Goal: Task Accomplishment & Management: Complete application form

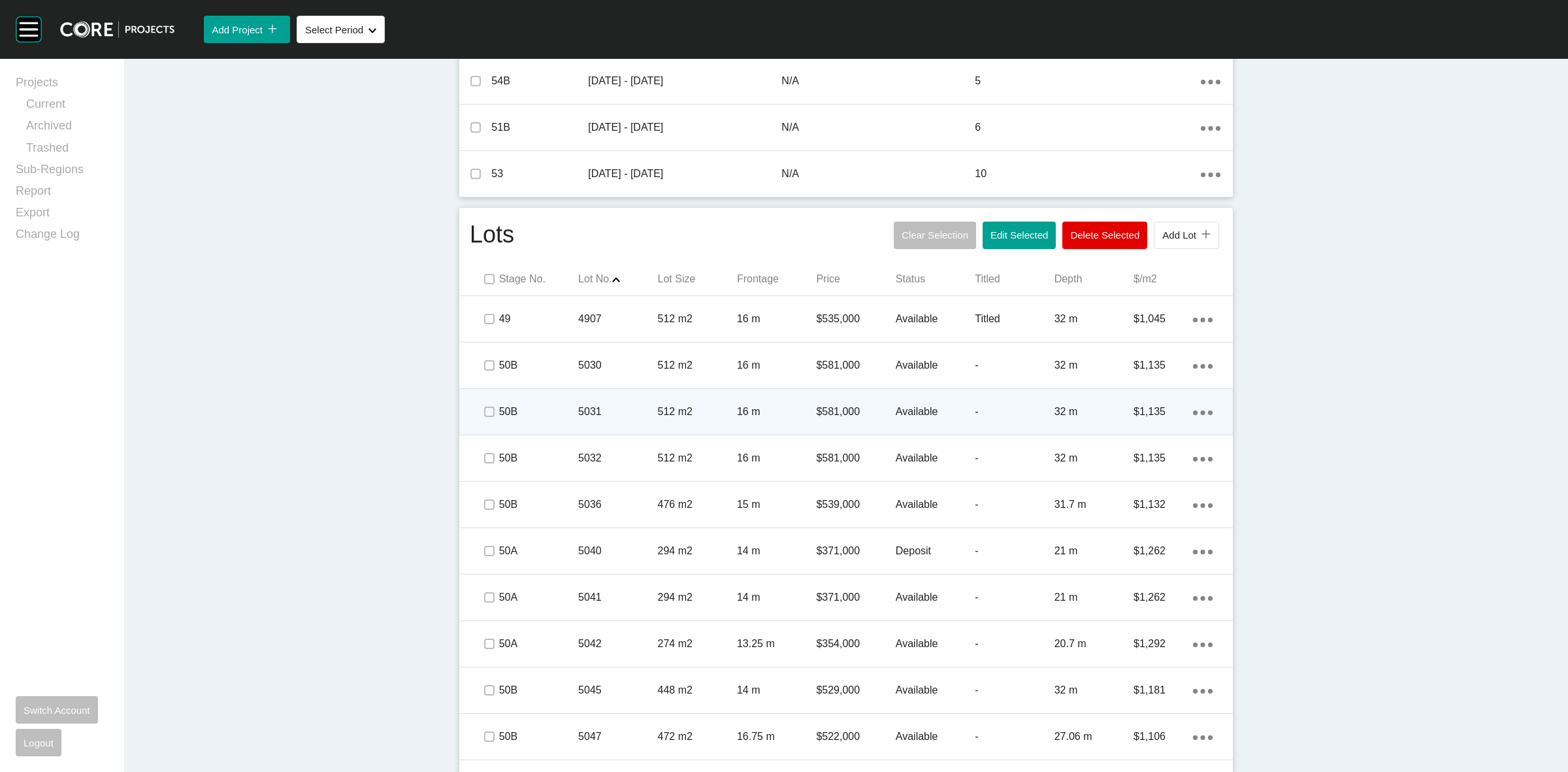
scroll to position [490, 0]
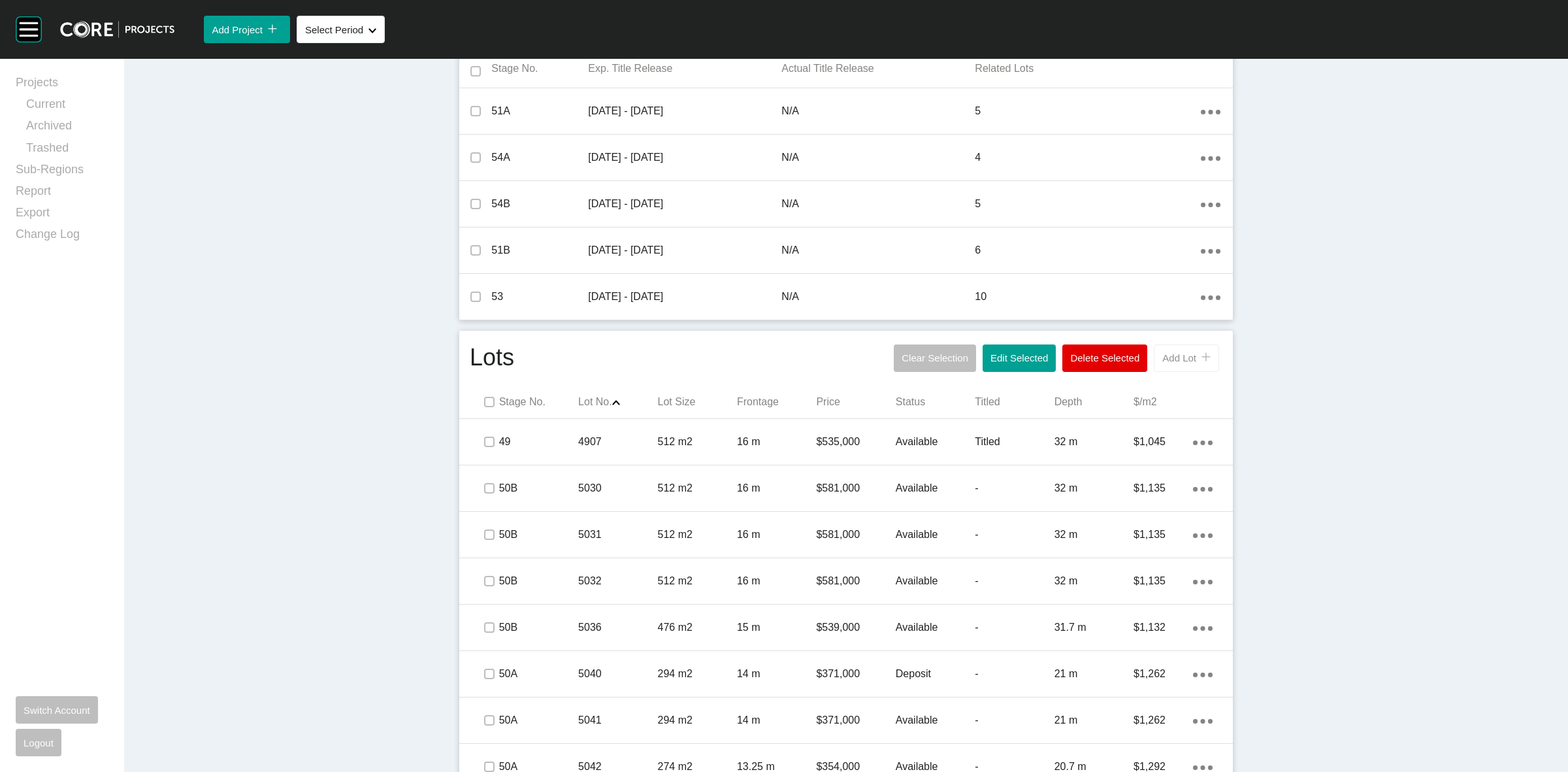
click at [1183, 361] on span "Add Lot" at bounding box center [1179, 358] width 34 height 11
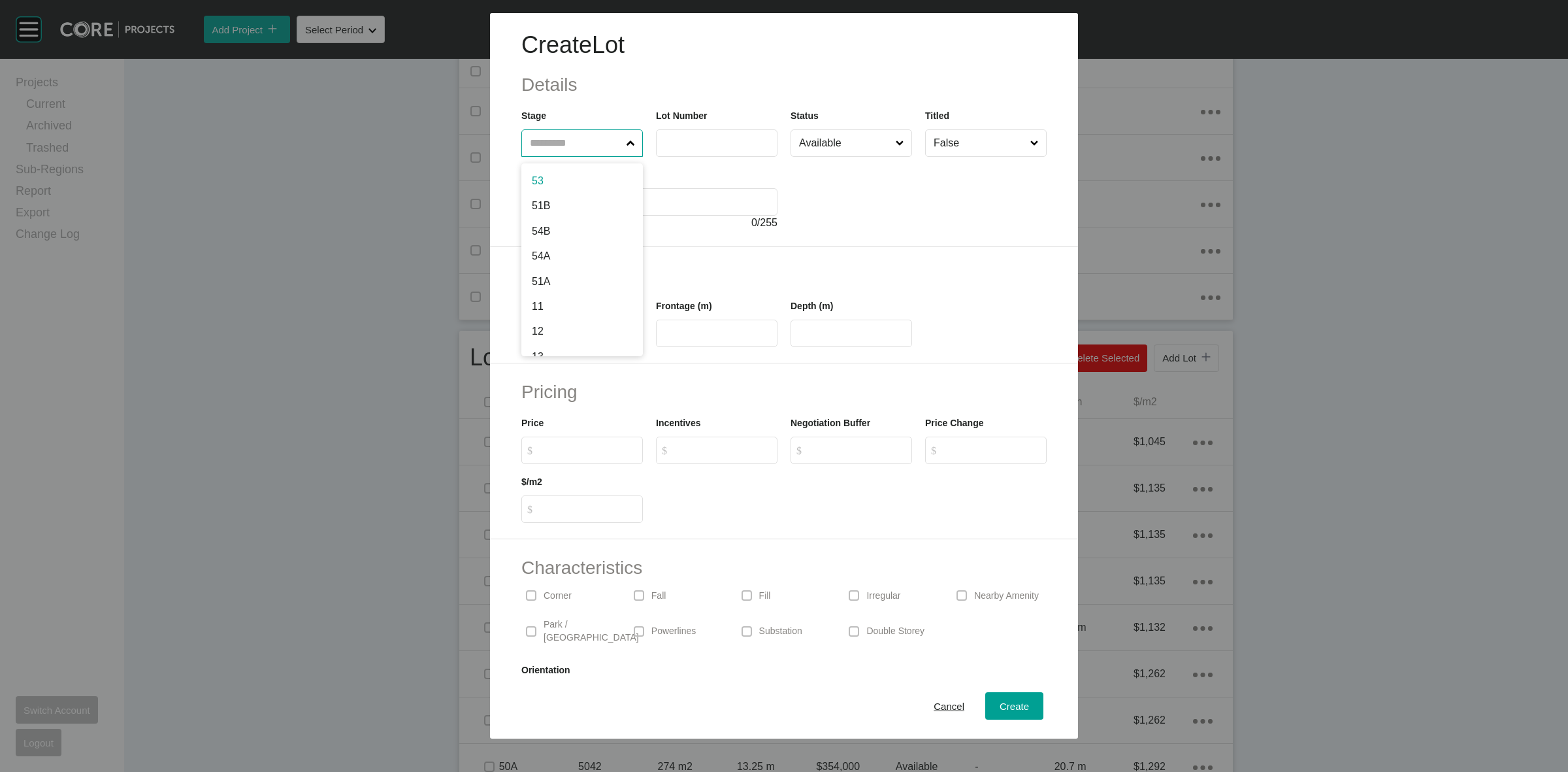
click at [559, 140] on input "text" at bounding box center [576, 143] width 97 height 26
type input "****"
type input "***"
type input "****"
type input "**"
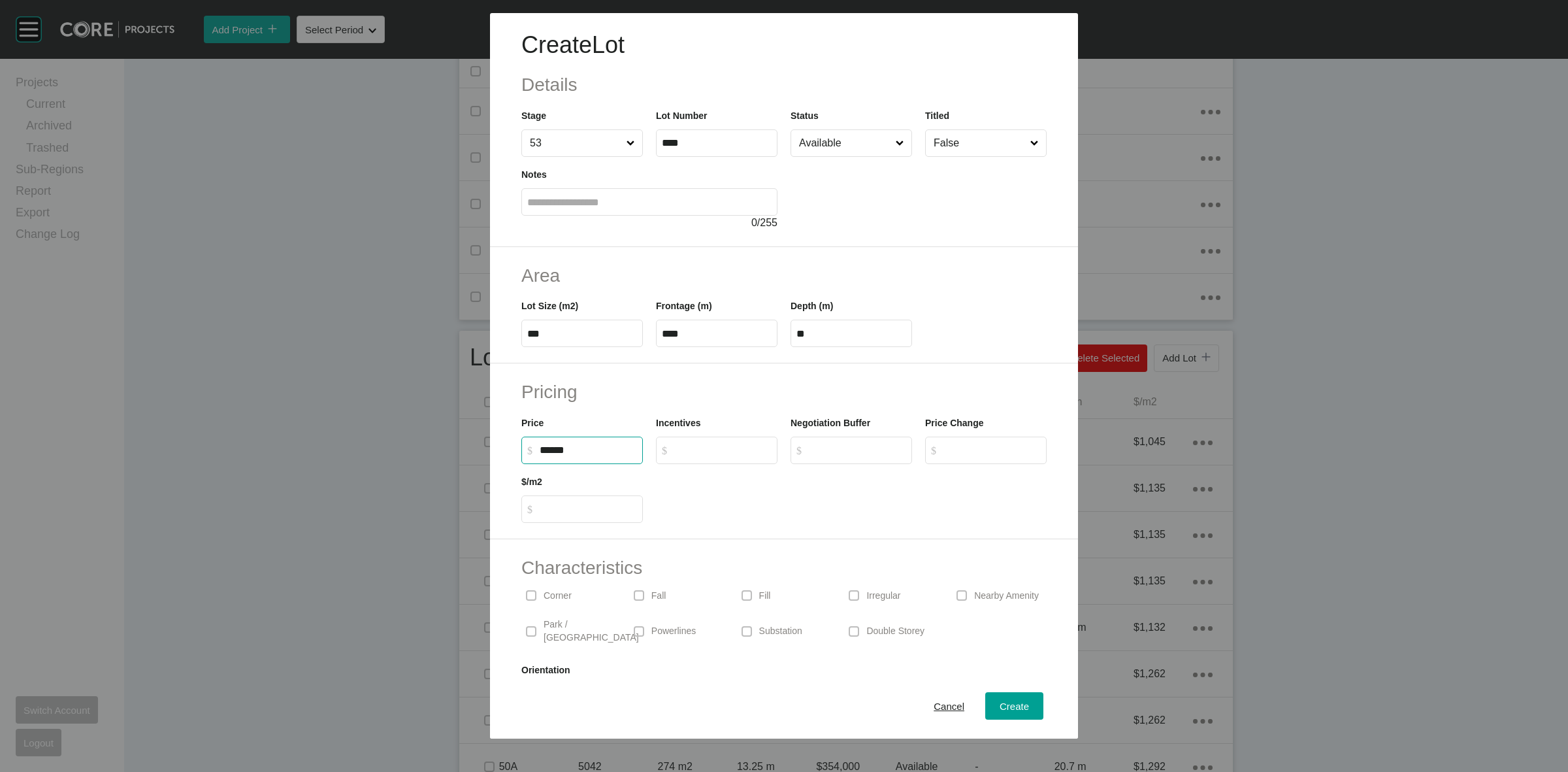
type input "*******"
type input "*****"
type input "*"
click at [1002, 701] on span "Create" at bounding box center [1014, 706] width 29 height 11
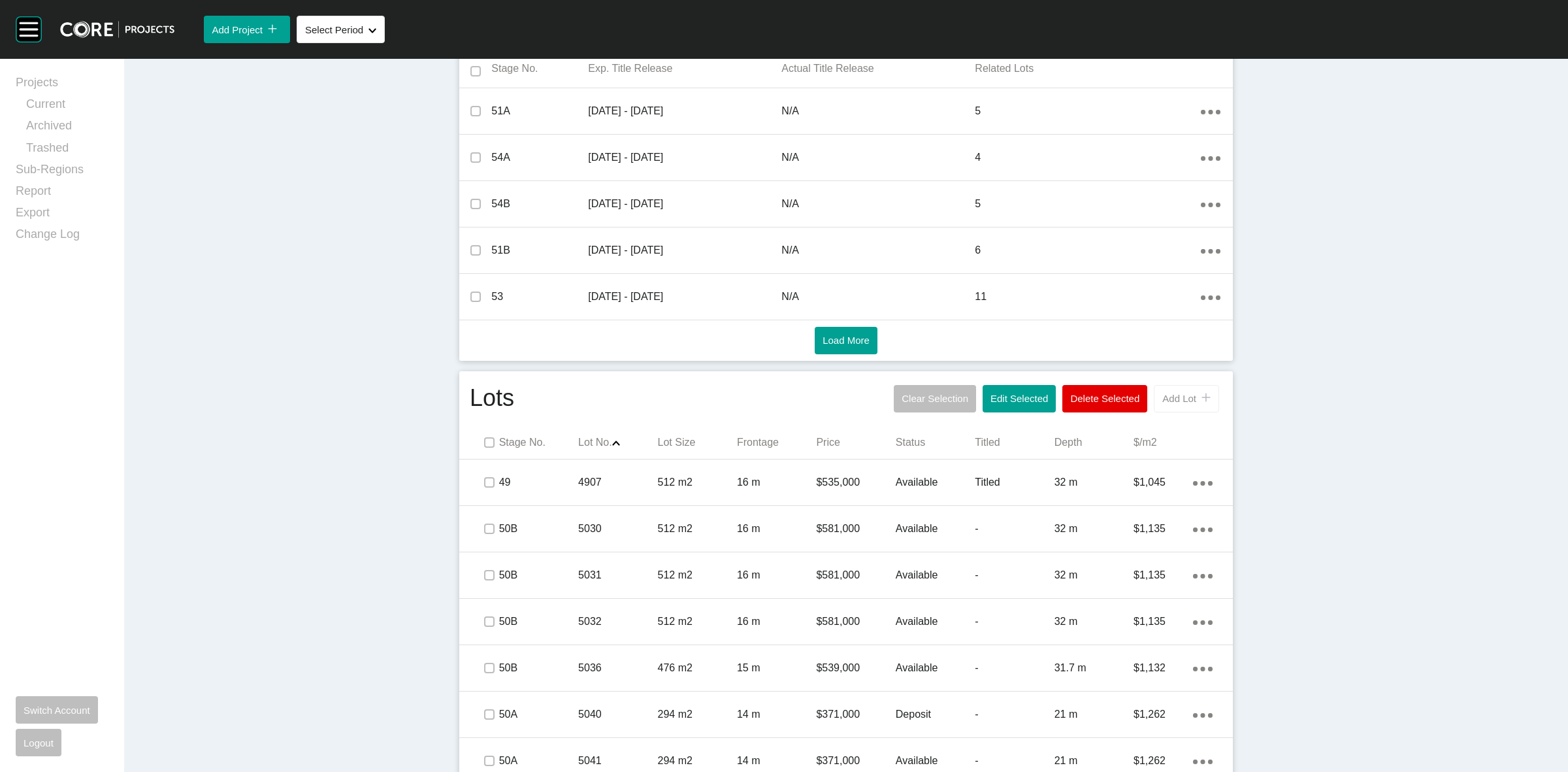
click at [1179, 399] on span "Add Lot" at bounding box center [1179, 399] width 34 height 11
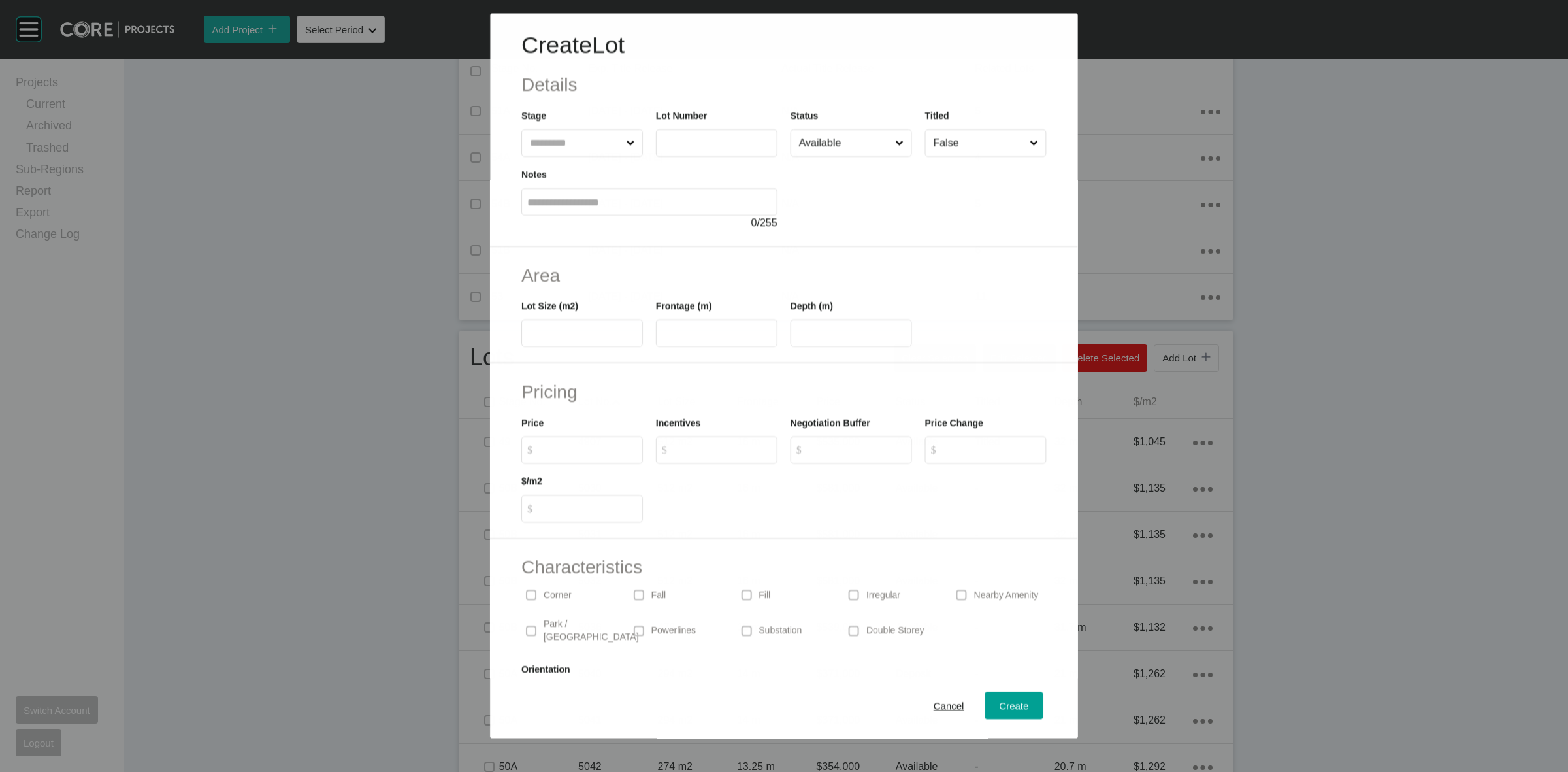
click at [583, 156] on div "Notes 0 / 255" at bounding box center [649, 194] width 269 height 74
click at [563, 132] on input "text" at bounding box center [576, 143] width 97 height 26
type input "****"
type input "***"
type input "**"
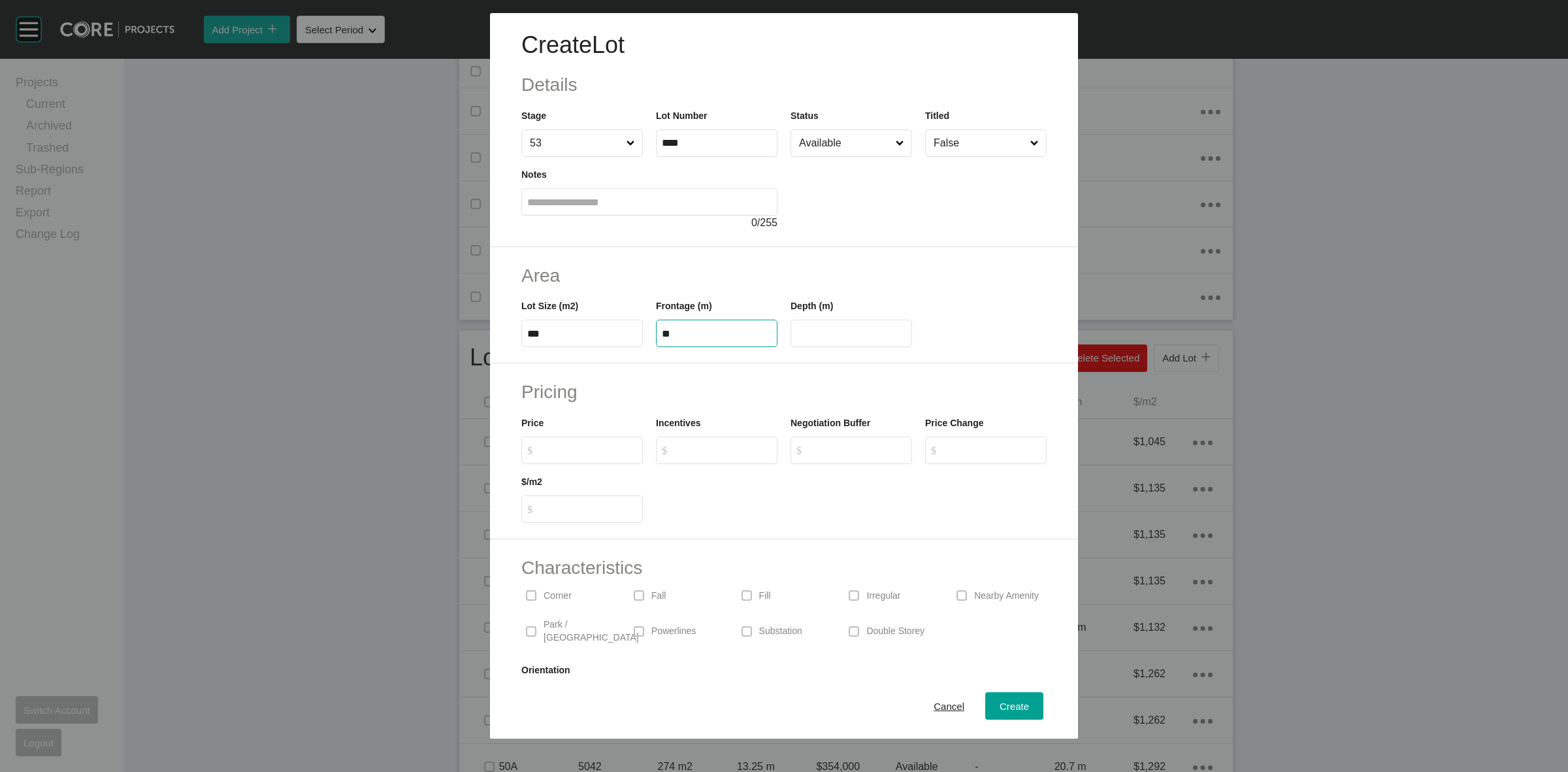
type input "**"
type input "*******"
type input "*****"
type input "*"
click at [1003, 711] on span "Create" at bounding box center [1014, 706] width 29 height 11
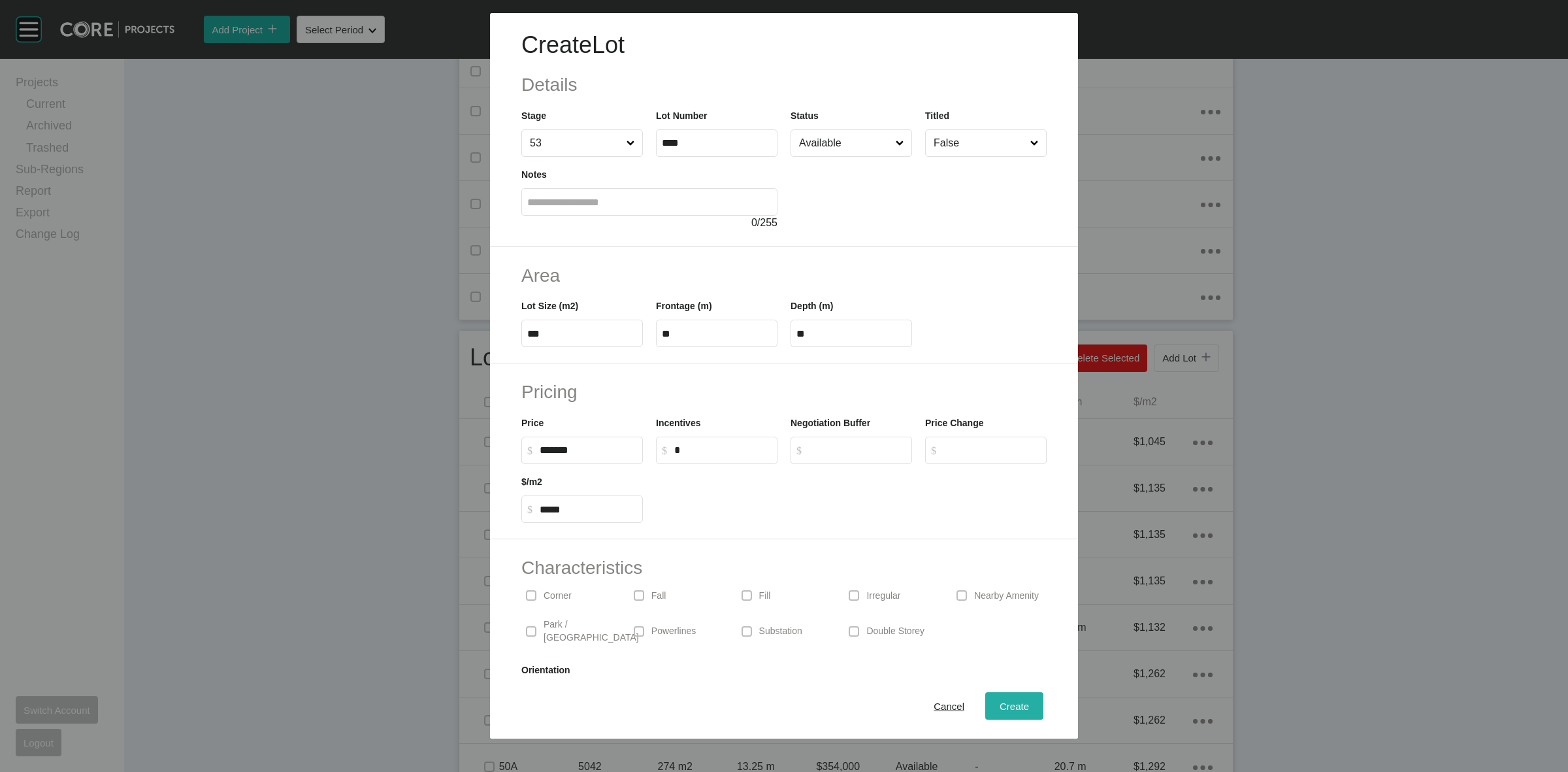
type input "*"
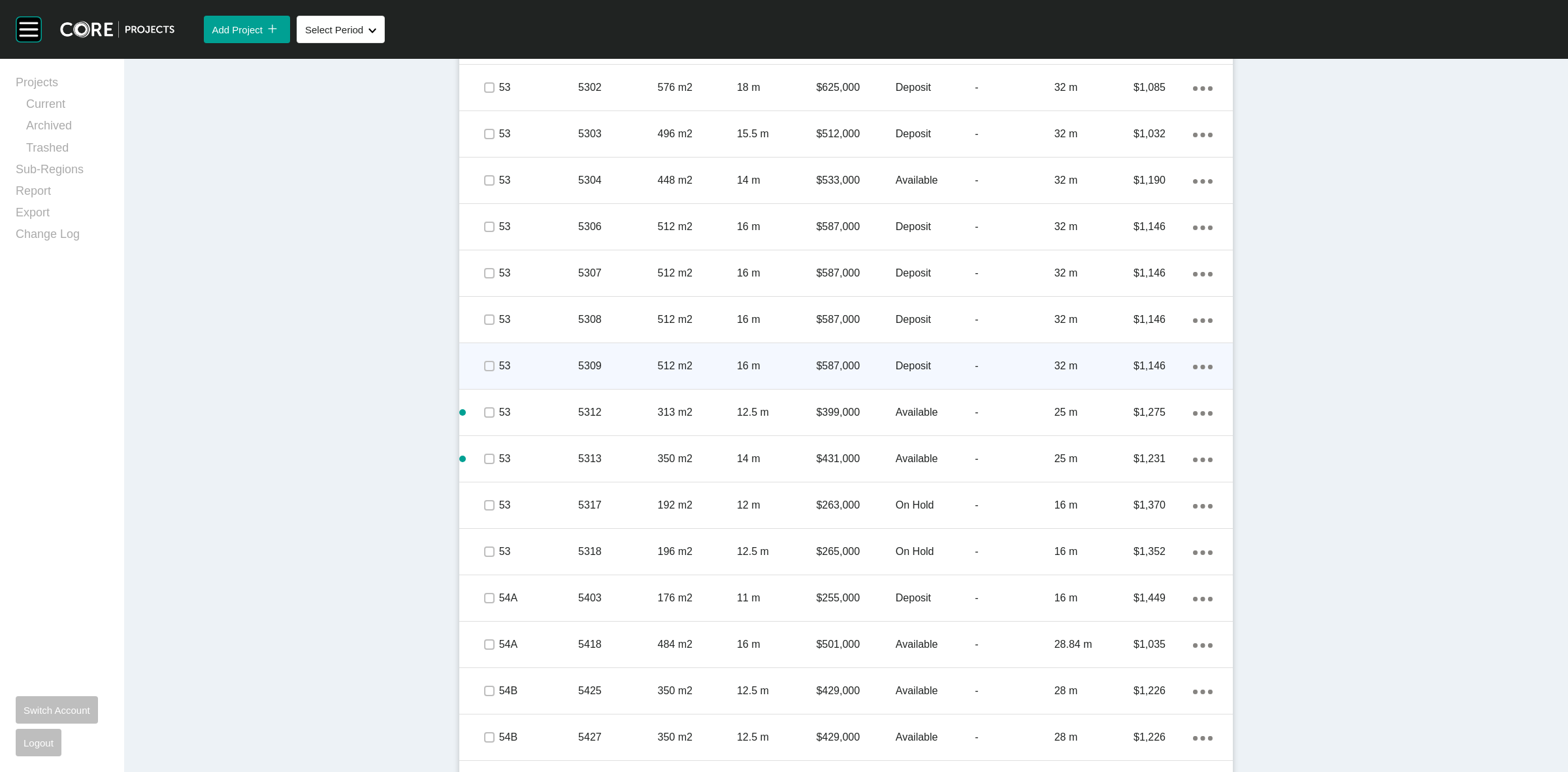
scroll to position [2210, 0]
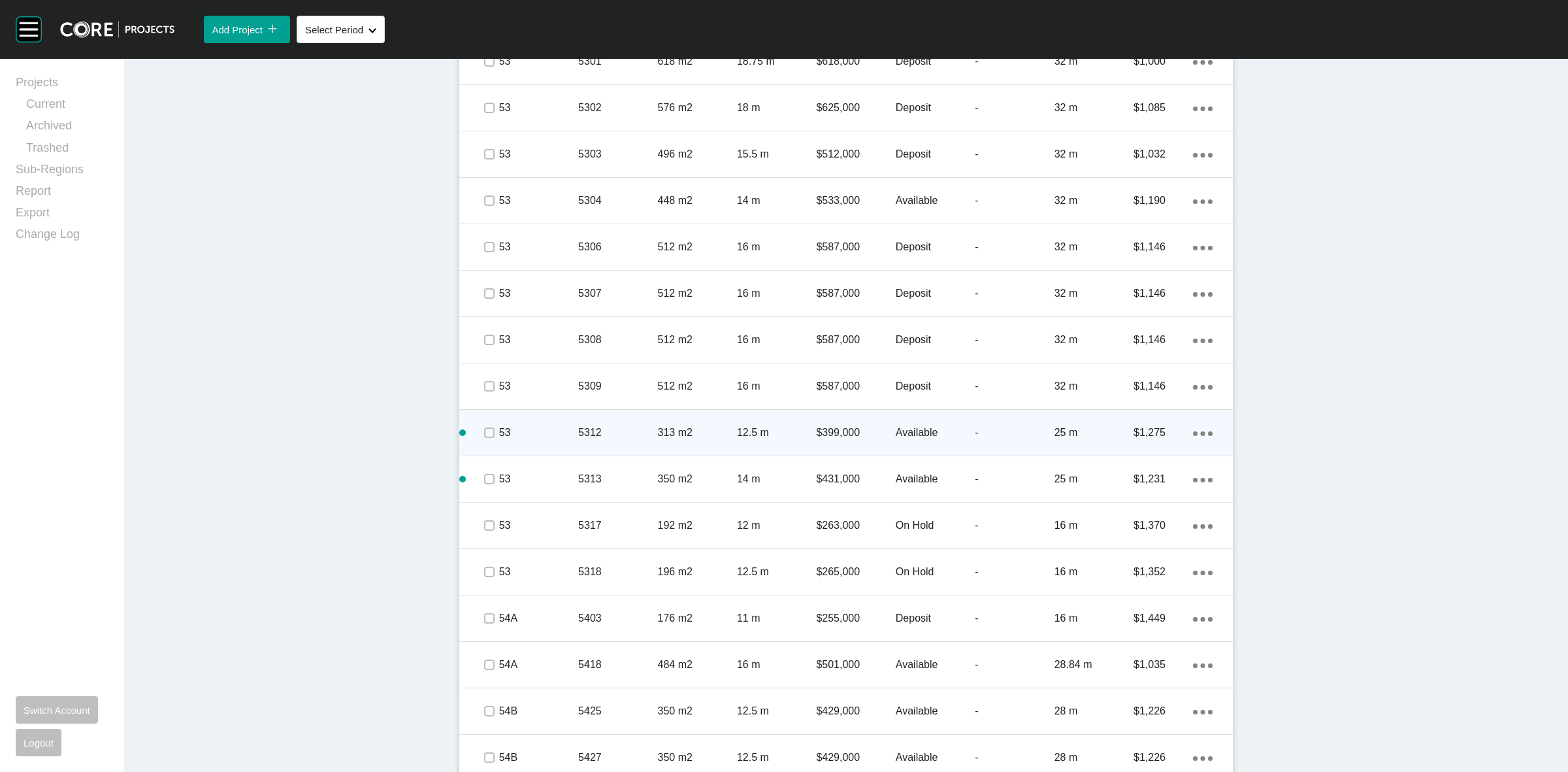
click at [1200, 432] on icon "Action Menu Dots Copy 6 Created with Sketch." at bounding box center [1203, 434] width 19 height 5
click at [1151, 436] on link "Duplicate" at bounding box center [1143, 435] width 49 height 19
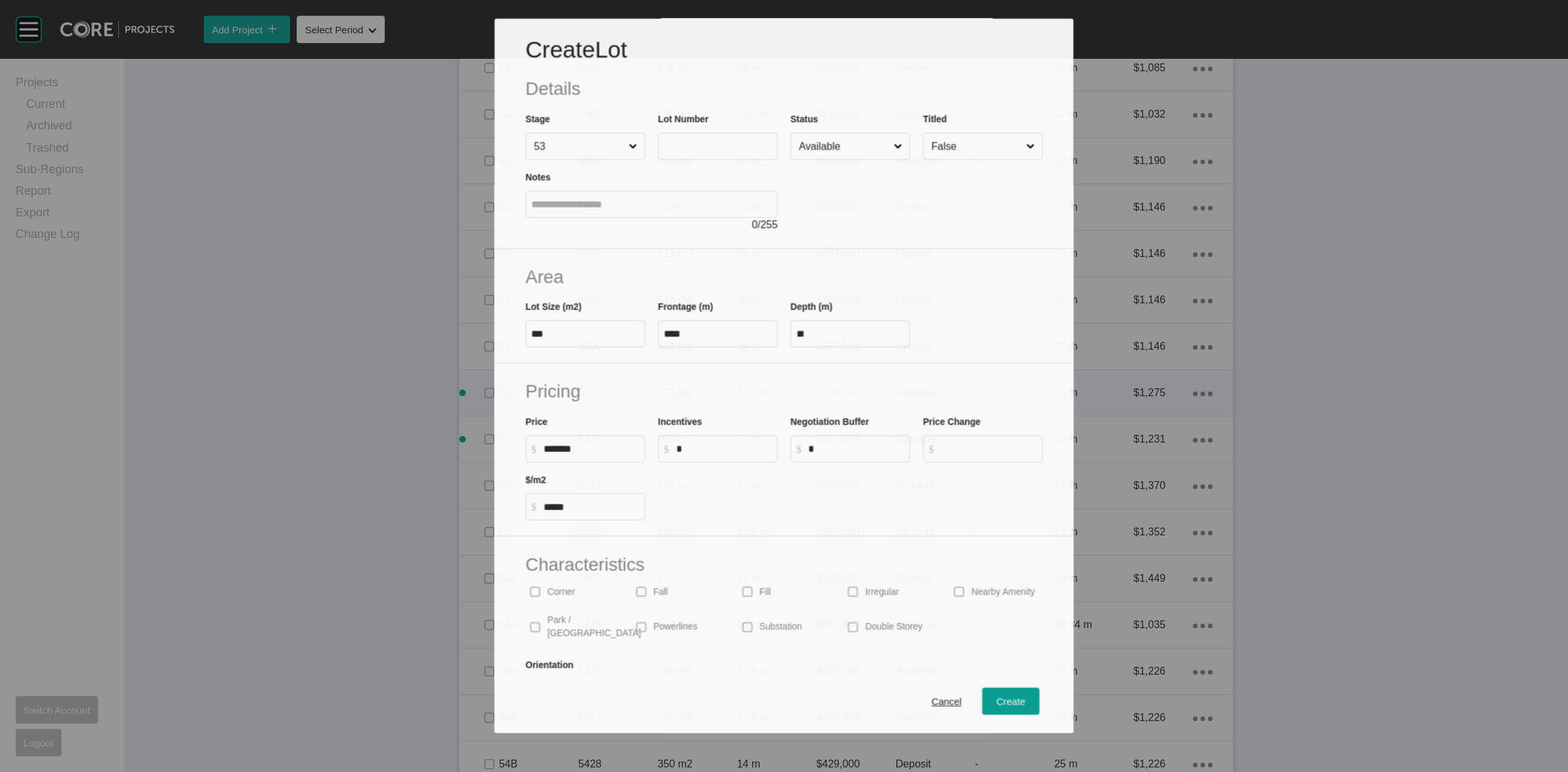
scroll to position [2170, 0]
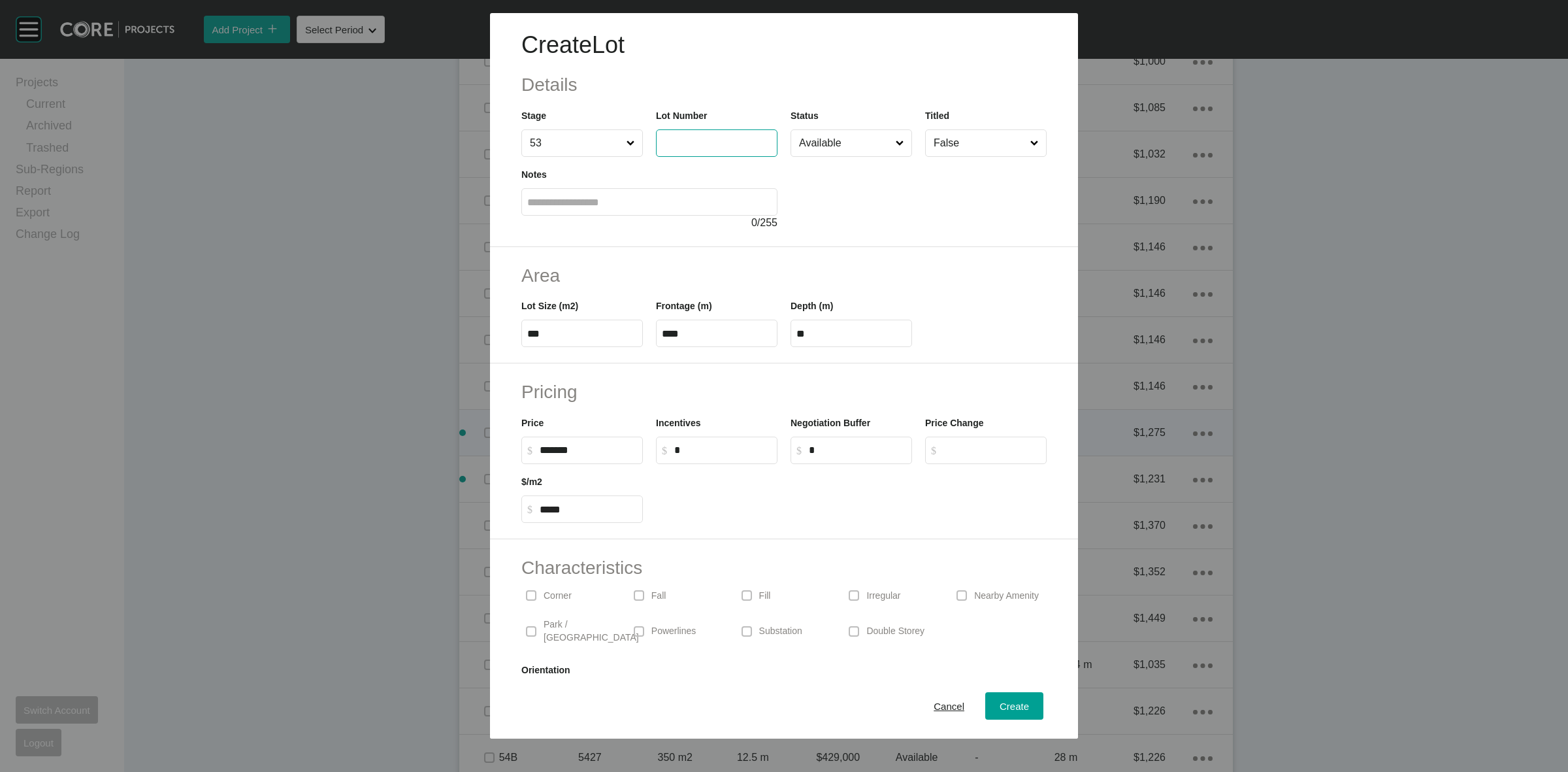
click at [691, 145] on input "text" at bounding box center [717, 143] width 110 height 11
type input "****"
click at [999, 709] on span "Create" at bounding box center [1014, 706] width 29 height 11
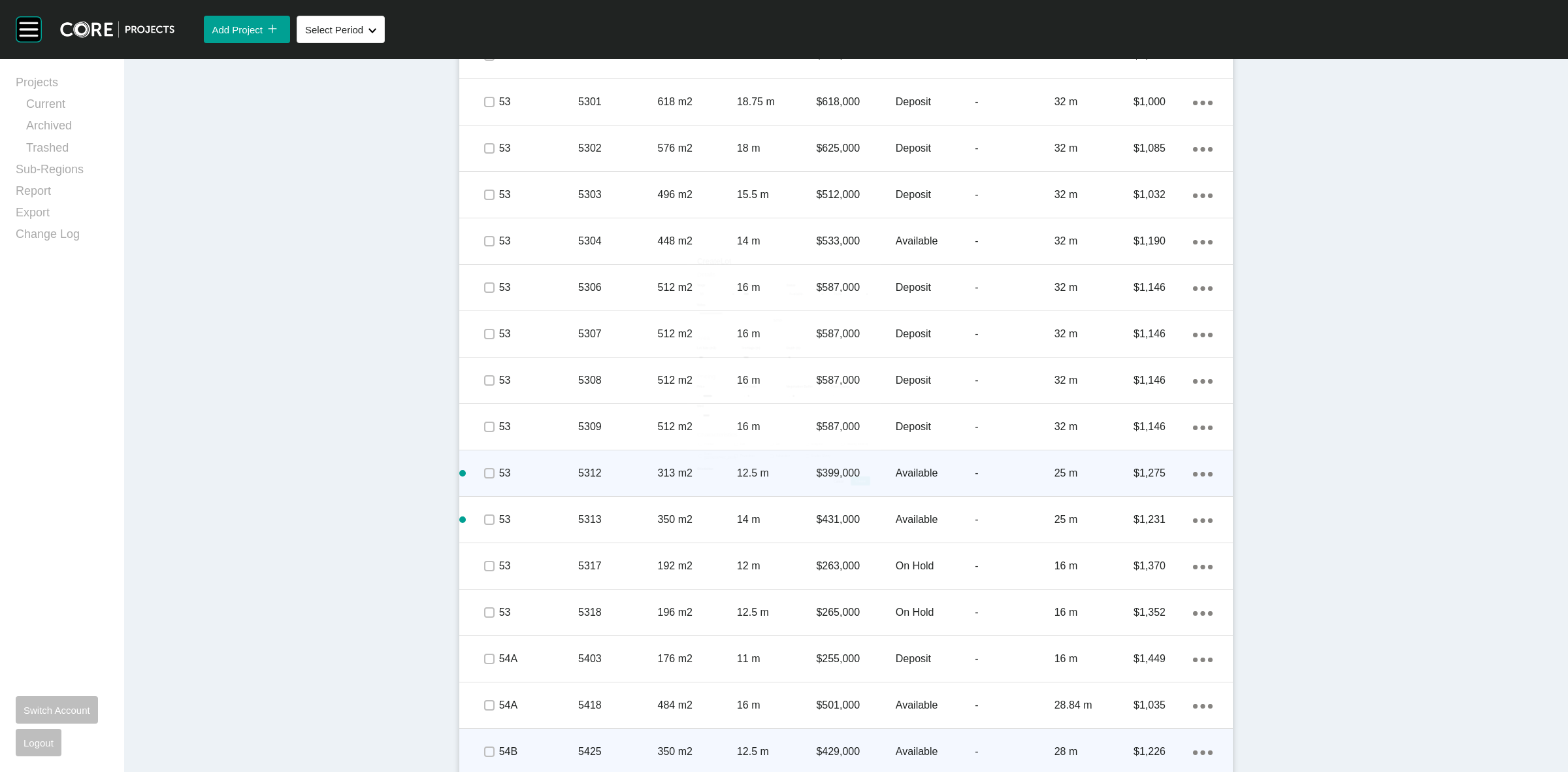
scroll to position [2210, 0]
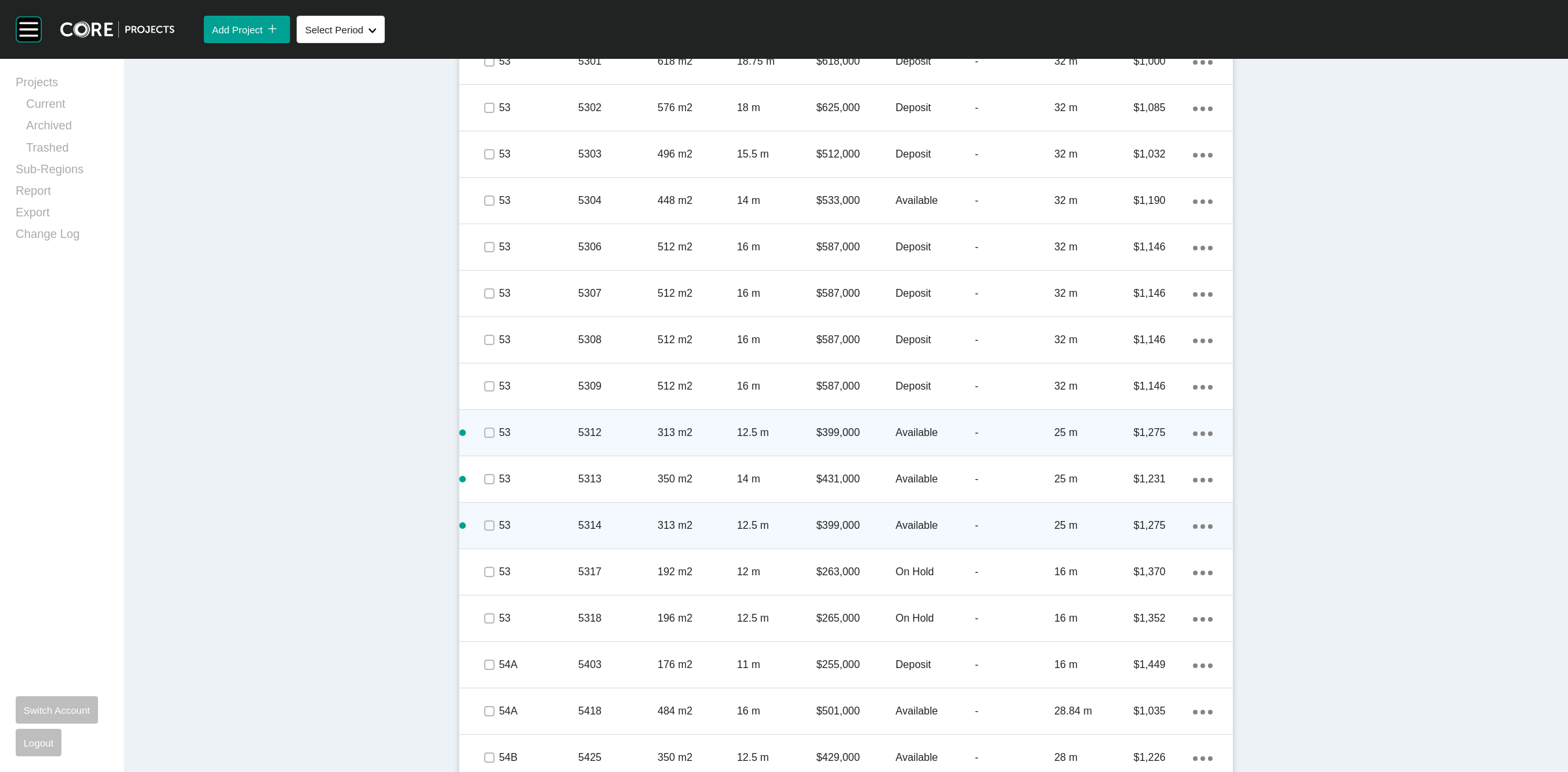
click at [1200, 524] on icon "Action Menu Dots Copy 6 Created with Sketch." at bounding box center [1203, 527] width 19 height 5
click at [1137, 524] on link "Duplicate" at bounding box center [1143, 528] width 49 height 19
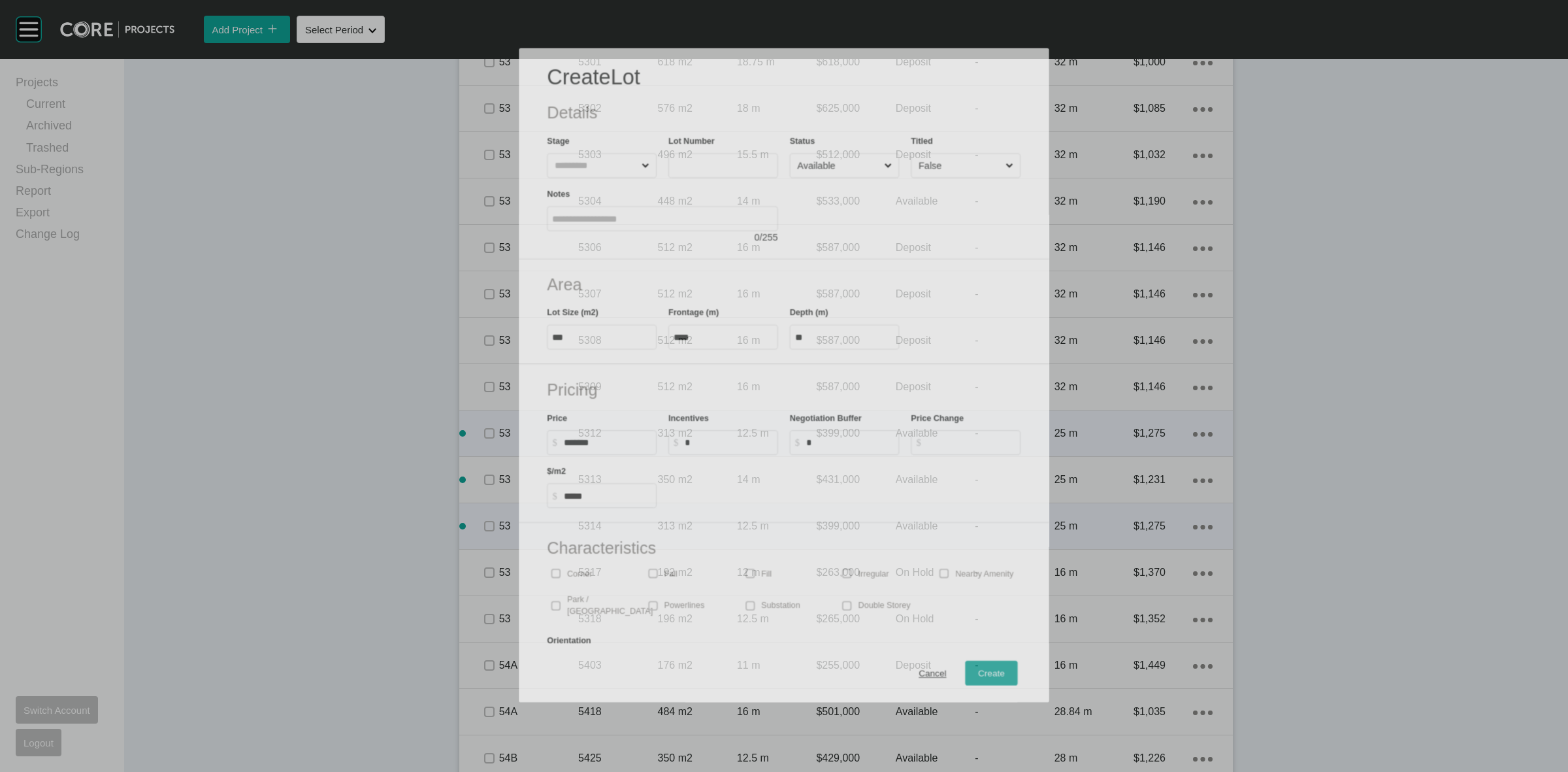
scroll to position [2170, 0]
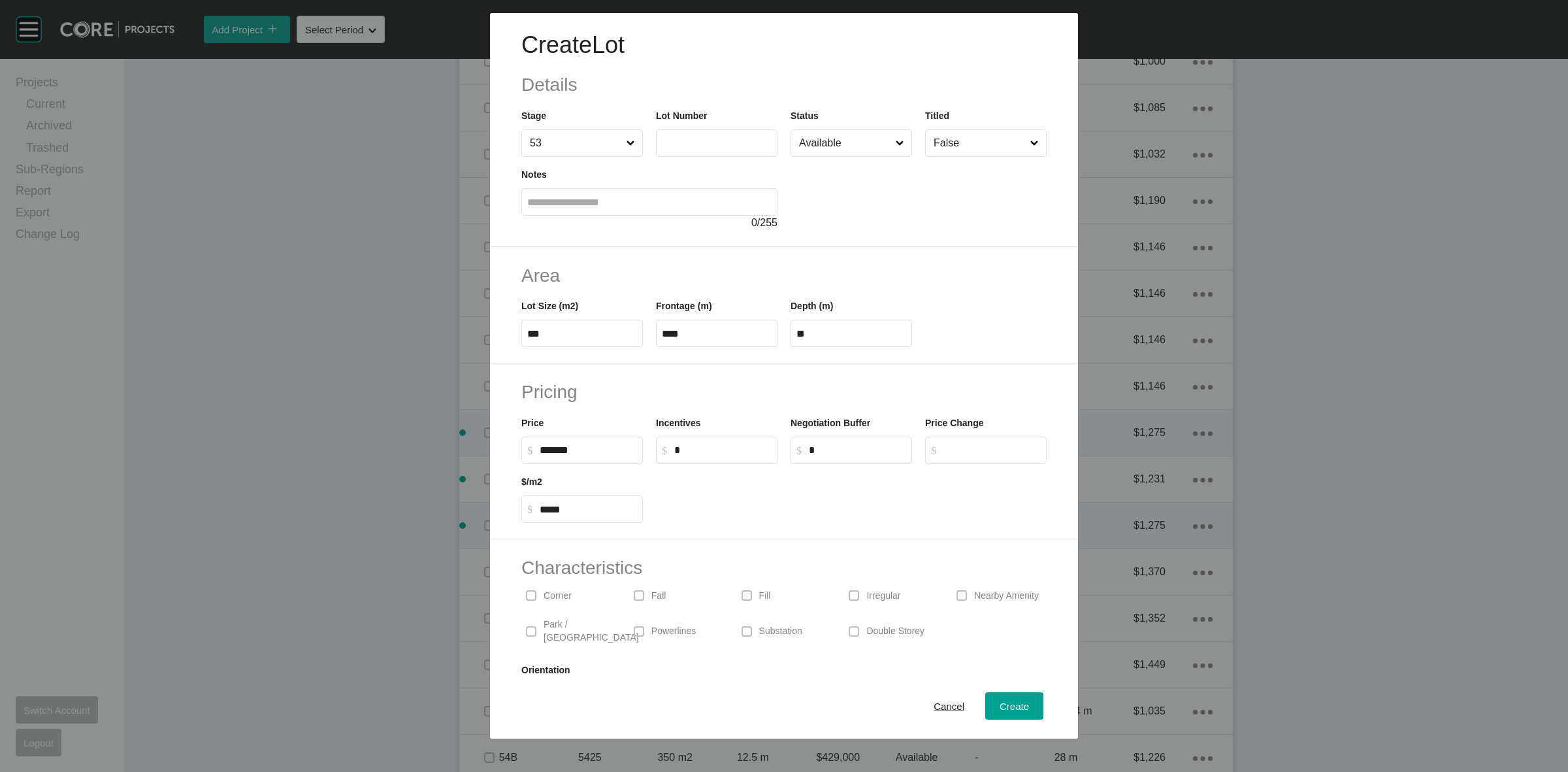
click at [712, 139] on input "text" at bounding box center [717, 143] width 110 height 11
type input "****"
click at [995, 696] on button "Create" at bounding box center [1015, 706] width 58 height 27
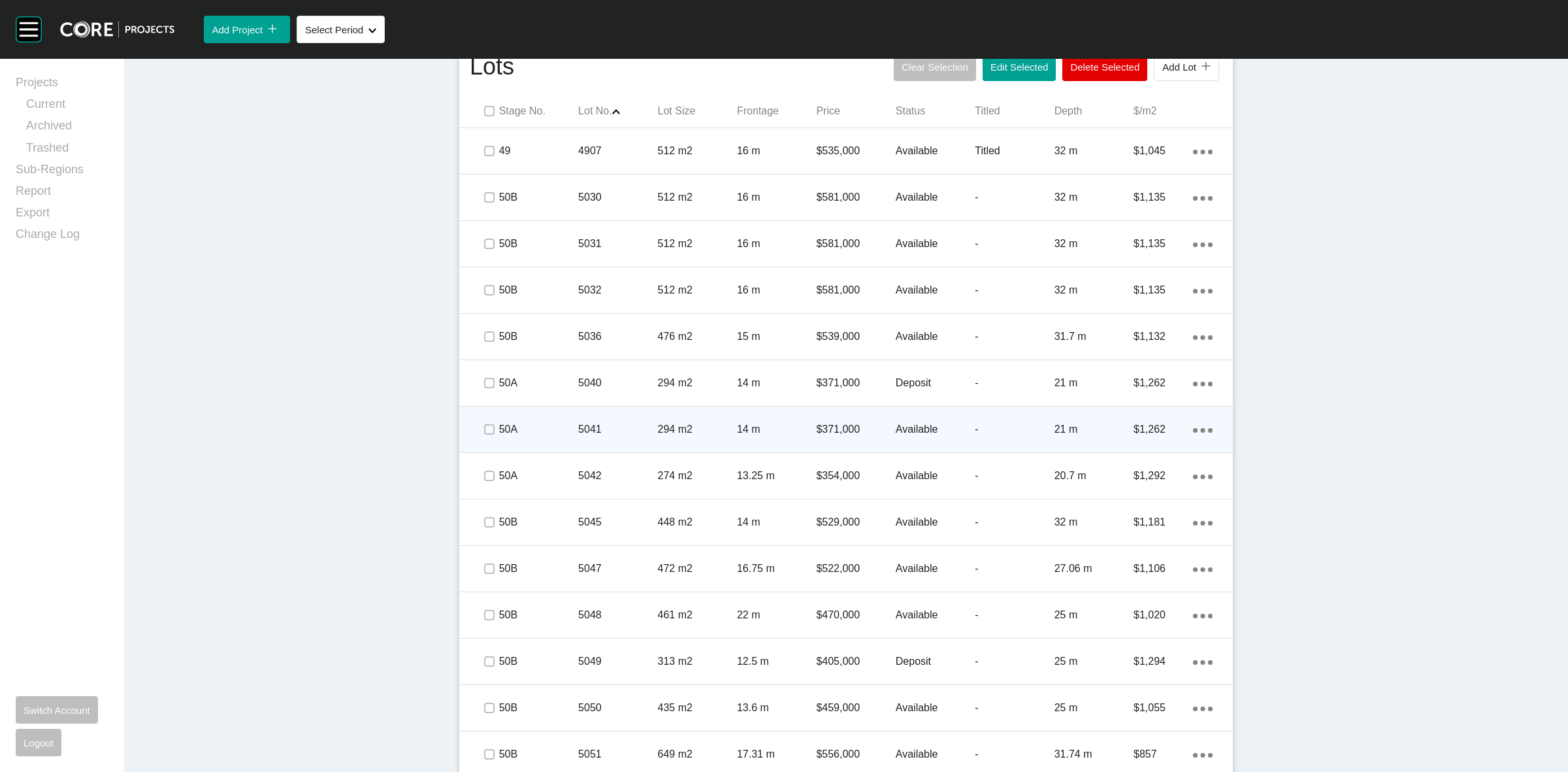
scroll to position [577, 0]
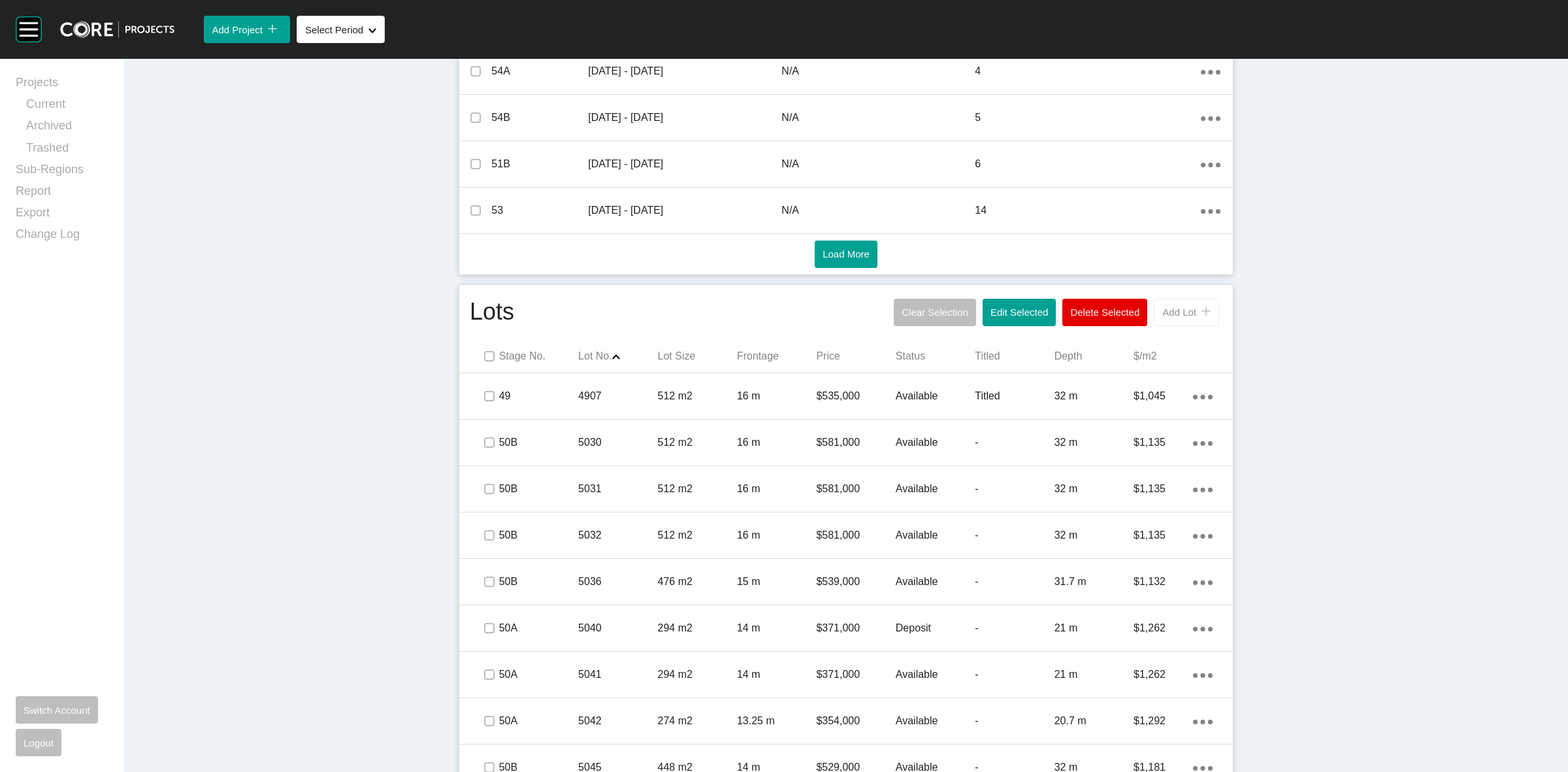
click at [1172, 315] on span "Add Lot" at bounding box center [1179, 312] width 34 height 11
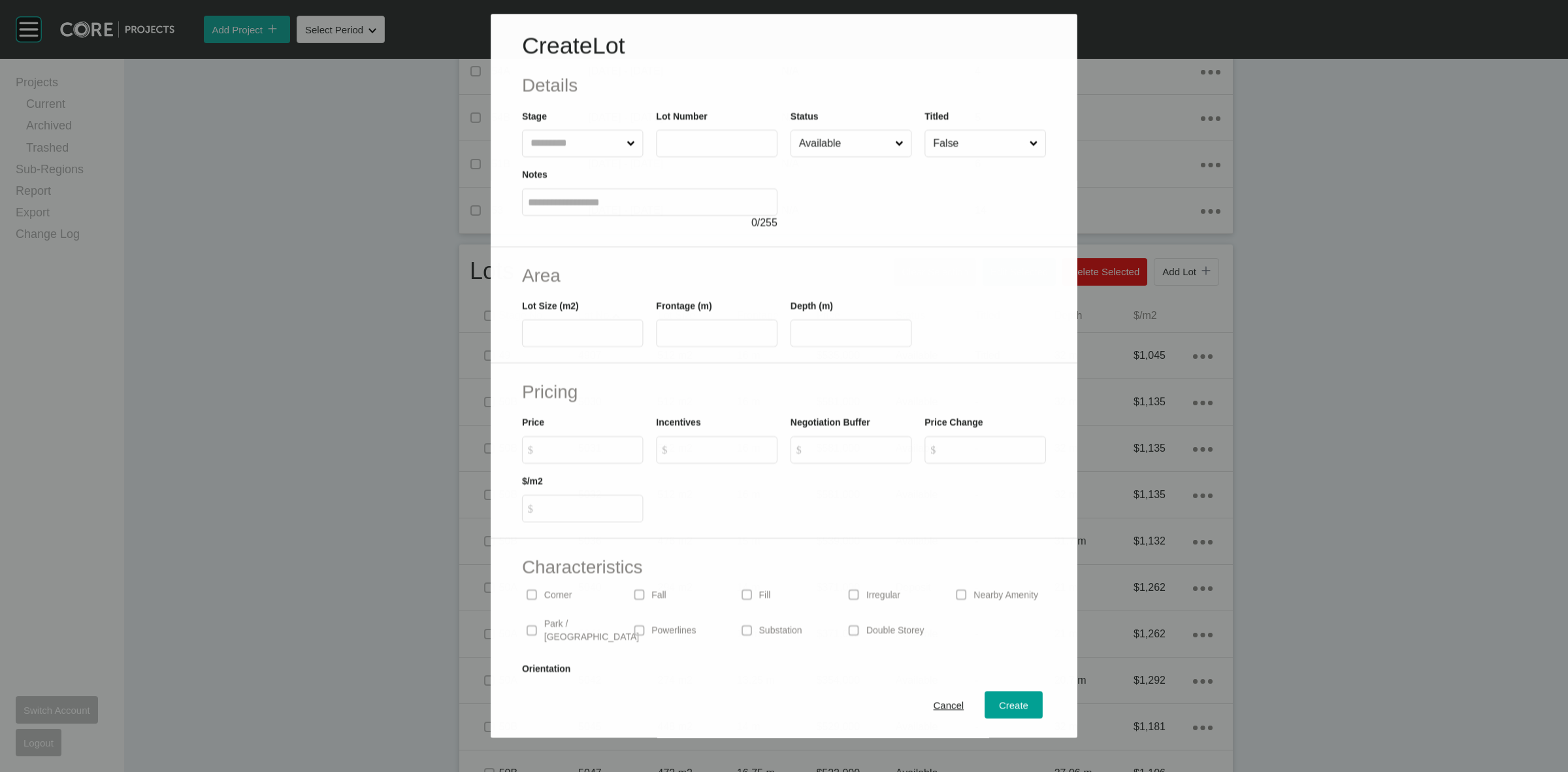
click at [582, 139] on input "text" at bounding box center [576, 144] width 96 height 26
type input "****"
type input "***"
type input "****"
type input "**"
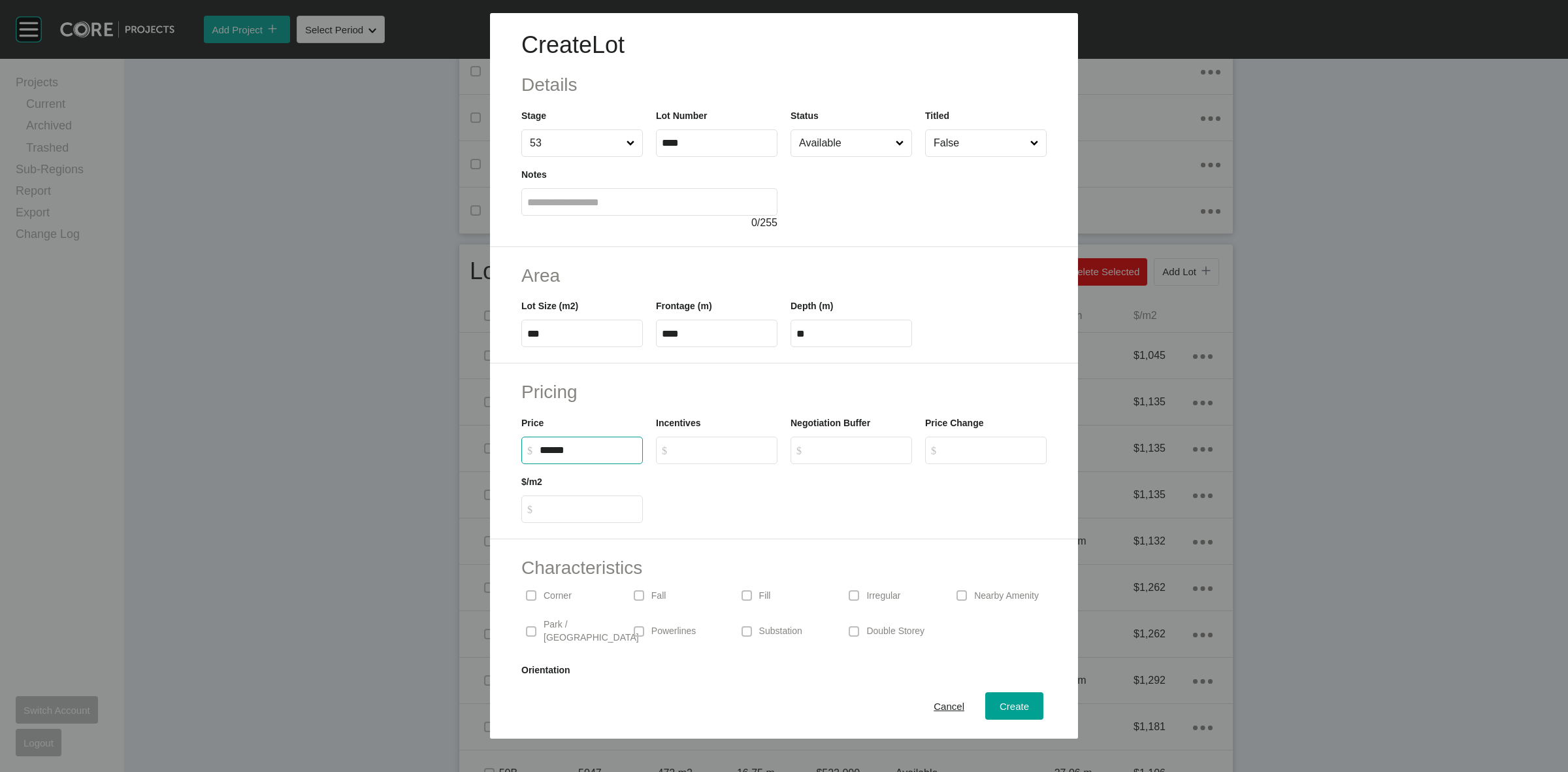
type input "*******"
type input "*****"
type input "*"
click at [1011, 701] on span "Create" at bounding box center [1014, 706] width 29 height 11
type input "*"
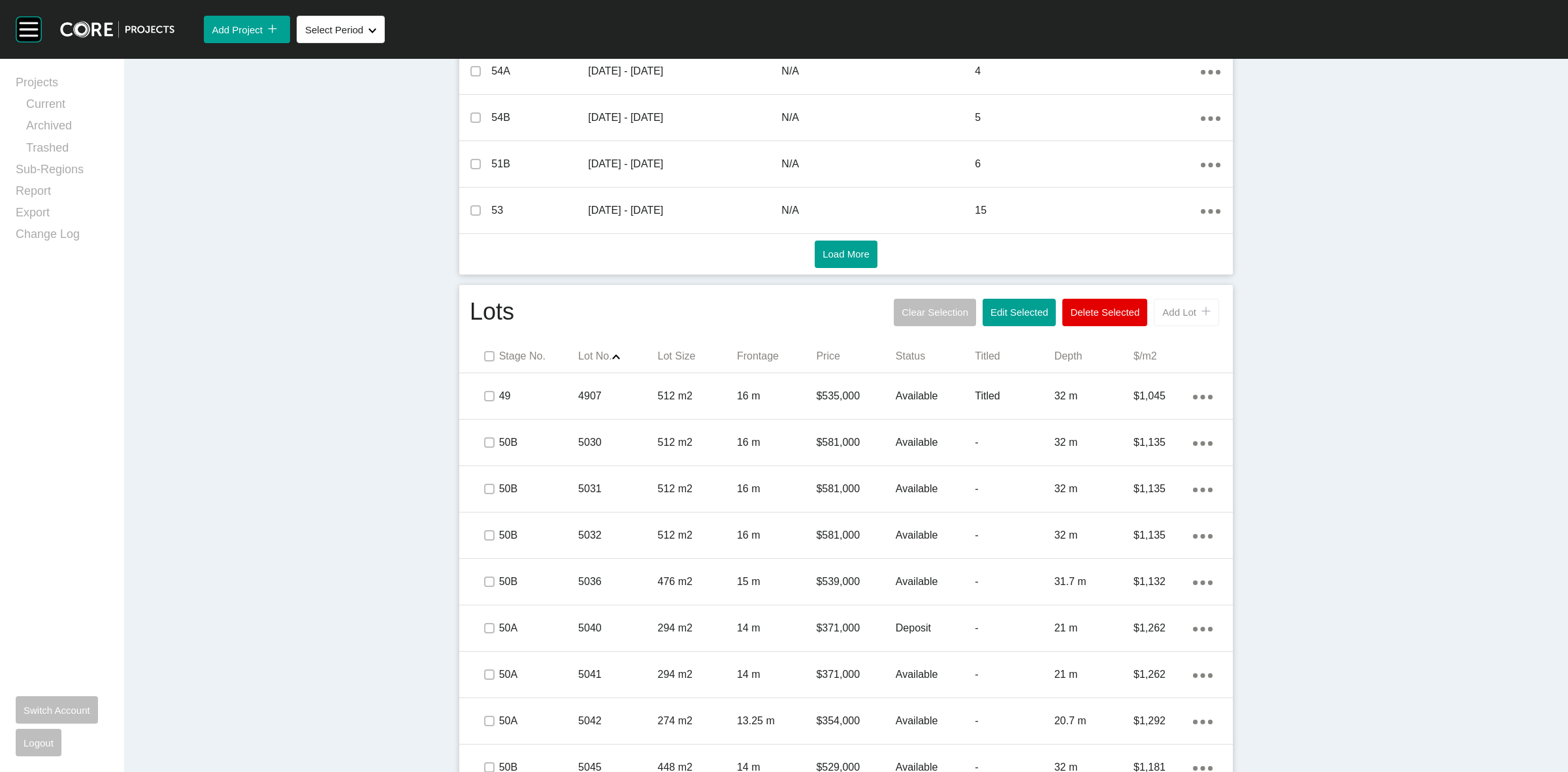
click at [1177, 318] on span "Add Lot" at bounding box center [1179, 312] width 34 height 11
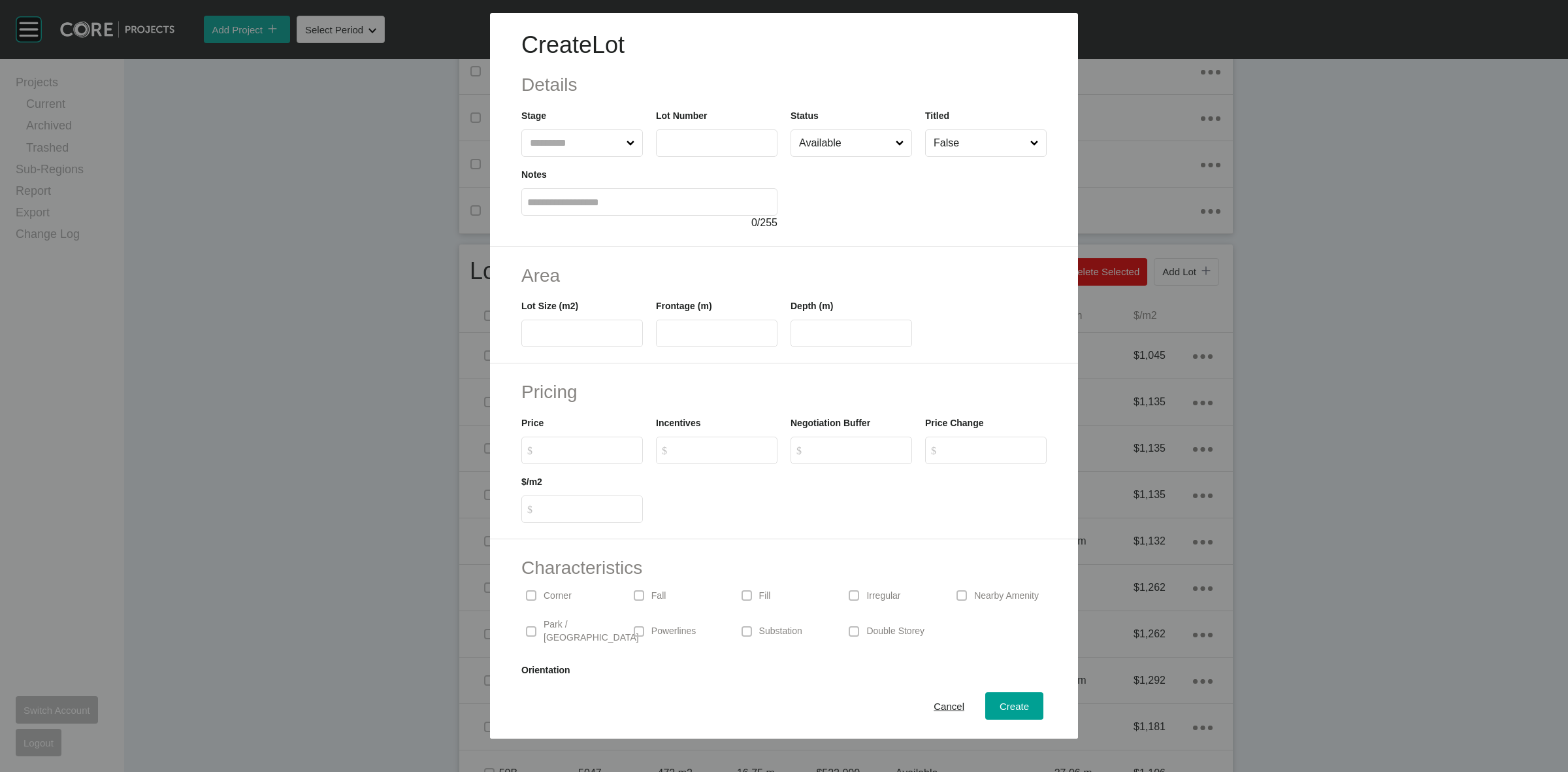
click at [602, 139] on input "text" at bounding box center [576, 143] width 97 height 26
type input "****"
type input "***"
type input "**"
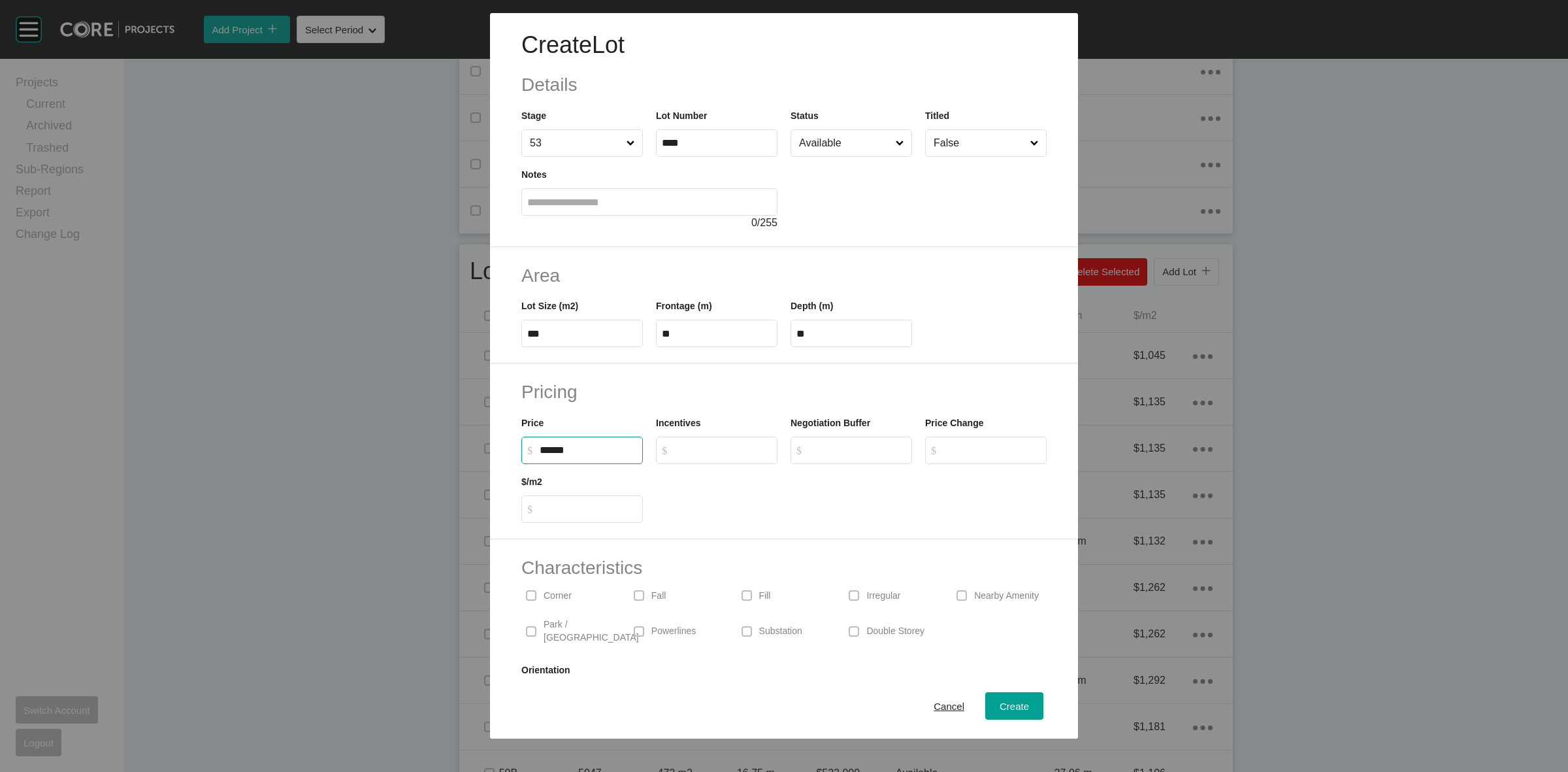
type input "*******"
type input "*****"
type input "*"
click at [999, 707] on span "Create" at bounding box center [1014, 706] width 29 height 11
type input "*"
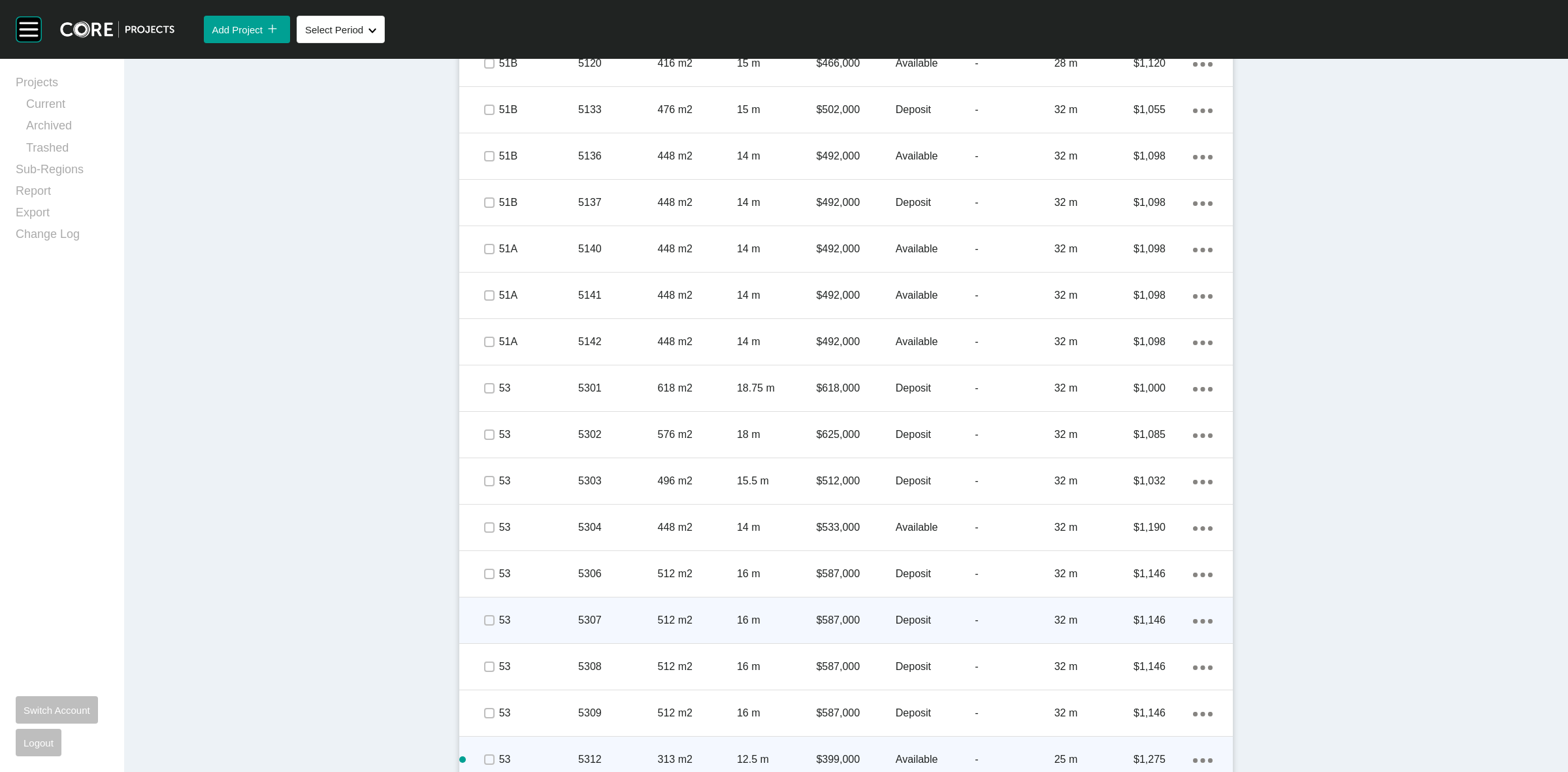
scroll to position [2373, 0]
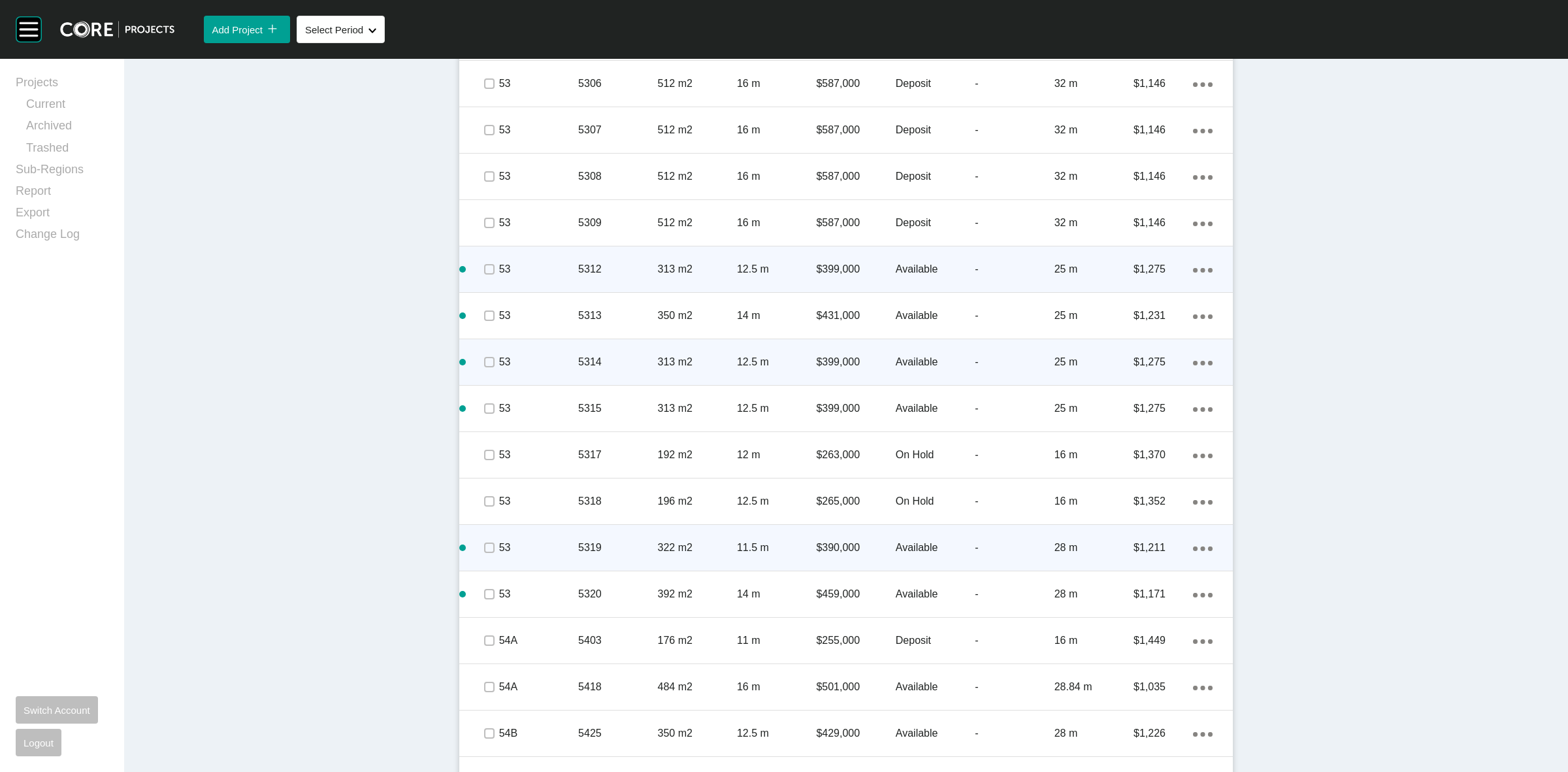
click at [637, 540] on p "5319" at bounding box center [618, 548] width 79 height 15
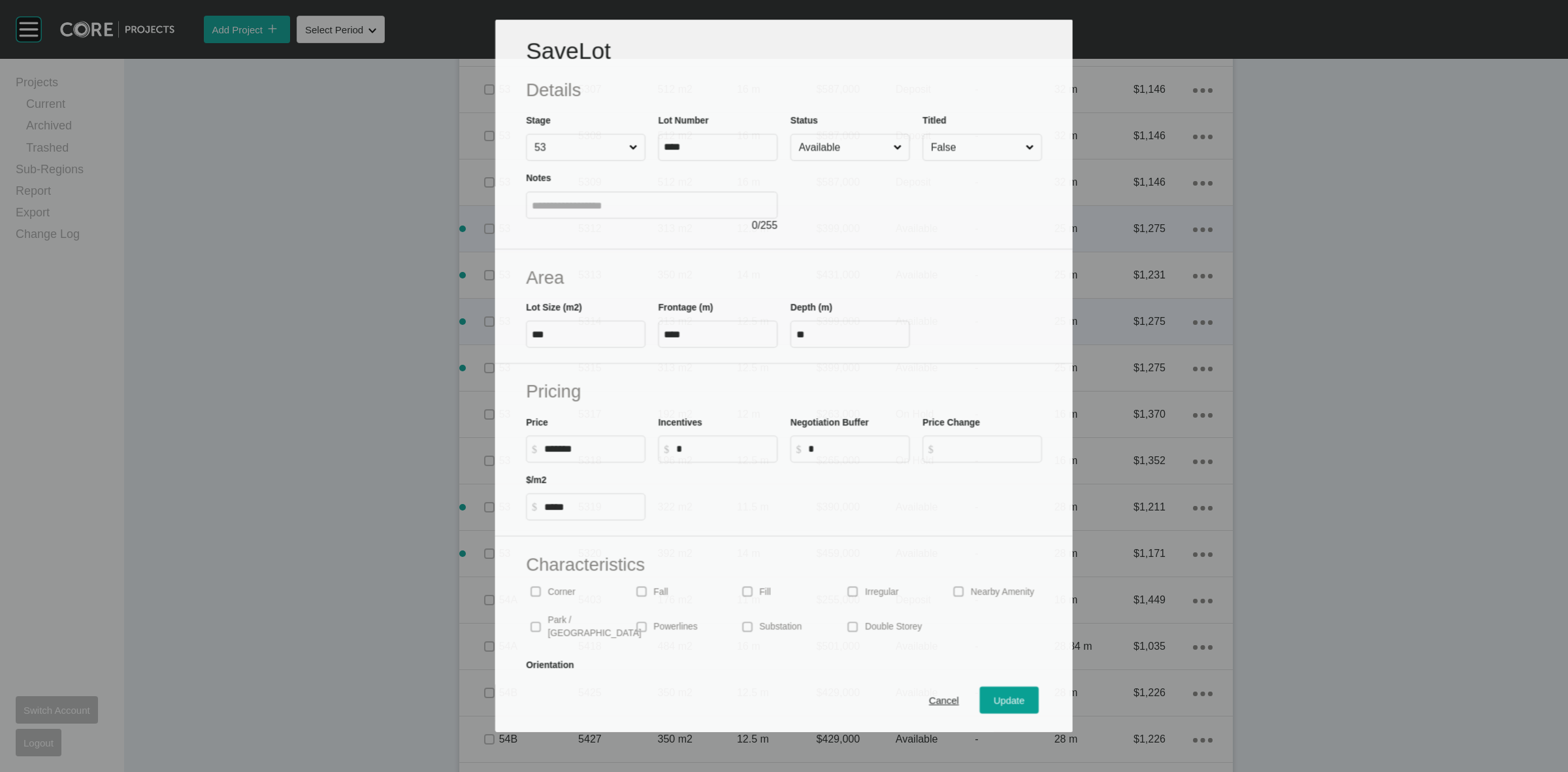
scroll to position [2333, 0]
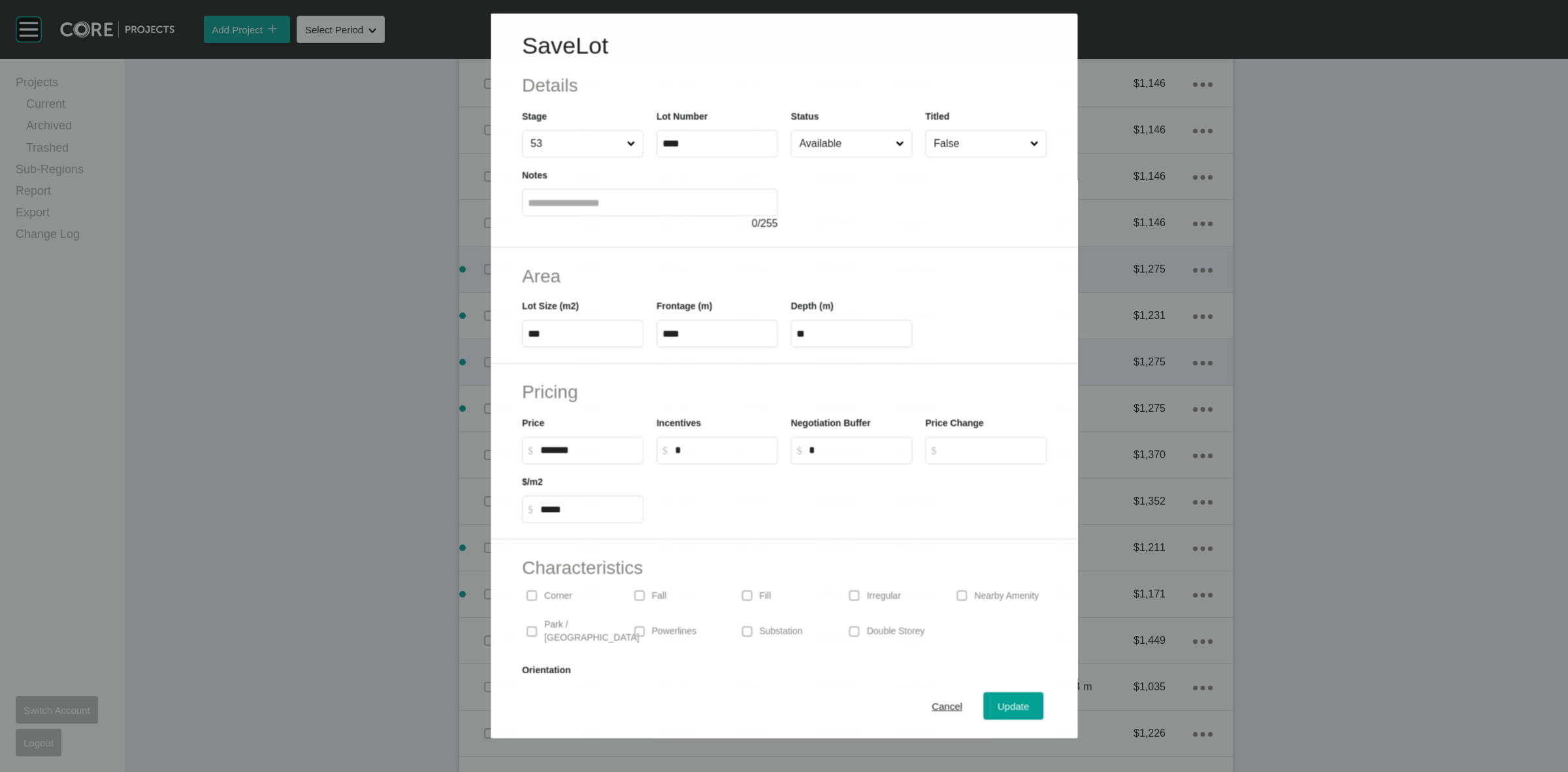
click at [830, 148] on input "Available" at bounding box center [844, 143] width 96 height 26
click at [1007, 711] on span "Update" at bounding box center [1013, 706] width 31 height 11
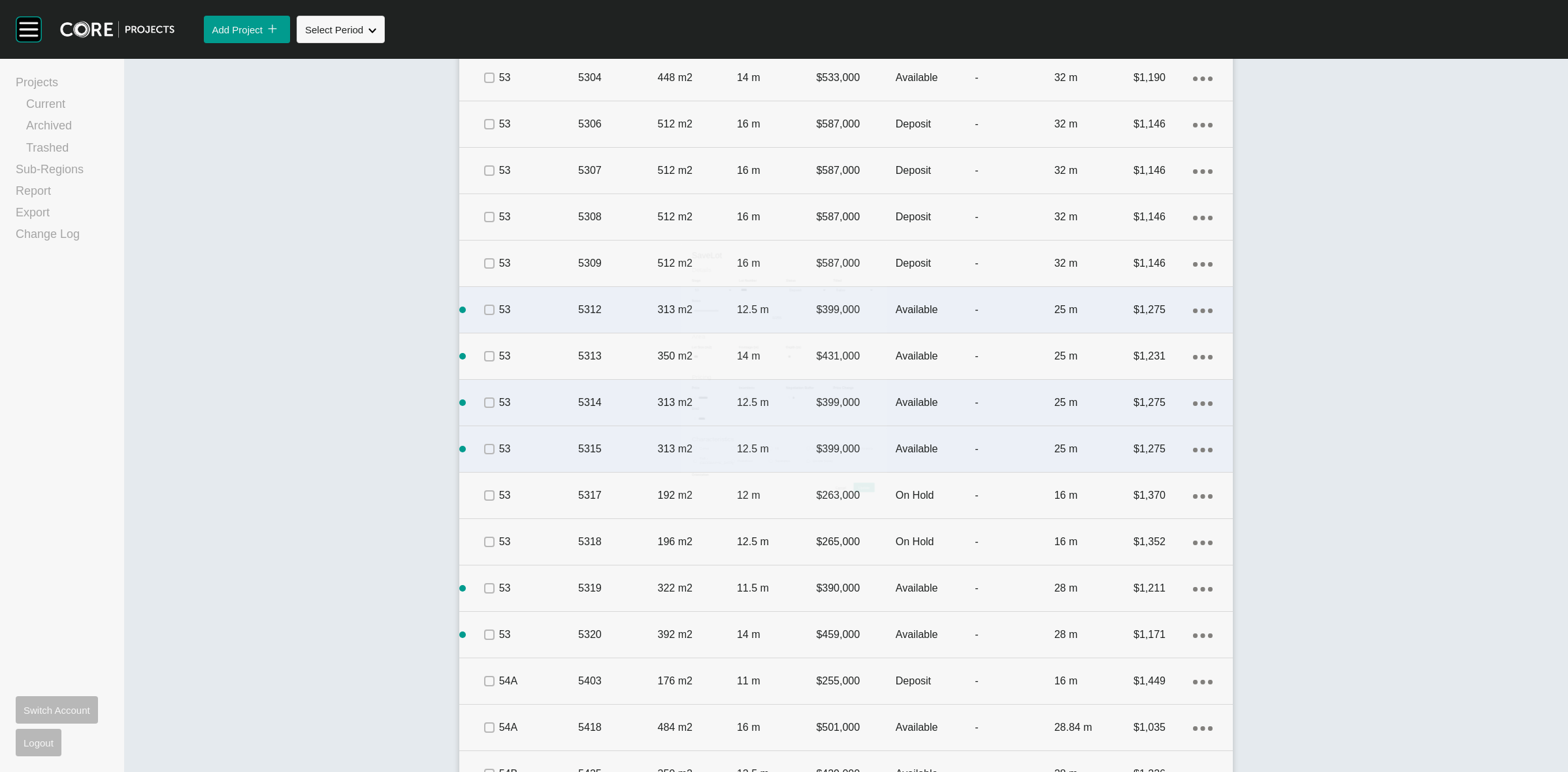
scroll to position [2373, 0]
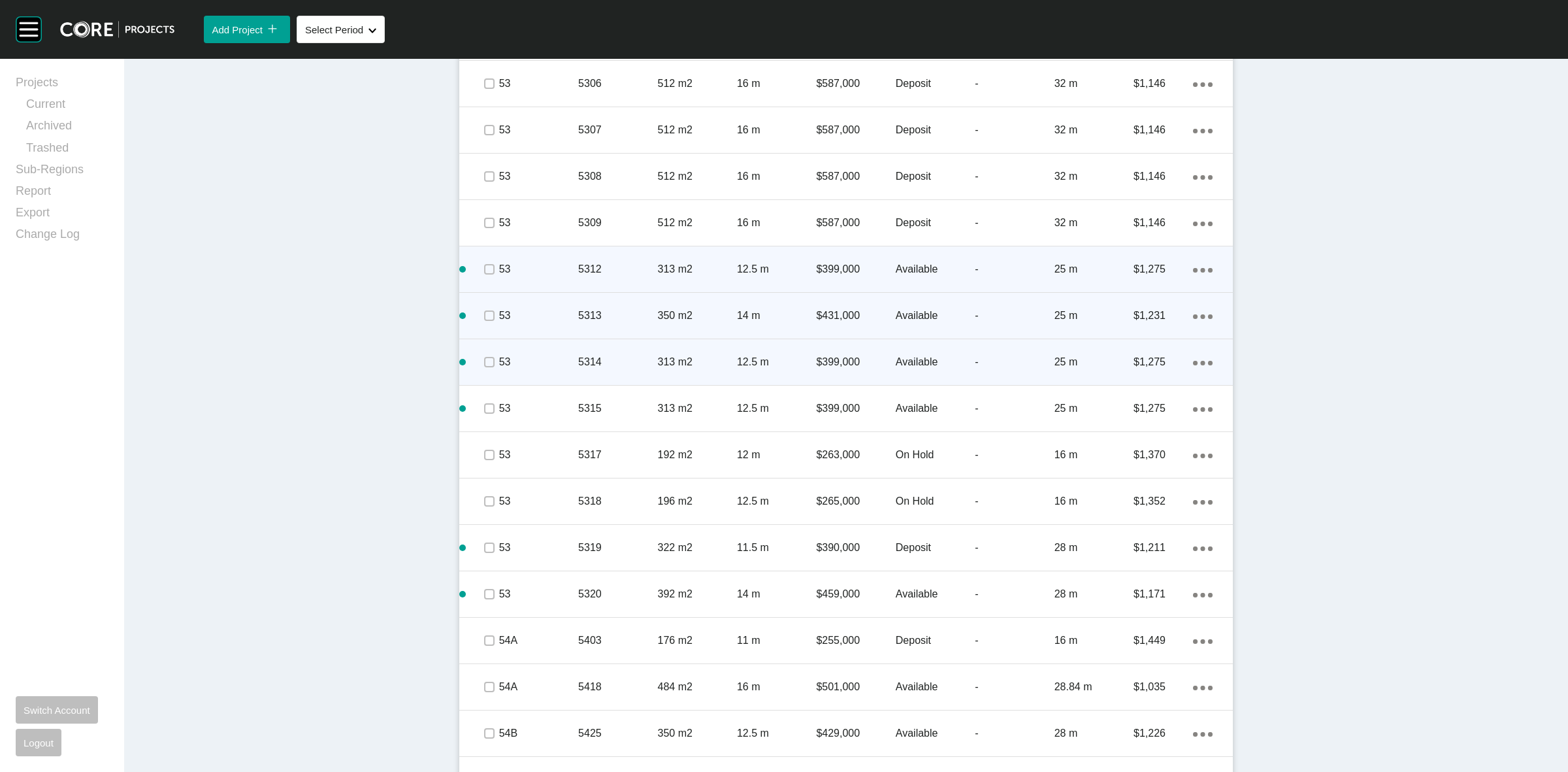
click at [707, 315] on p "350 m2" at bounding box center [698, 315] width 79 height 15
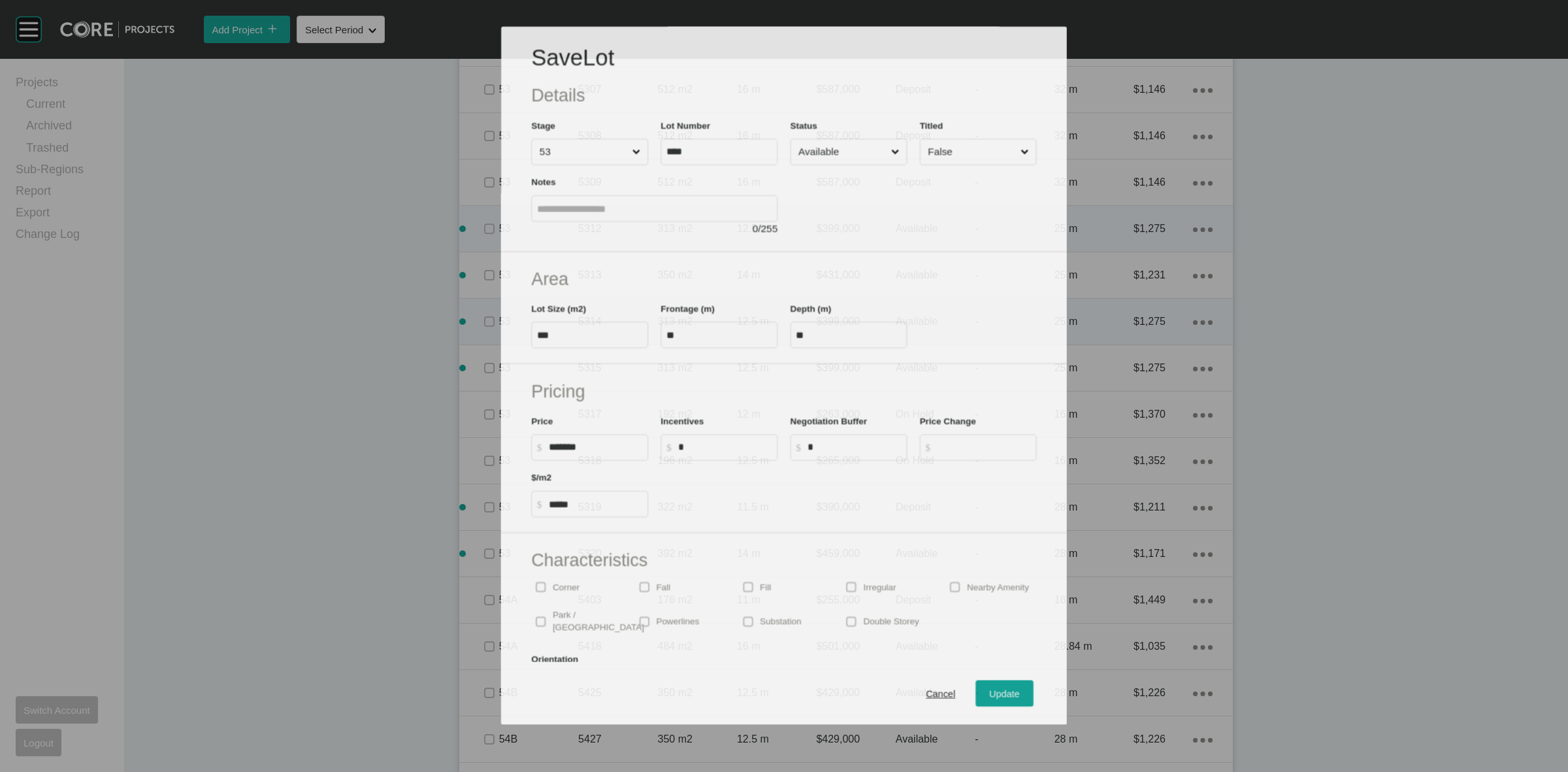
scroll to position [2333, 0]
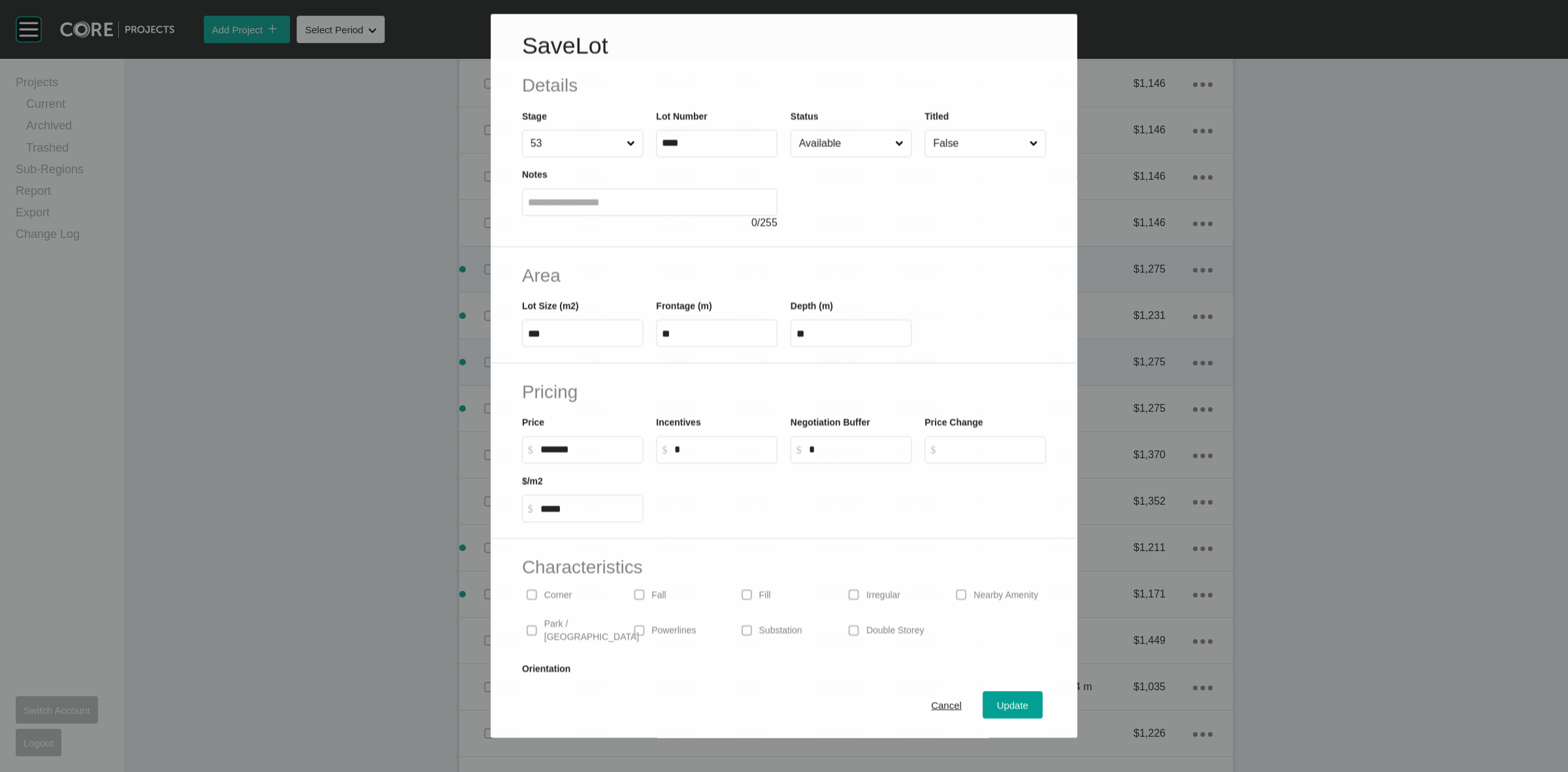
click at [854, 145] on input "Available" at bounding box center [844, 144] width 96 height 26
click at [998, 701] on span "Update" at bounding box center [1013, 706] width 31 height 11
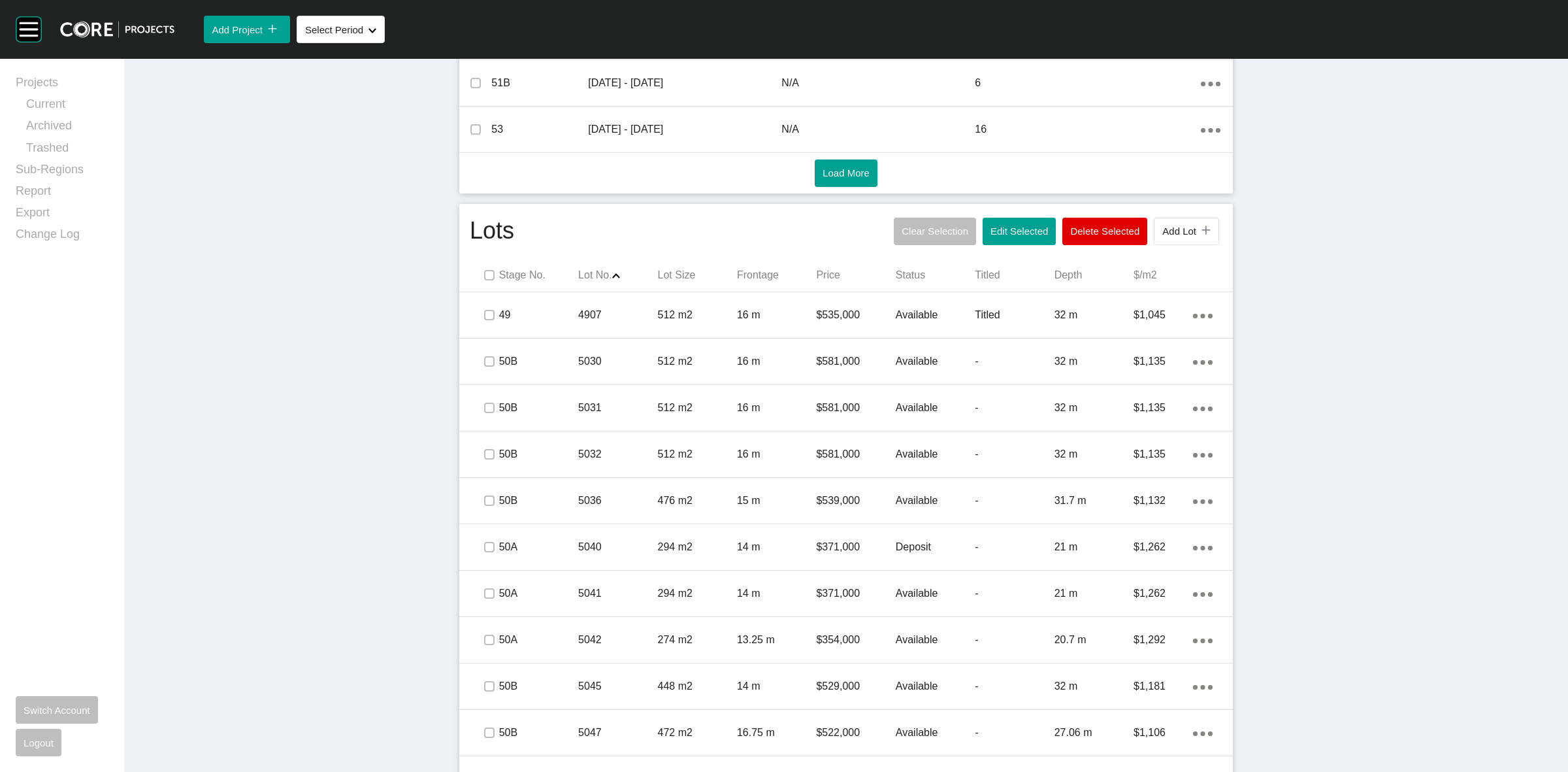
scroll to position [494, 0]
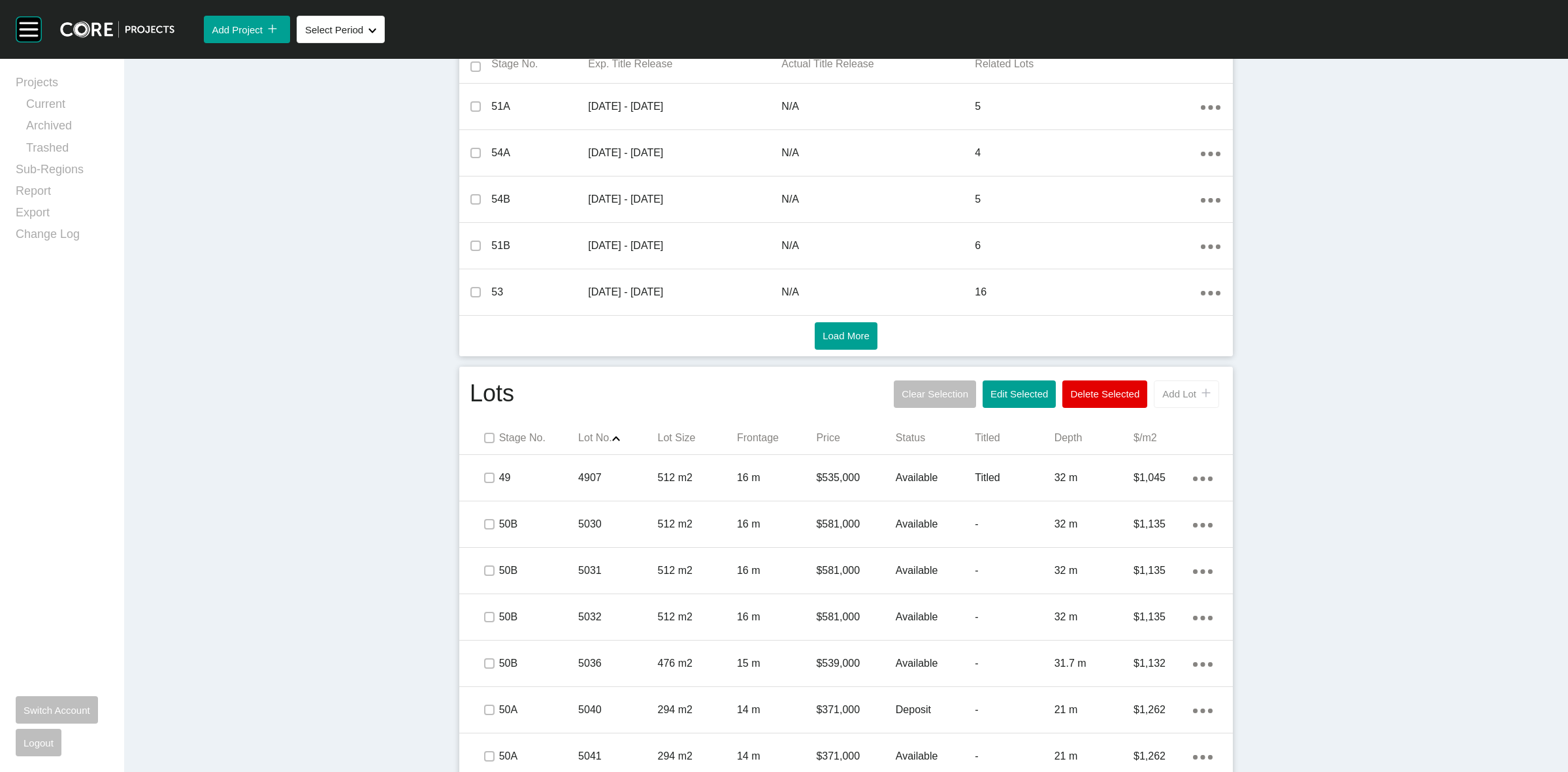
click at [1183, 394] on span "Add Lot" at bounding box center [1179, 394] width 34 height 11
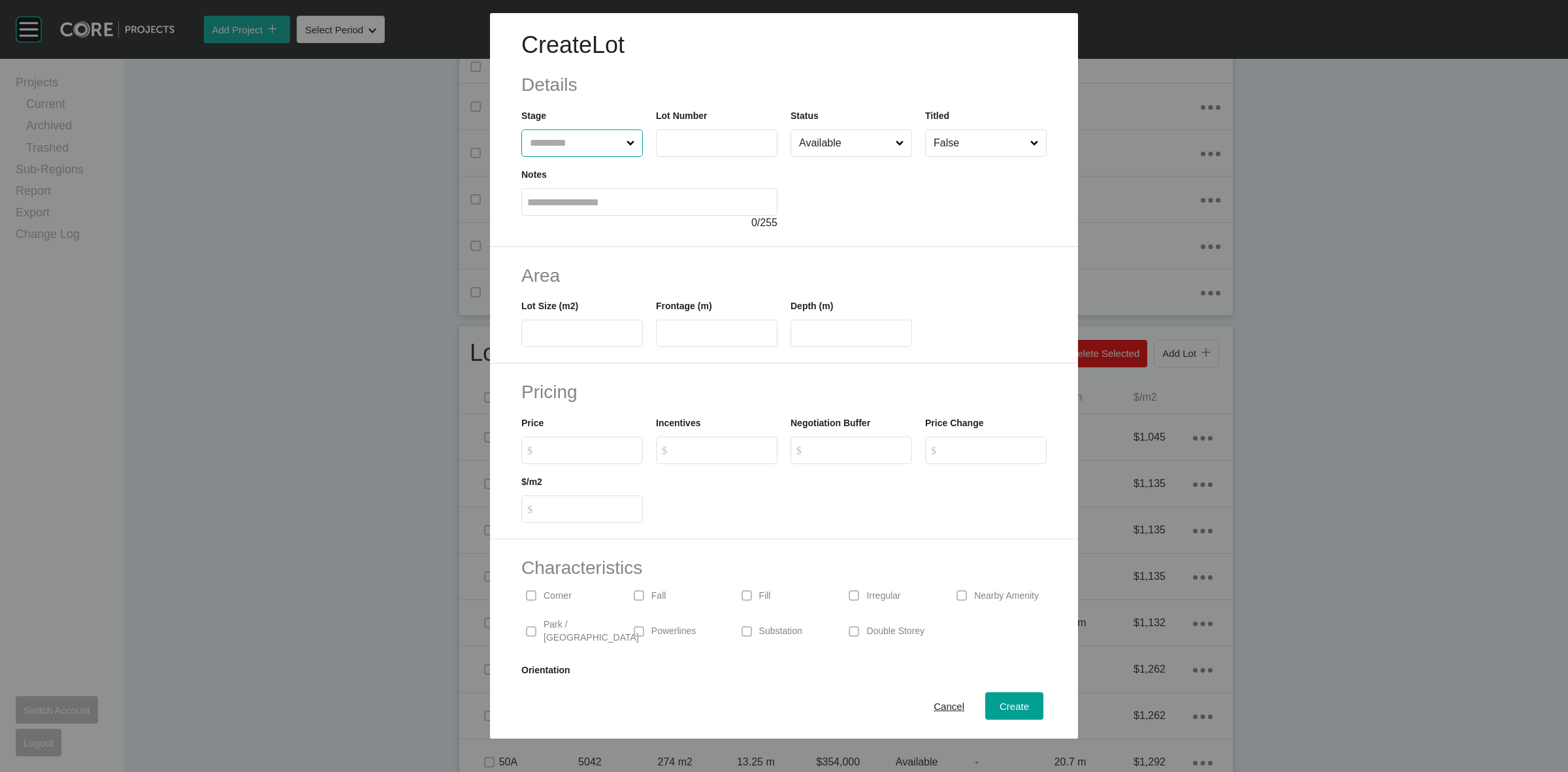
click at [537, 140] on input "text" at bounding box center [576, 143] width 97 height 26
type input "****"
type input "***"
type input "****"
type input "**"
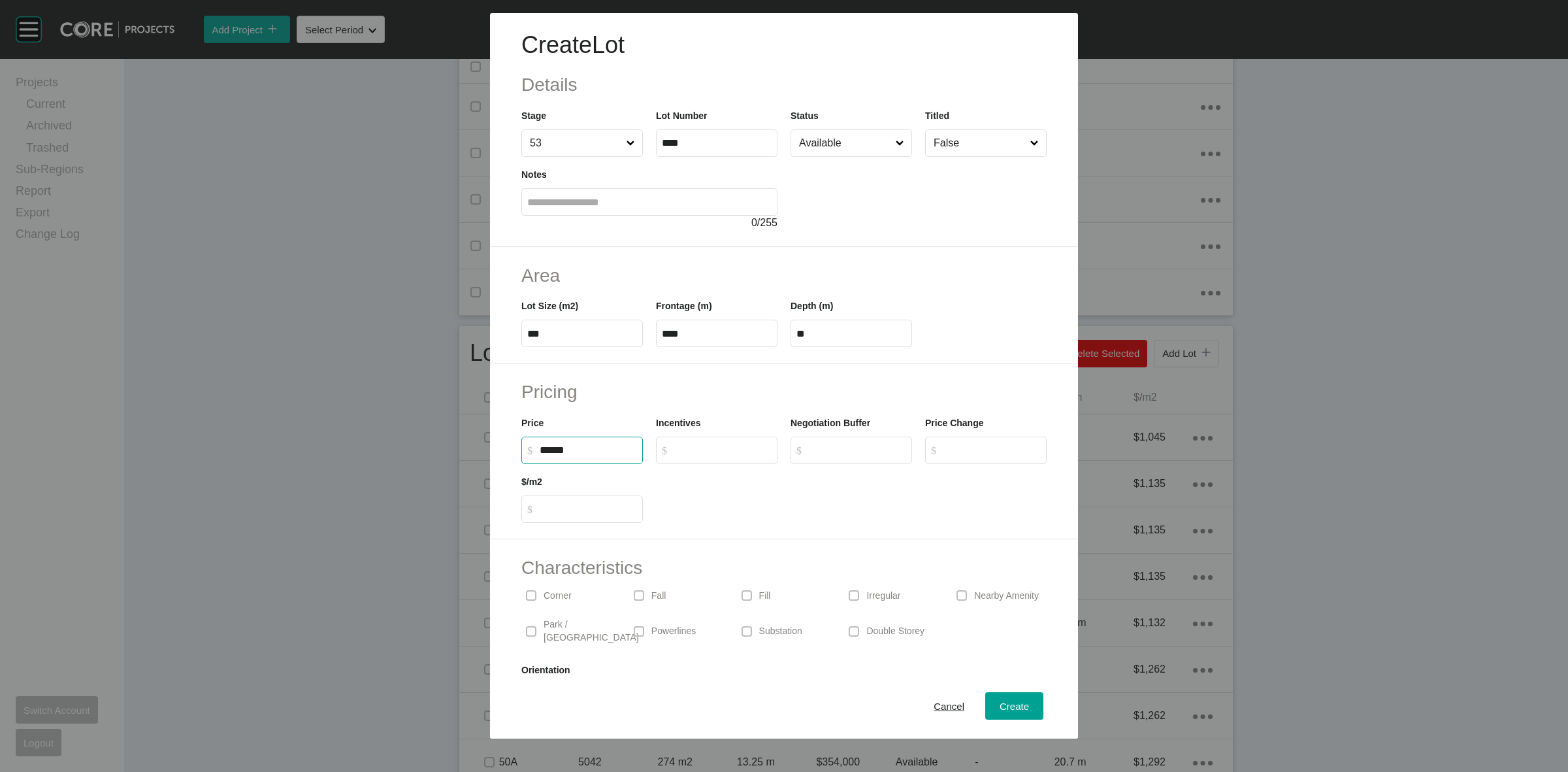
type input "*******"
type input "*****"
type input "*"
click at [999, 707] on span "Create" at bounding box center [1014, 706] width 29 height 11
type input "*"
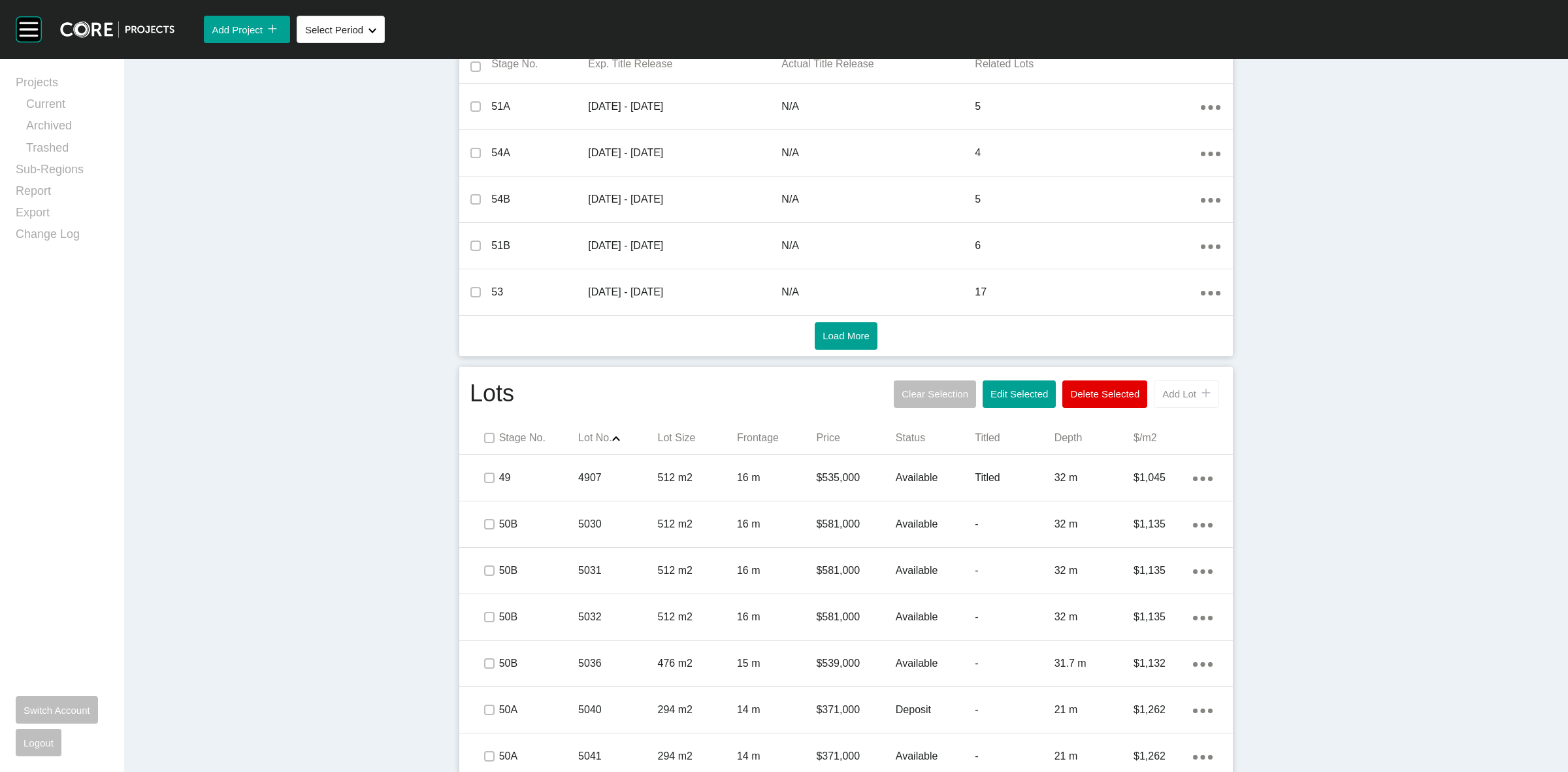
click at [1171, 399] on span "Add Lot" at bounding box center [1179, 394] width 34 height 11
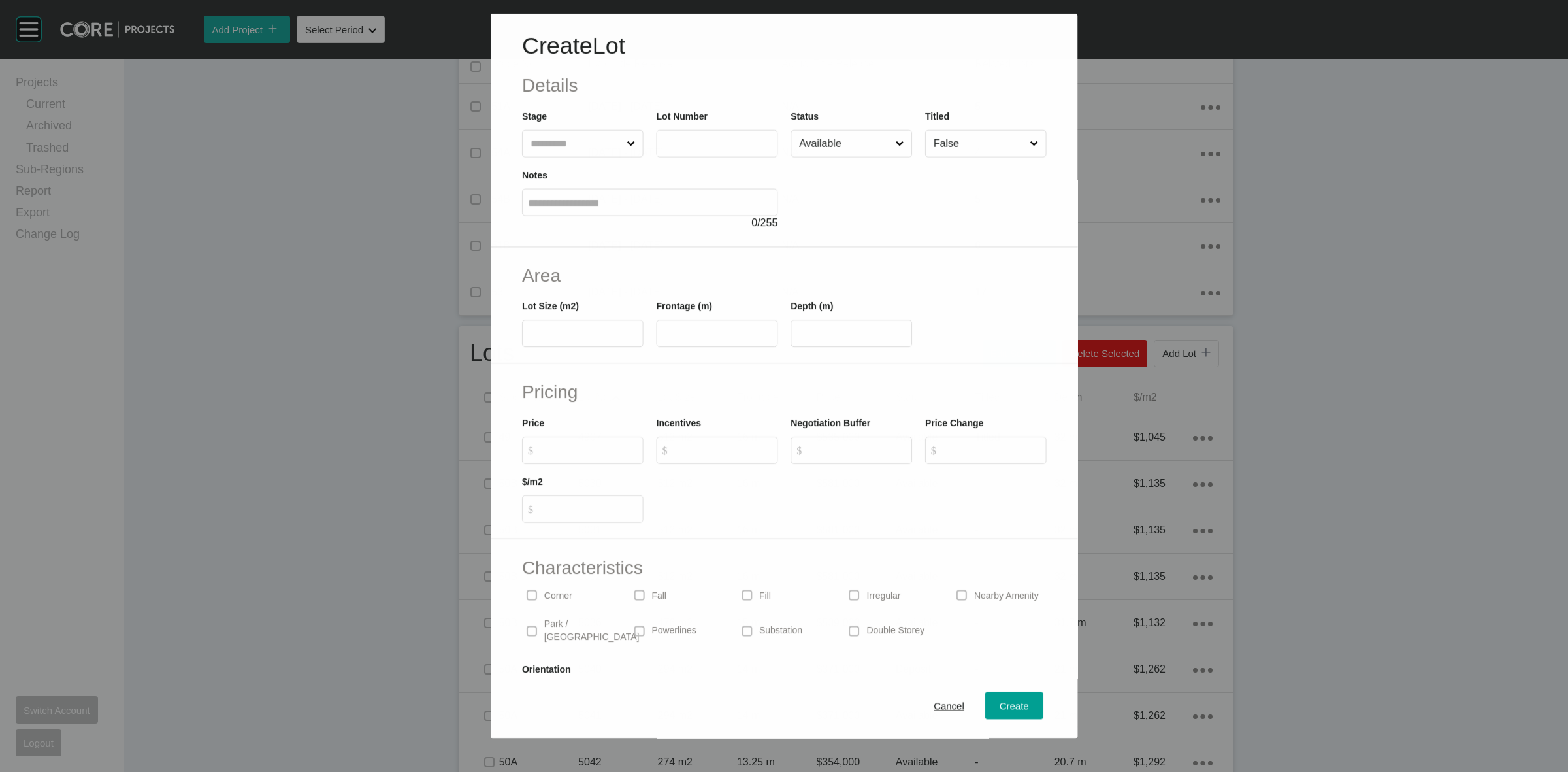
click at [553, 140] on input "text" at bounding box center [576, 144] width 96 height 26
type input "****"
type input "***"
type input "****"
type input "**"
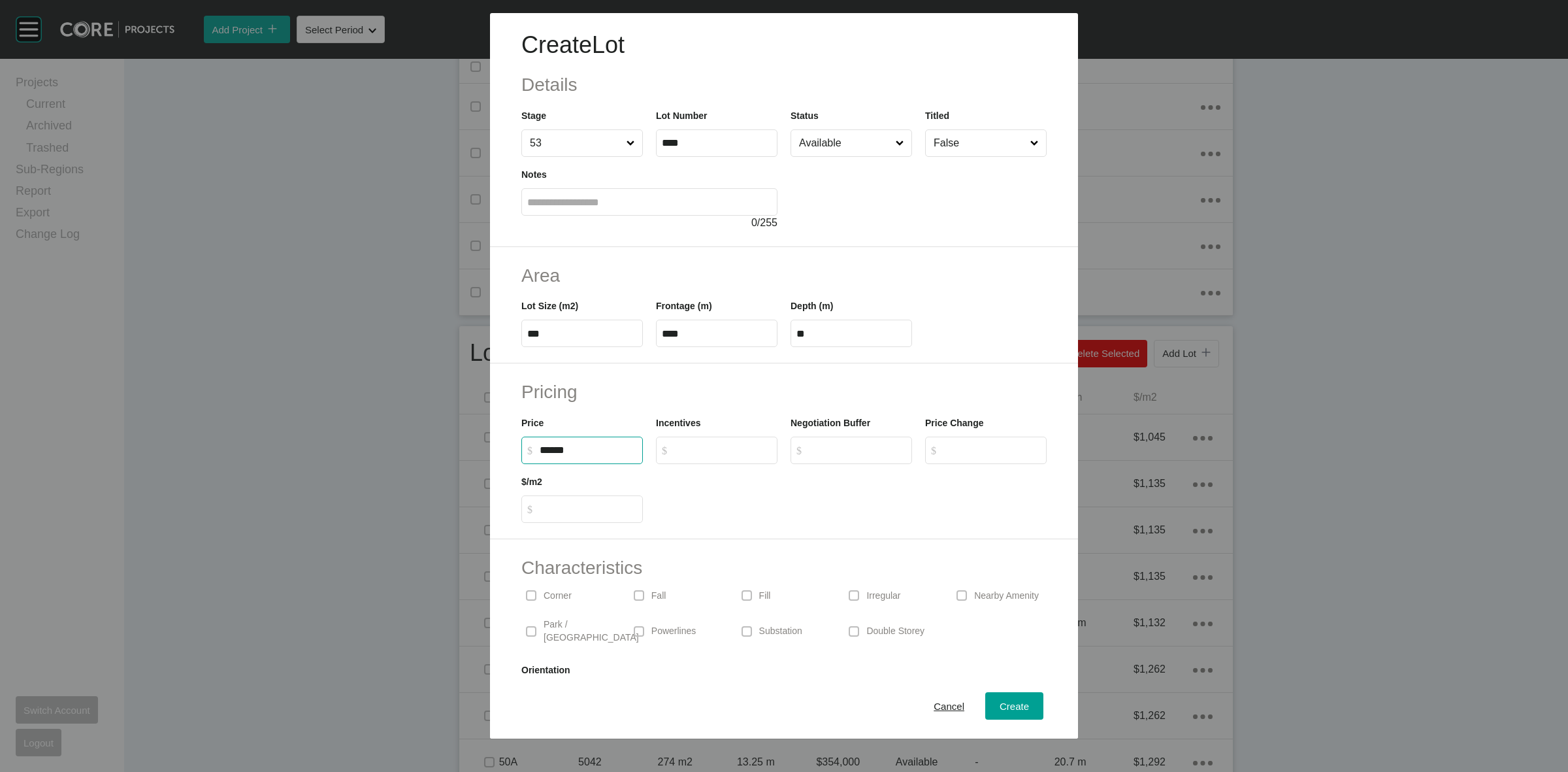
type input "*******"
type input "*****"
type input "*"
click at [999, 704] on span "Create" at bounding box center [1014, 706] width 29 height 11
type input "*"
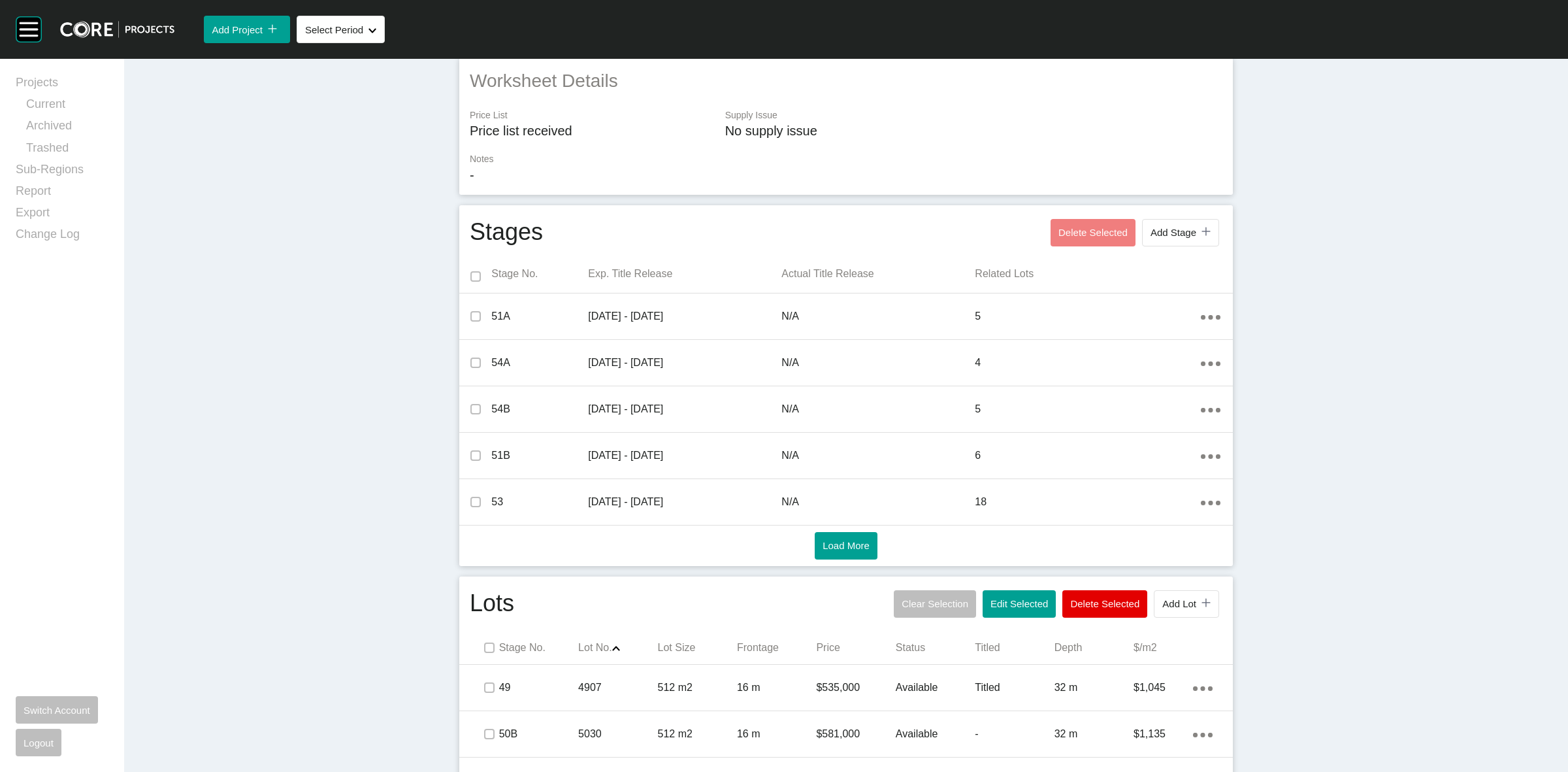
scroll to position [283, 0]
click at [1167, 594] on button "Add Lot icon/tick copy 11 Created with Sketch." at bounding box center [1186, 606] width 65 height 27
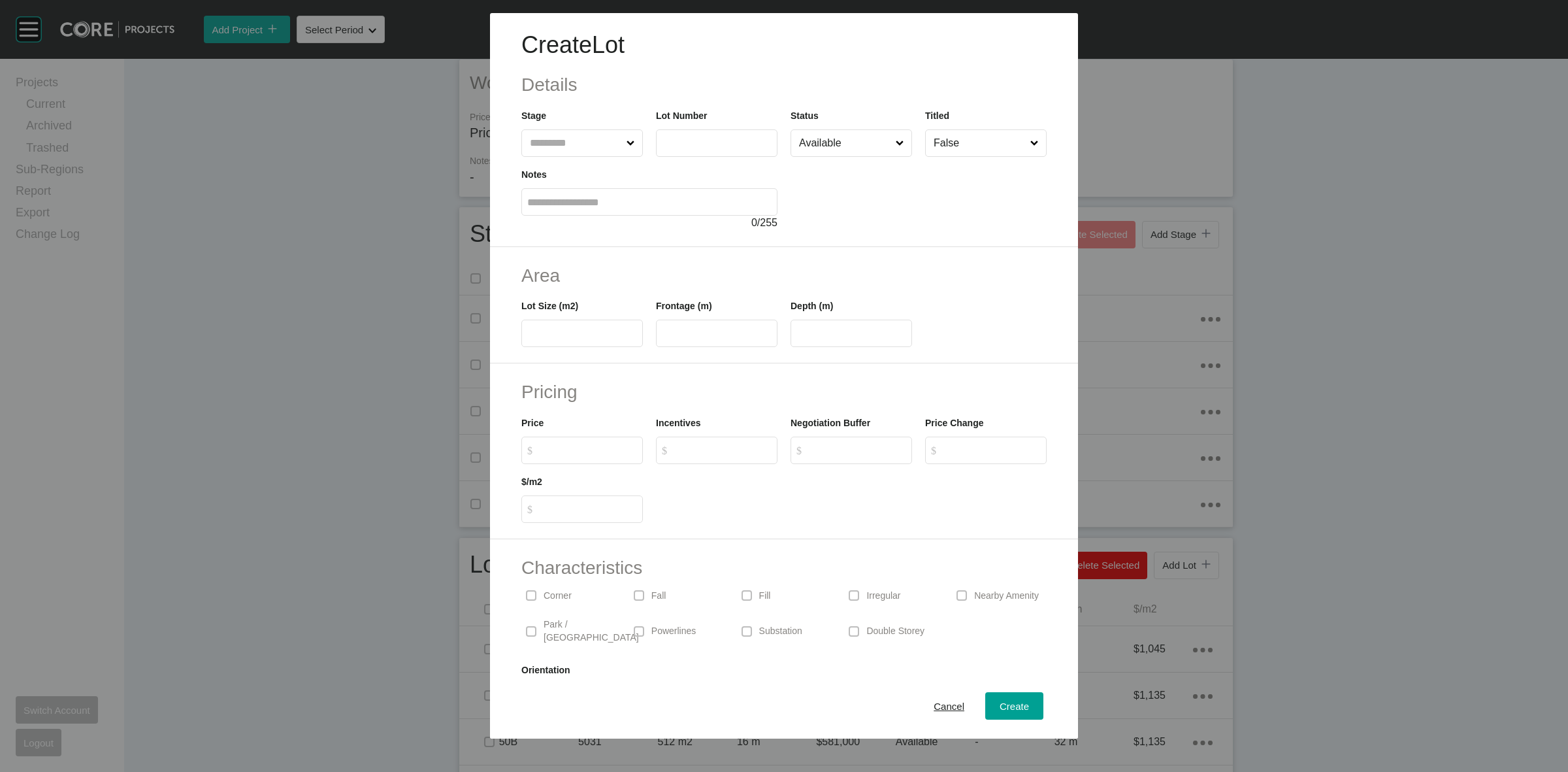
click at [563, 124] on div "Stage" at bounding box center [582, 132] width 122 height 48
click at [577, 132] on input "text" at bounding box center [576, 143] width 97 height 26
type input "****"
type input "***"
type input "****"
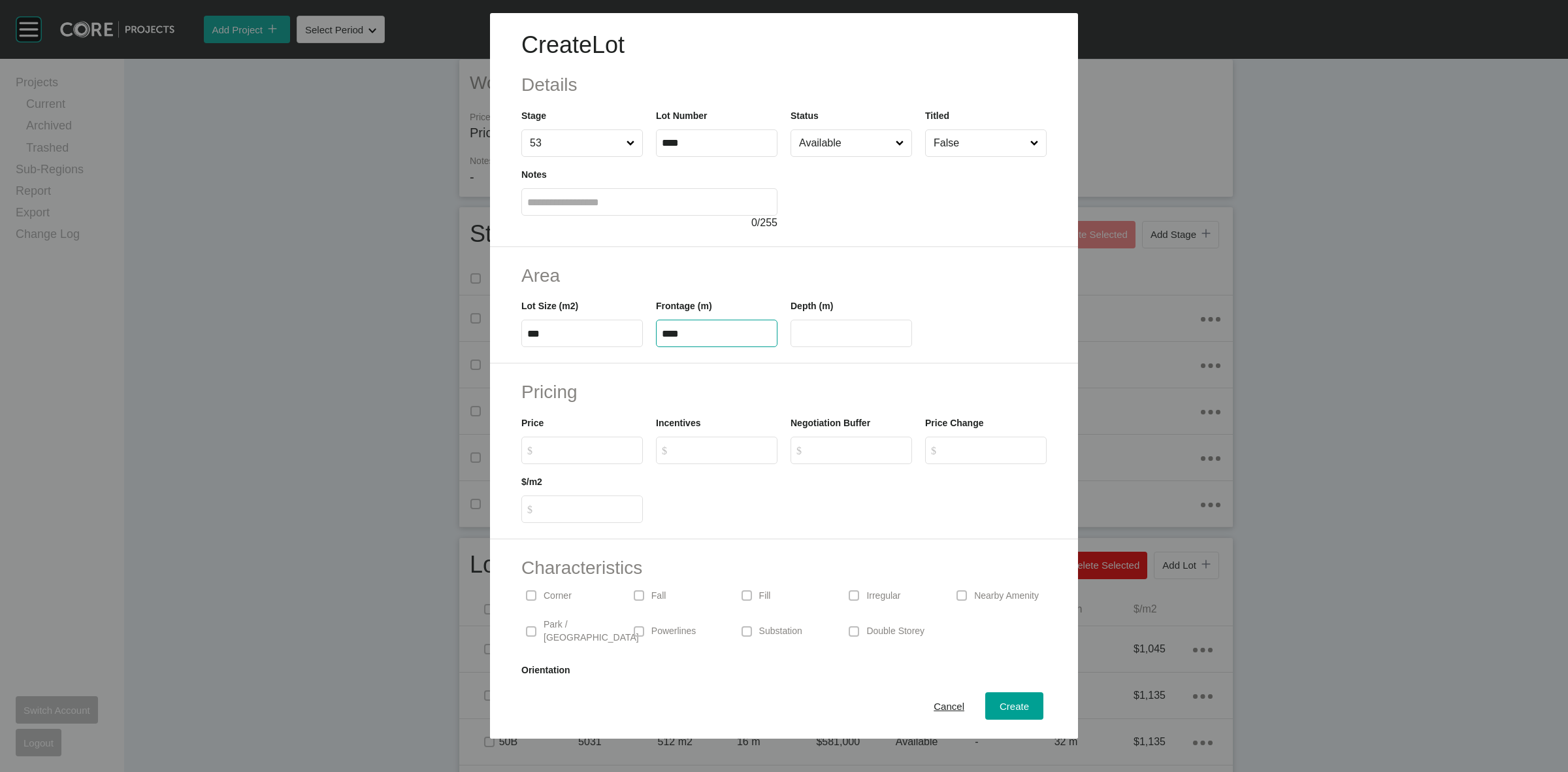
type input "****"
type input "*******"
type input "*****"
type input "*"
drag, startPoint x: 874, startPoint y: 333, endPoint x: 853, endPoint y: 333, distance: 21.0
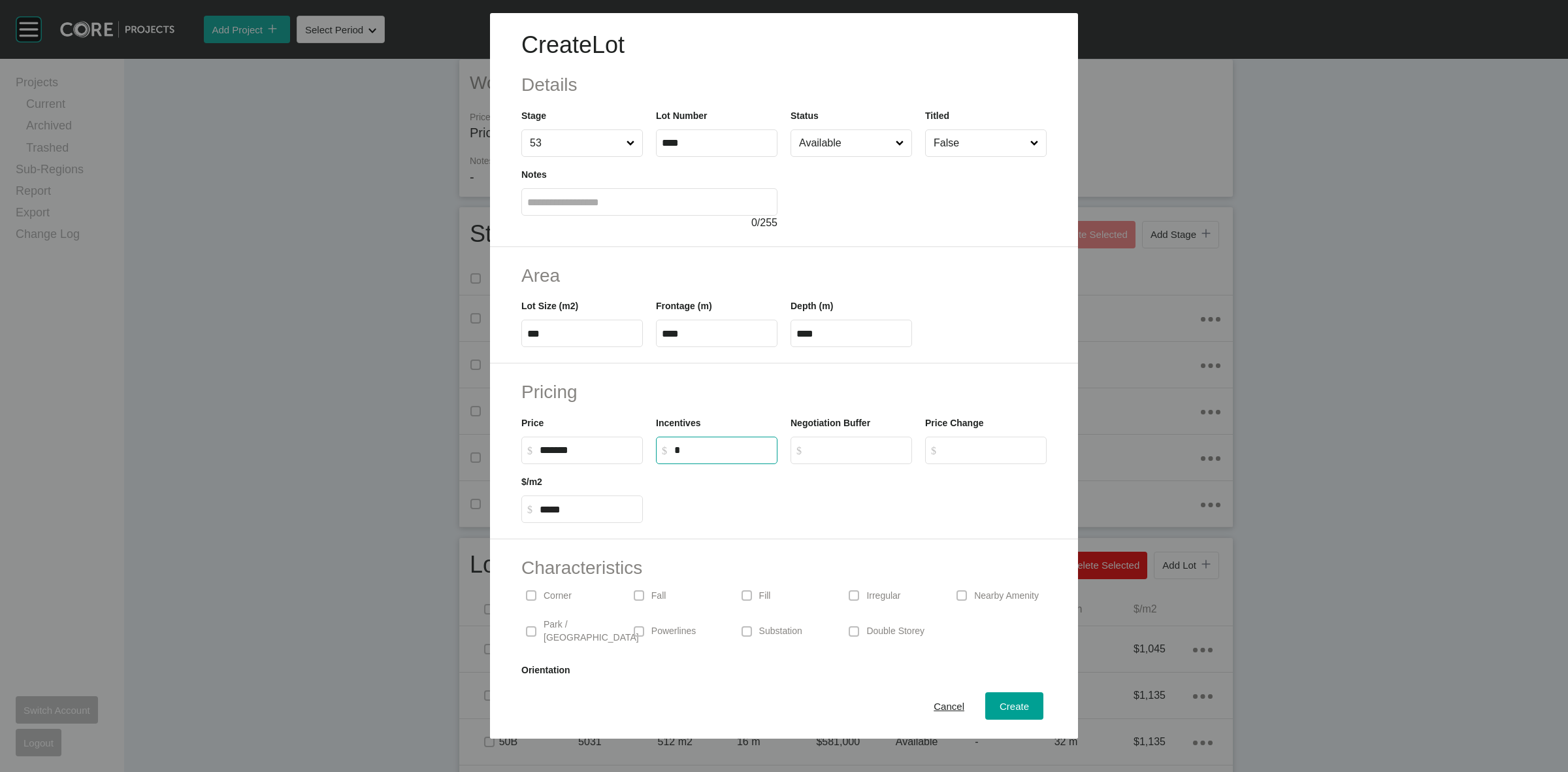
click at [856, 333] on input "****" at bounding box center [852, 334] width 110 height 11
type input "**"
click at [1003, 700] on div "Create Lot Details Stage 53 Lot Number **** Status Available Titled False Notes…" at bounding box center [784, 386] width 1568 height 772
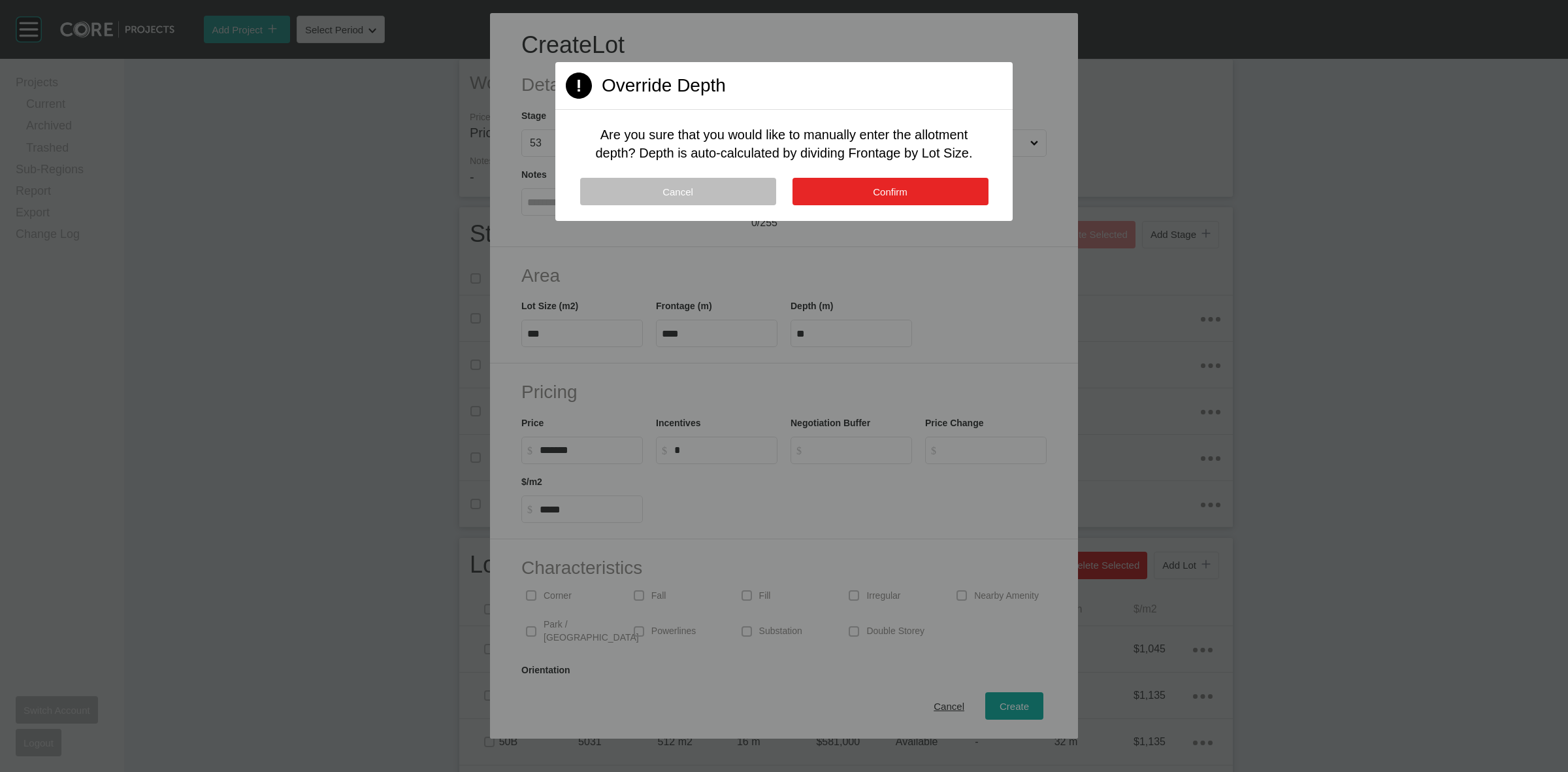
click at [924, 181] on button "Confirm" at bounding box center [890, 191] width 196 height 27
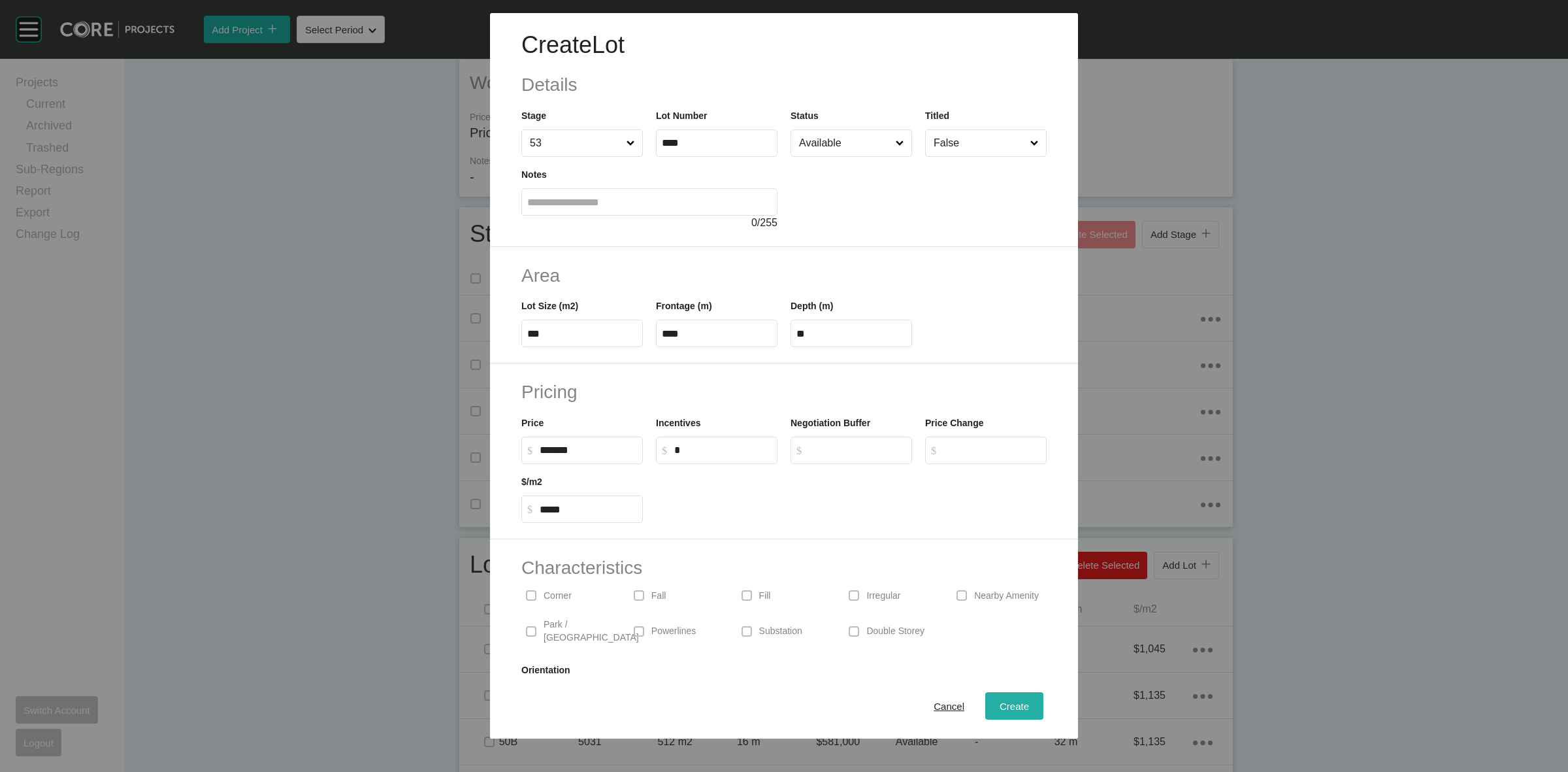
click at [1008, 700] on span "Create" at bounding box center [1014, 706] width 29 height 11
type input "*"
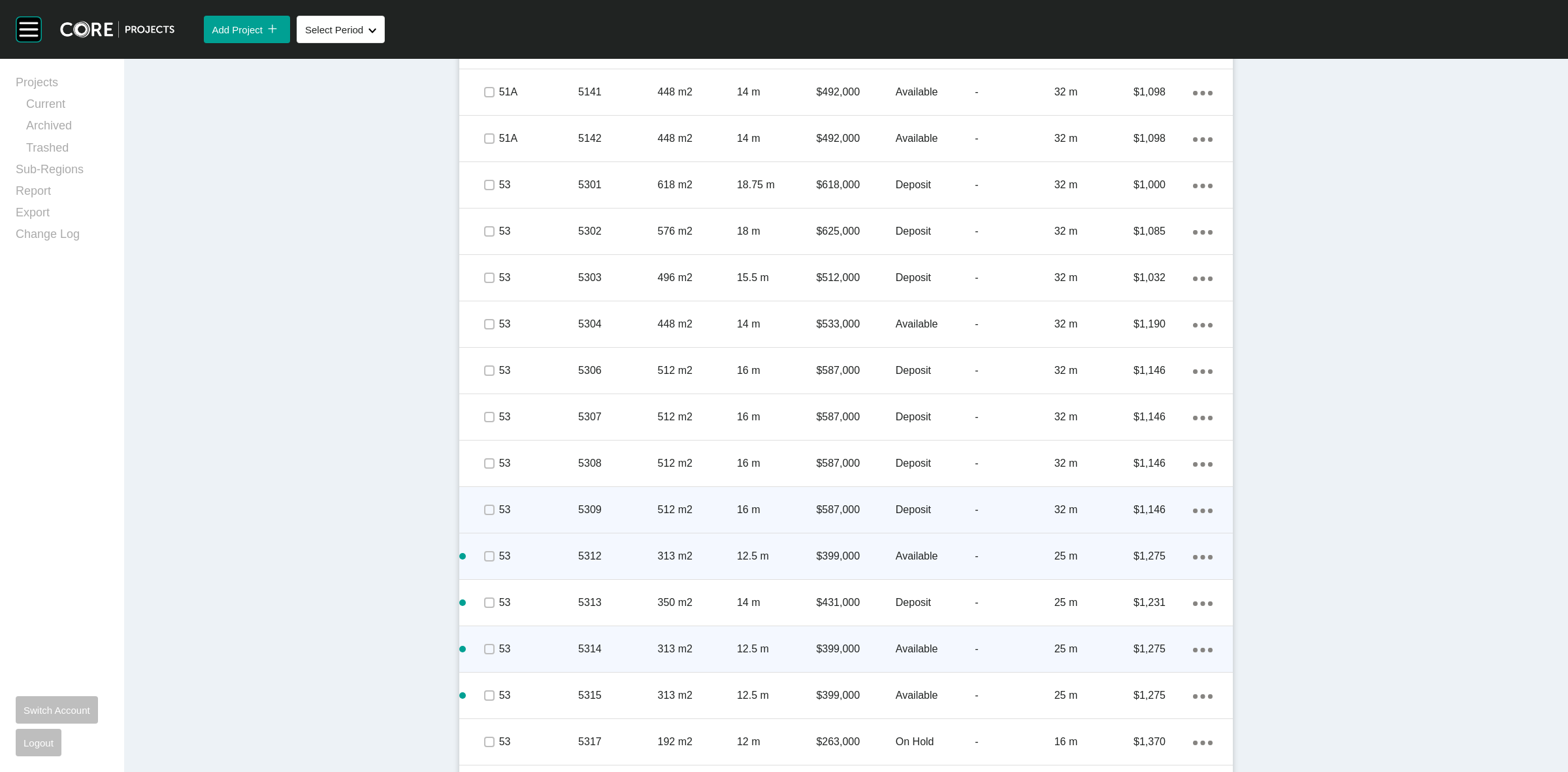
scroll to position [2243, 0]
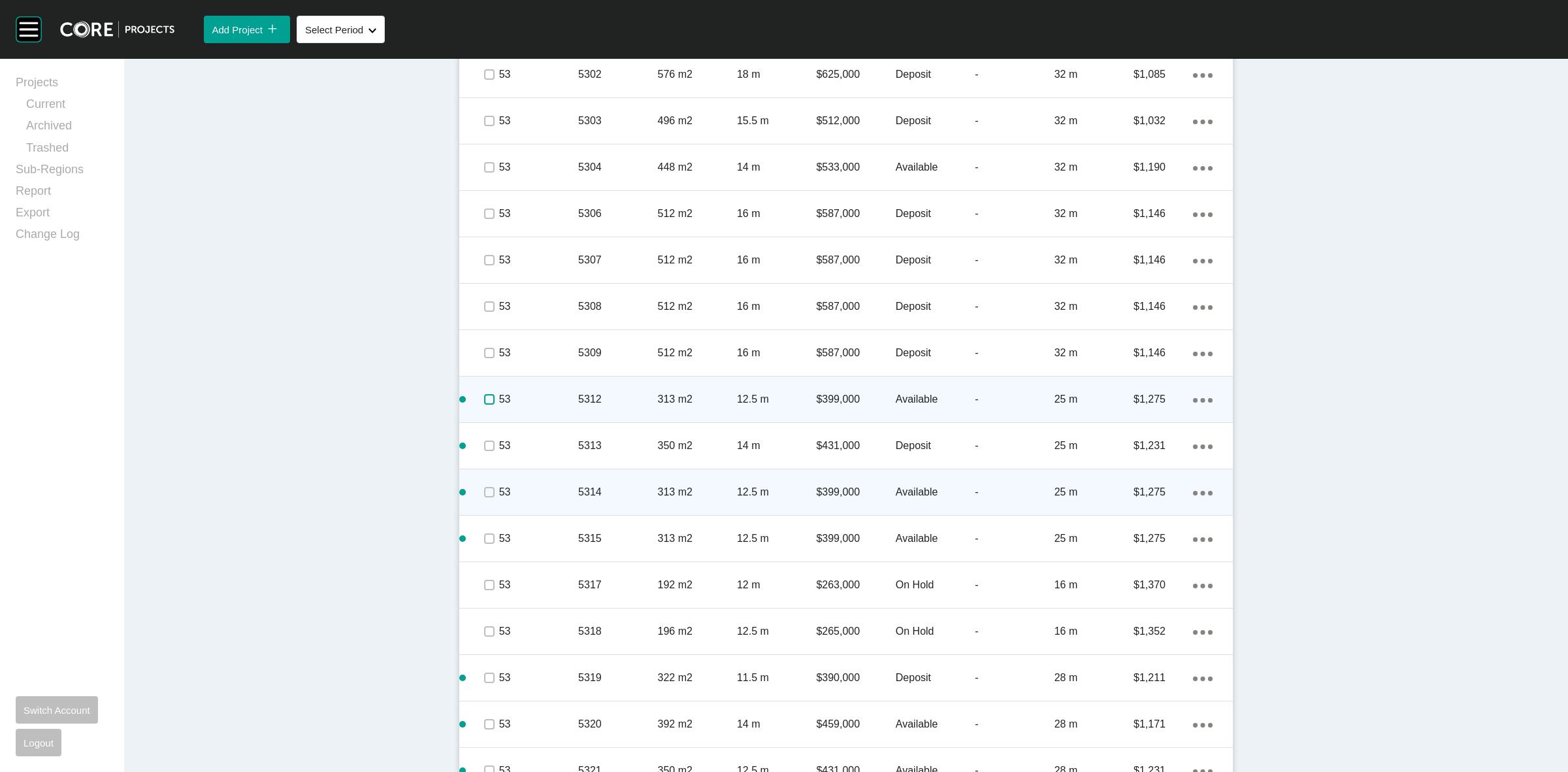
click at [484, 403] on label at bounding box center [489, 399] width 10 height 10
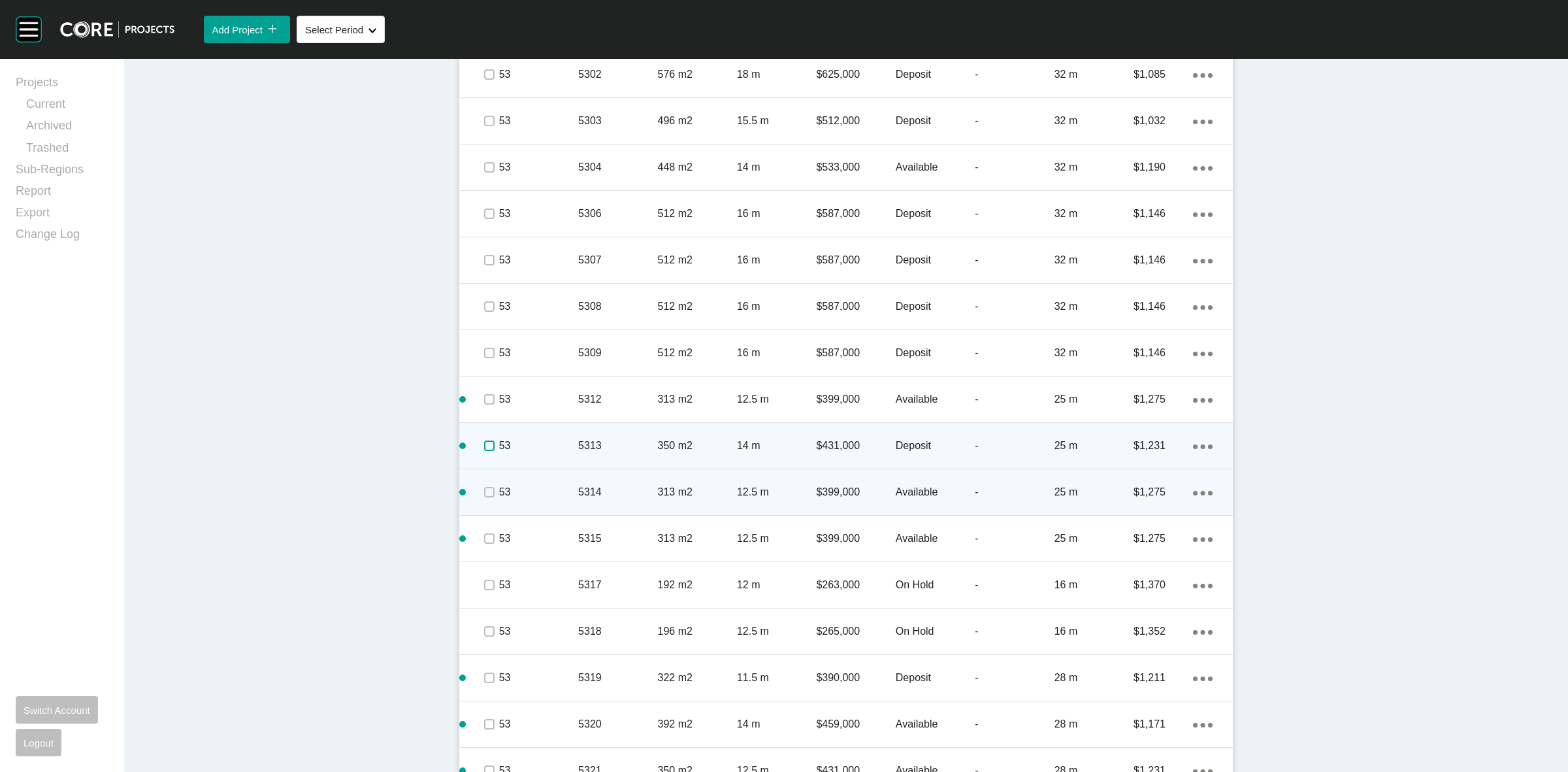
click at [484, 449] on label at bounding box center [489, 445] width 10 height 10
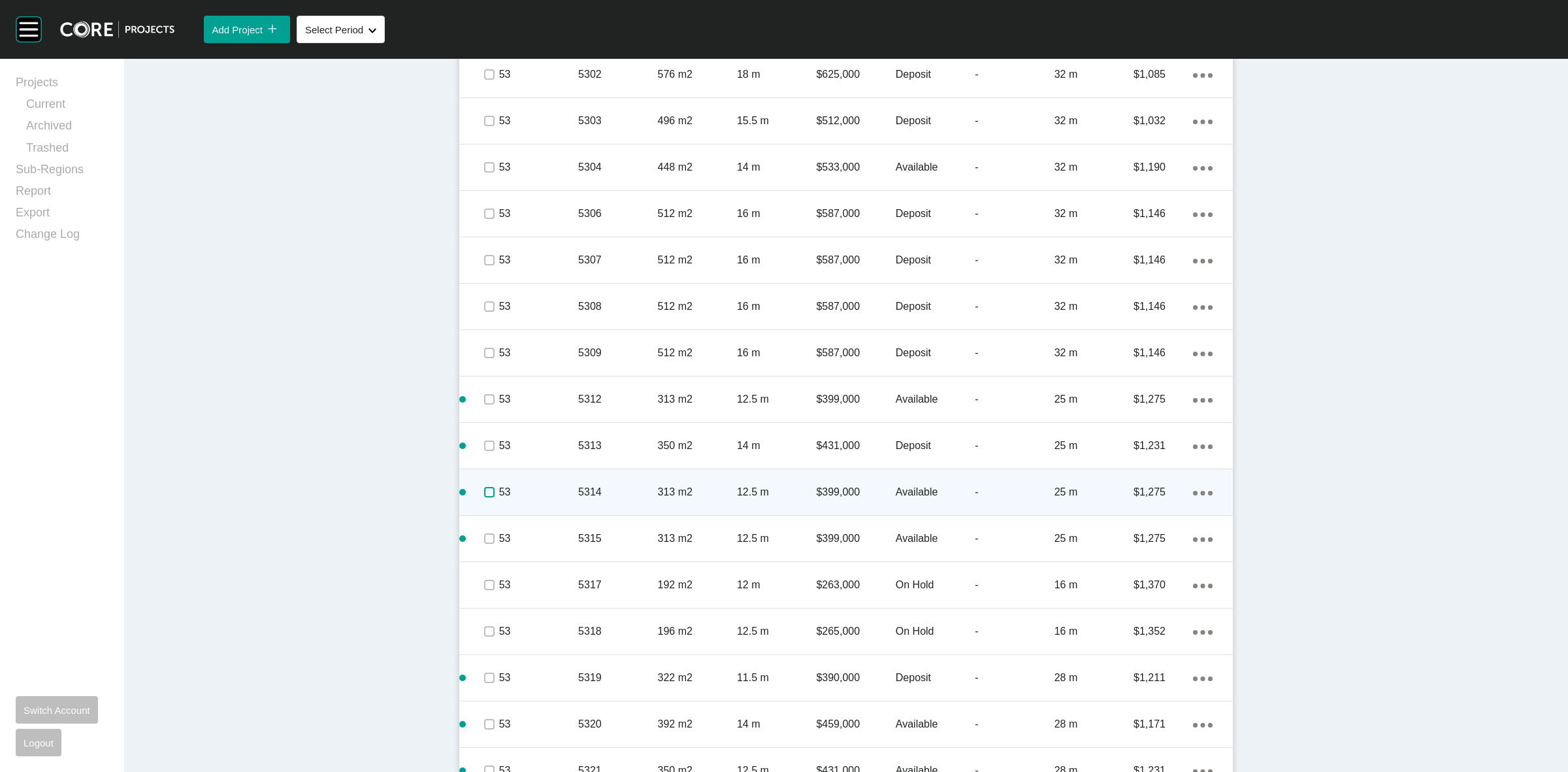
click at [484, 487] on label at bounding box center [489, 492] width 10 height 10
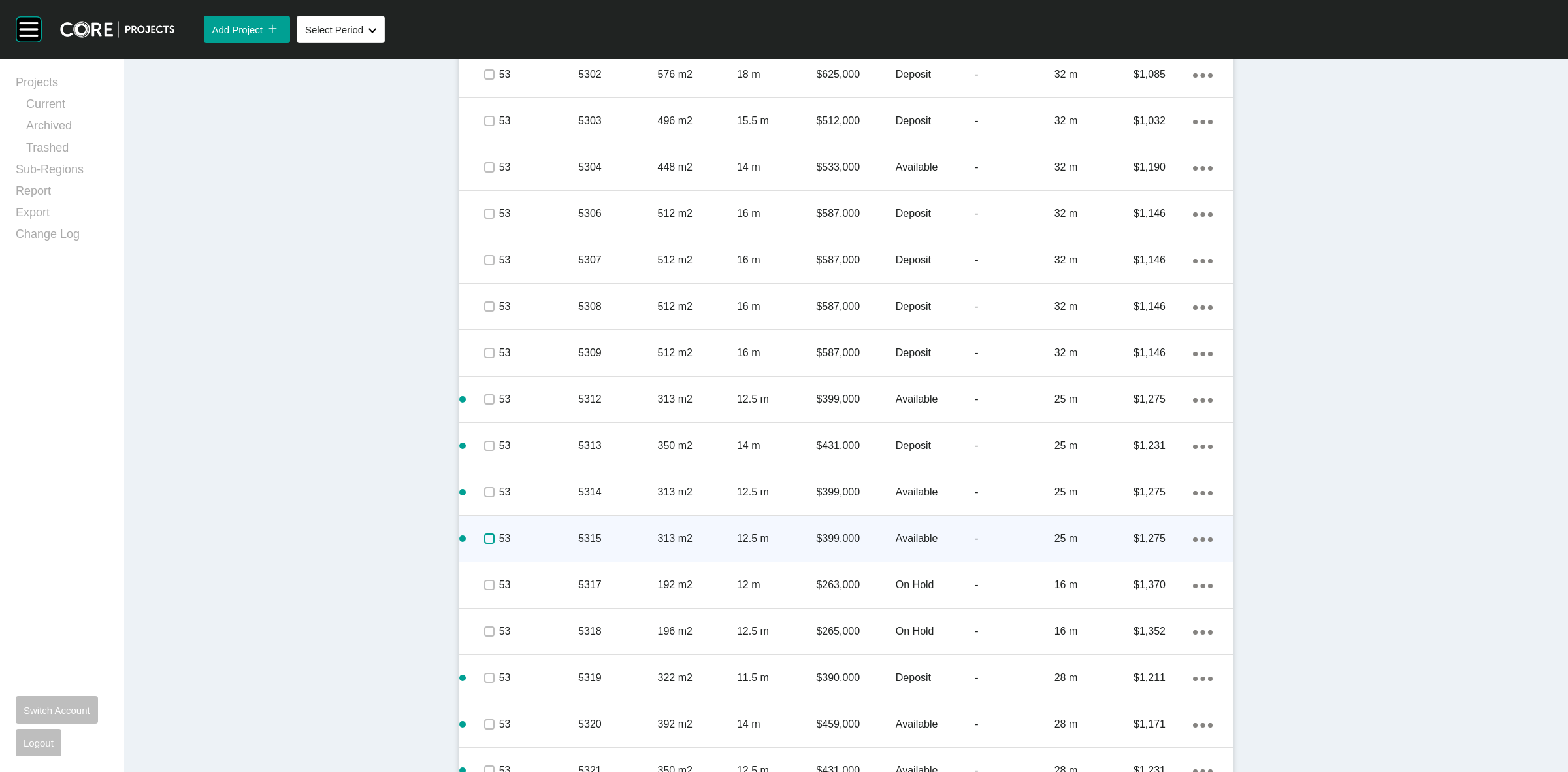
click at [484, 533] on label at bounding box center [489, 538] width 10 height 10
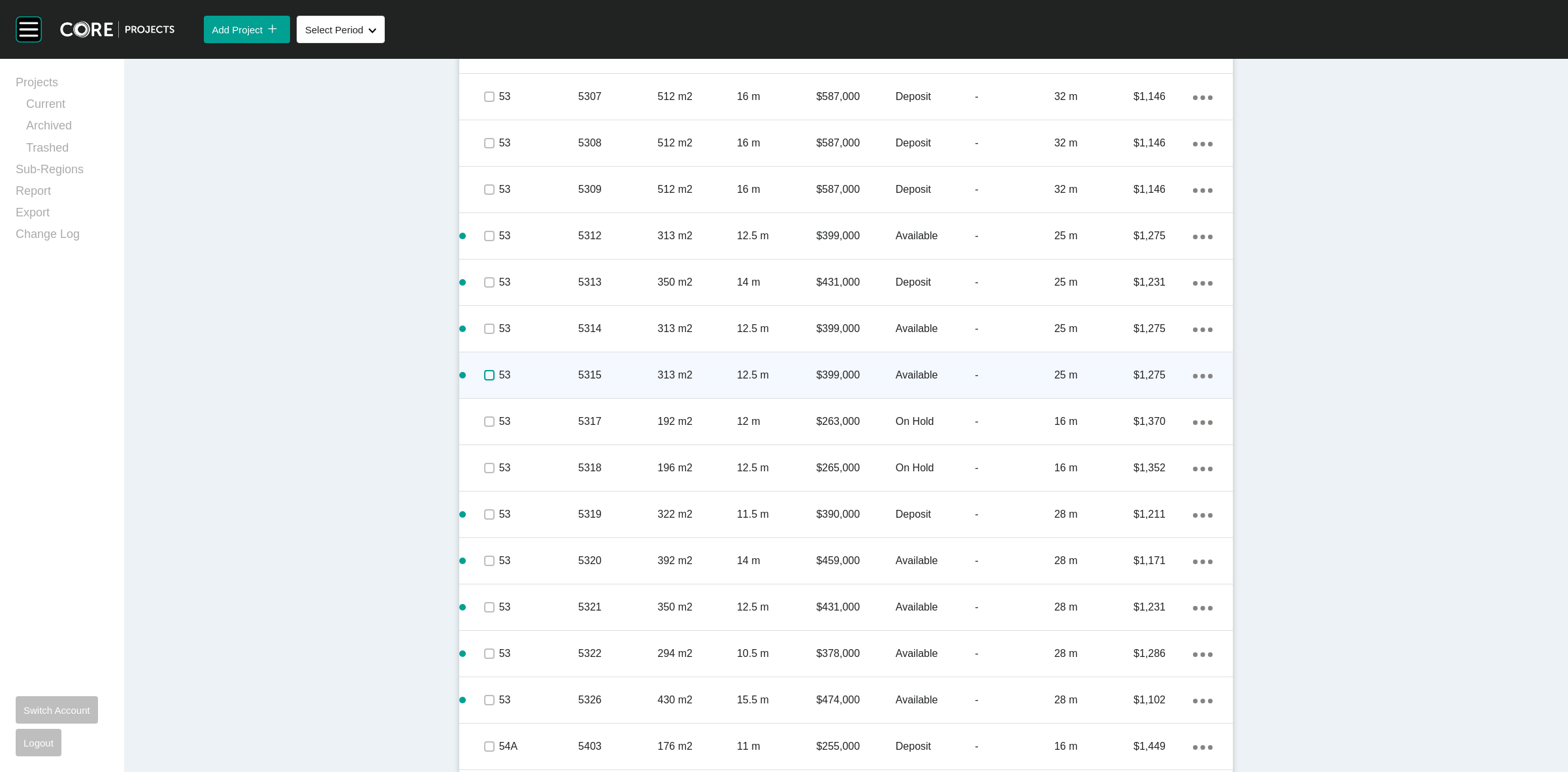
scroll to position [2489, 0]
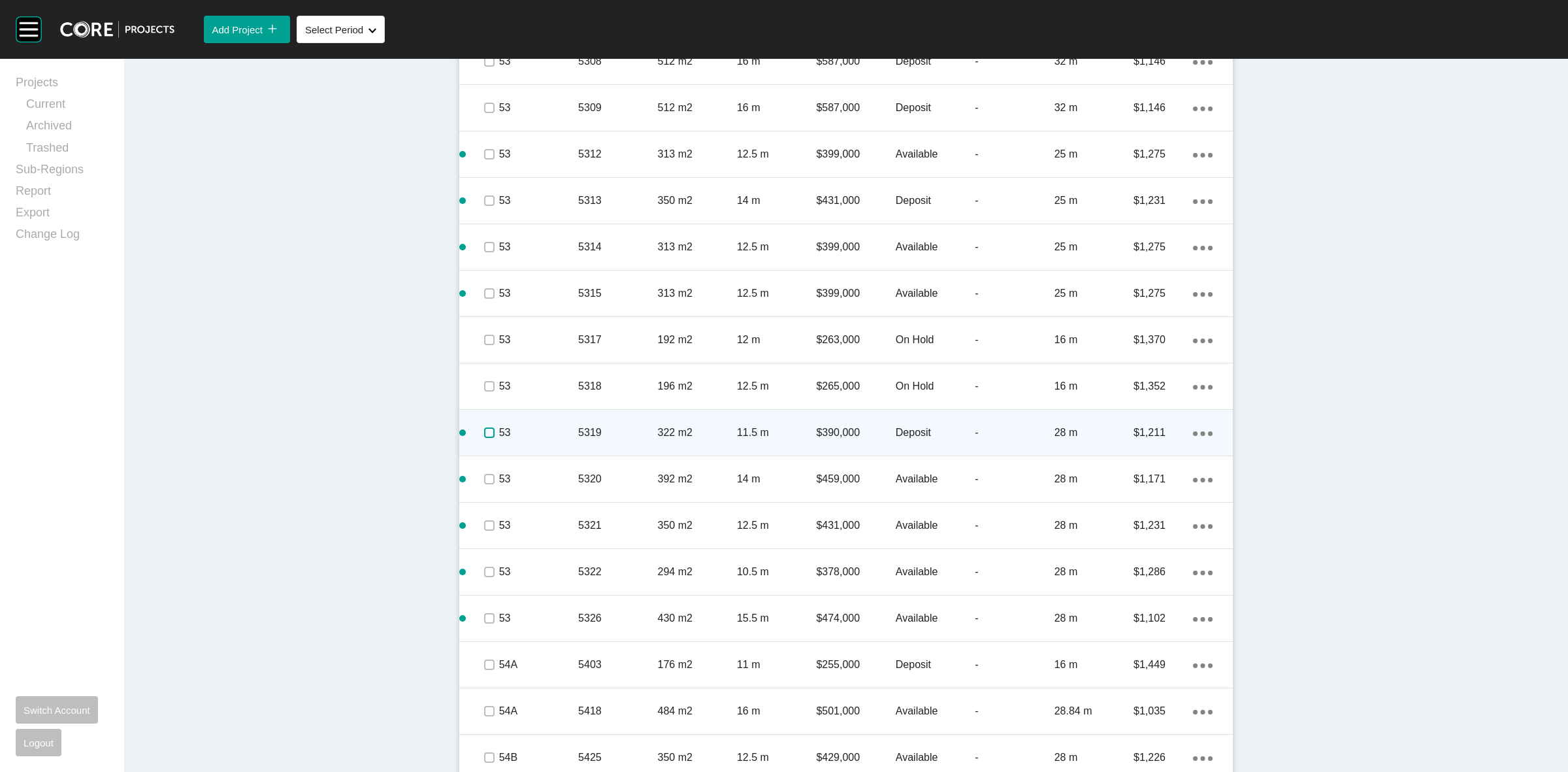
click at [487, 433] on label at bounding box center [489, 432] width 10 height 10
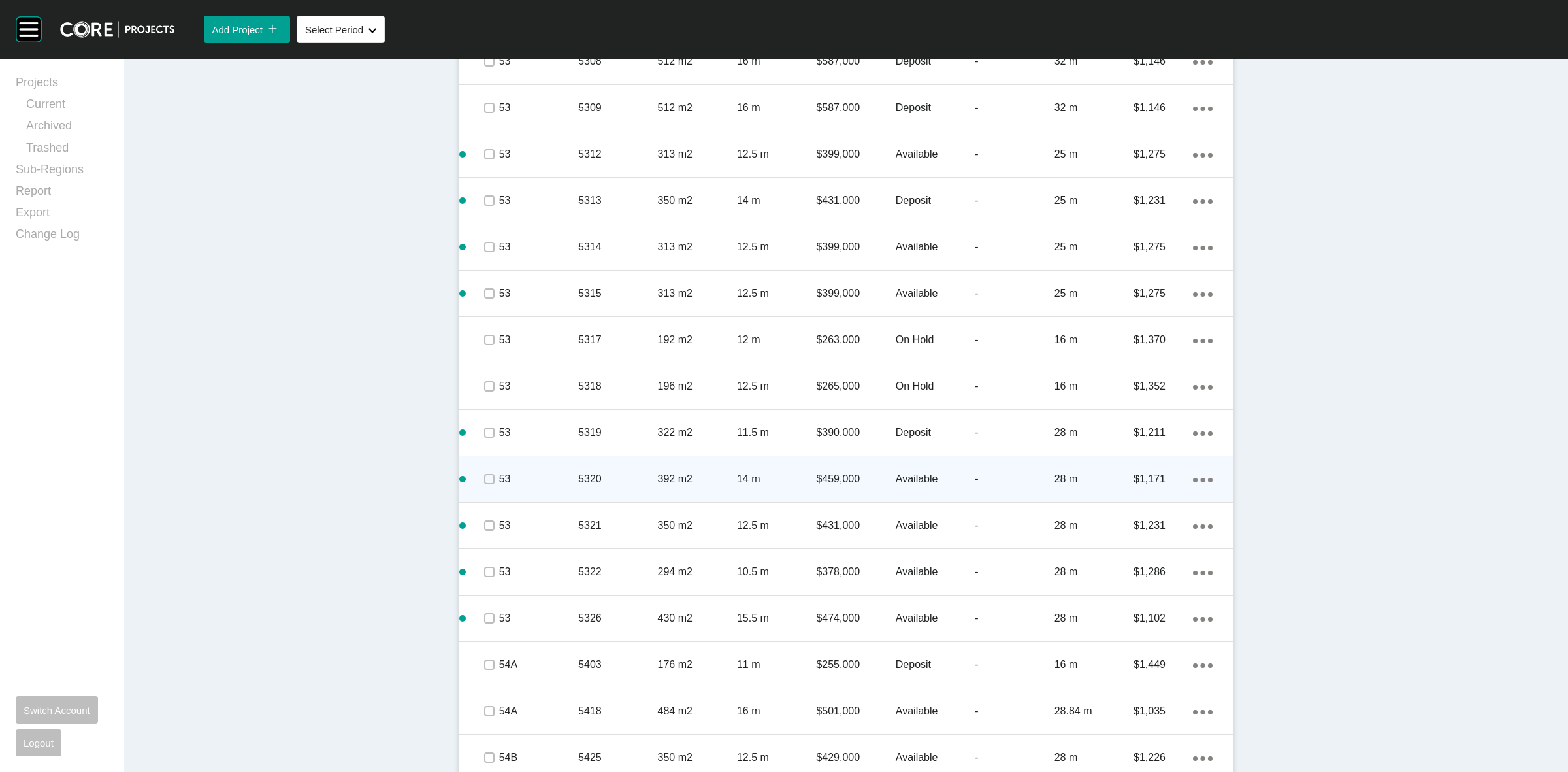
click at [485, 485] on span at bounding box center [489, 479] width 19 height 19
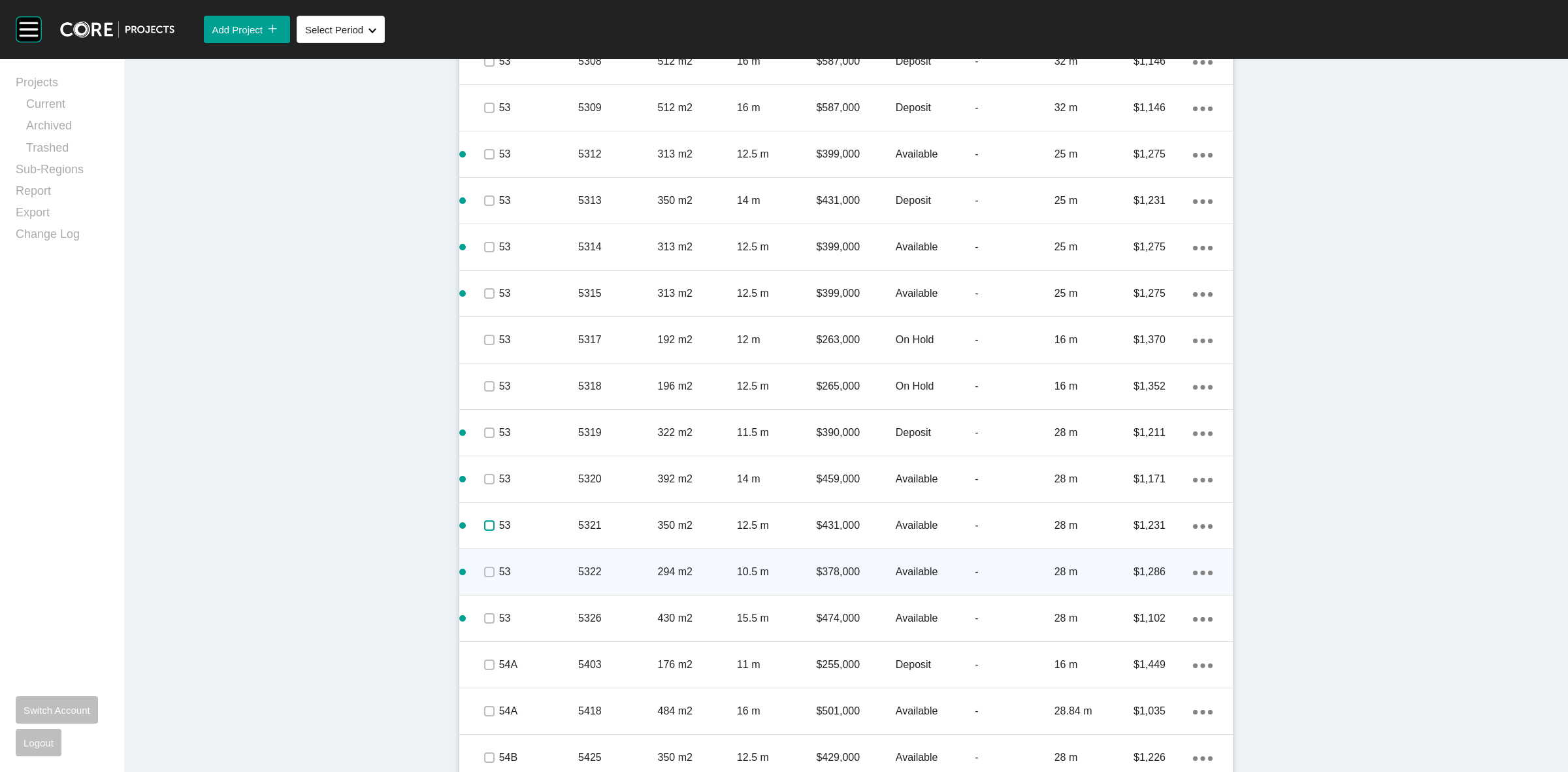
drag, startPoint x: 487, startPoint y: 520, endPoint x: 487, endPoint y: 560, distance: 40.0
click at [487, 525] on label at bounding box center [489, 525] width 10 height 10
click at [487, 562] on span at bounding box center [489, 572] width 19 height 19
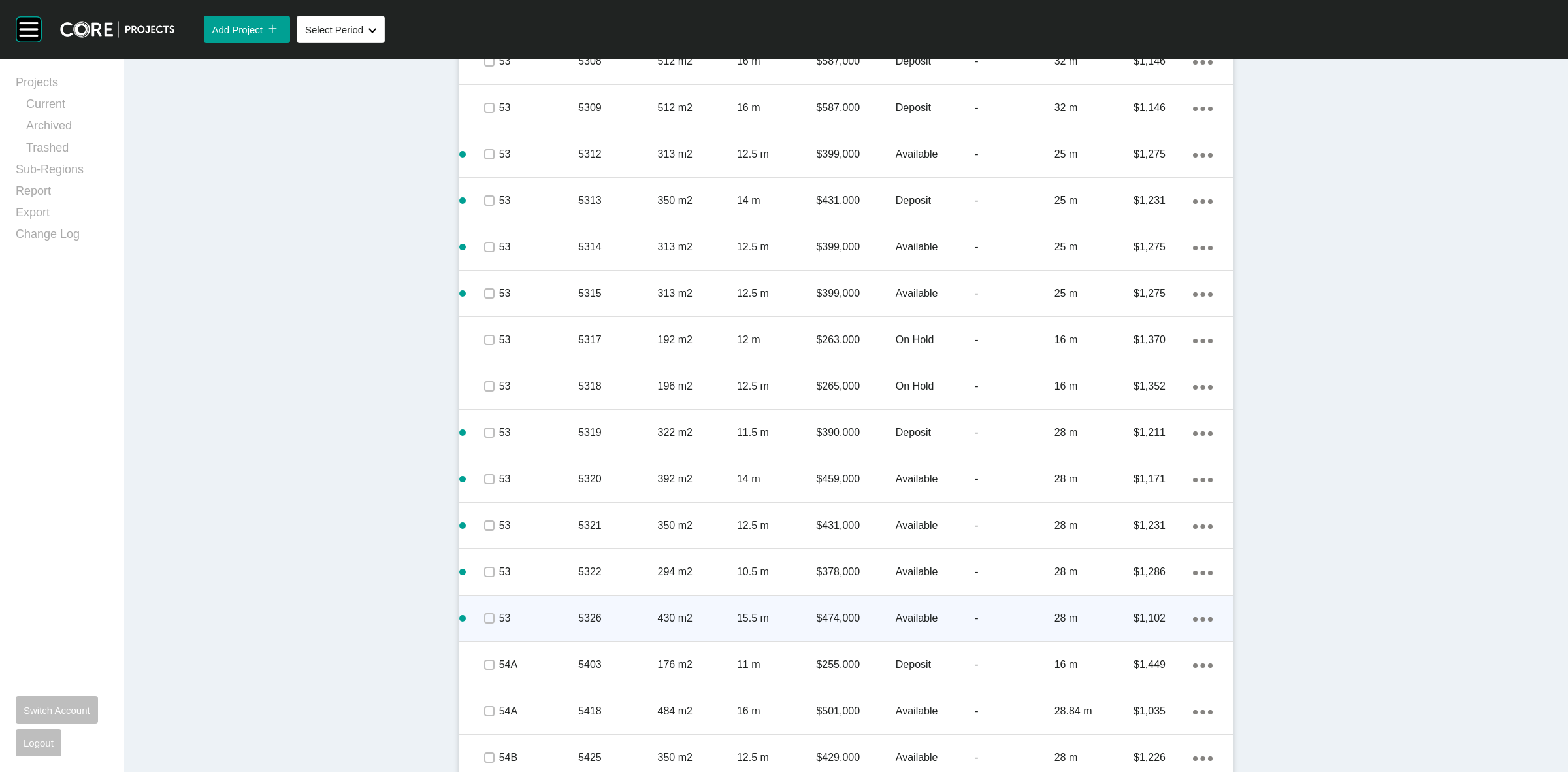
click at [490, 616] on span at bounding box center [489, 618] width 19 height 19
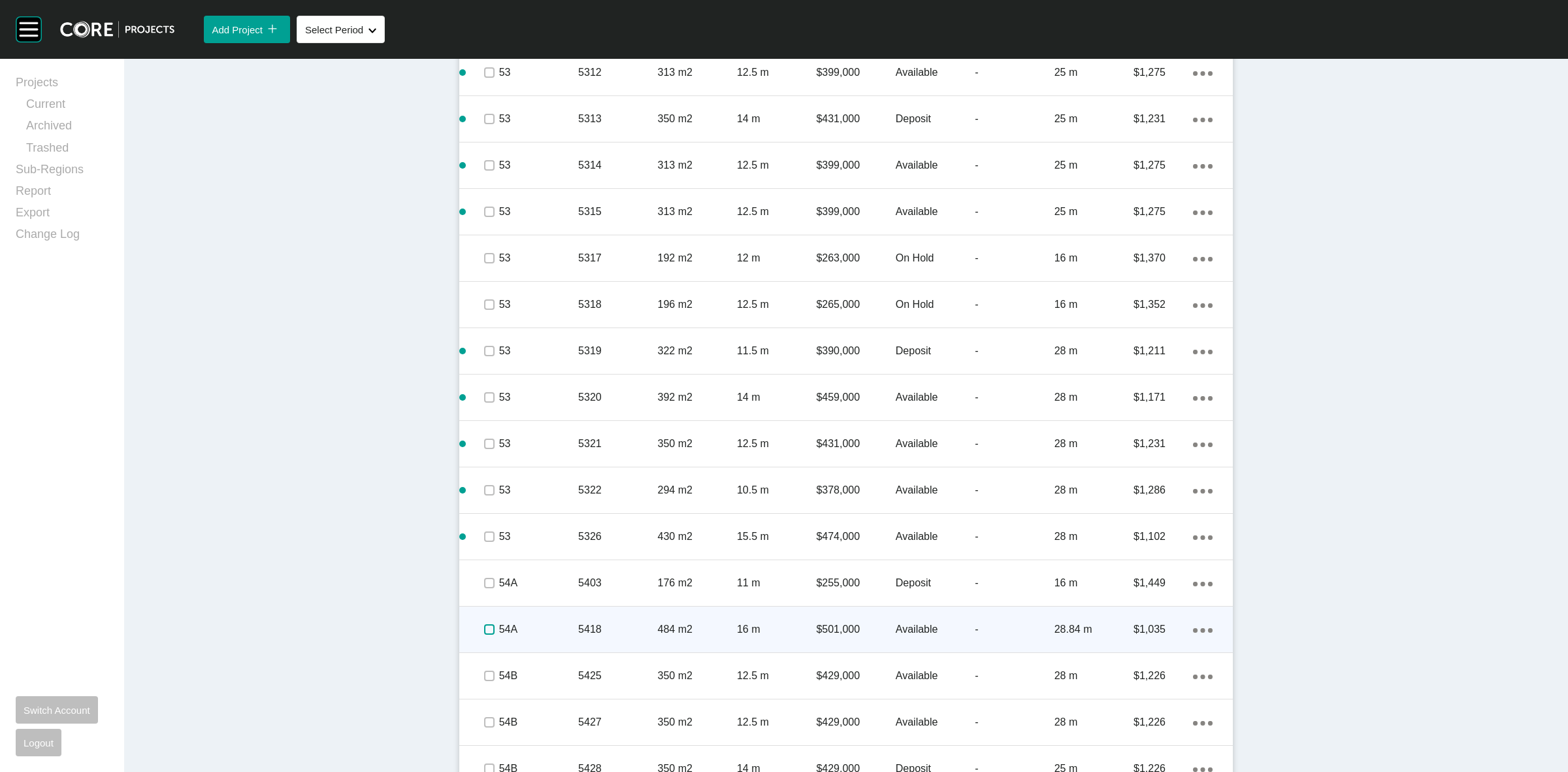
click at [486, 629] on label at bounding box center [489, 629] width 10 height 10
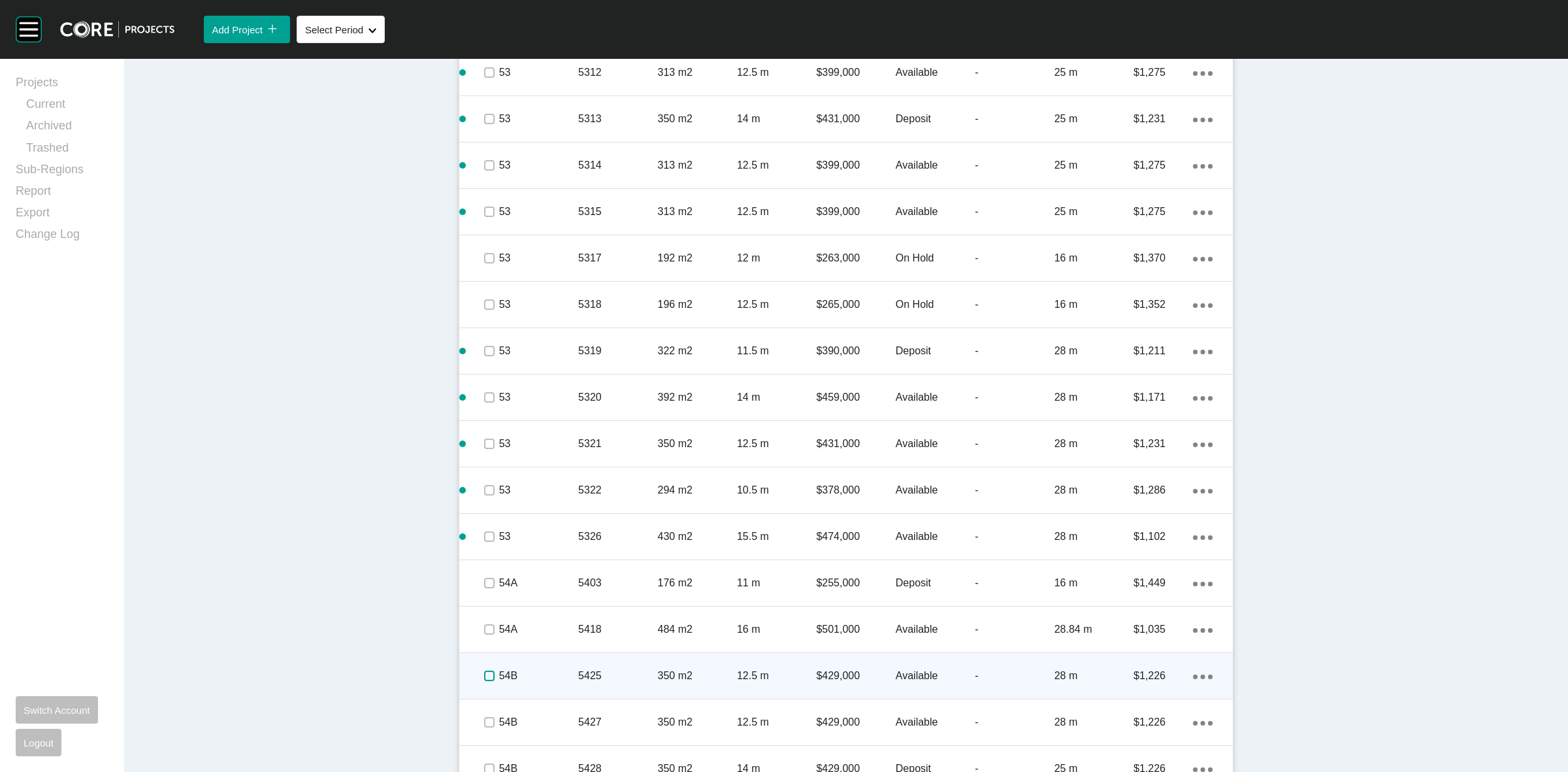
click at [484, 672] on label at bounding box center [489, 675] width 10 height 10
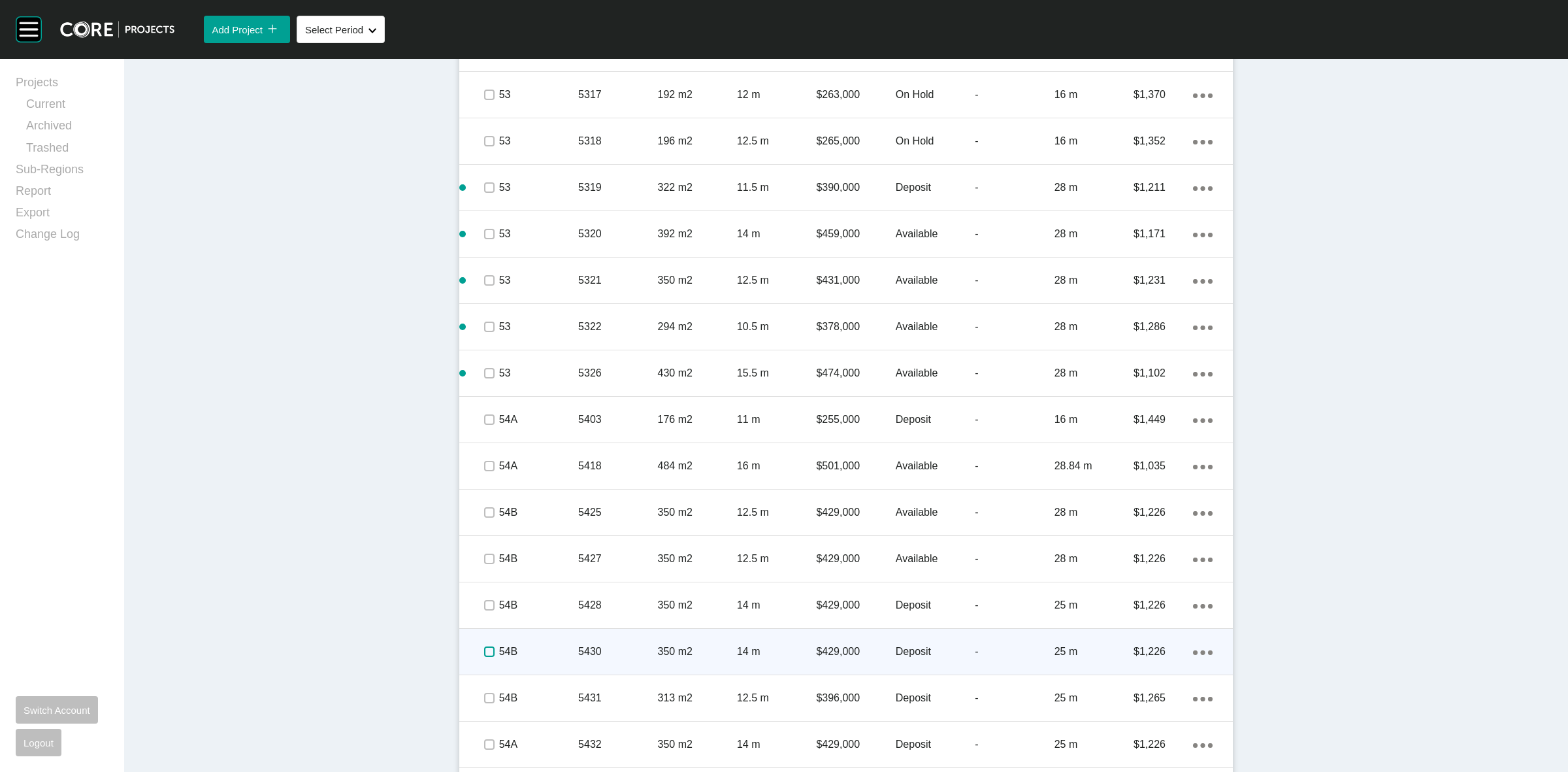
click at [484, 653] on label at bounding box center [489, 651] width 10 height 10
click at [525, 647] on p "54B" at bounding box center [539, 652] width 79 height 15
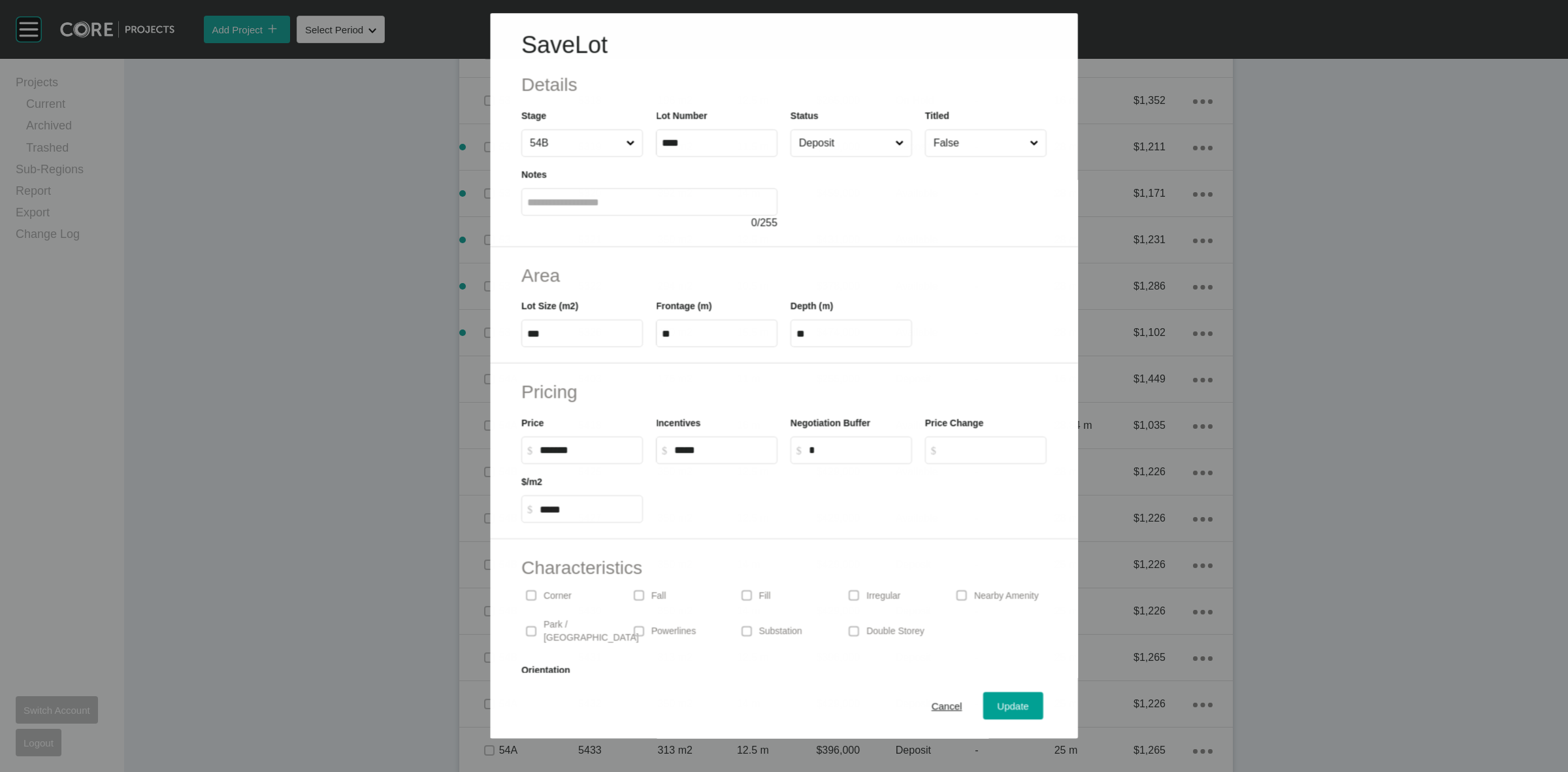
scroll to position [2694, 0]
click at [828, 144] on input "Deposit" at bounding box center [844, 143] width 96 height 26
click at [998, 700] on span "Update" at bounding box center [1013, 706] width 31 height 11
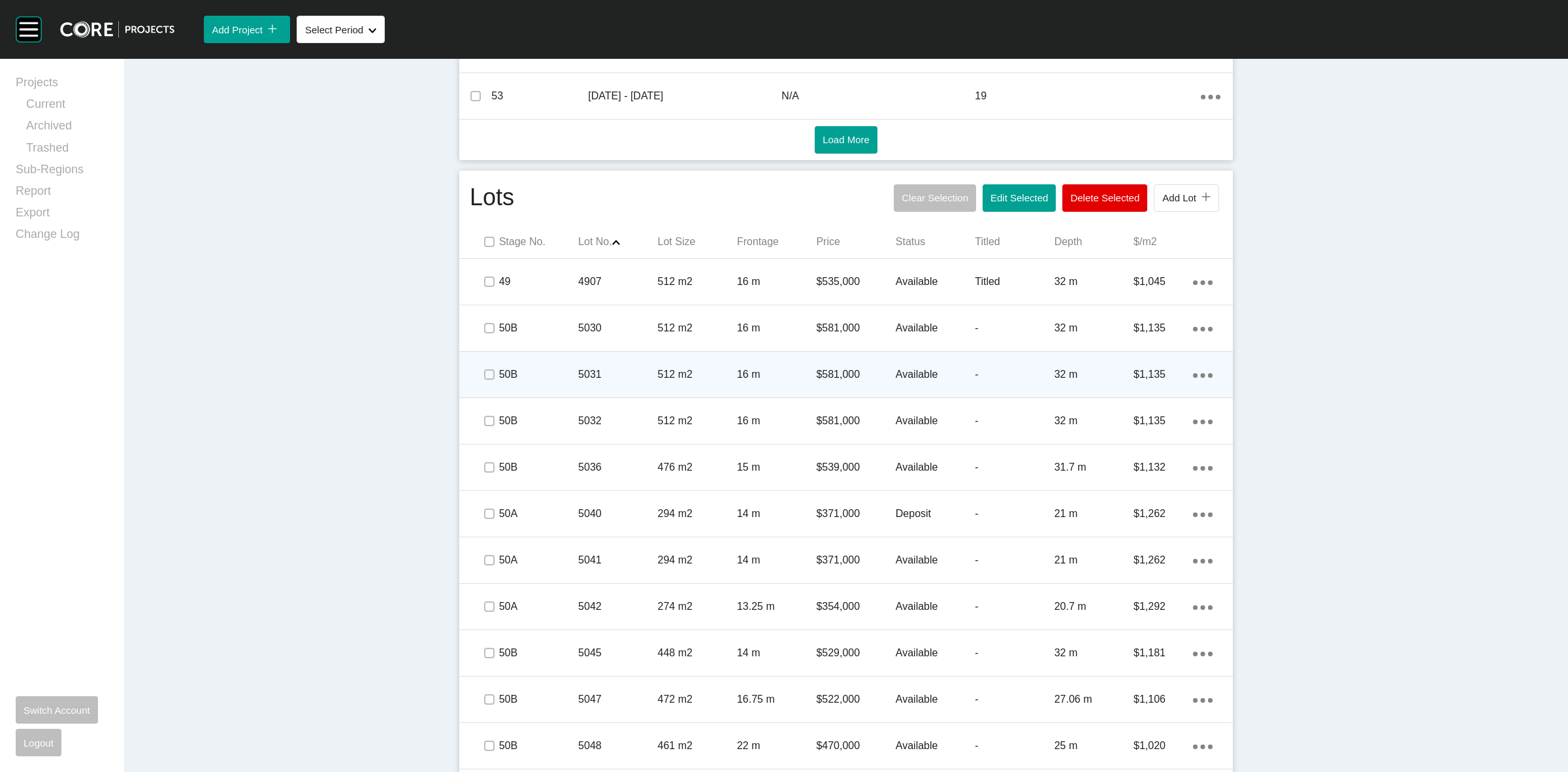
scroll to position [691, 0]
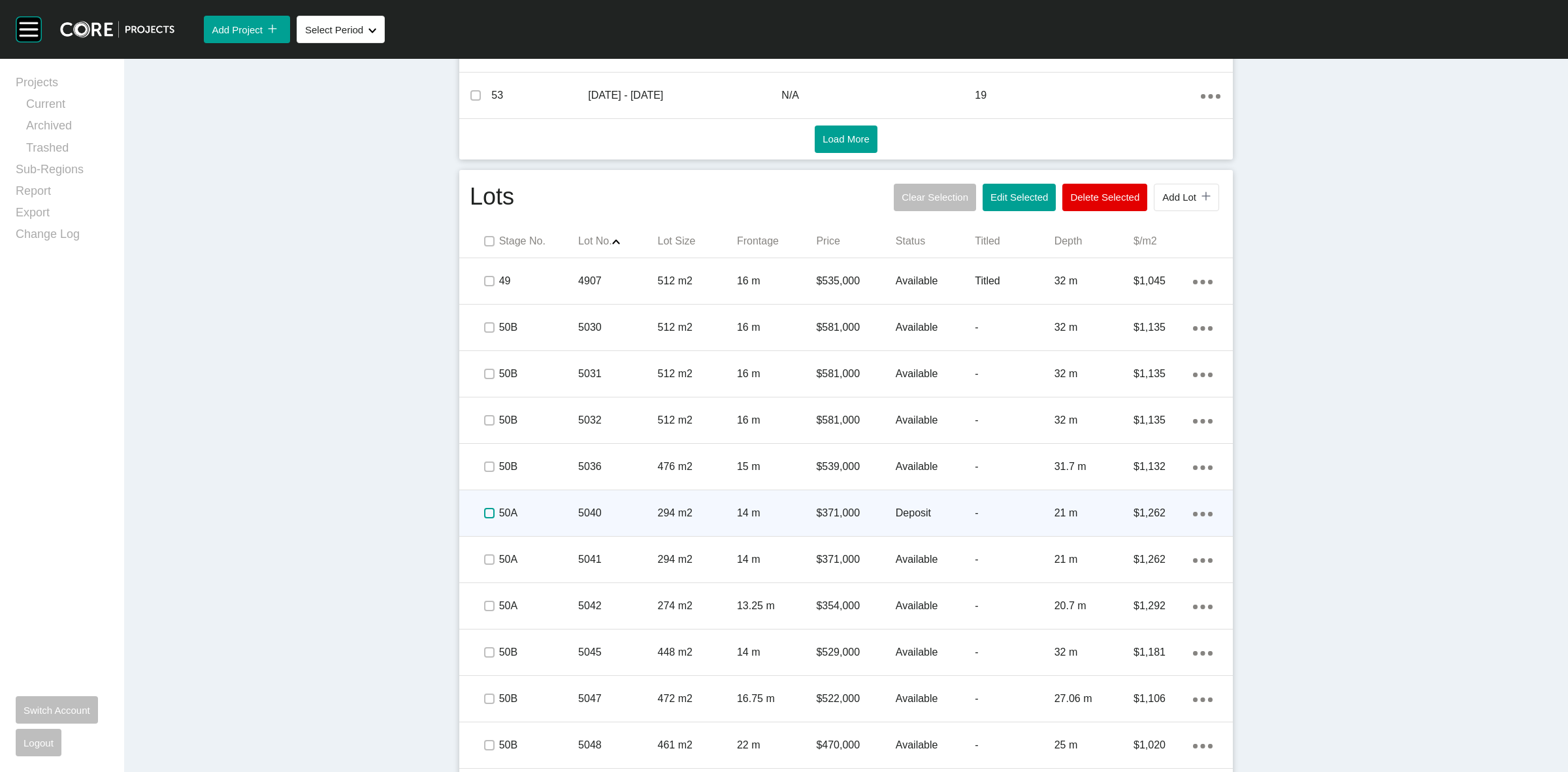
drag, startPoint x: 481, startPoint y: 514, endPoint x: 490, endPoint y: 504, distance: 13.5
click at [484, 511] on label at bounding box center [489, 512] width 10 height 10
click at [534, 508] on p "50A" at bounding box center [539, 513] width 79 height 15
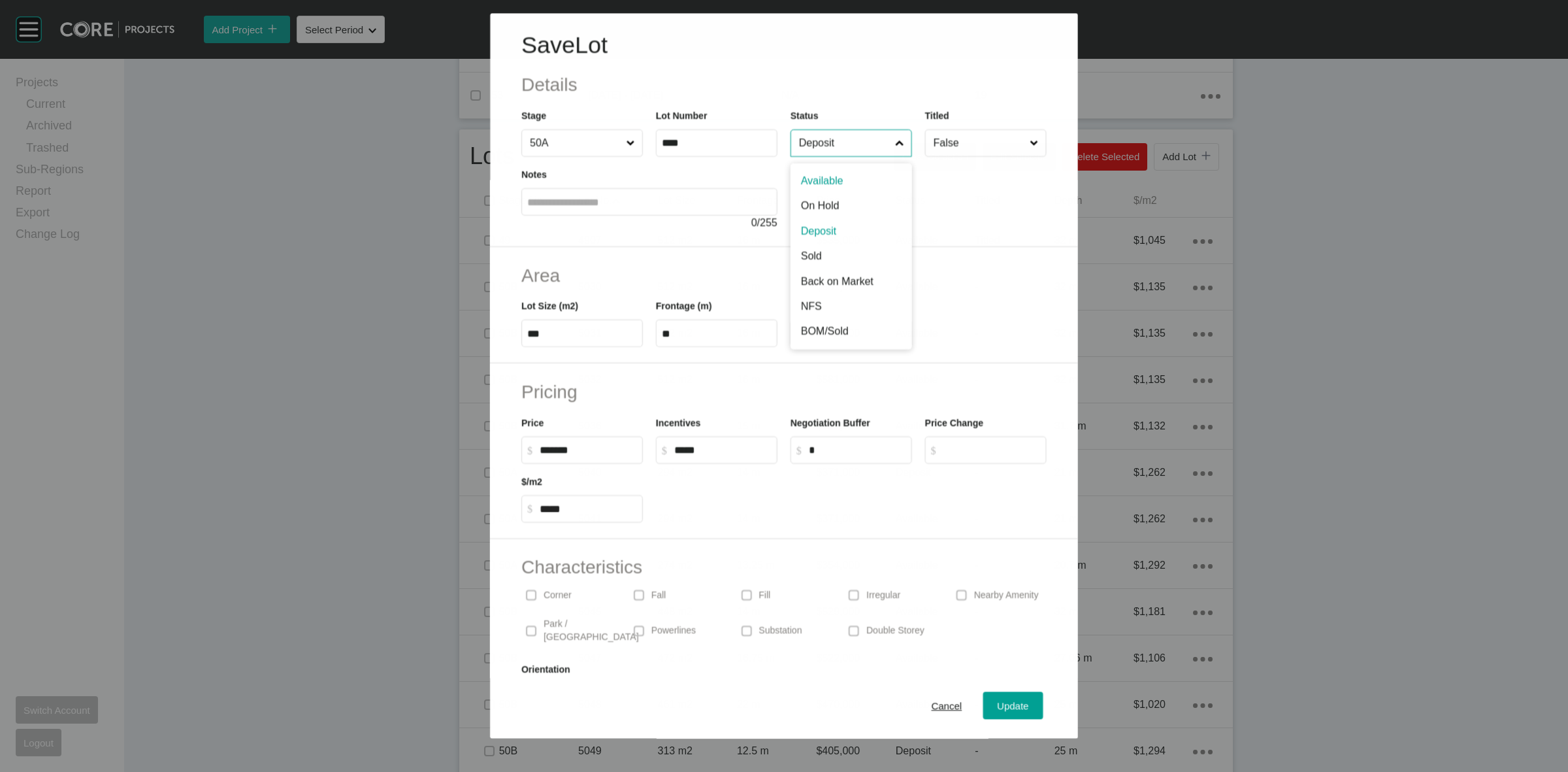
click at [824, 148] on input "Deposit" at bounding box center [844, 143] width 96 height 26
click at [998, 709] on span "Update" at bounding box center [1013, 706] width 31 height 11
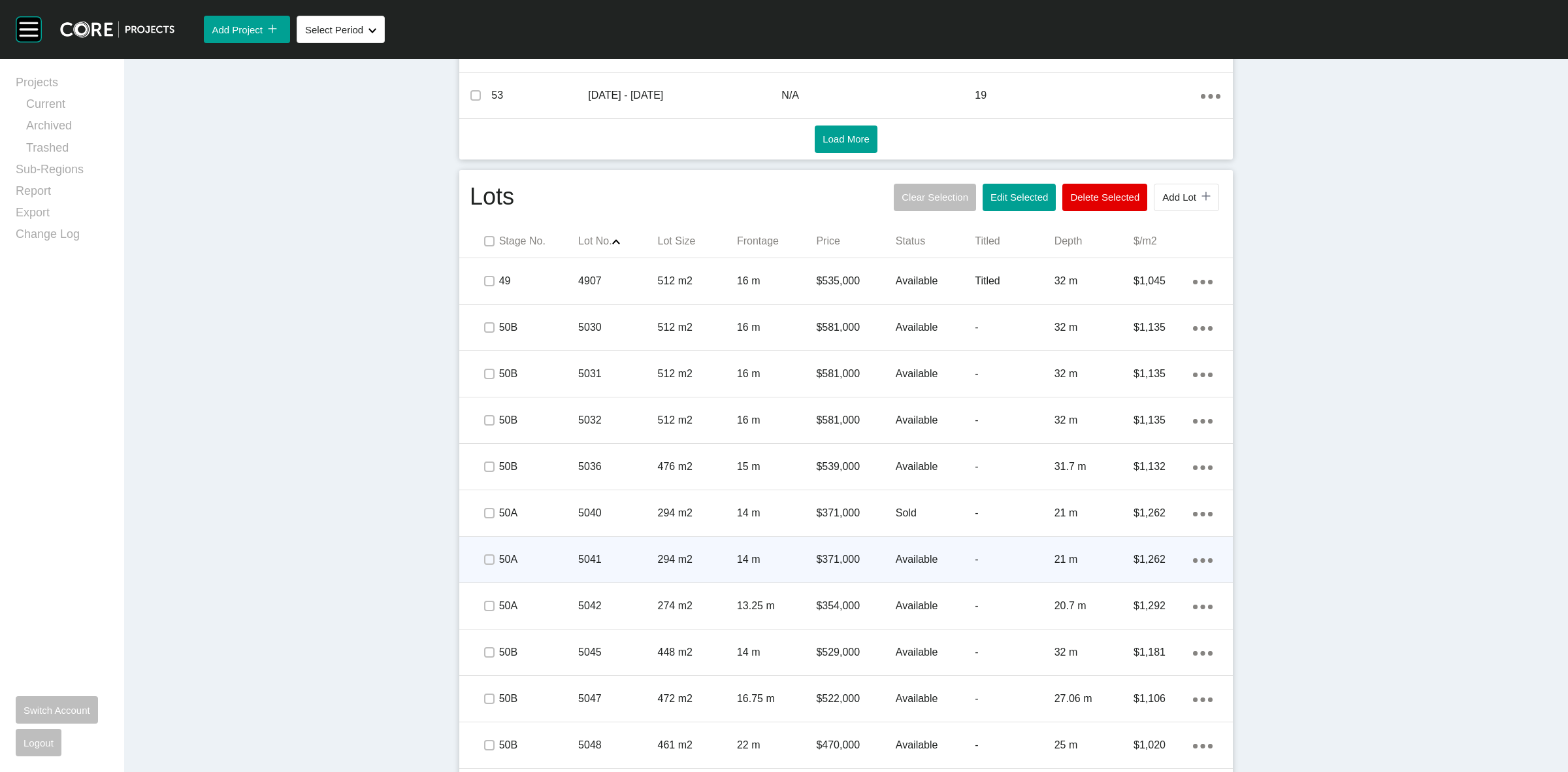
click at [671, 562] on p "294 m2" at bounding box center [698, 560] width 79 height 15
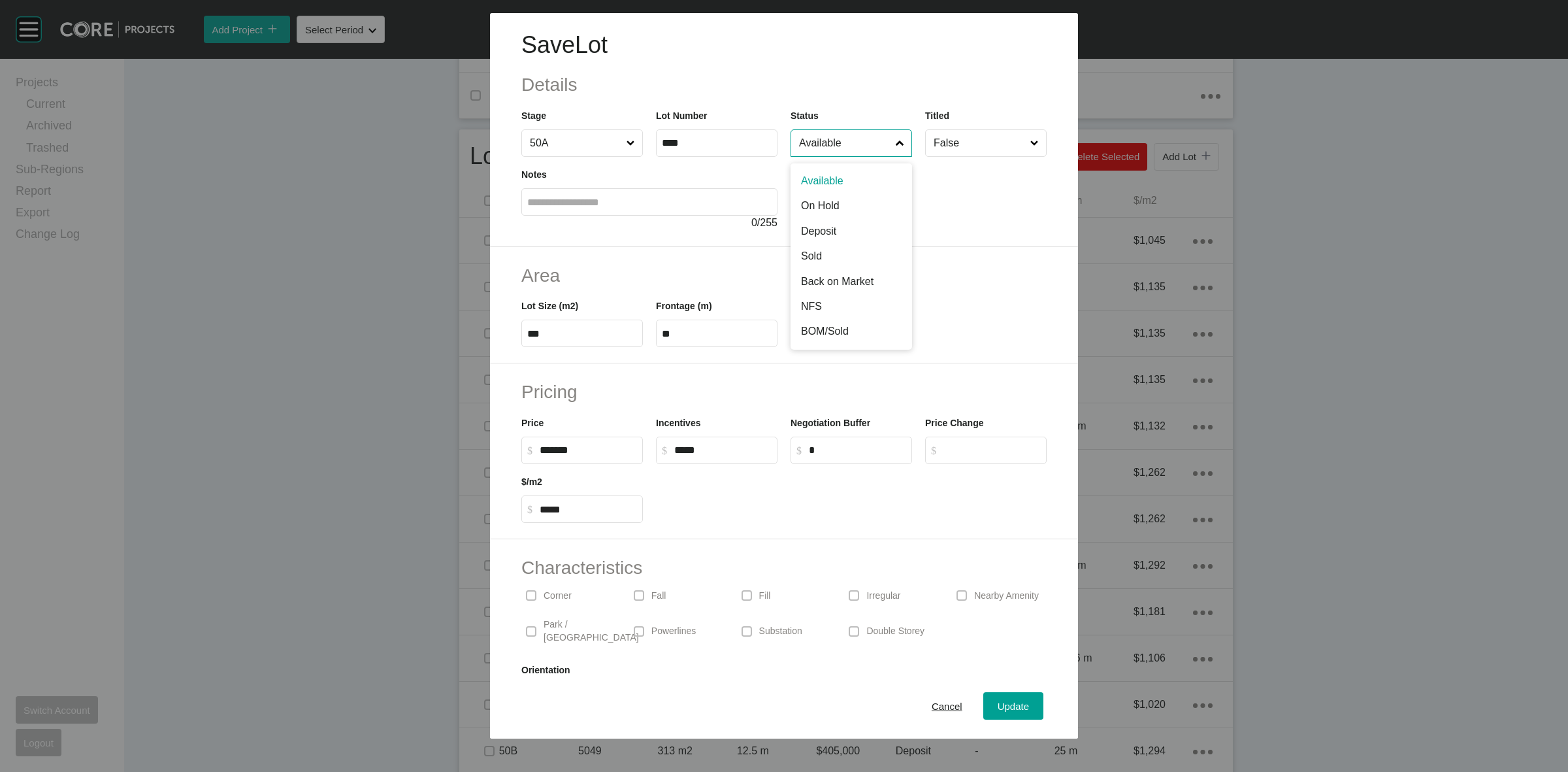
click at [844, 151] on input "Available" at bounding box center [845, 143] width 97 height 26
click at [811, 145] on input "Deposit" at bounding box center [845, 143] width 97 height 26
click at [1010, 713] on div "Update" at bounding box center [1013, 706] width 38 height 18
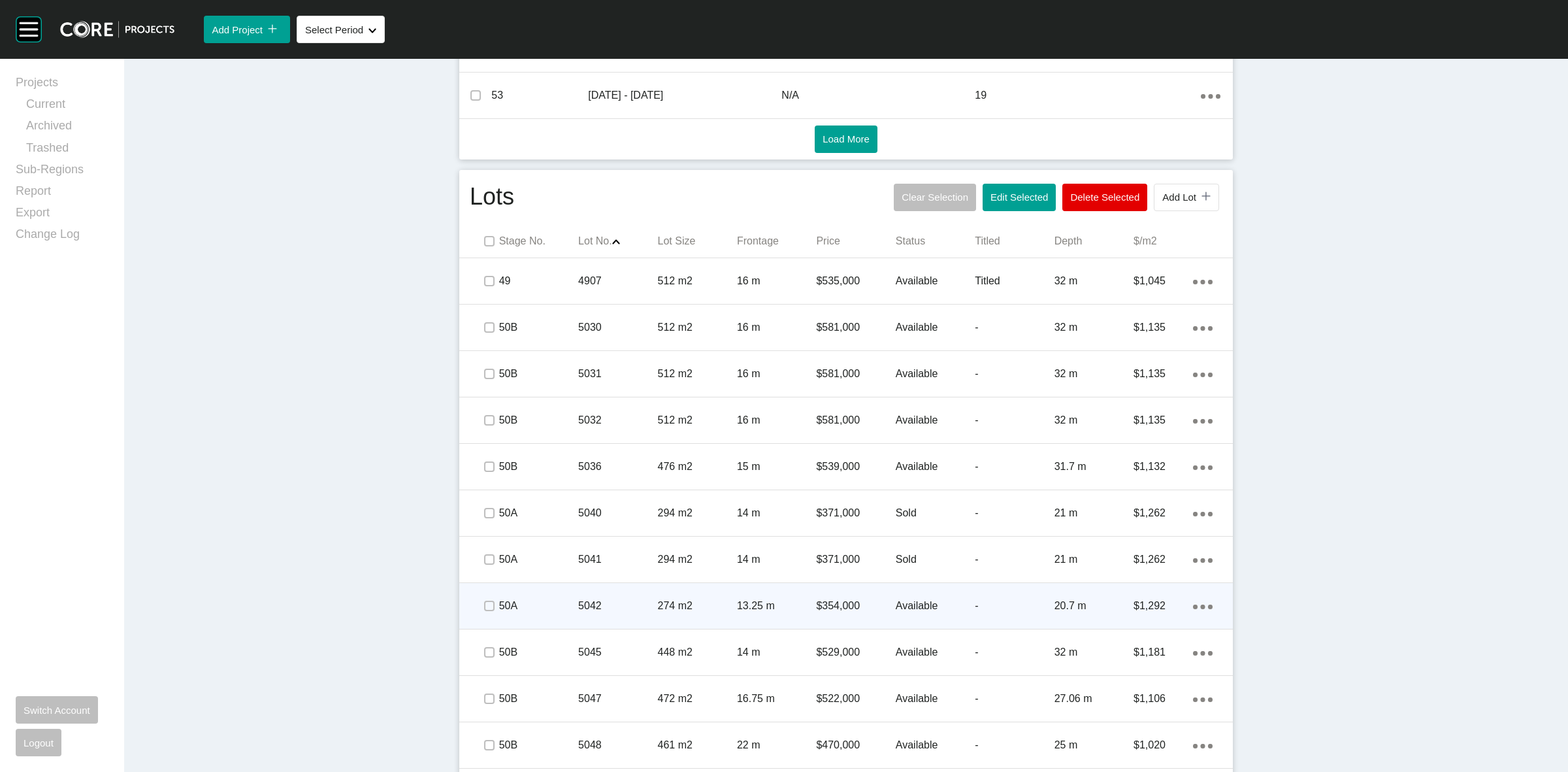
click at [561, 612] on div "50A" at bounding box center [539, 606] width 79 height 40
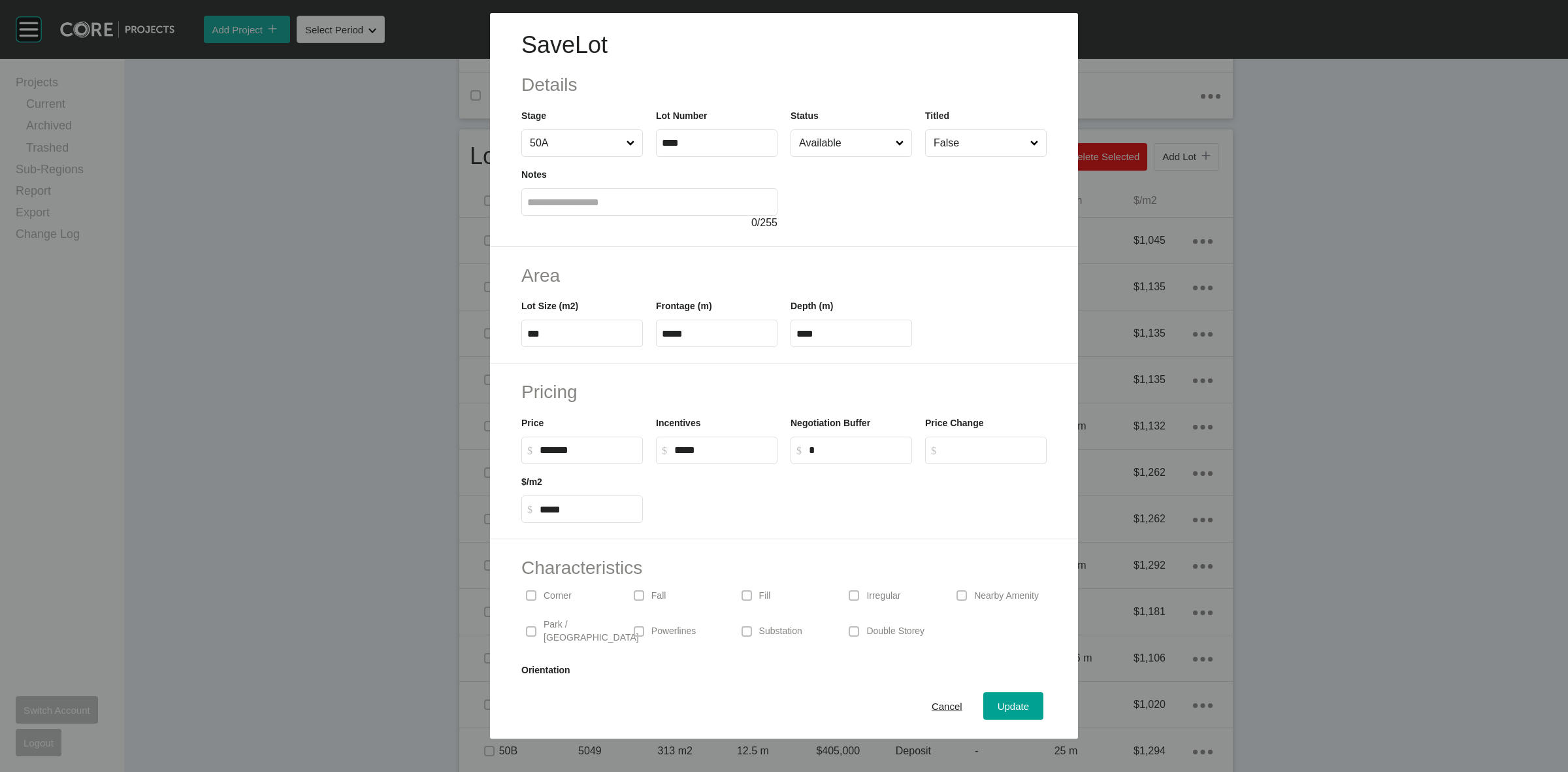
click at [828, 143] on input "Available" at bounding box center [845, 143] width 97 height 26
click at [531, 595] on label at bounding box center [531, 595] width 10 height 10
click at [1011, 706] on span "Update" at bounding box center [1013, 706] width 31 height 11
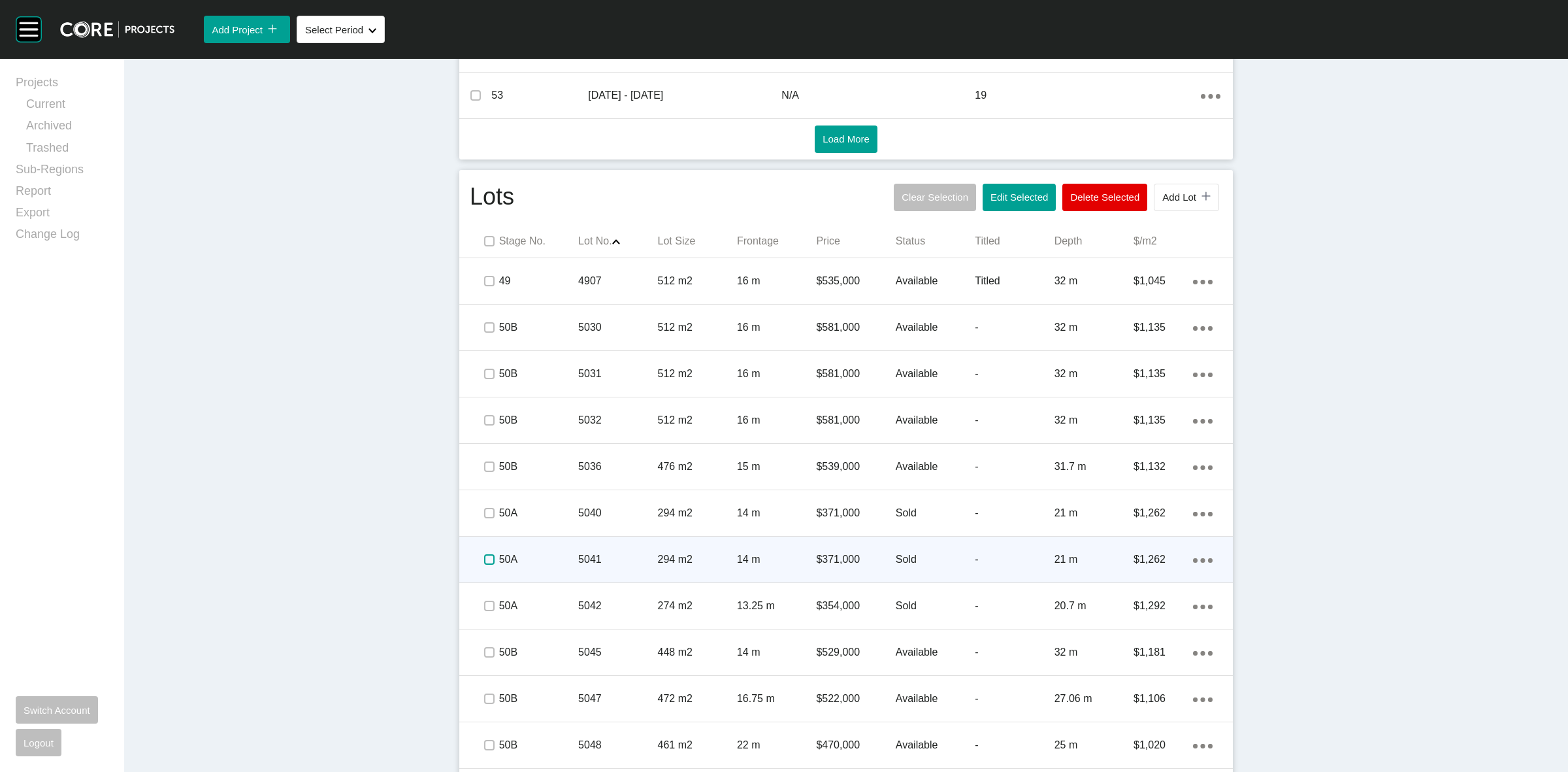
click at [484, 559] on label at bounding box center [489, 559] width 10 height 10
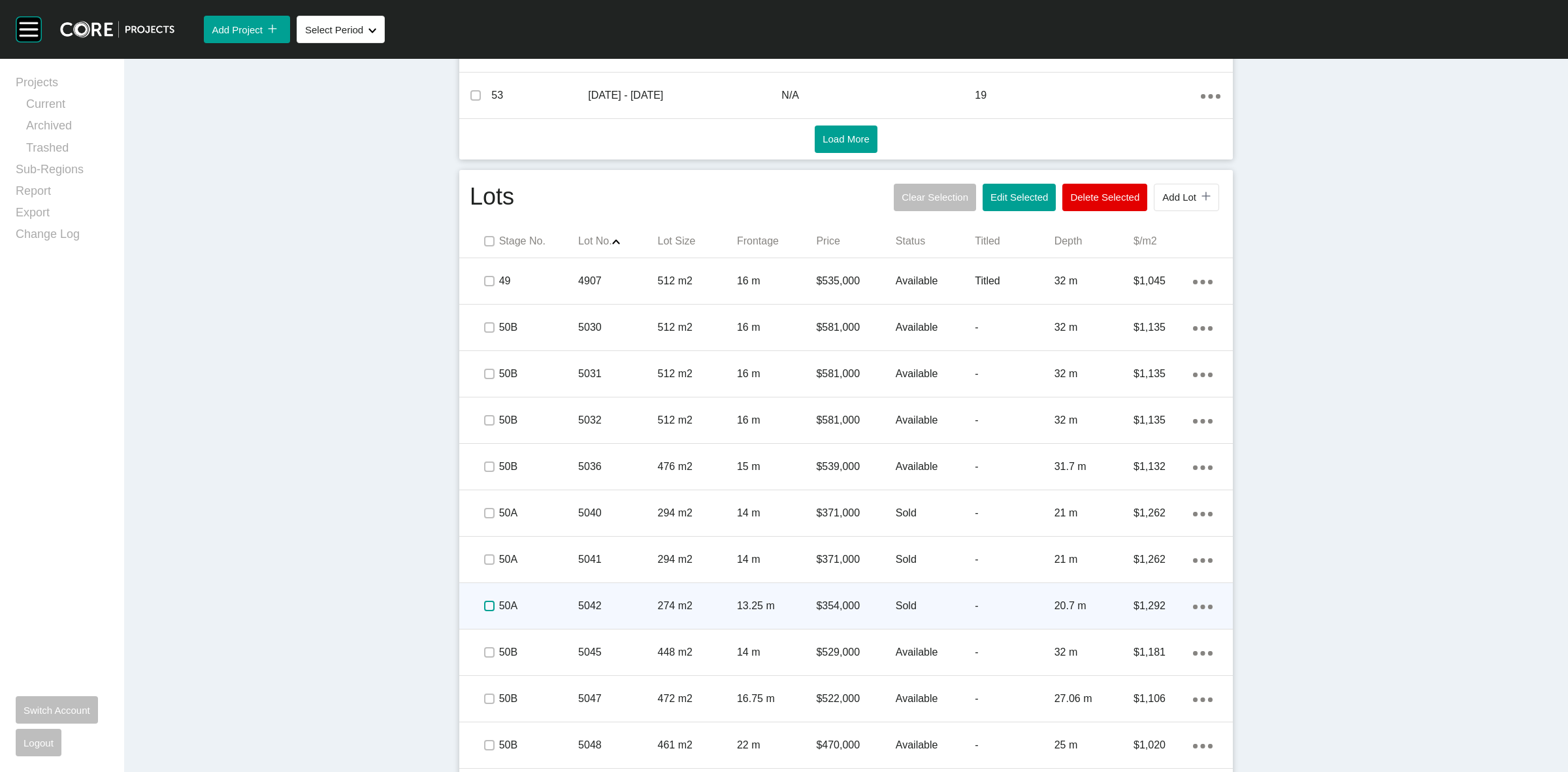
click at [484, 604] on label at bounding box center [489, 606] width 10 height 10
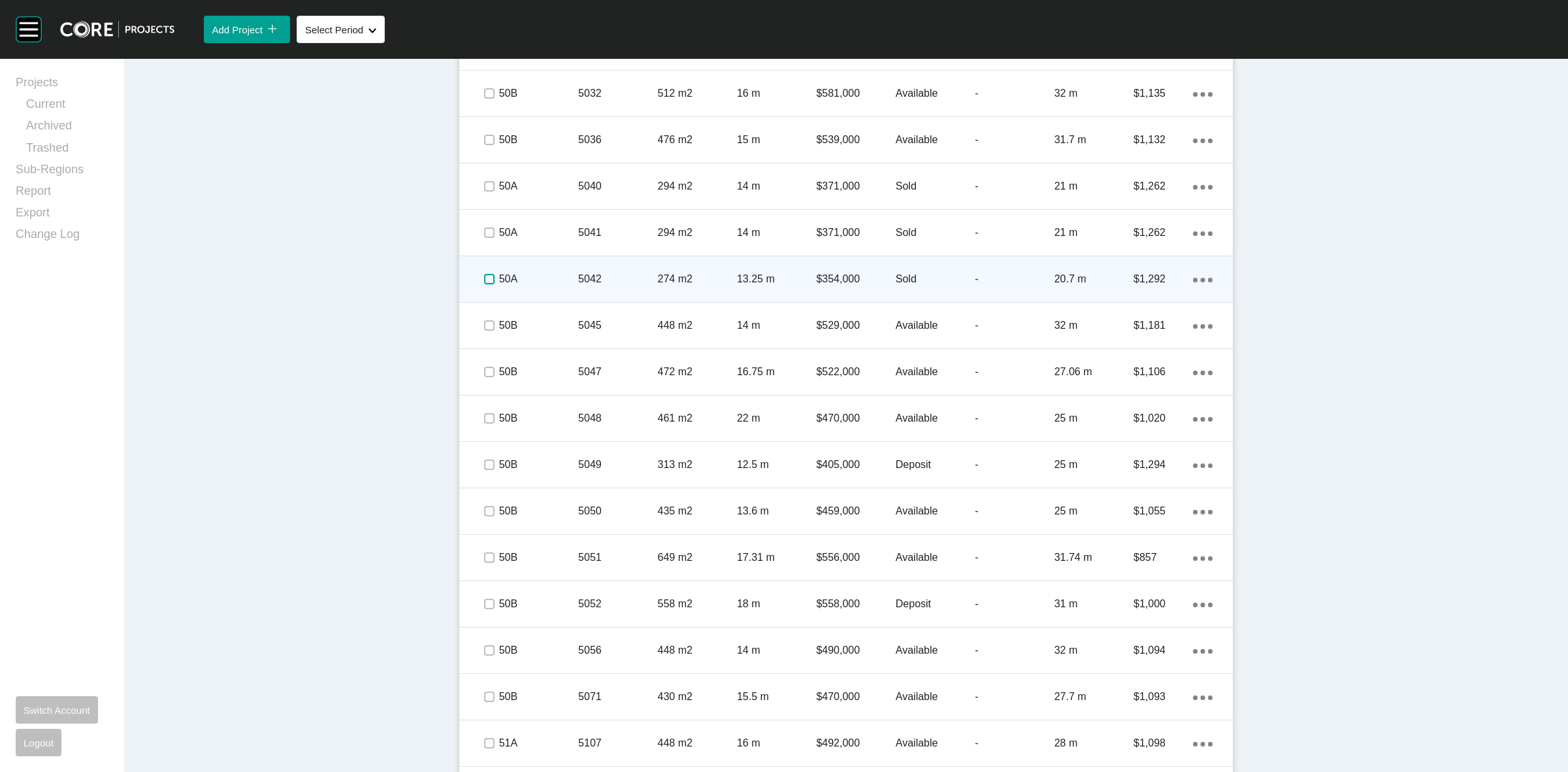
scroll to position [1100, 0]
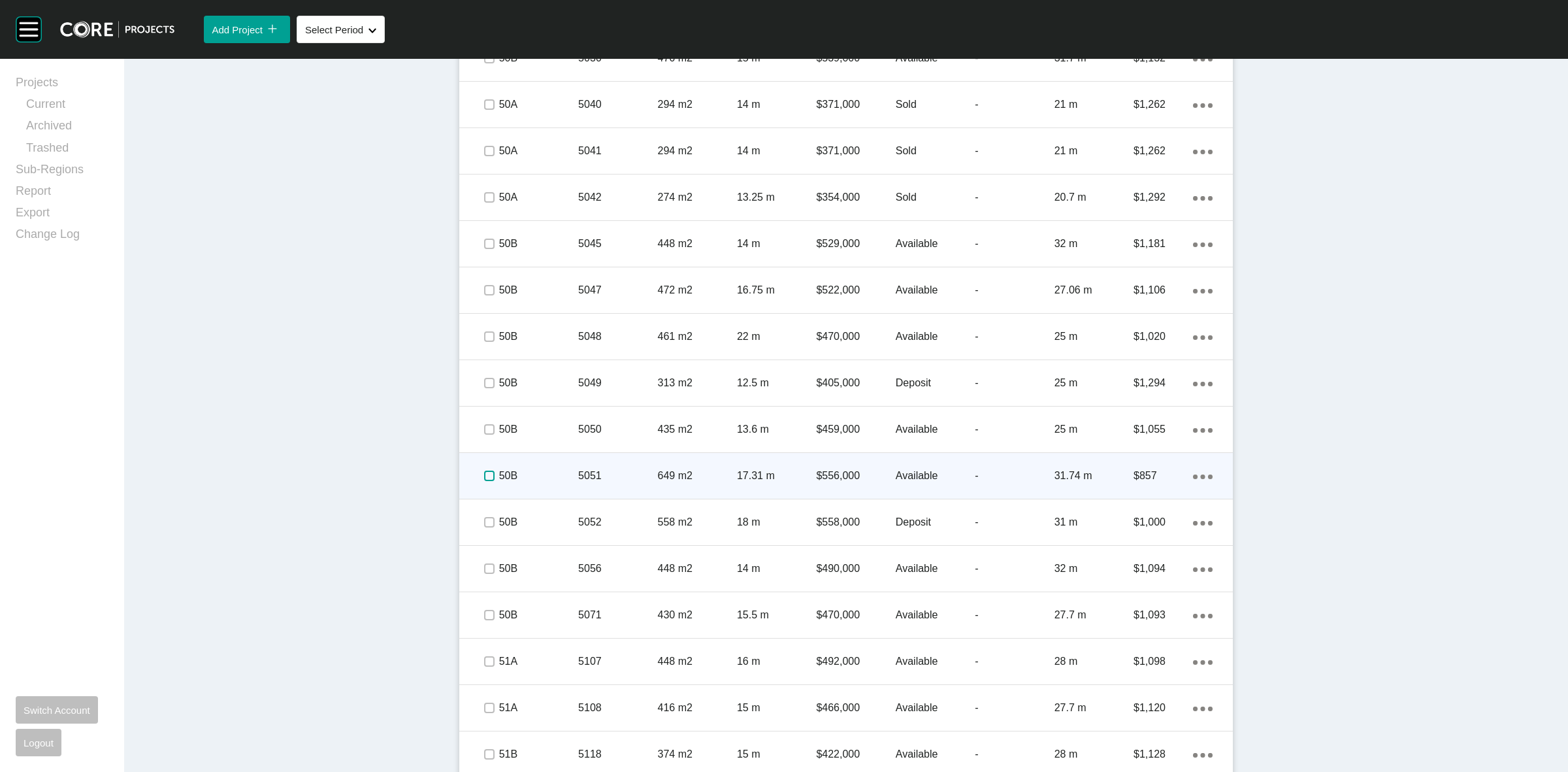
drag, startPoint x: 479, startPoint y: 473, endPoint x: 487, endPoint y: 472, distance: 8.1
click at [484, 473] on label at bounding box center [489, 475] width 10 height 10
click at [554, 478] on p "50B" at bounding box center [539, 476] width 79 height 15
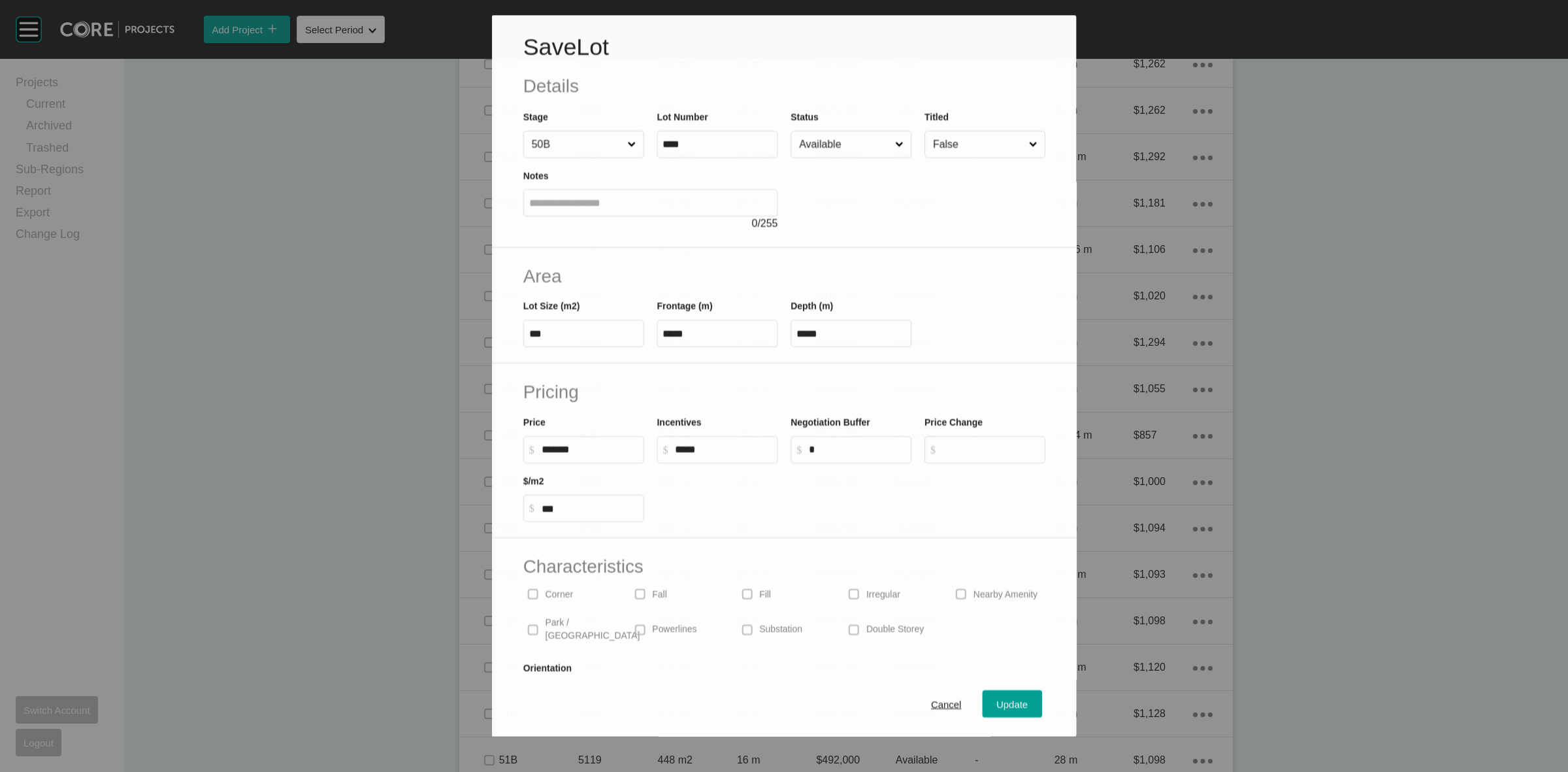
scroll to position [1059, 0]
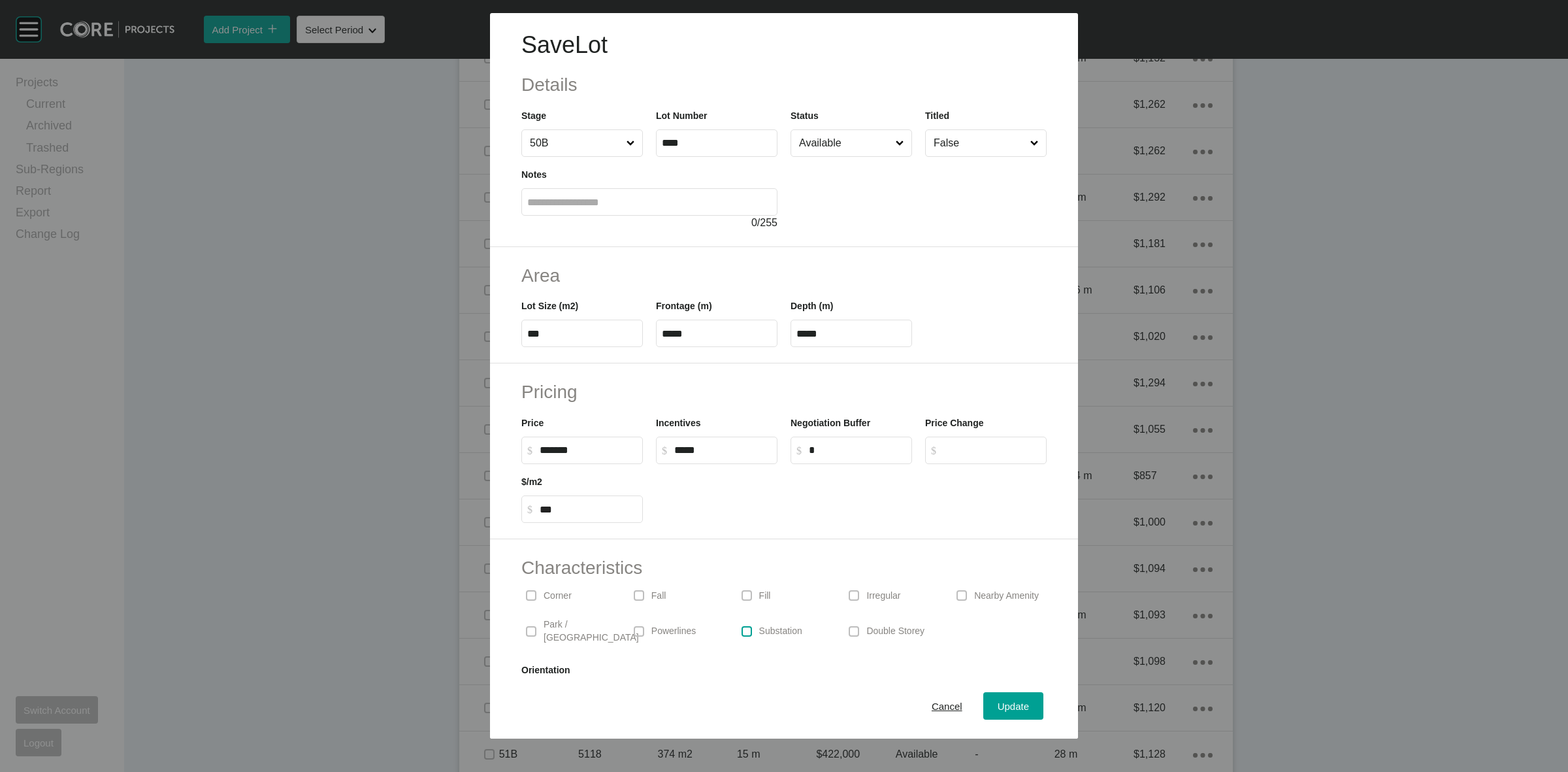
click at [741, 628] on label at bounding box center [746, 631] width 10 height 10
drag, startPoint x: 849, startPoint y: 140, endPoint x: 799, endPoint y: 210, distance: 86.0
click at [848, 140] on input "Available" at bounding box center [845, 143] width 97 height 26
click at [1011, 707] on span "Update" at bounding box center [1013, 706] width 31 height 11
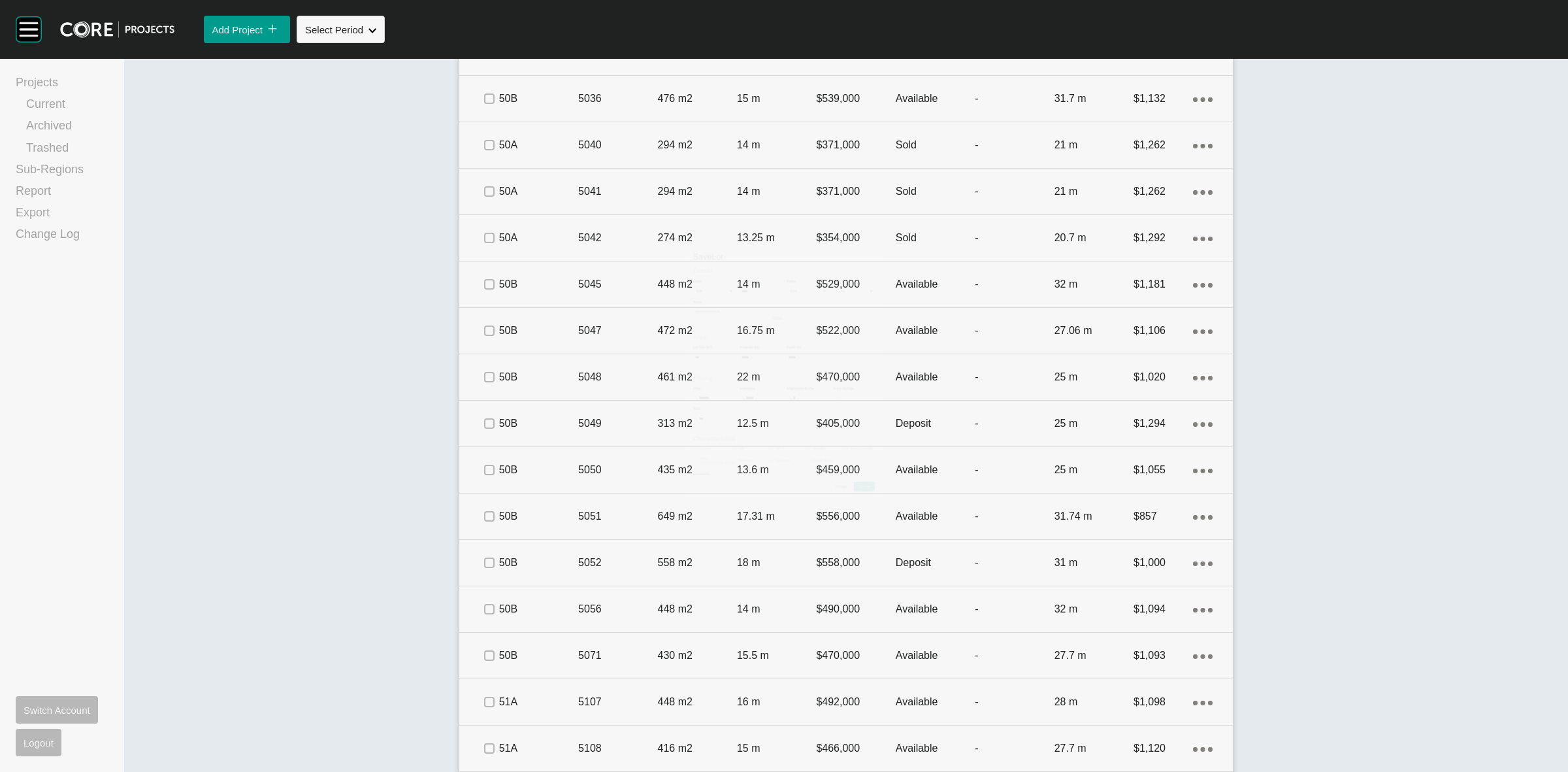
scroll to position [1100, 0]
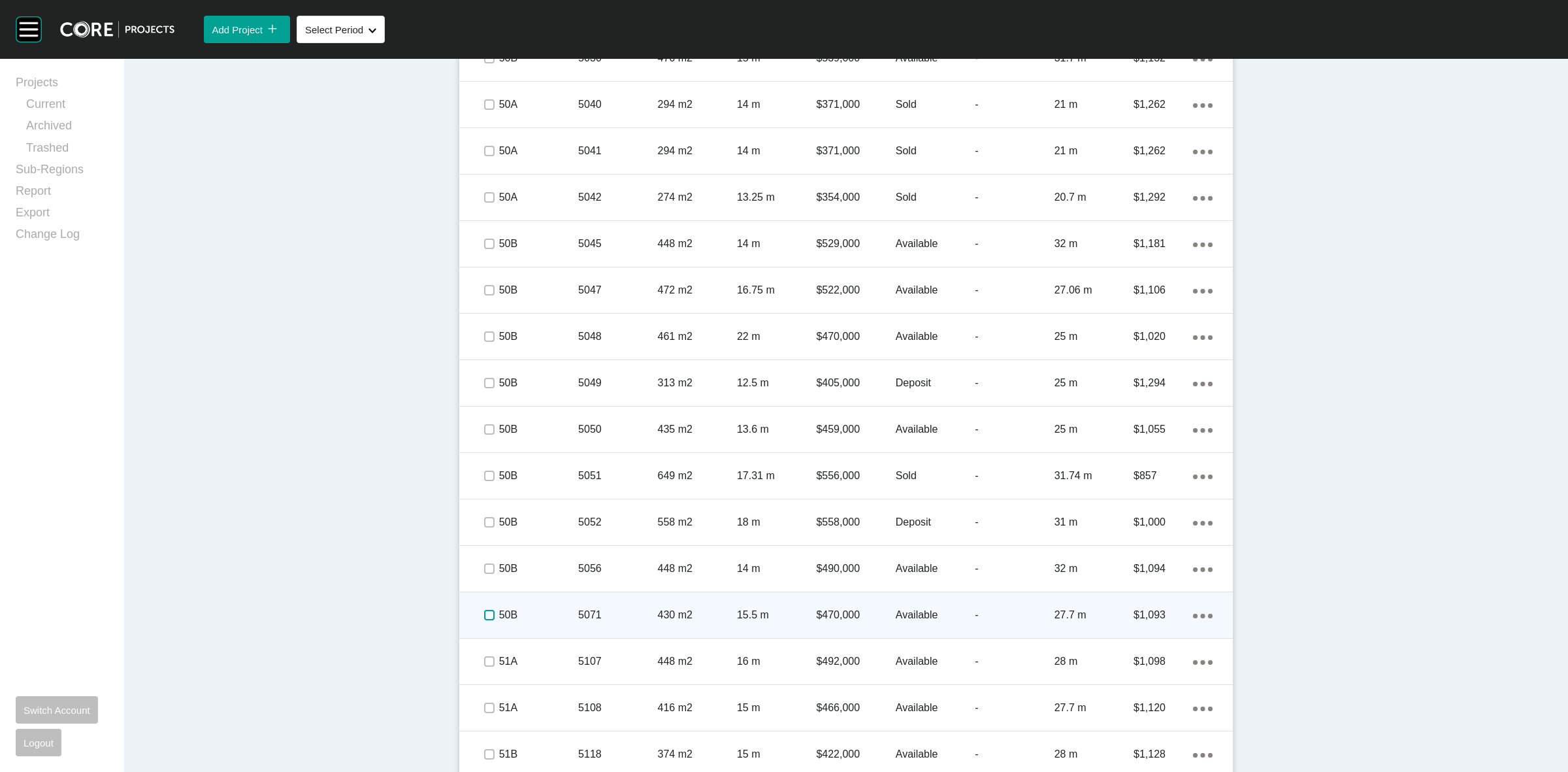
drag, startPoint x: 478, startPoint y: 618, endPoint x: 538, endPoint y: 616, distance: 60.0
click at [484, 615] on label at bounding box center [489, 615] width 10 height 10
click at [542, 611] on p "50B" at bounding box center [539, 615] width 79 height 15
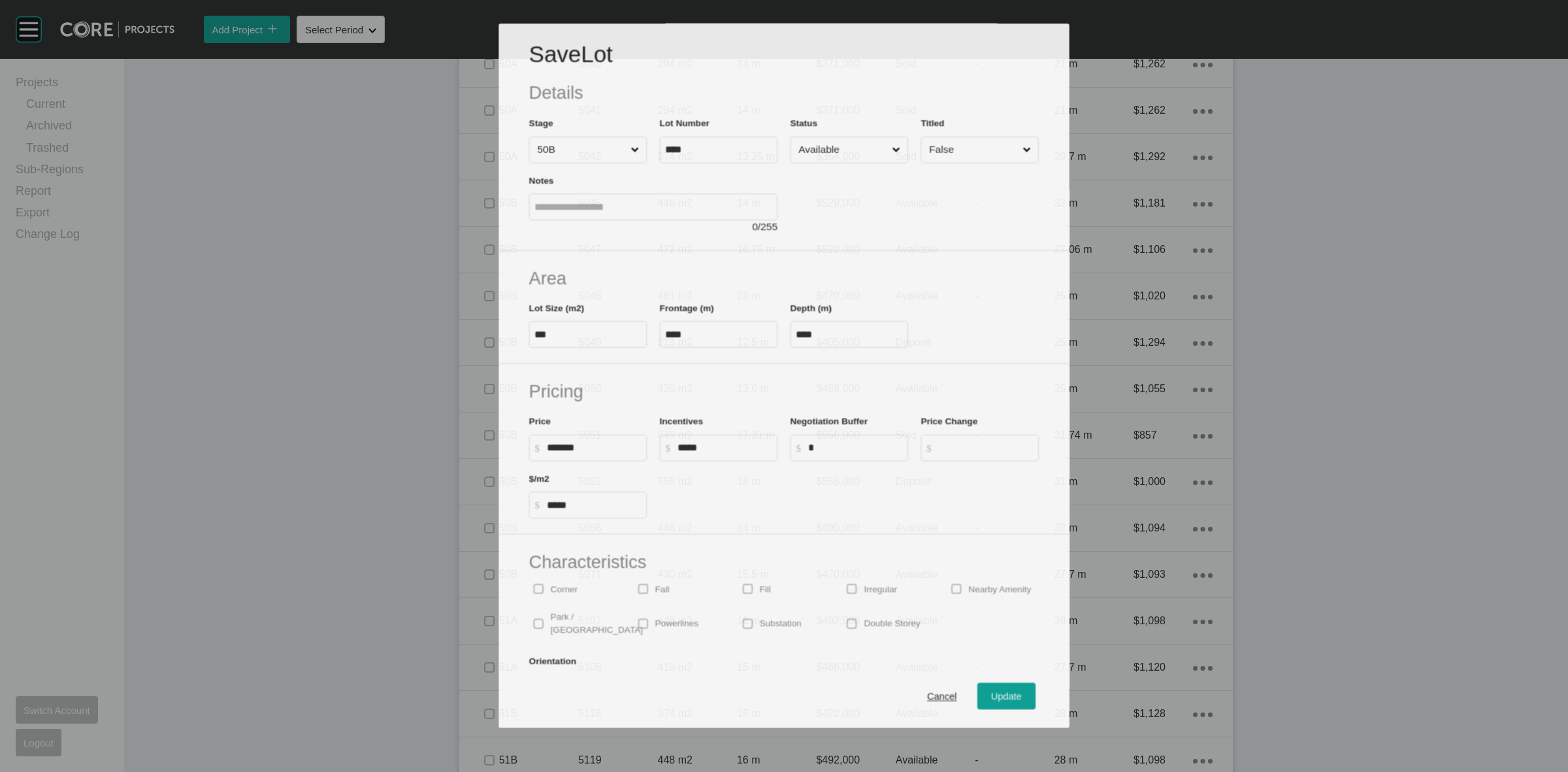
scroll to position [1059, 0]
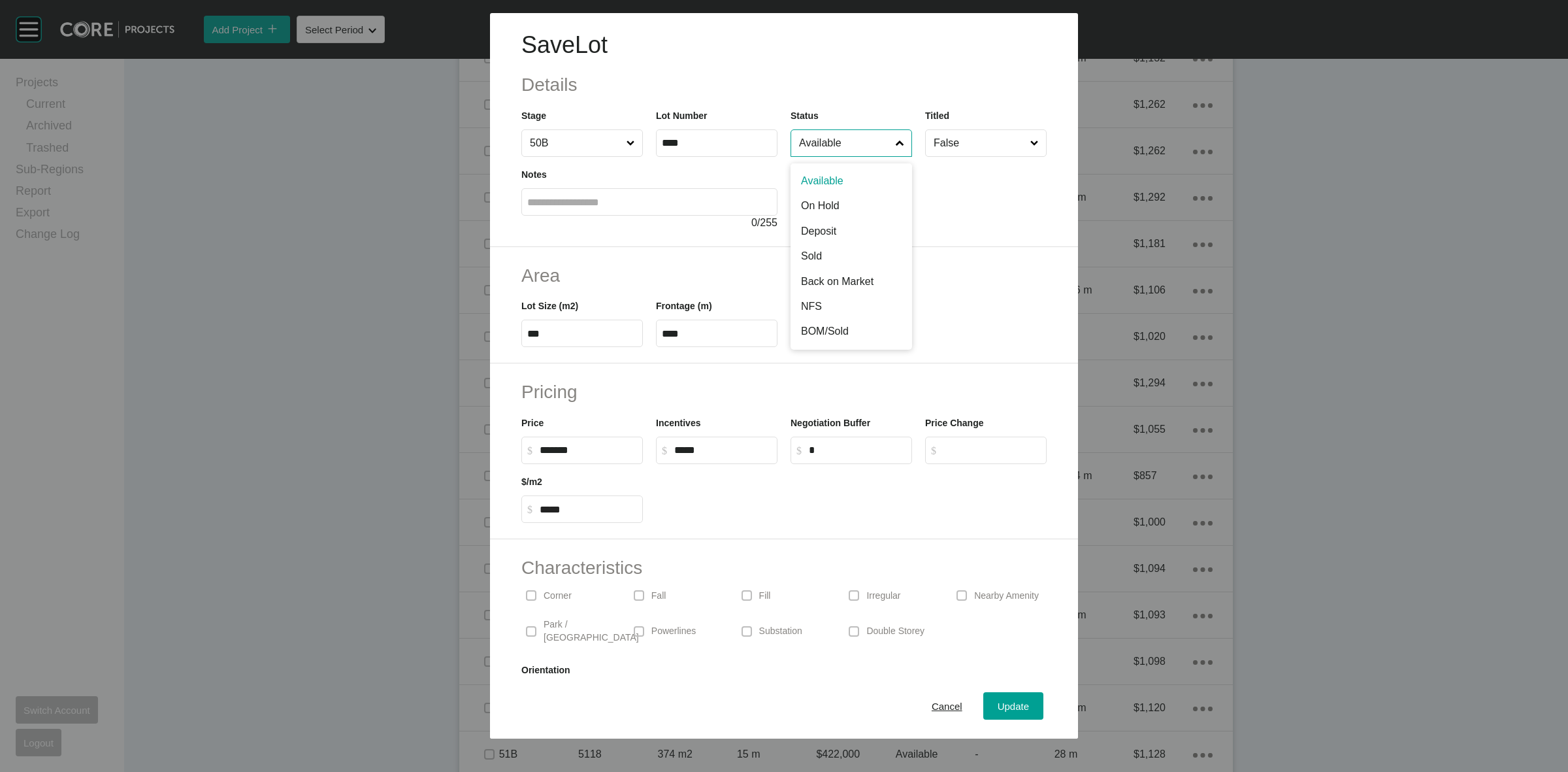
click at [840, 148] on input "Available" at bounding box center [845, 143] width 97 height 26
click at [1001, 700] on span "Update" at bounding box center [1013, 706] width 31 height 11
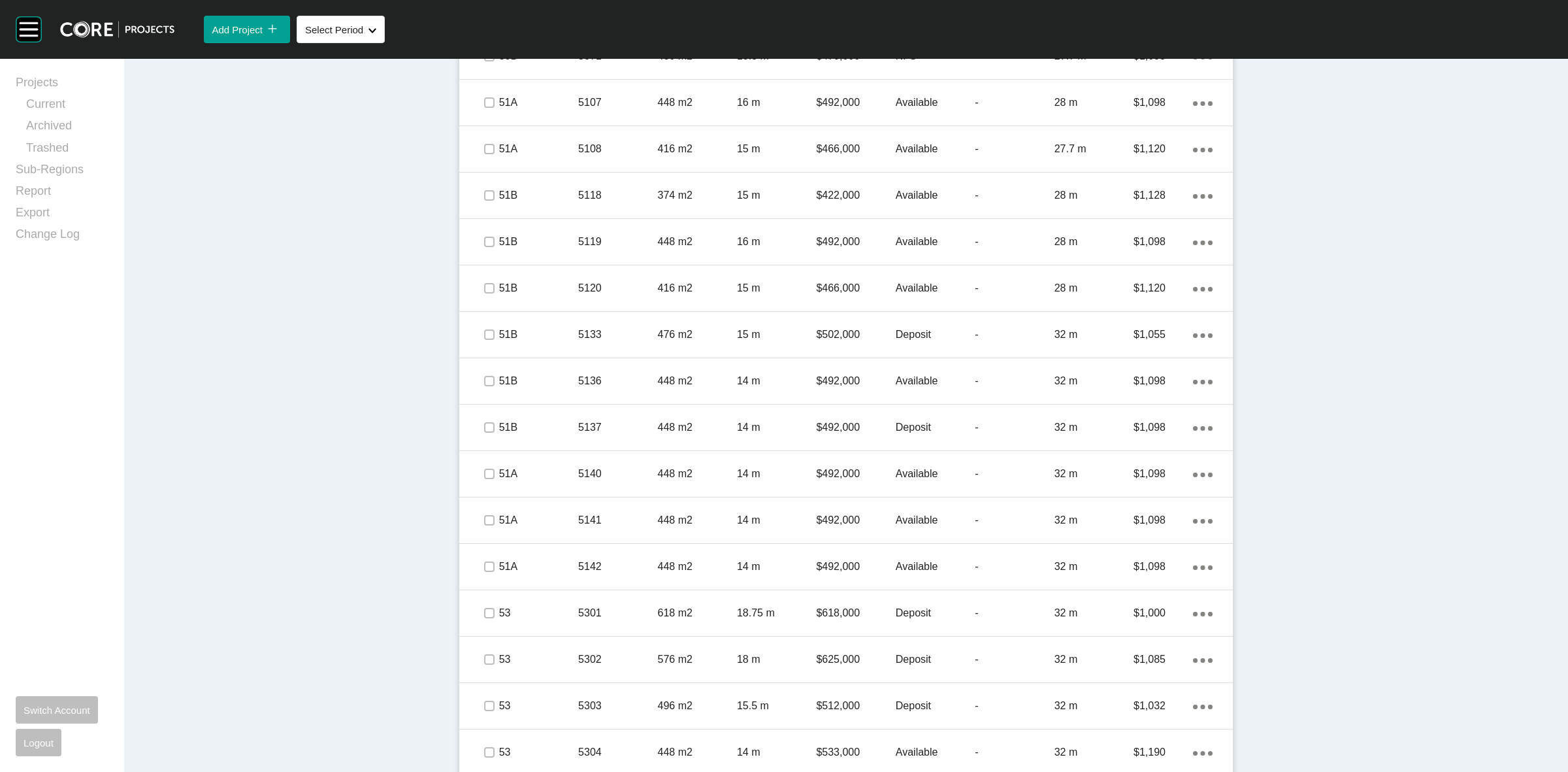
scroll to position [1671, 0]
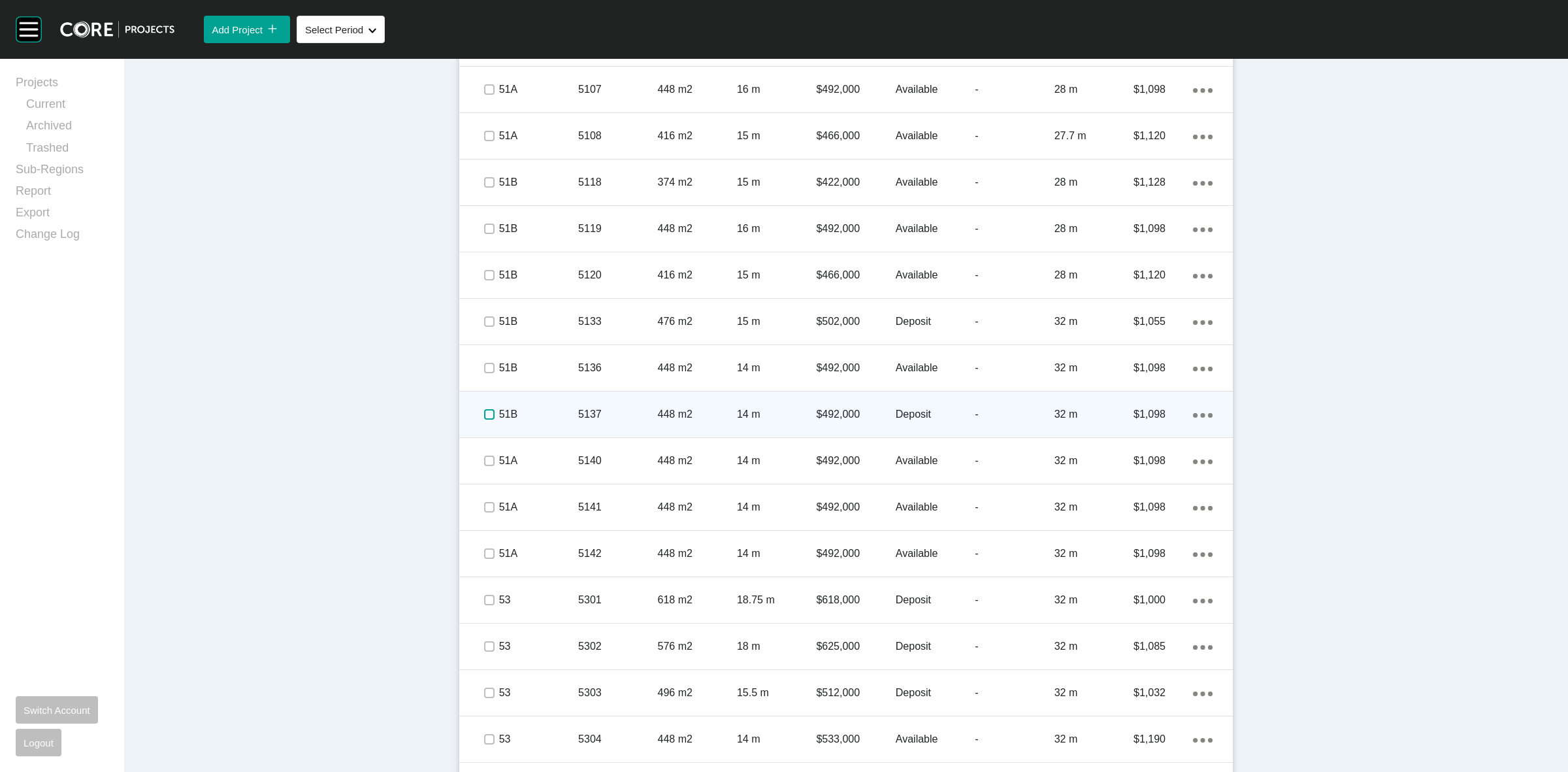
click at [484, 415] on label at bounding box center [489, 414] width 10 height 10
click at [550, 415] on p "51B" at bounding box center [539, 415] width 79 height 15
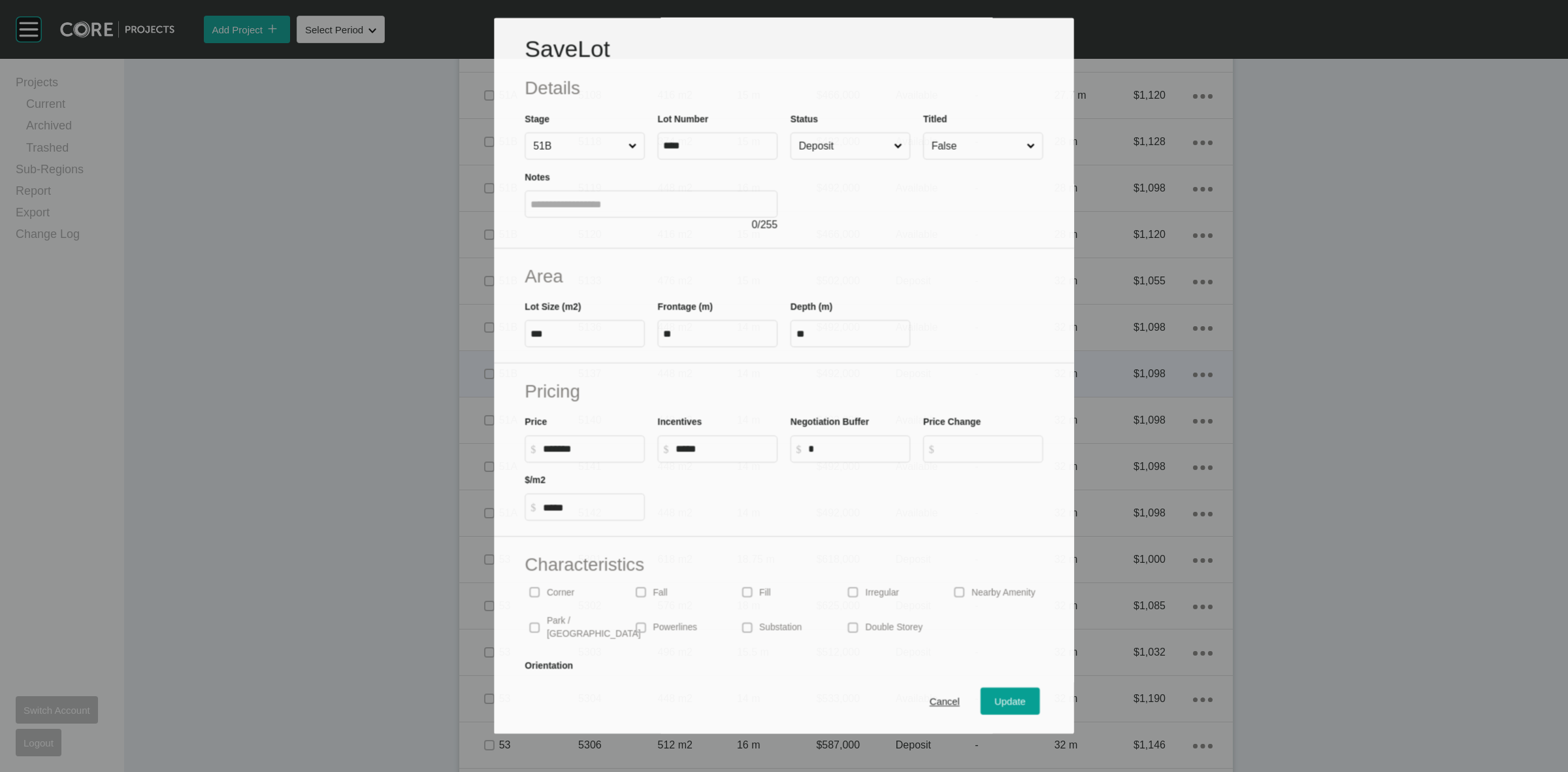
scroll to position [1632, 0]
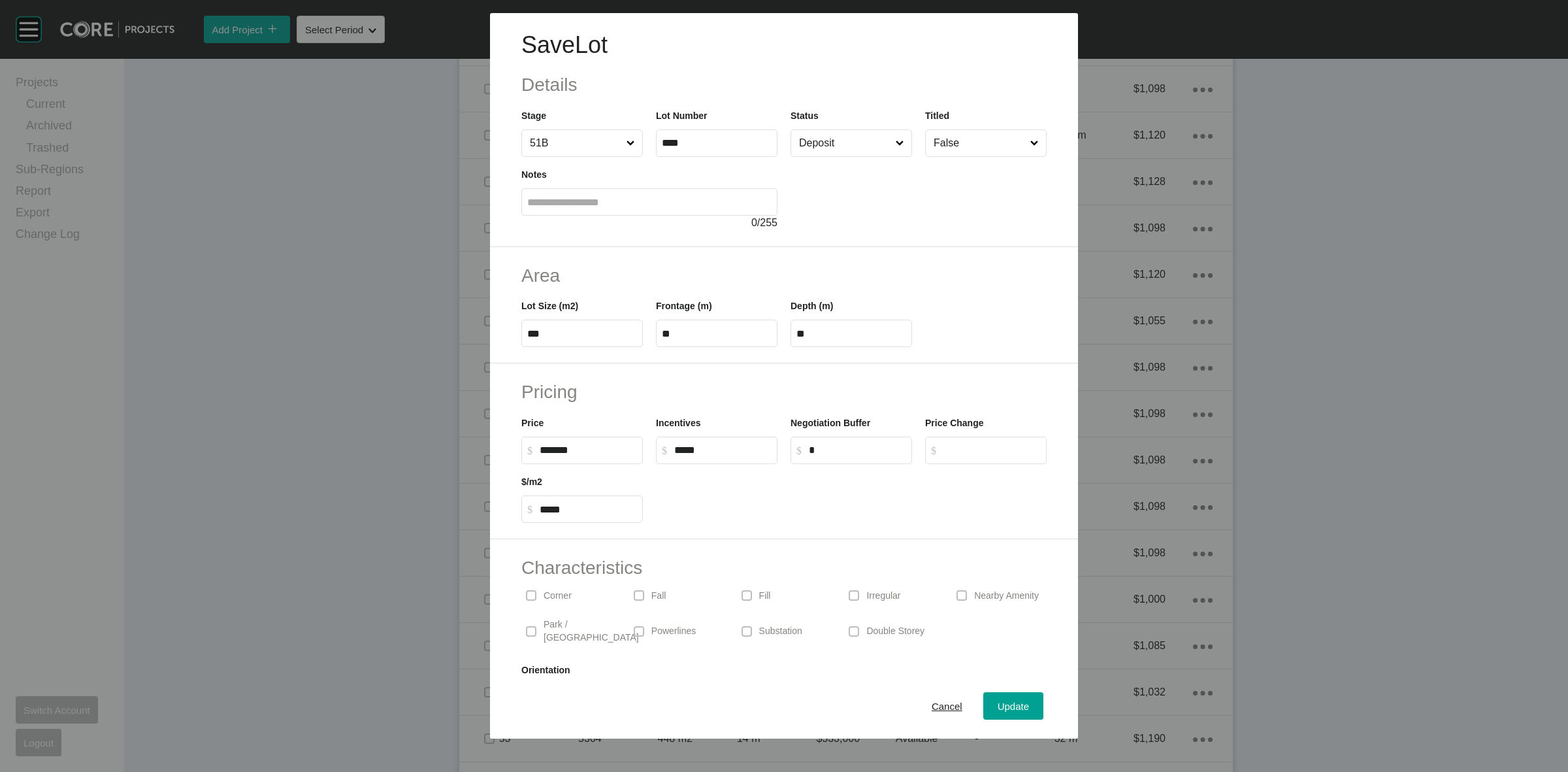
click at [808, 149] on input "Deposit" at bounding box center [845, 143] width 97 height 26
click at [1000, 697] on div "Update" at bounding box center [1013, 706] width 38 height 18
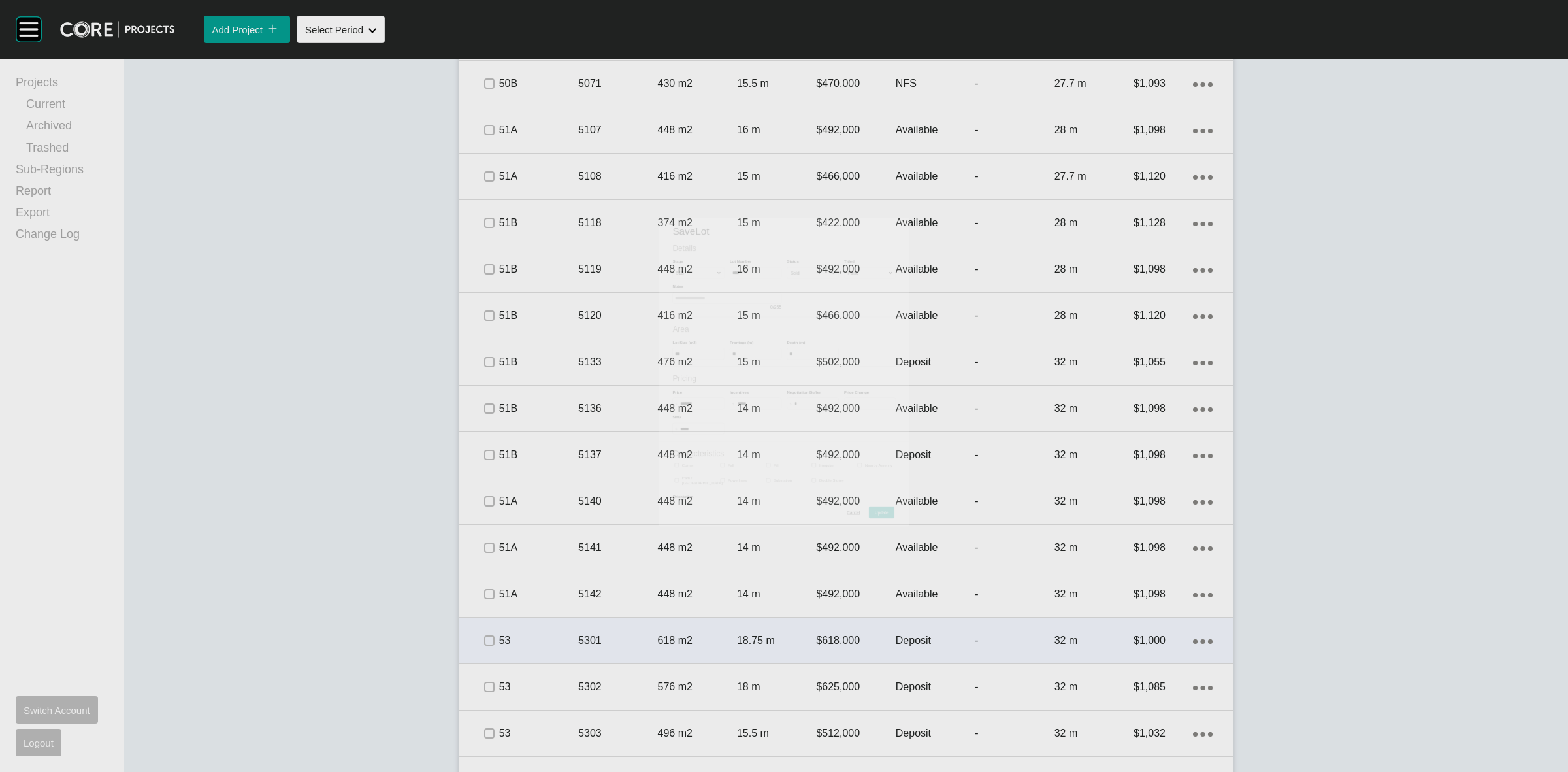
scroll to position [1671, 0]
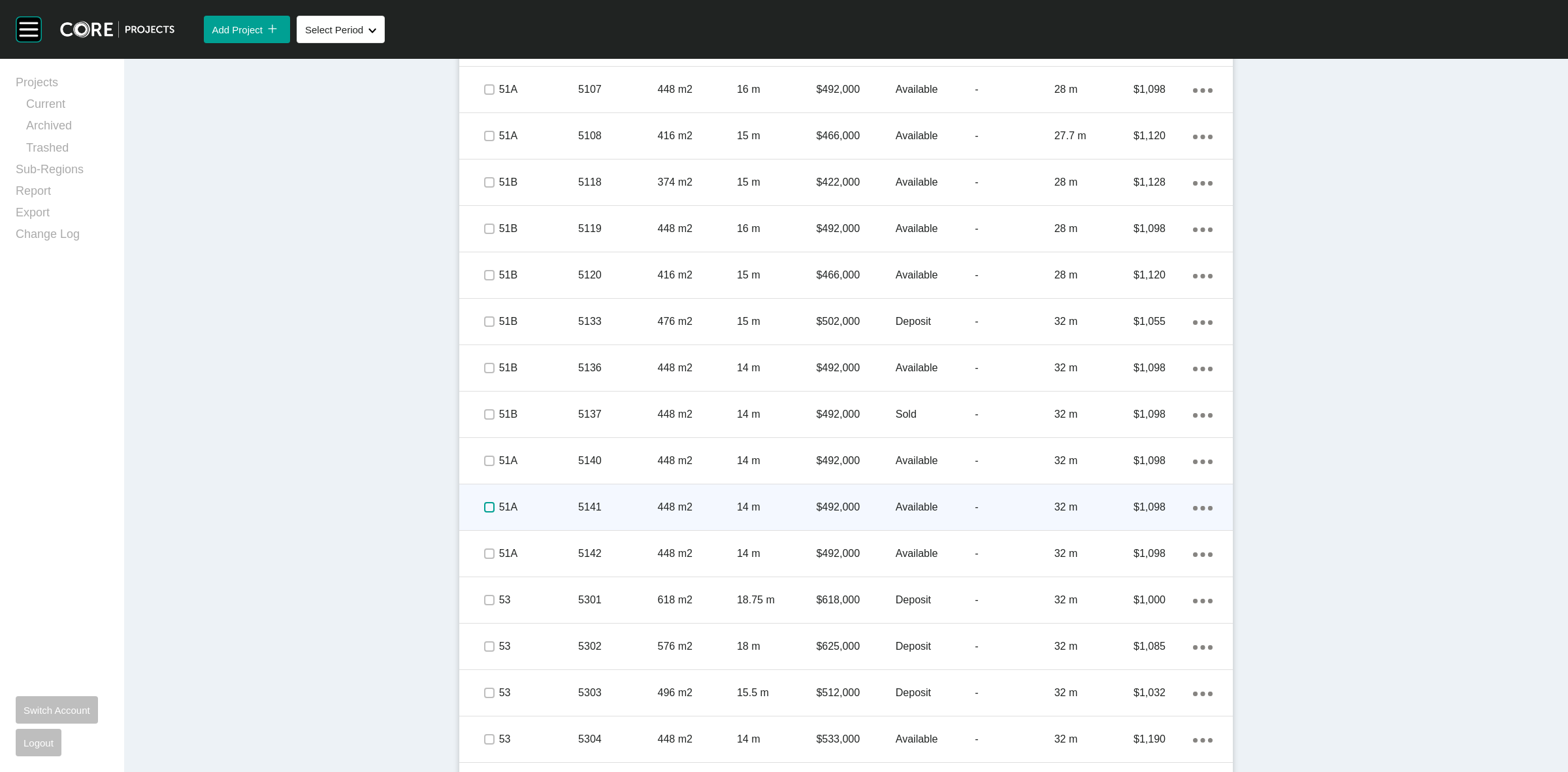
click at [484, 505] on label at bounding box center [489, 507] width 10 height 10
click at [553, 511] on p "51A" at bounding box center [539, 507] width 79 height 15
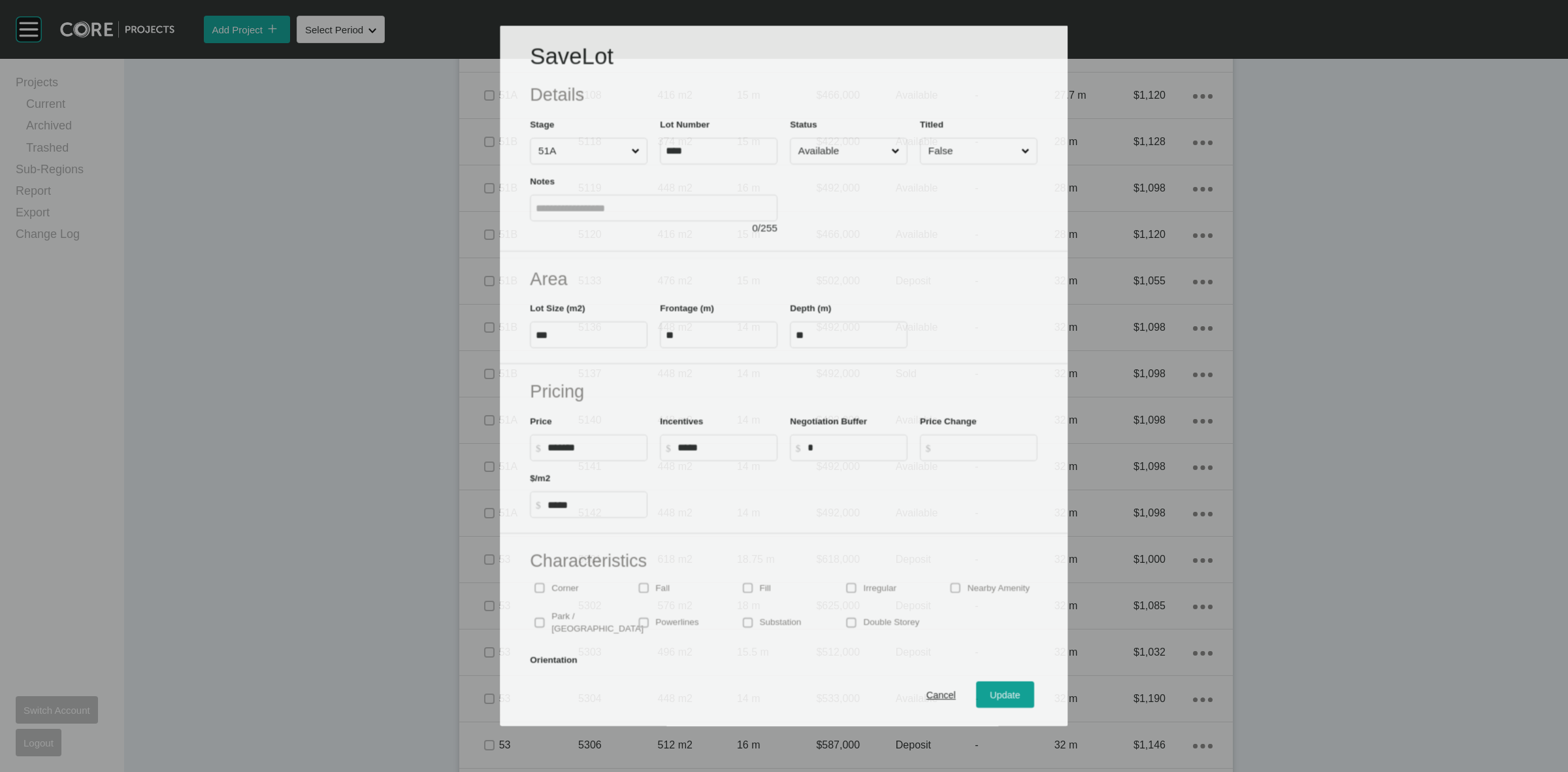
scroll to position [1632, 0]
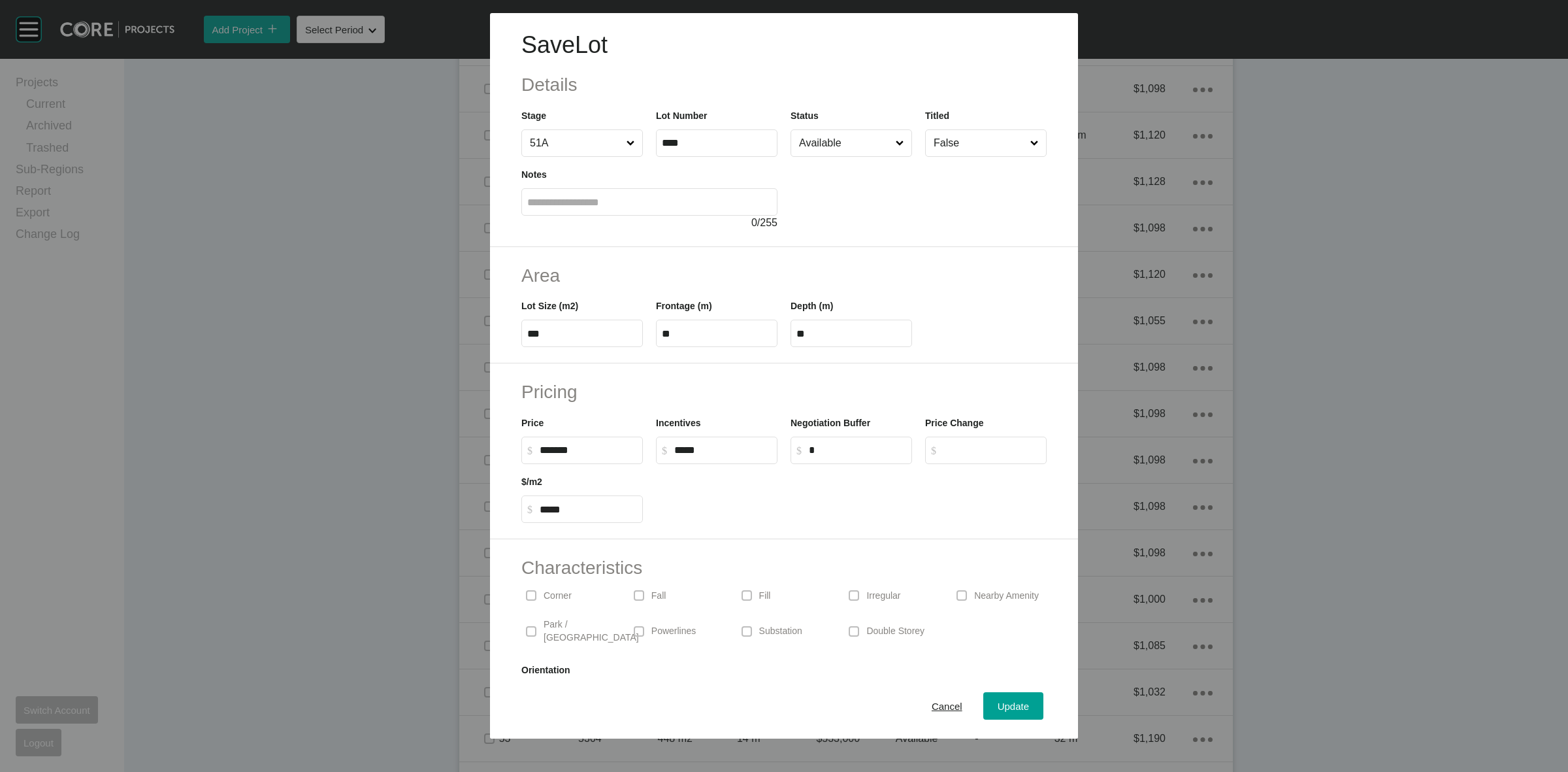
click at [808, 152] on input "Available" at bounding box center [845, 143] width 97 height 26
click at [998, 706] on span "Update" at bounding box center [1013, 706] width 31 height 11
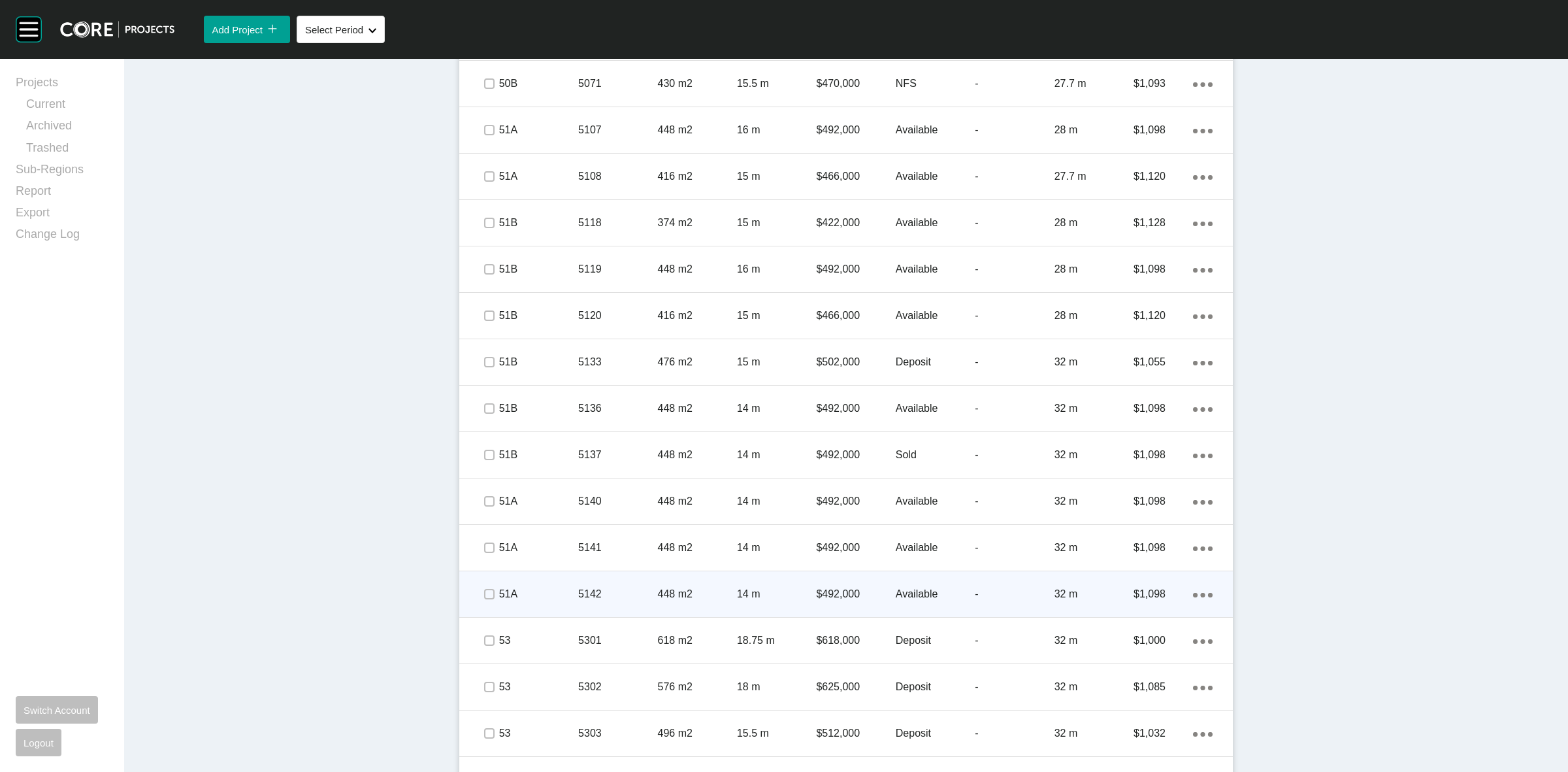
scroll to position [1671, 0]
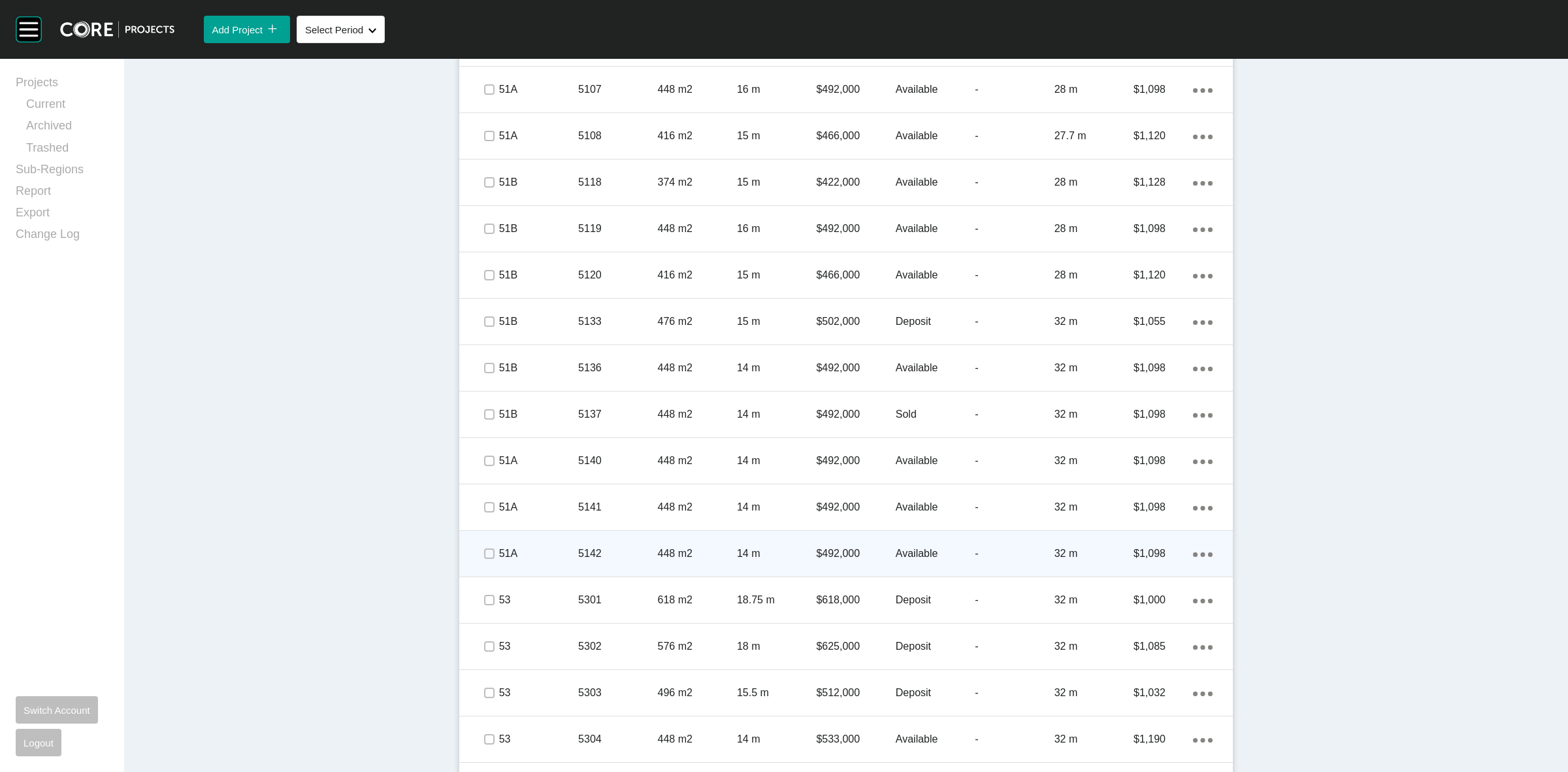
click at [490, 553] on span at bounding box center [489, 553] width 19 height 19
click at [547, 551] on p "51A" at bounding box center [539, 553] width 79 height 15
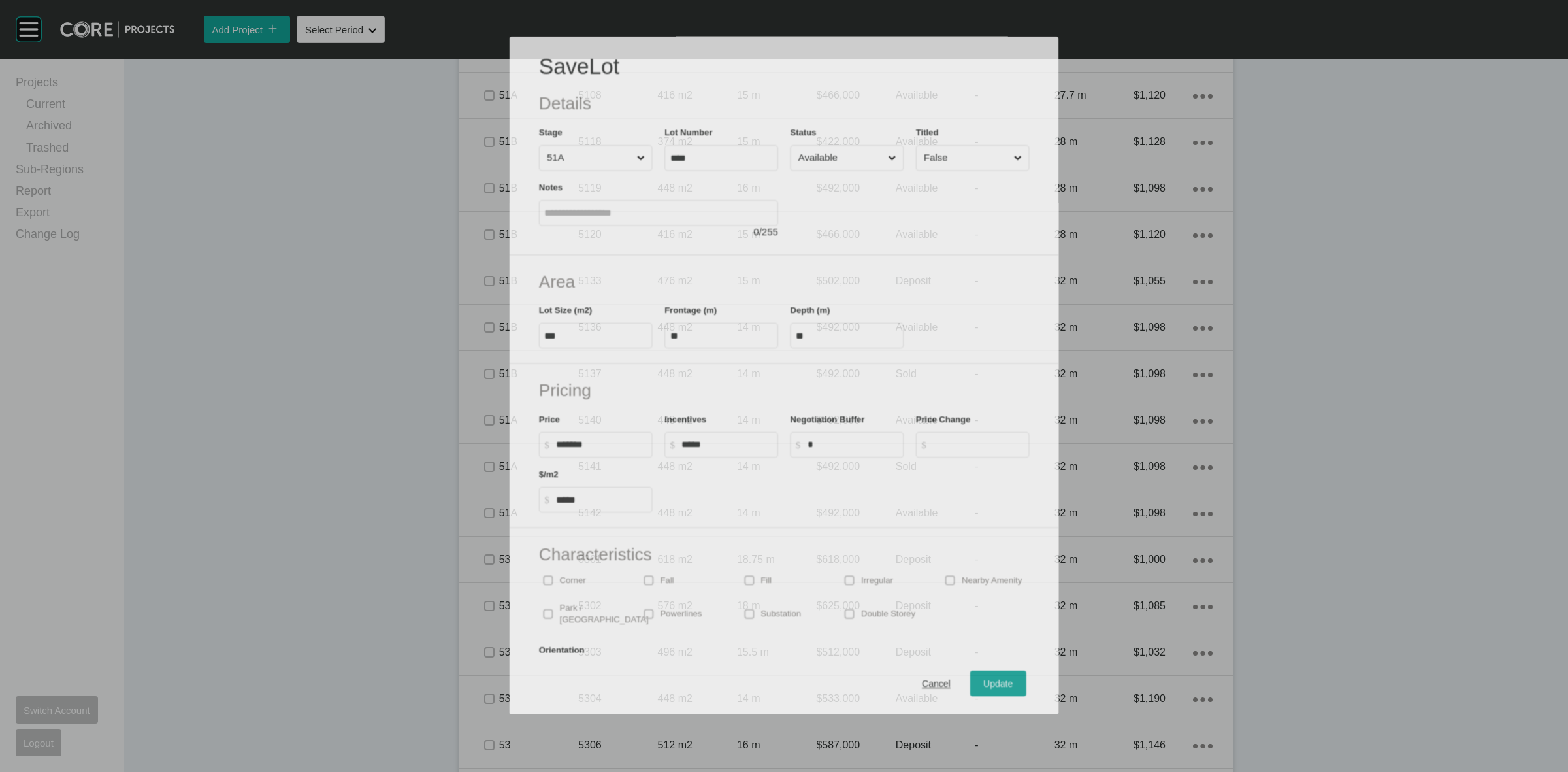
scroll to position [1632, 0]
click at [809, 158] on input "Available" at bounding box center [841, 158] width 90 height 24
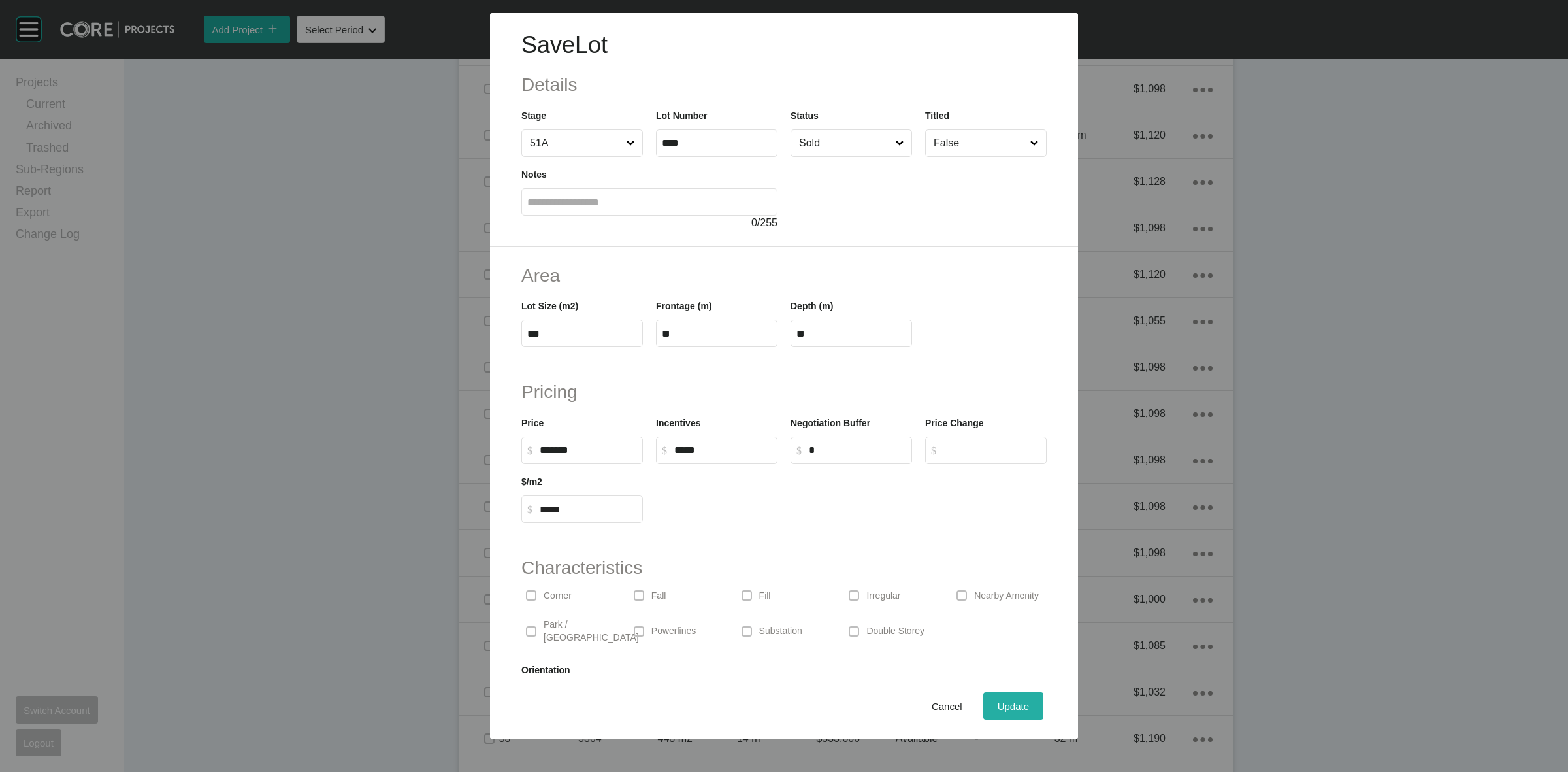
click at [995, 698] on div "Update" at bounding box center [1013, 706] width 38 height 18
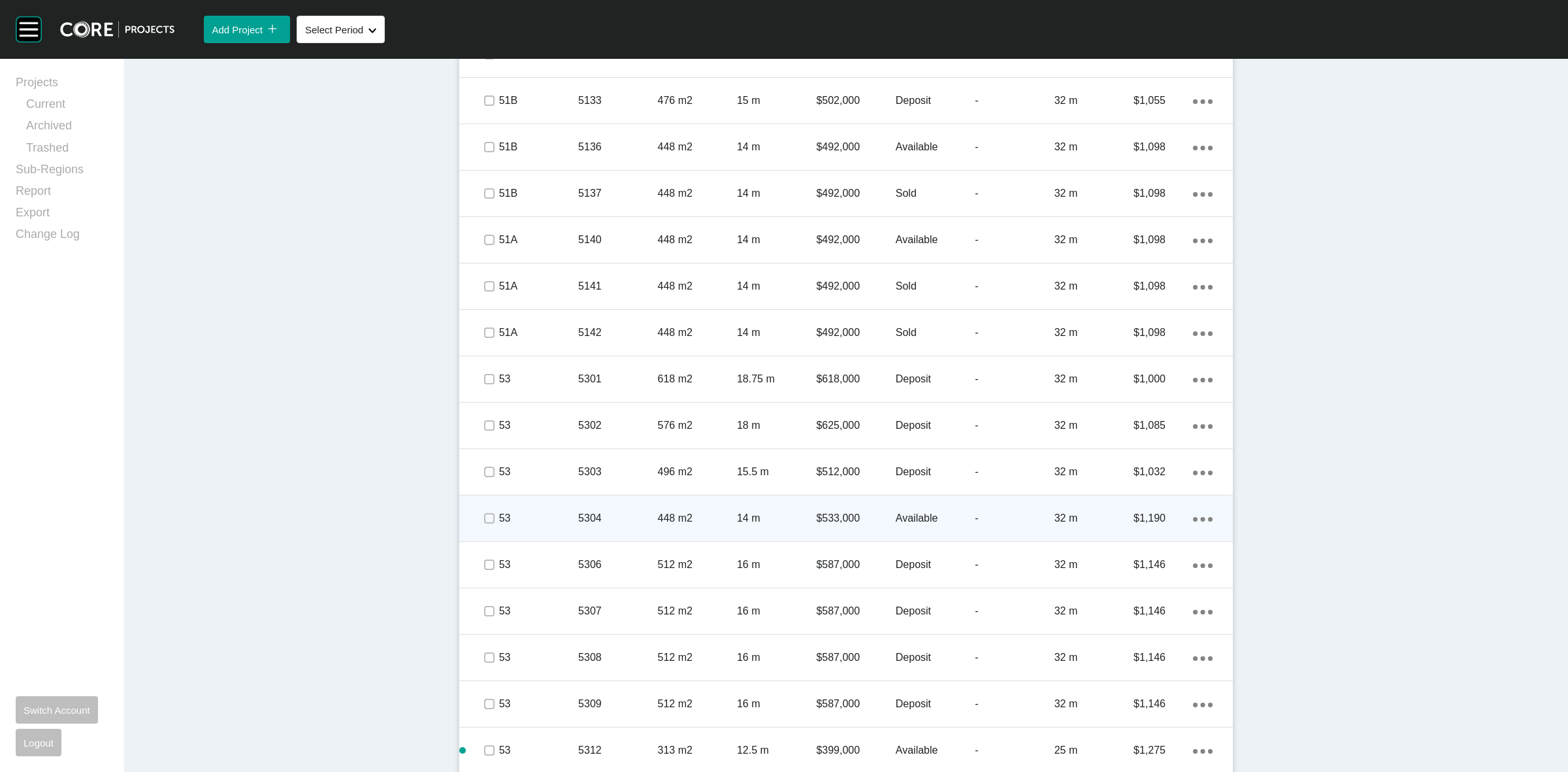
scroll to position [1917, 0]
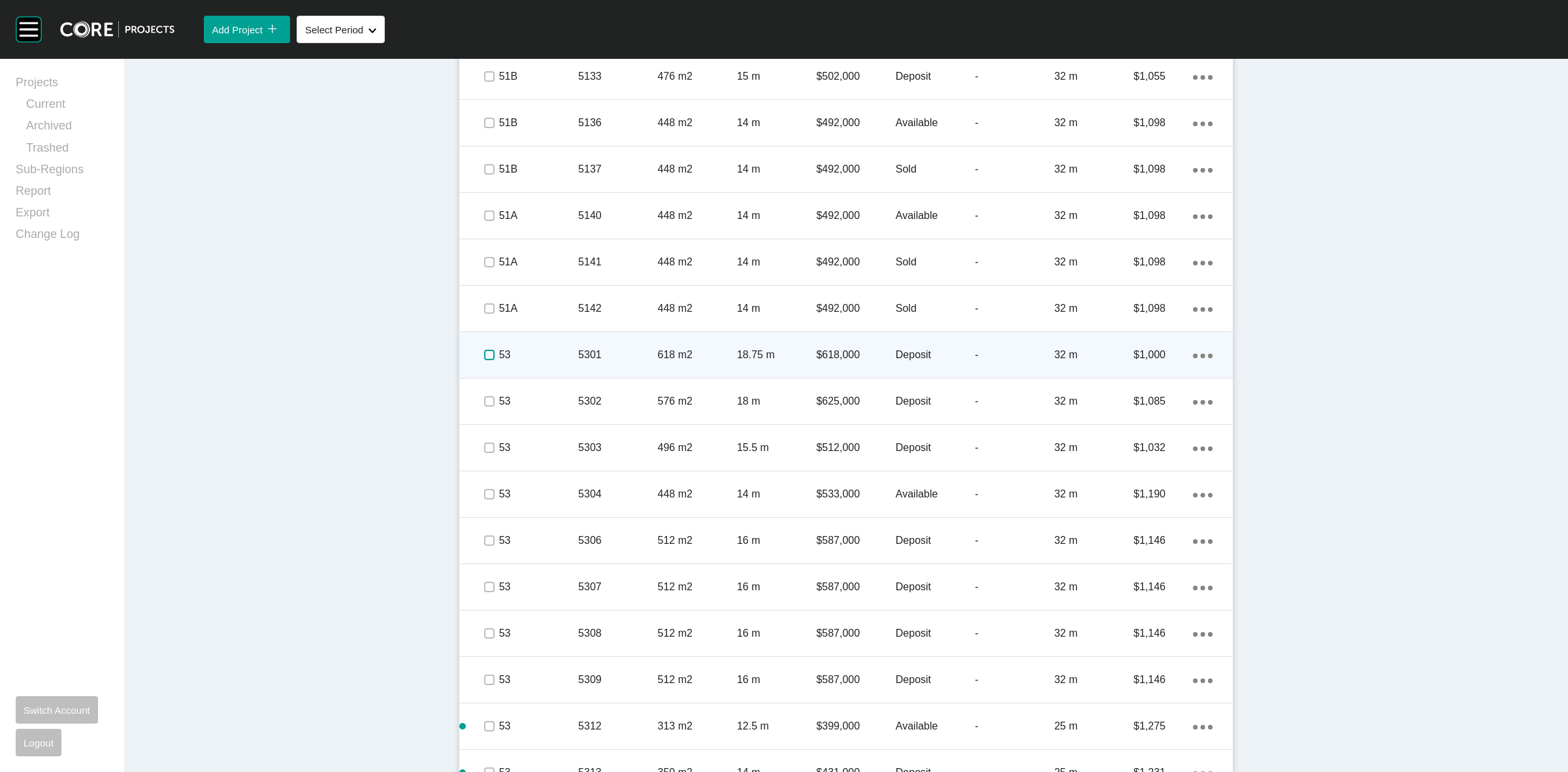
click at [484, 352] on label at bounding box center [489, 354] width 10 height 10
click at [523, 348] on p "53" at bounding box center [539, 355] width 79 height 15
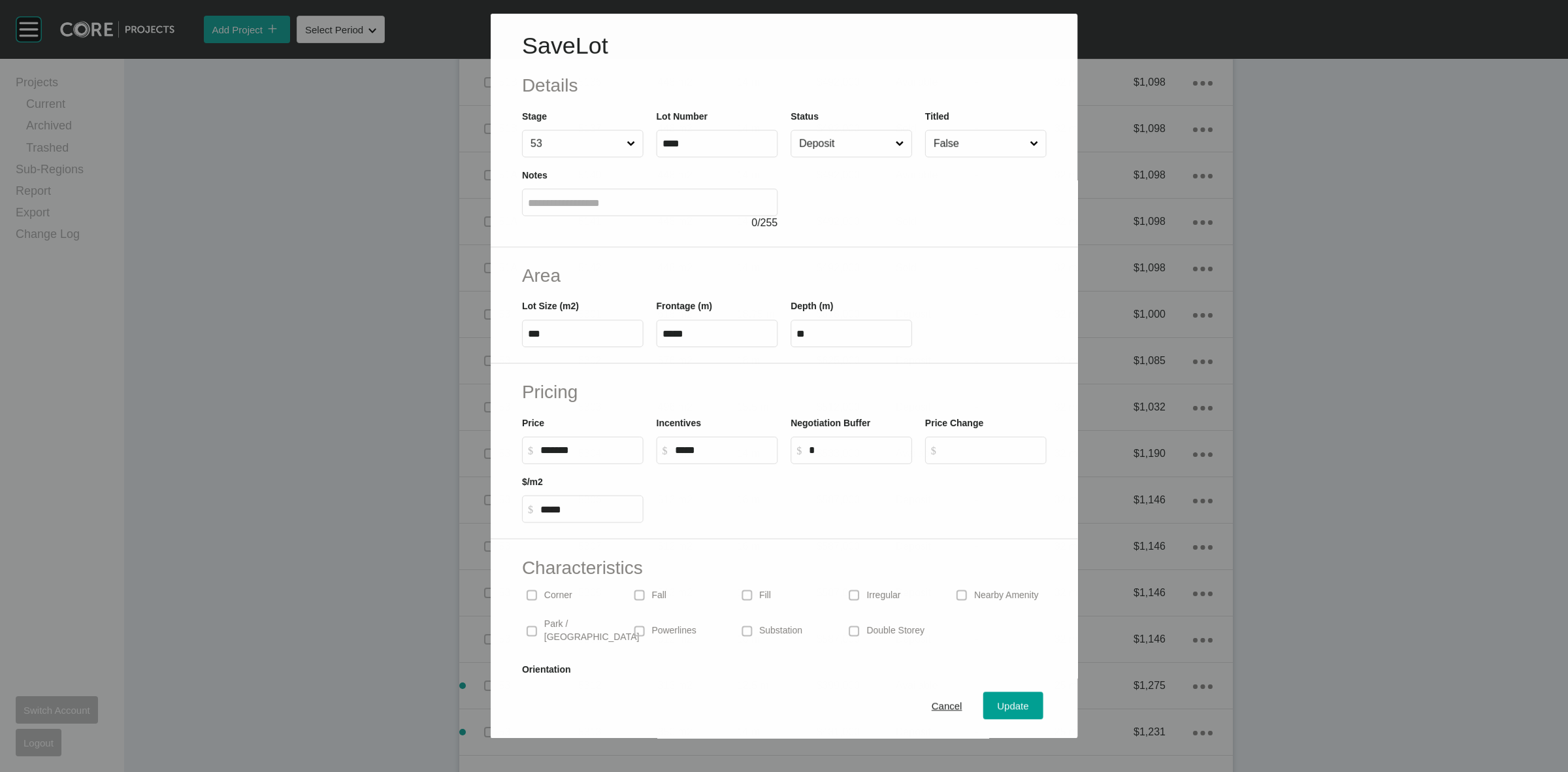
scroll to position [1877, 0]
click at [824, 134] on input "Deposit" at bounding box center [844, 144] width 96 height 26
click at [1003, 707] on span "Update" at bounding box center [1013, 706] width 31 height 11
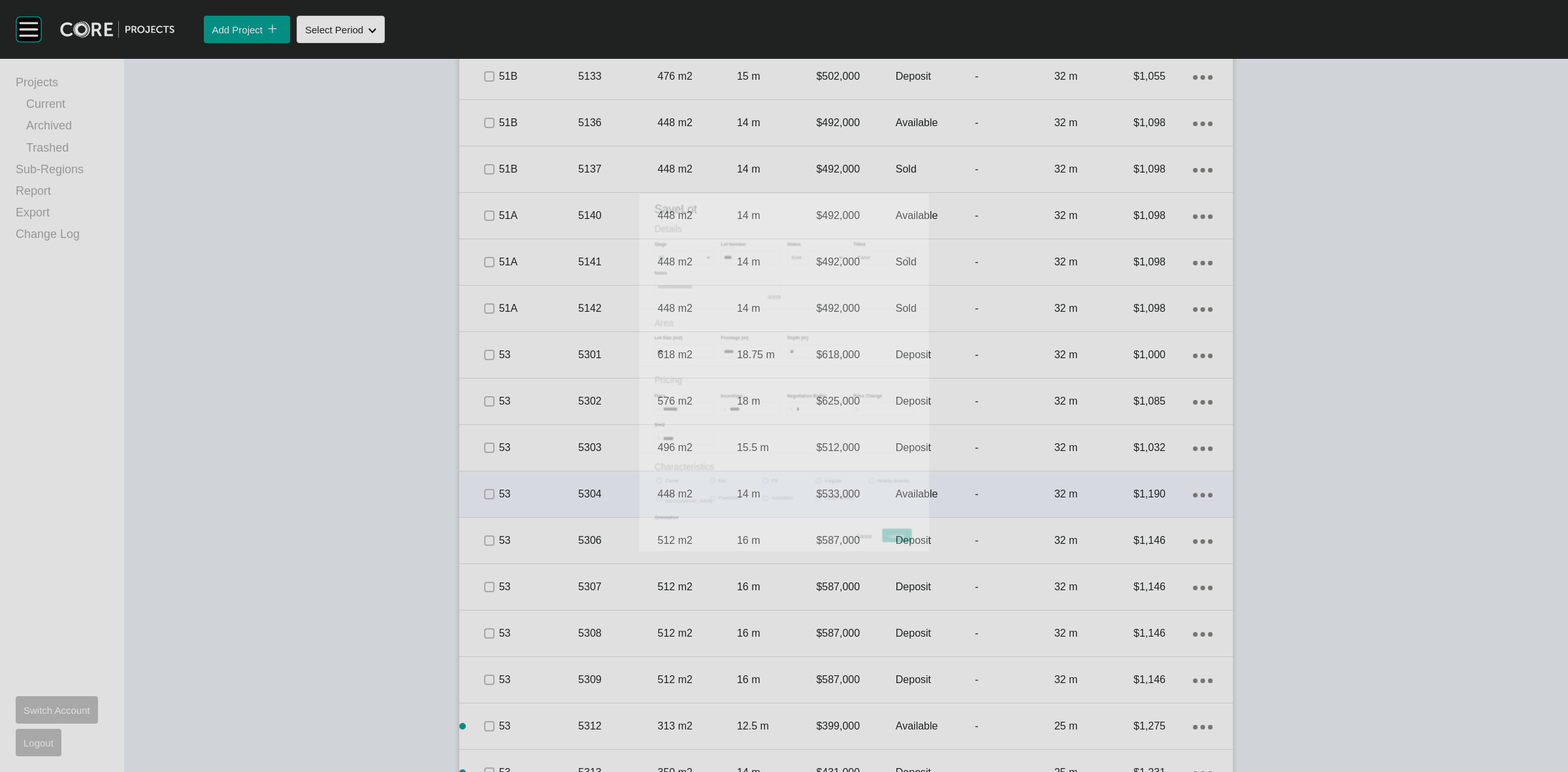
scroll to position [1917, 0]
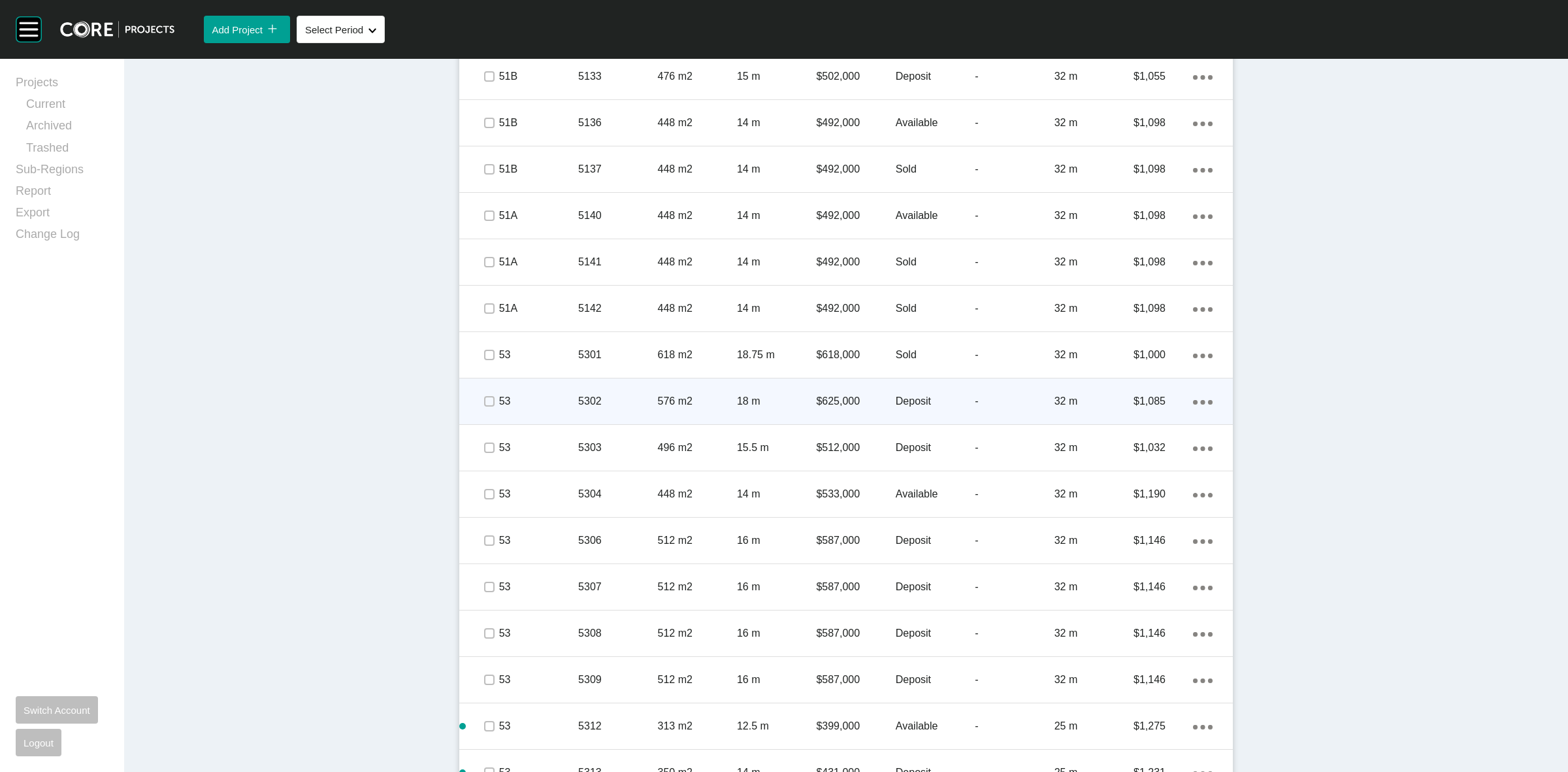
click at [479, 401] on span at bounding box center [489, 401] width 19 height 19
click at [532, 398] on p "53" at bounding box center [539, 402] width 79 height 15
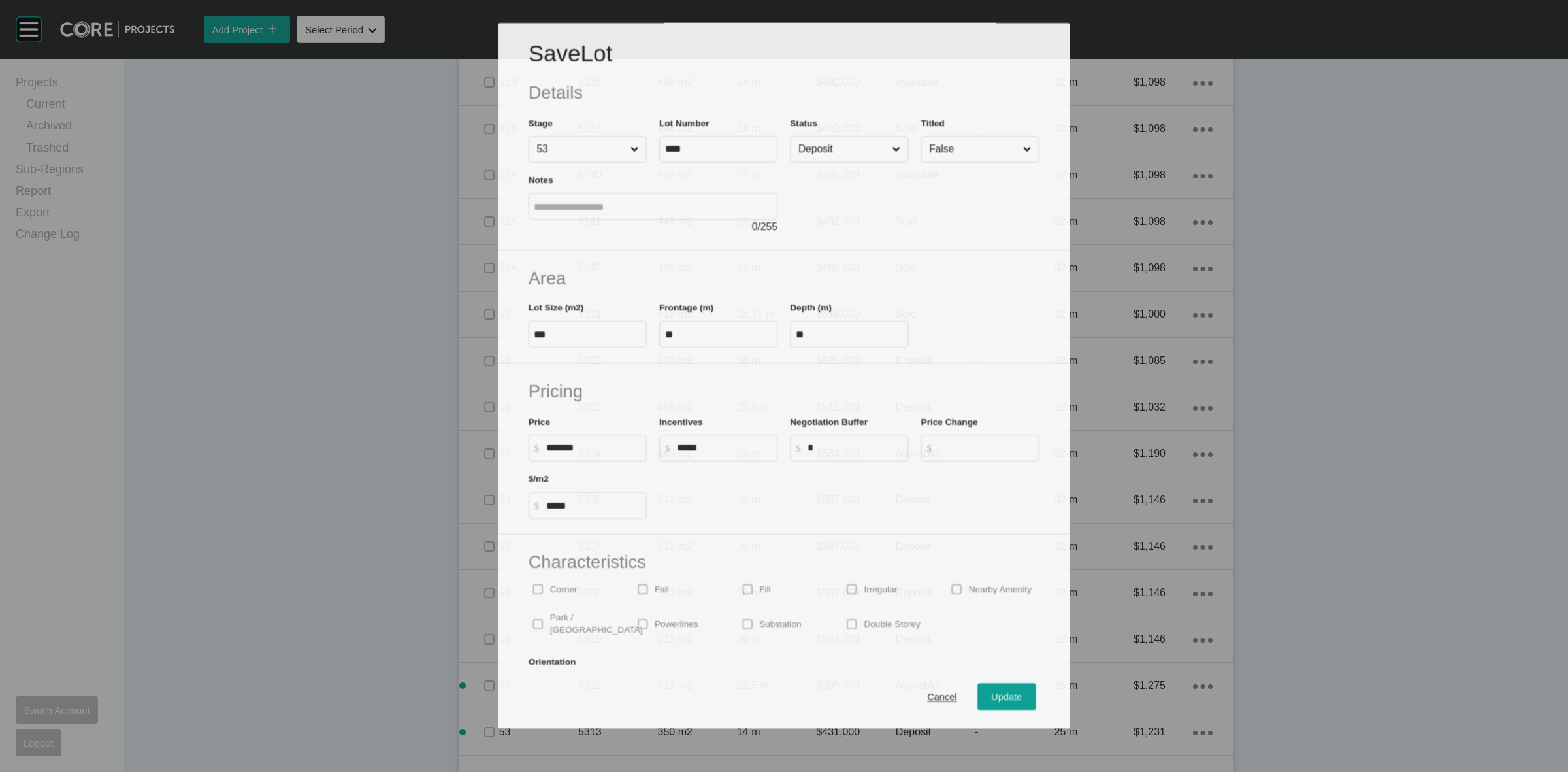
scroll to position [1877, 0]
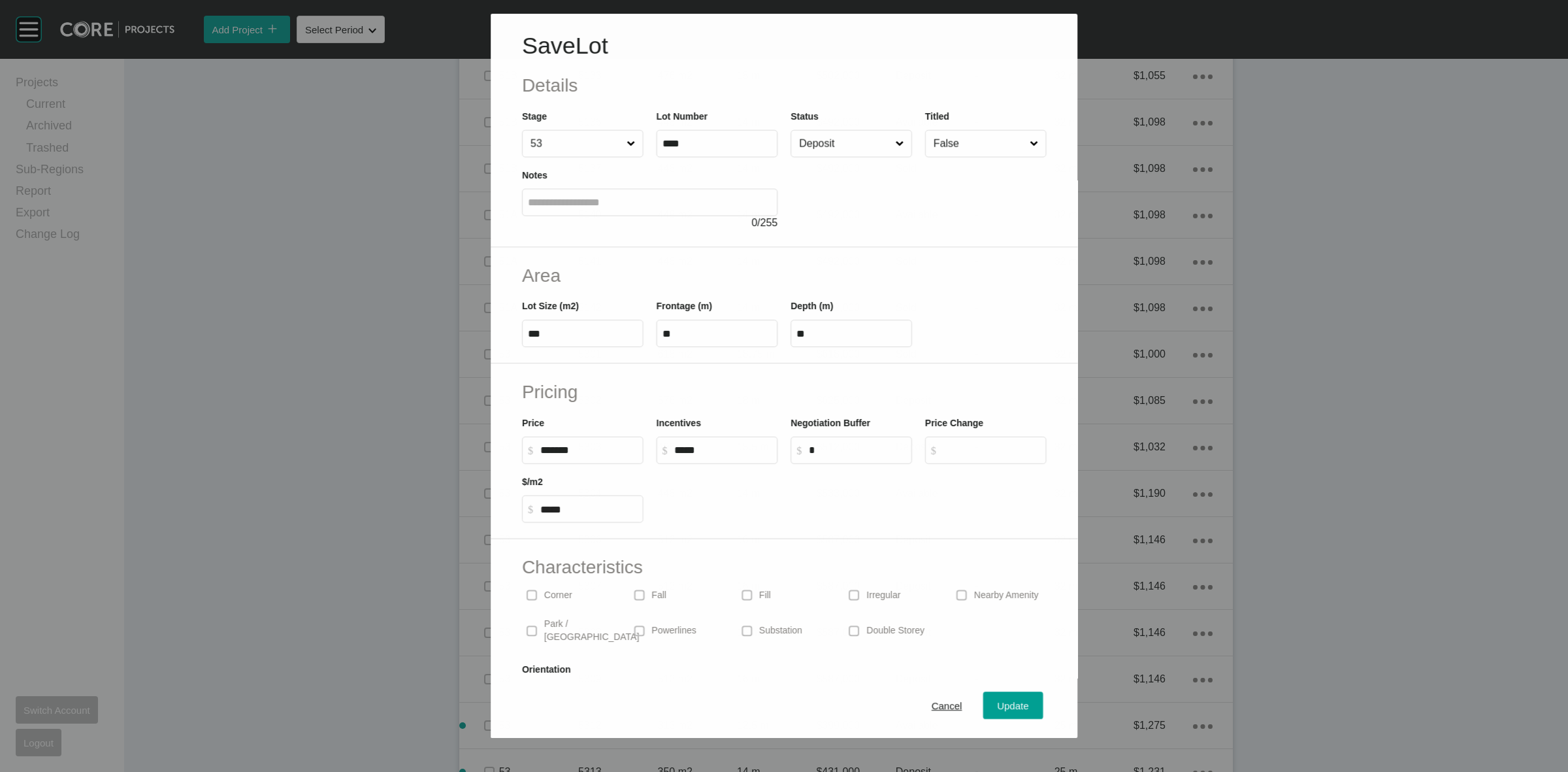
click at [811, 147] on input "Deposit" at bounding box center [844, 144] width 96 height 26
click at [998, 707] on span "Update" at bounding box center [1013, 706] width 31 height 11
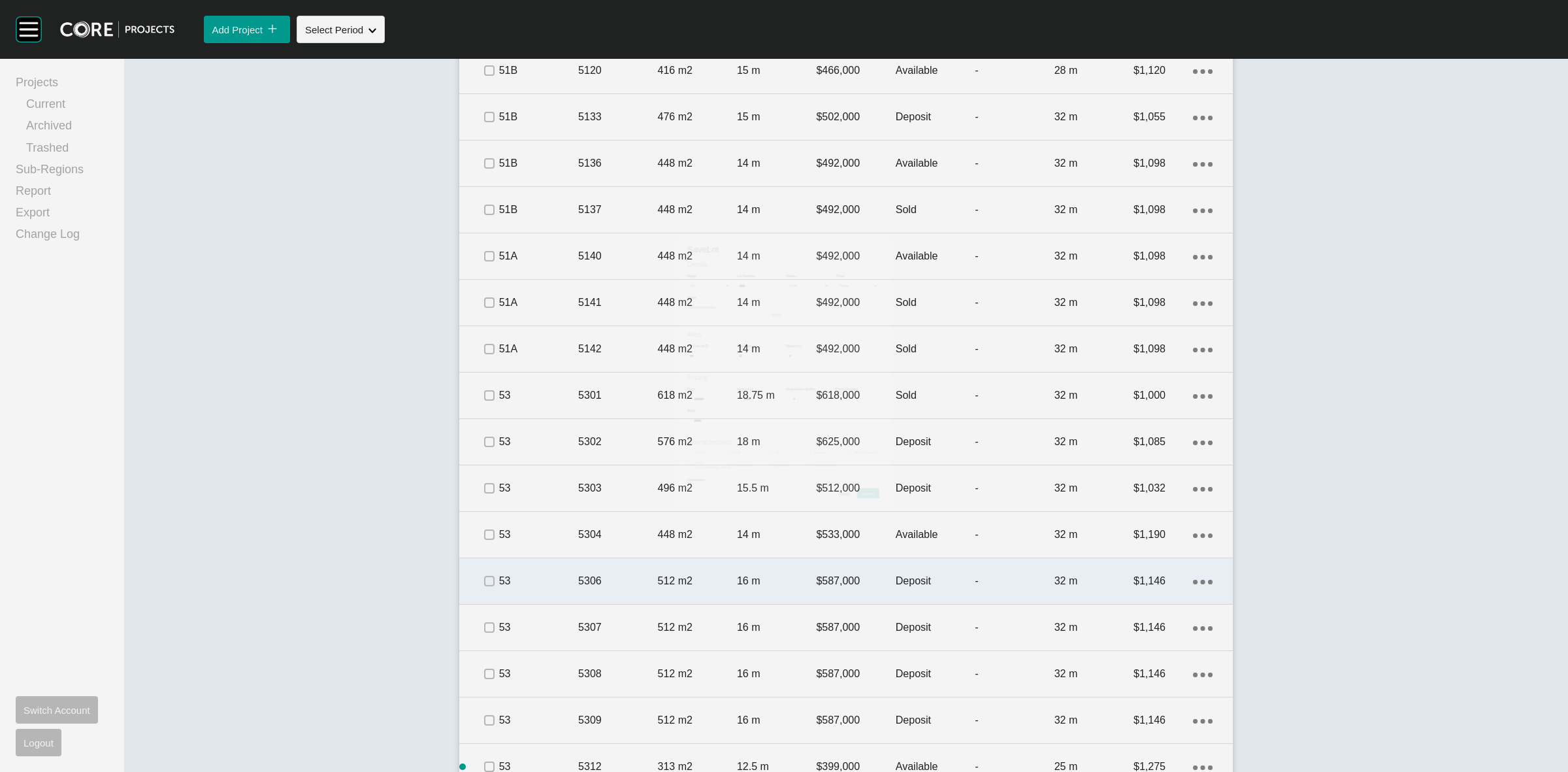
scroll to position [1917, 0]
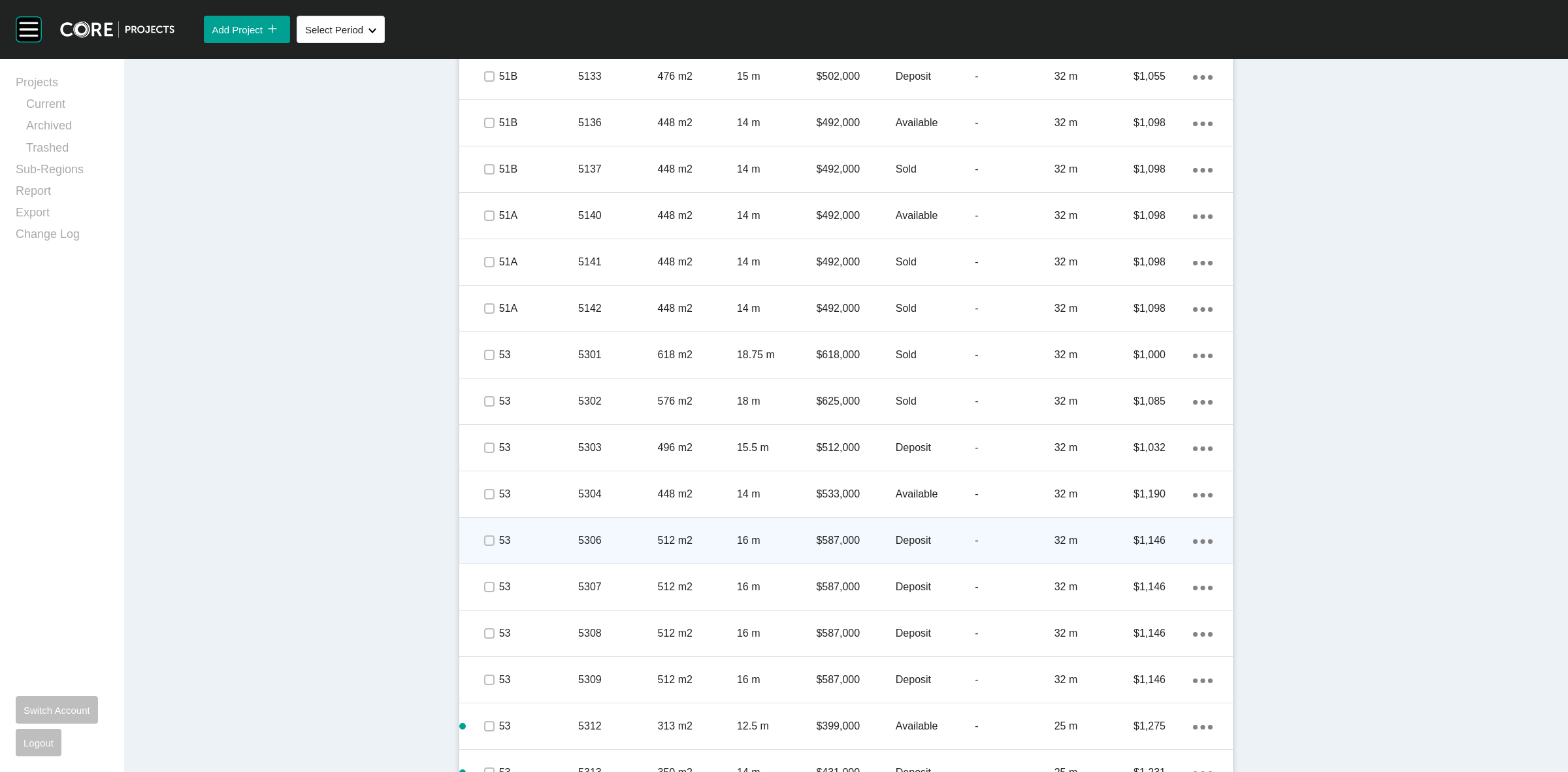
click at [543, 530] on div "53" at bounding box center [539, 540] width 79 height 40
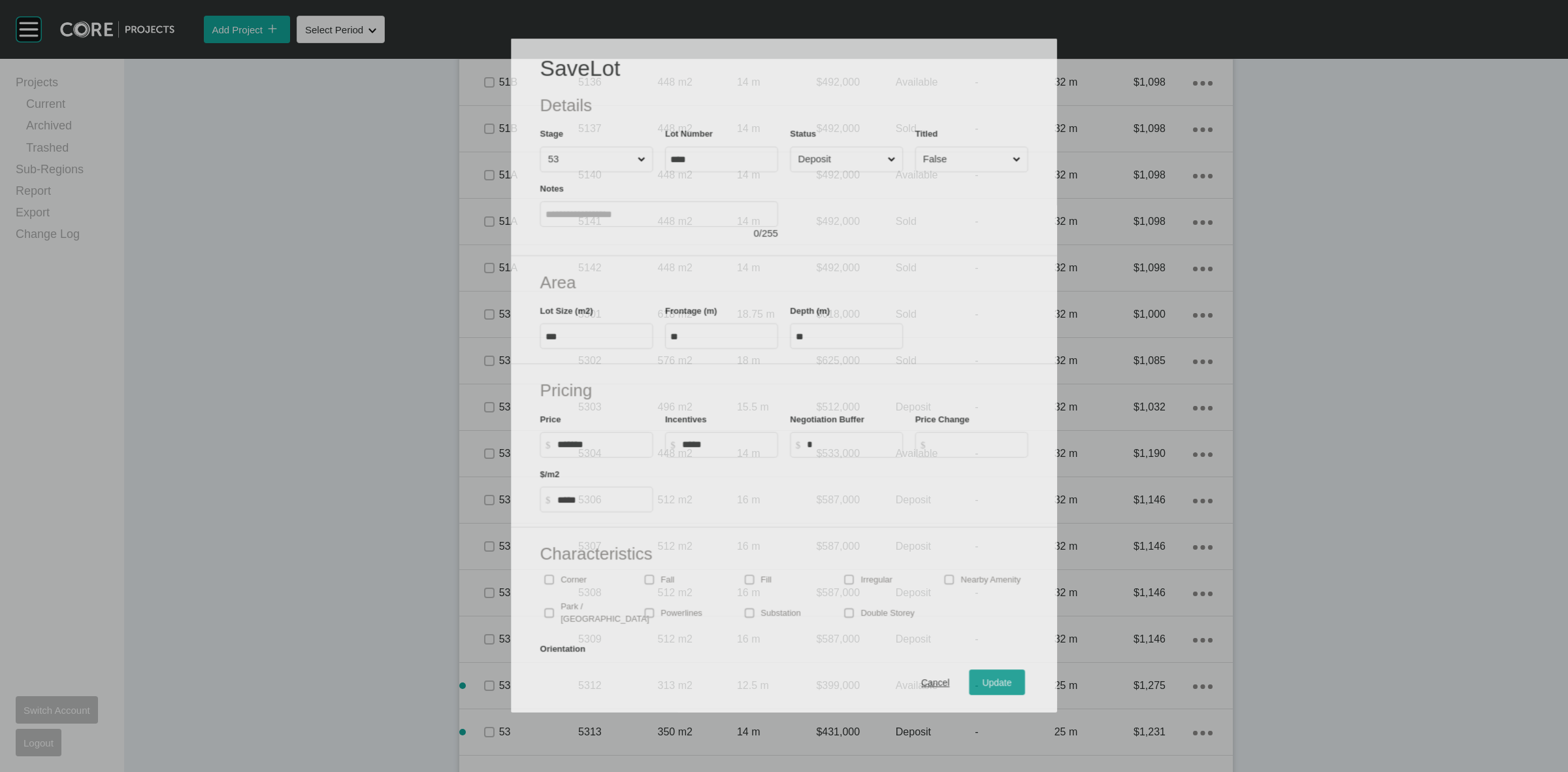
scroll to position [1877, 0]
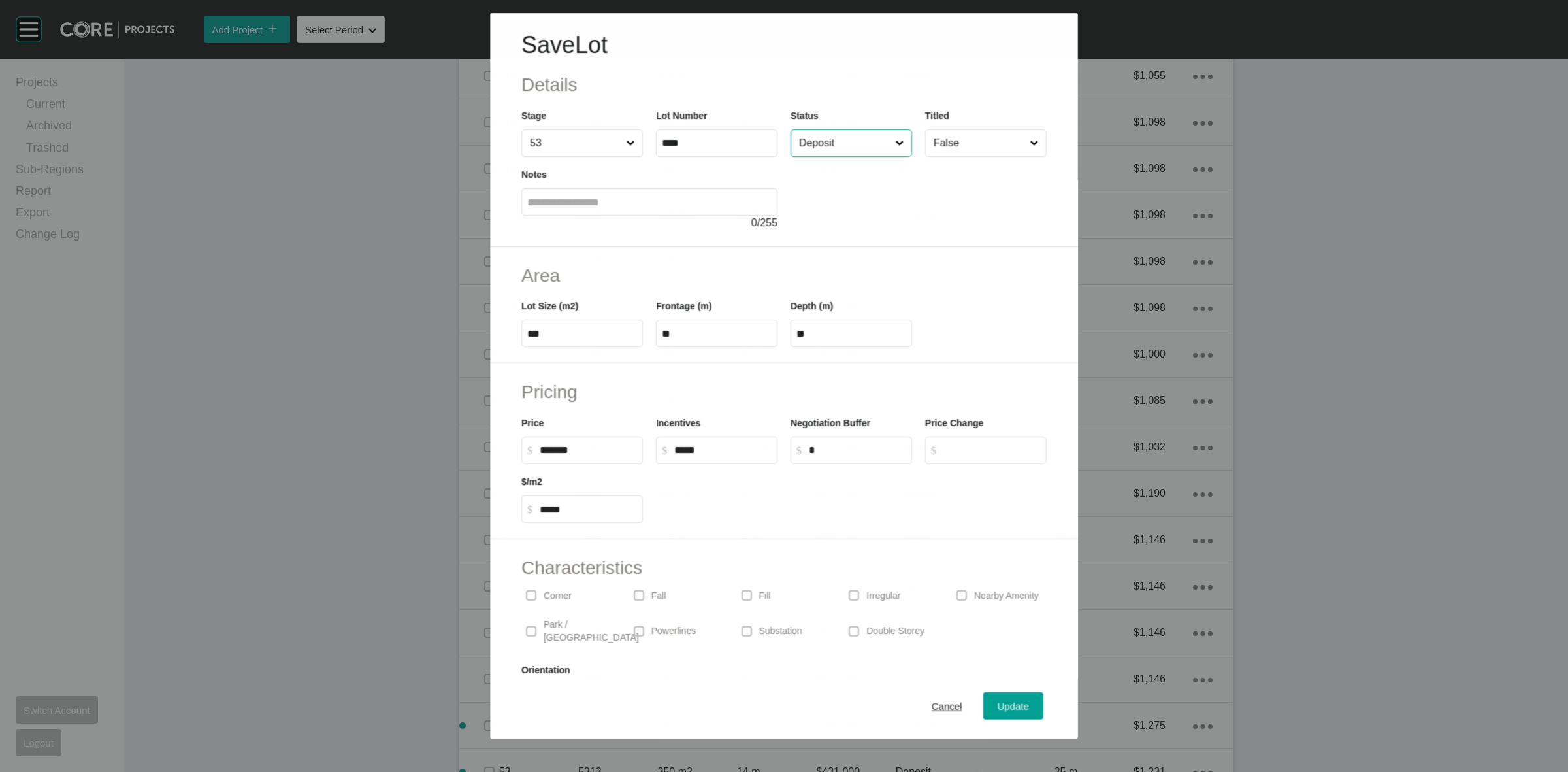
click at [818, 152] on input "Deposit" at bounding box center [844, 143] width 96 height 26
click at [983, 704] on button "Update" at bounding box center [1013, 706] width 60 height 27
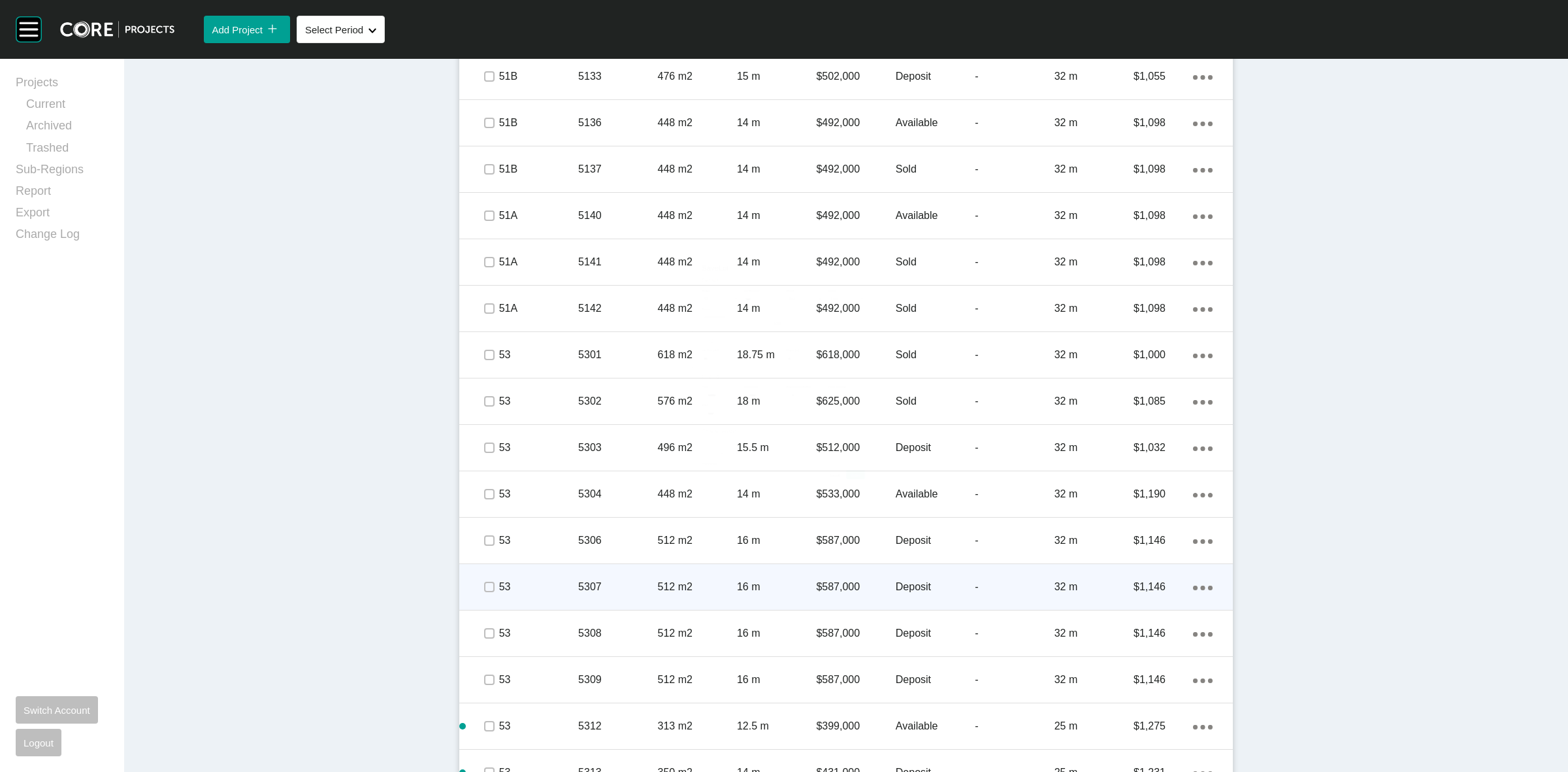
click at [561, 580] on p "53" at bounding box center [539, 587] width 79 height 15
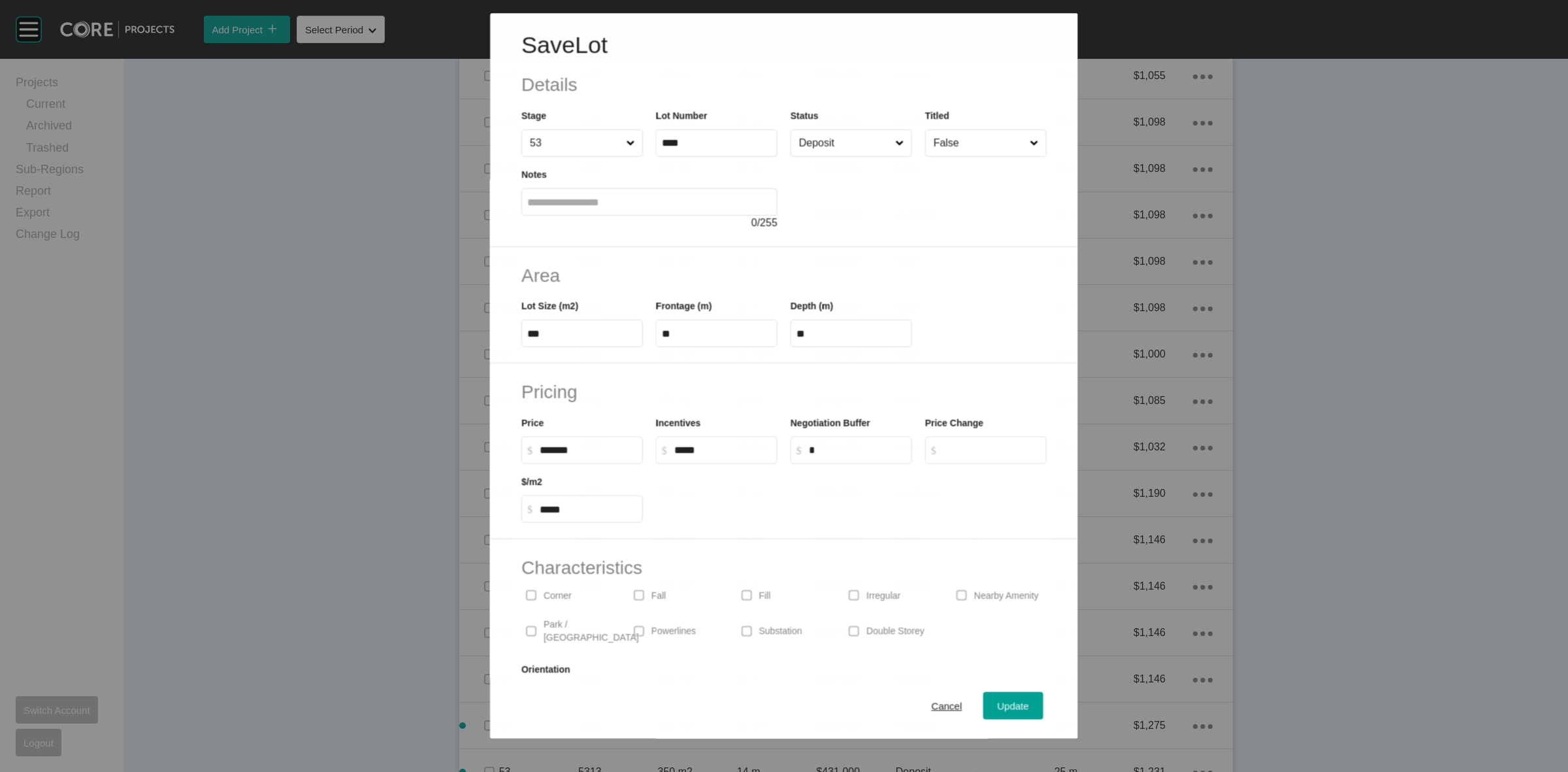
click at [841, 146] on input "Deposit" at bounding box center [844, 143] width 96 height 26
click at [1007, 698] on div "Update" at bounding box center [1013, 706] width 38 height 18
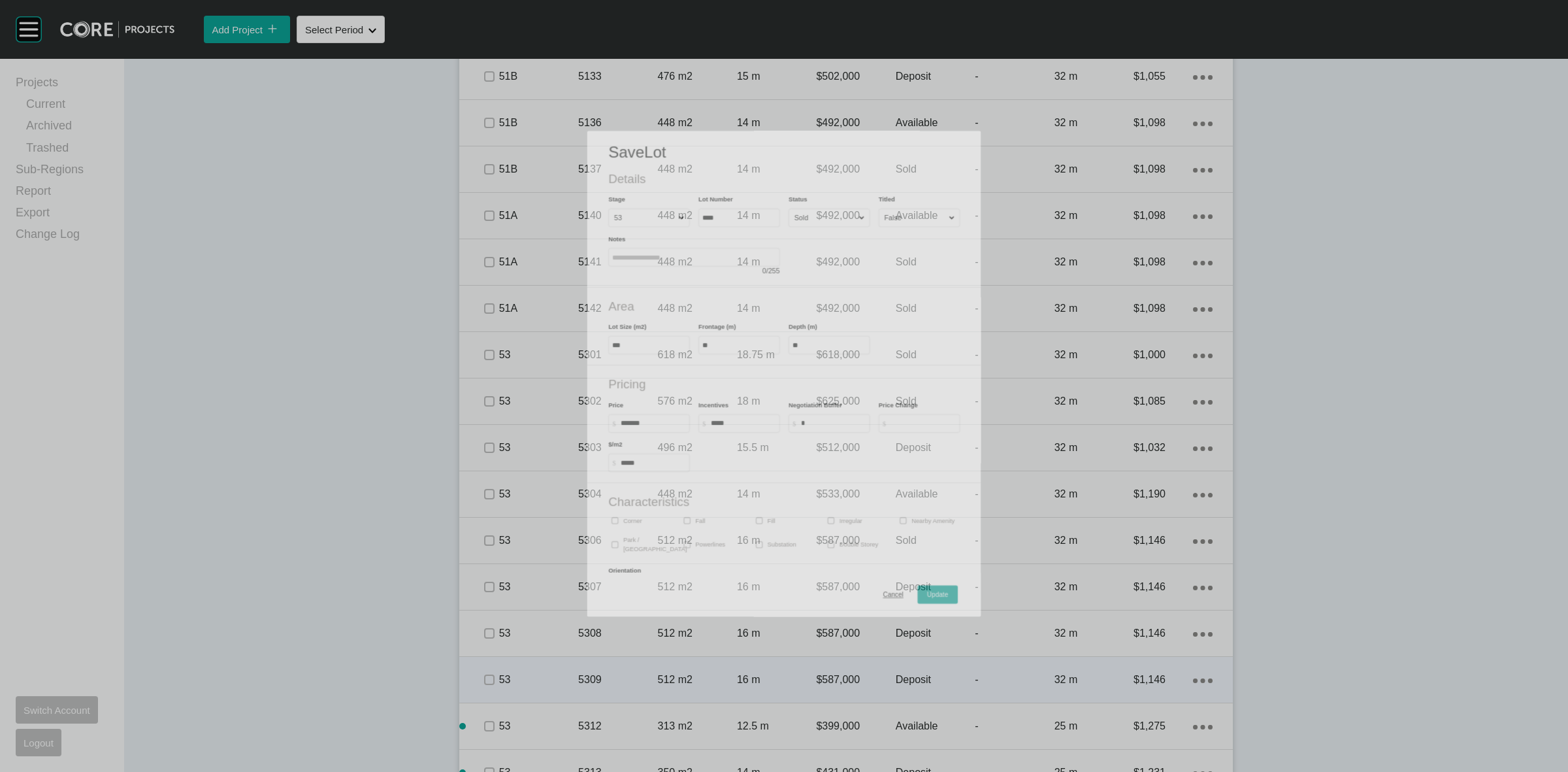
scroll to position [1917, 0]
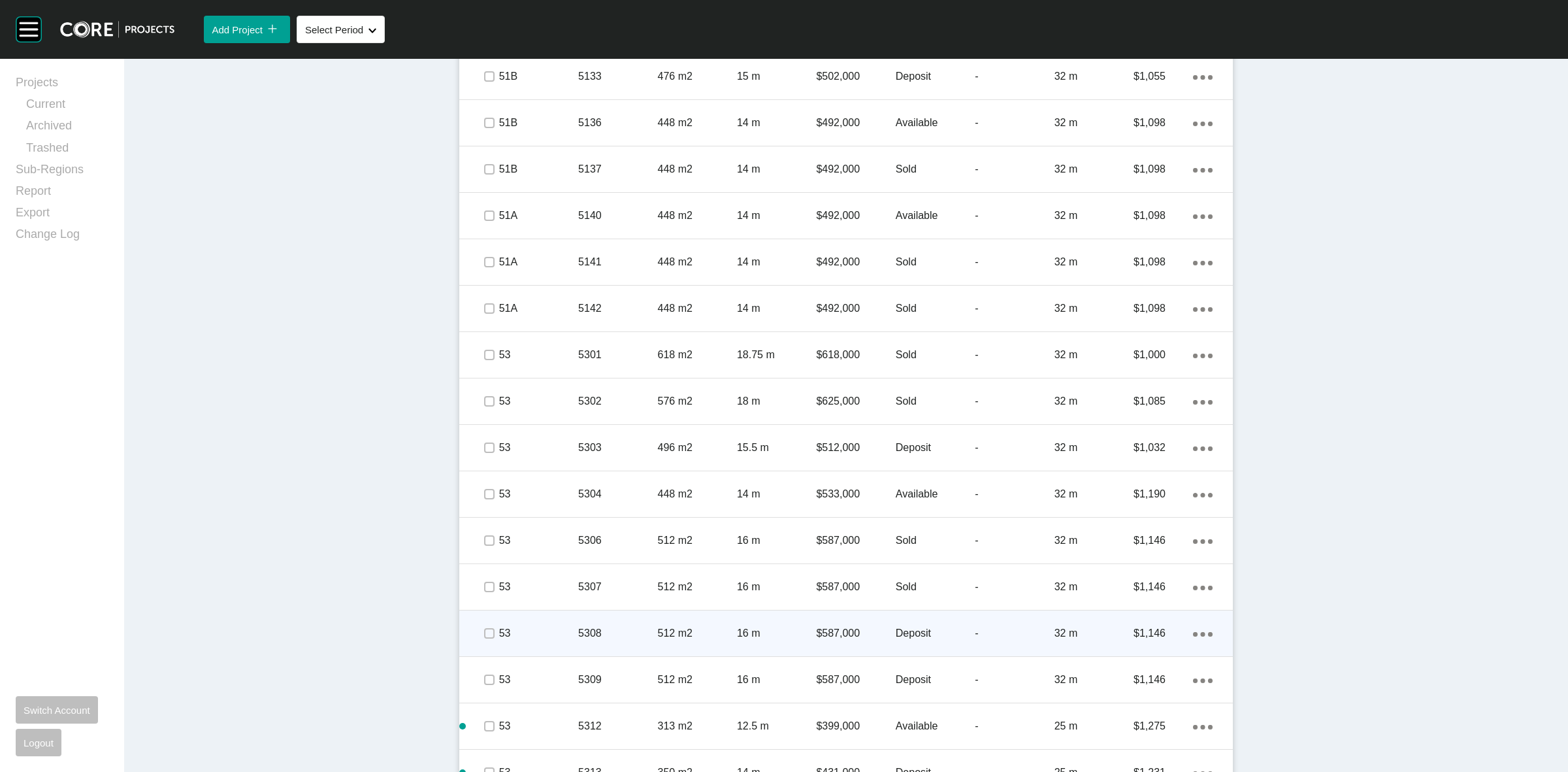
click at [602, 635] on p "5308" at bounding box center [618, 633] width 79 height 15
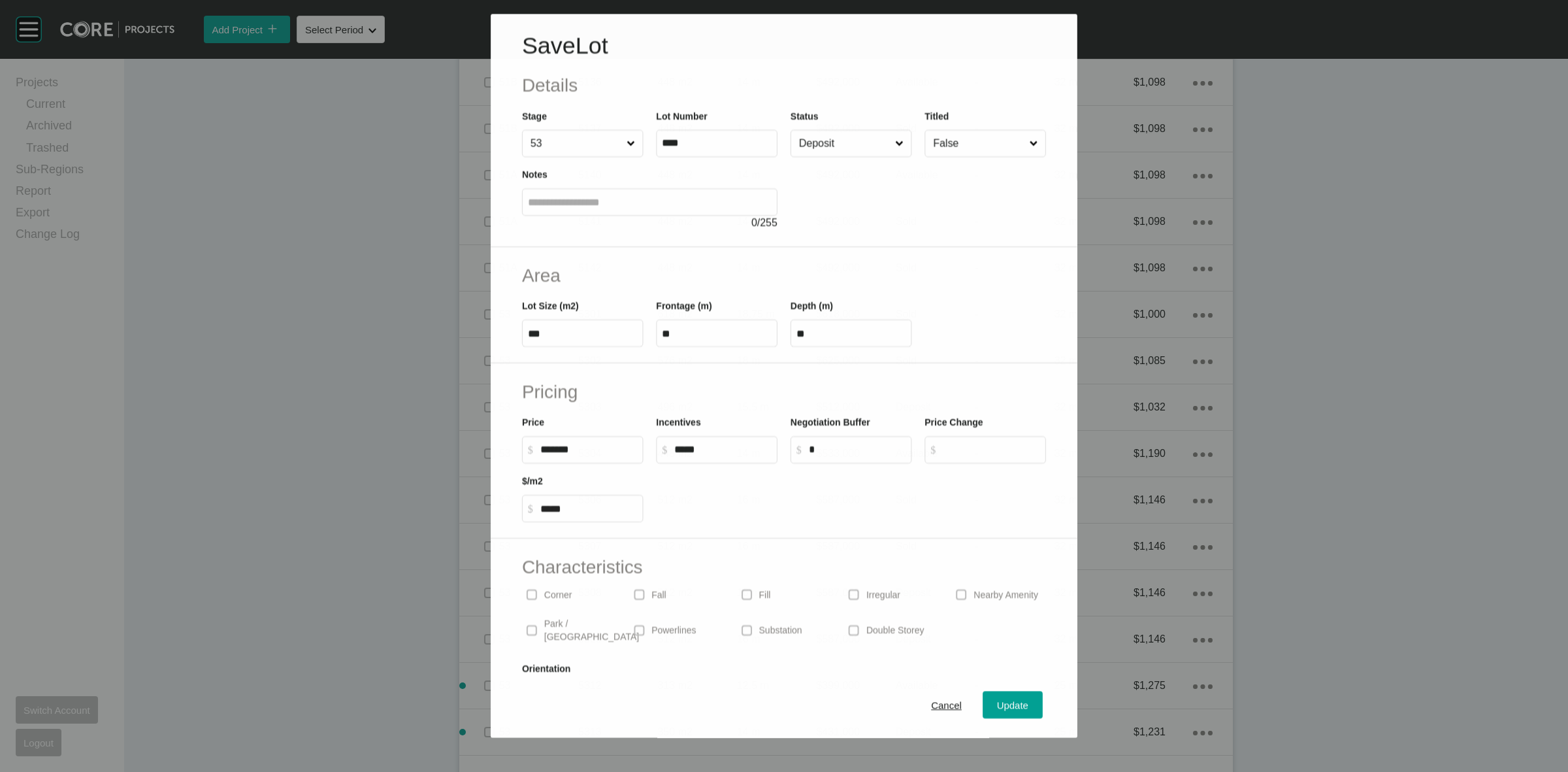
scroll to position [1877, 0]
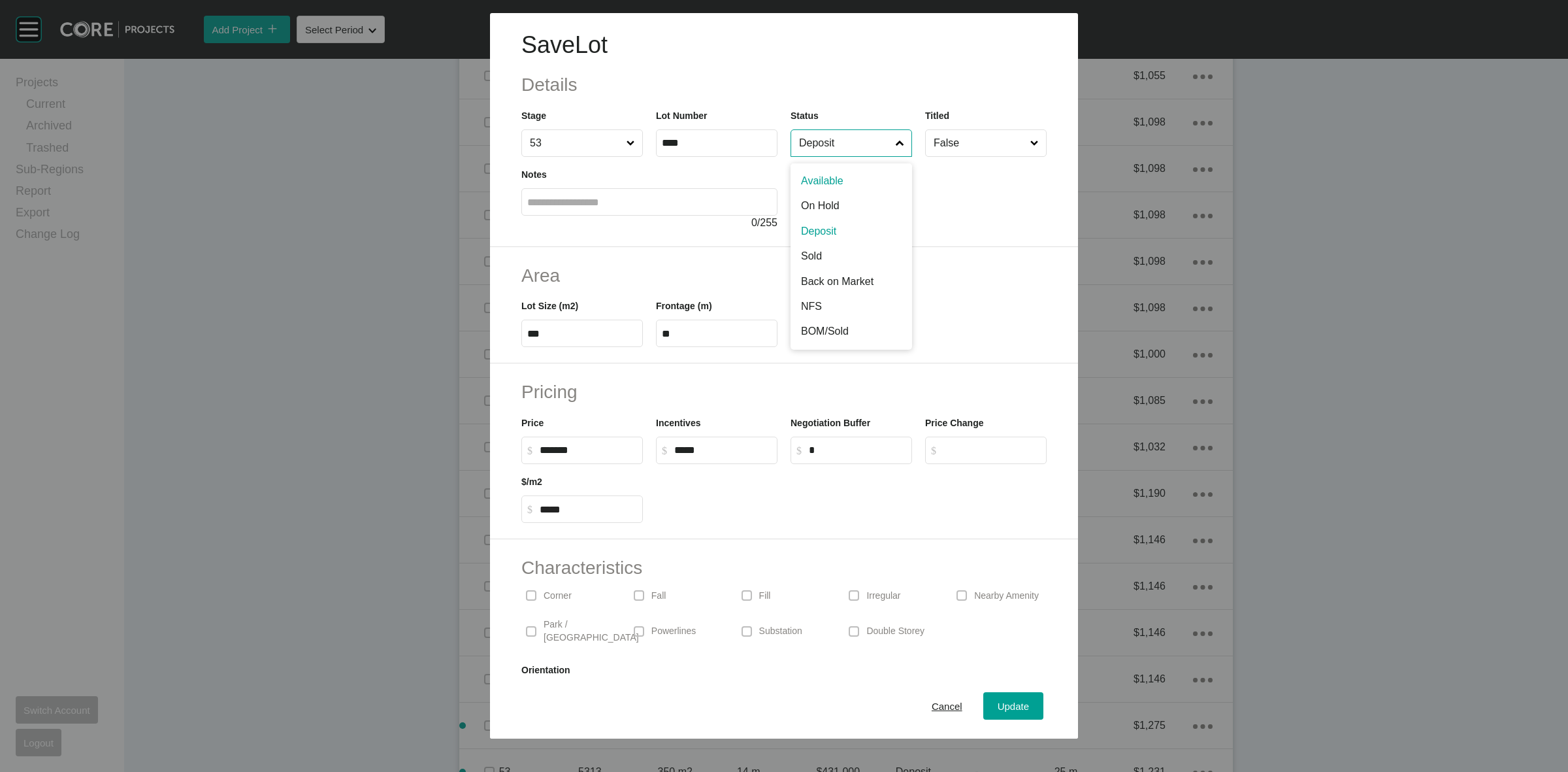
click at [812, 138] on input "Deposit" at bounding box center [845, 143] width 97 height 26
click at [998, 706] on span "Update" at bounding box center [1013, 706] width 31 height 11
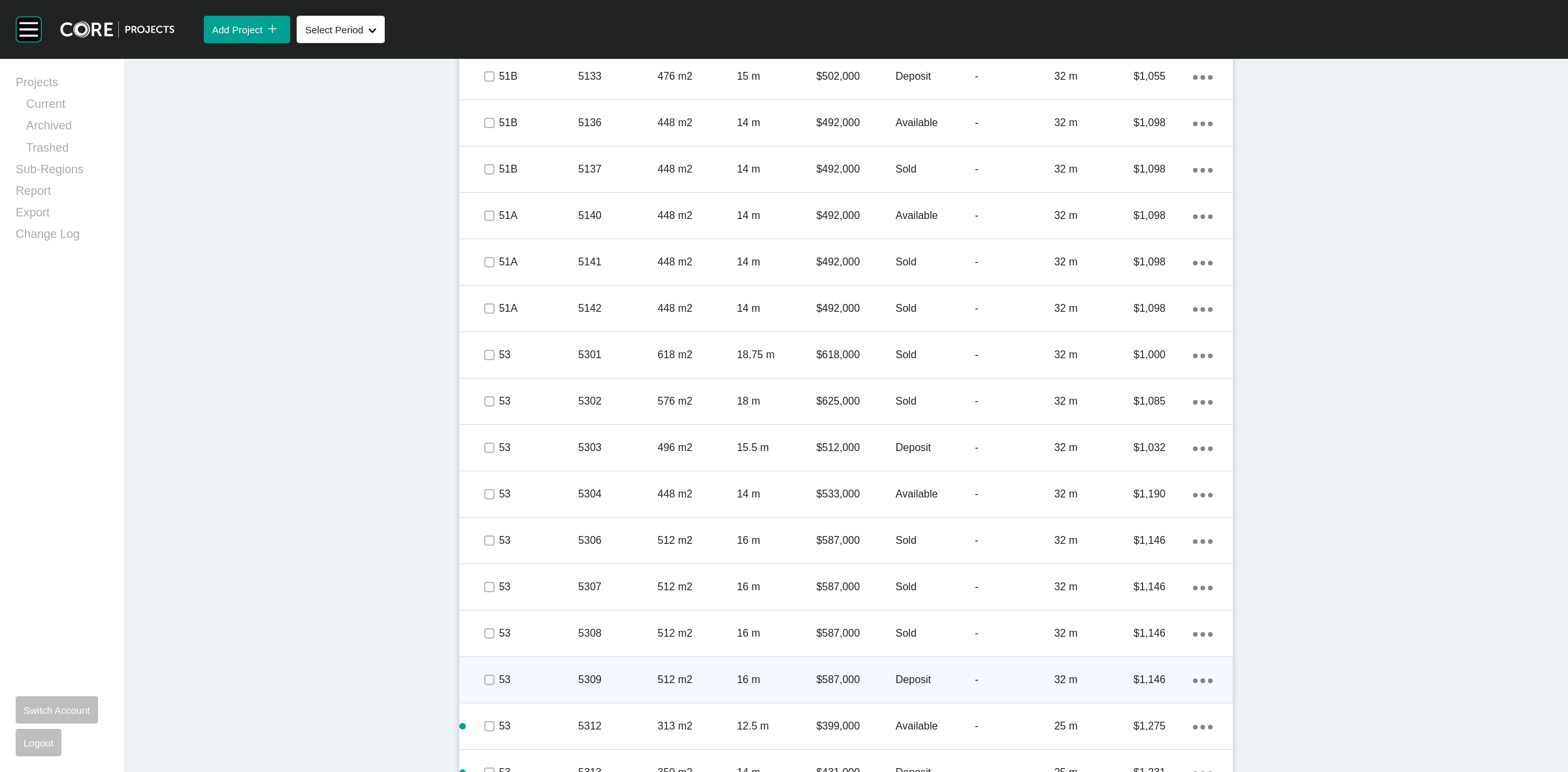
click at [639, 673] on p "5309" at bounding box center [618, 680] width 79 height 15
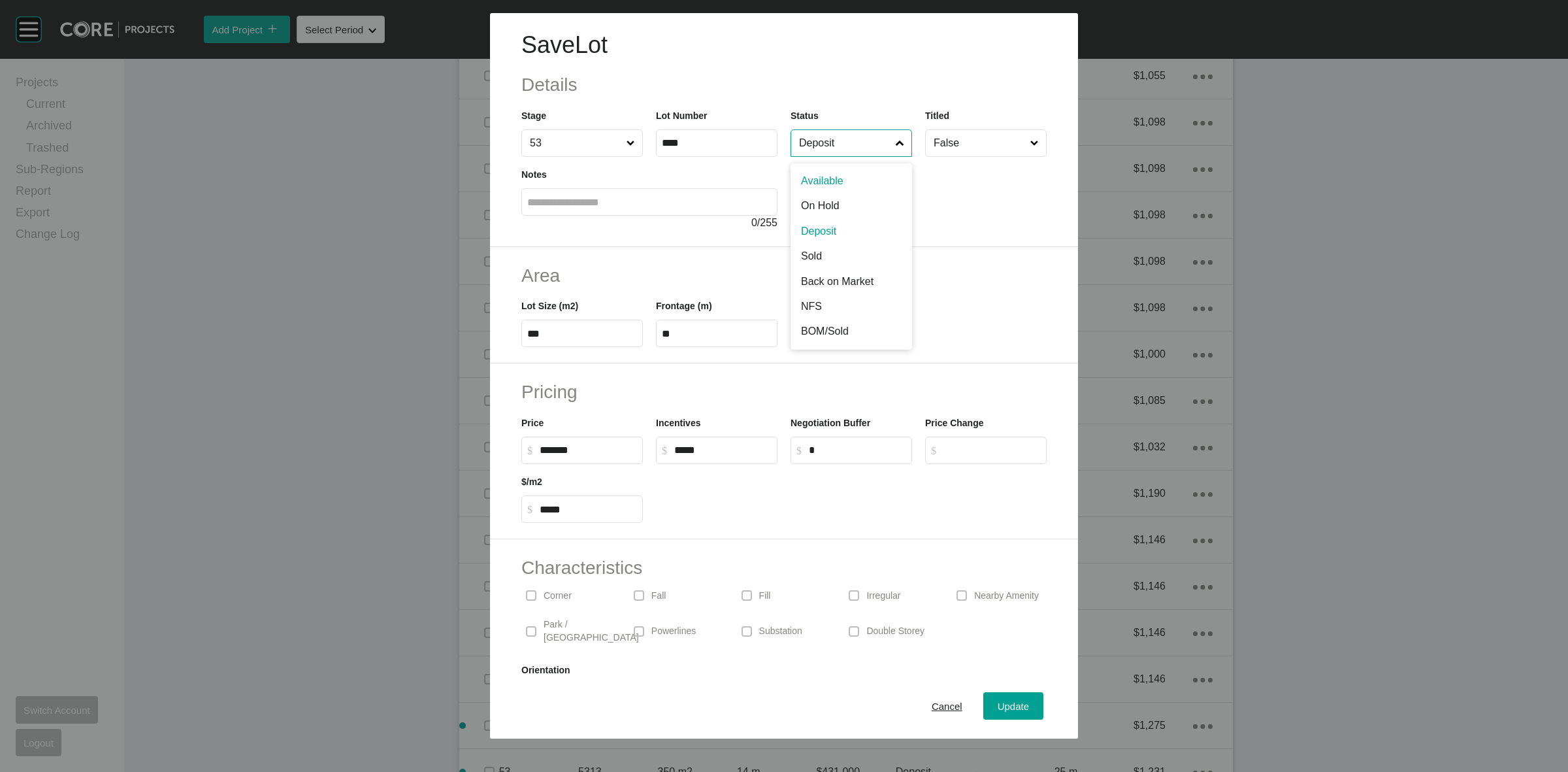
click at [828, 155] on input "Deposit" at bounding box center [845, 143] width 97 height 26
click at [1014, 703] on span "Update" at bounding box center [1013, 706] width 31 height 11
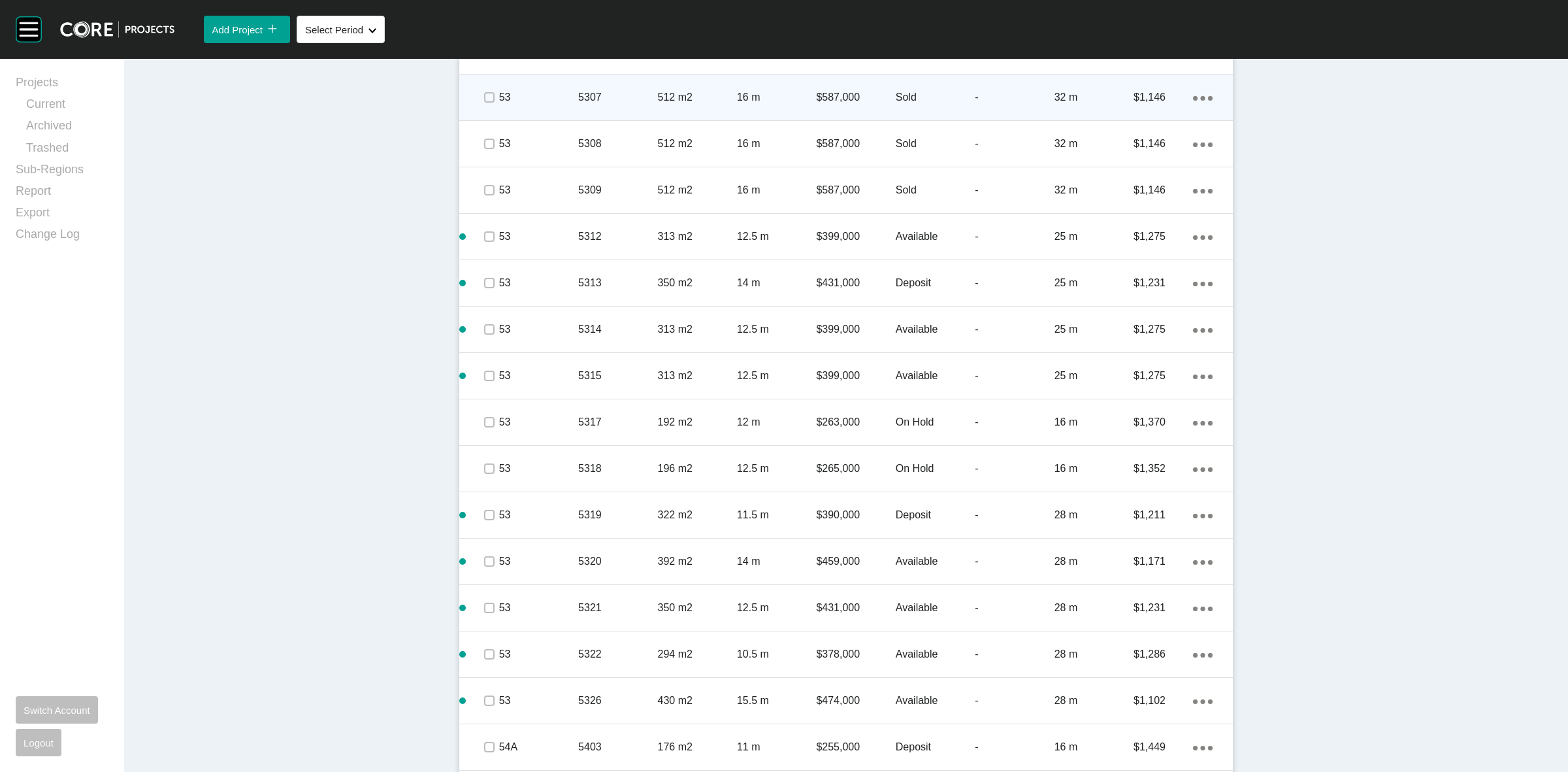
scroll to position [2407, 0]
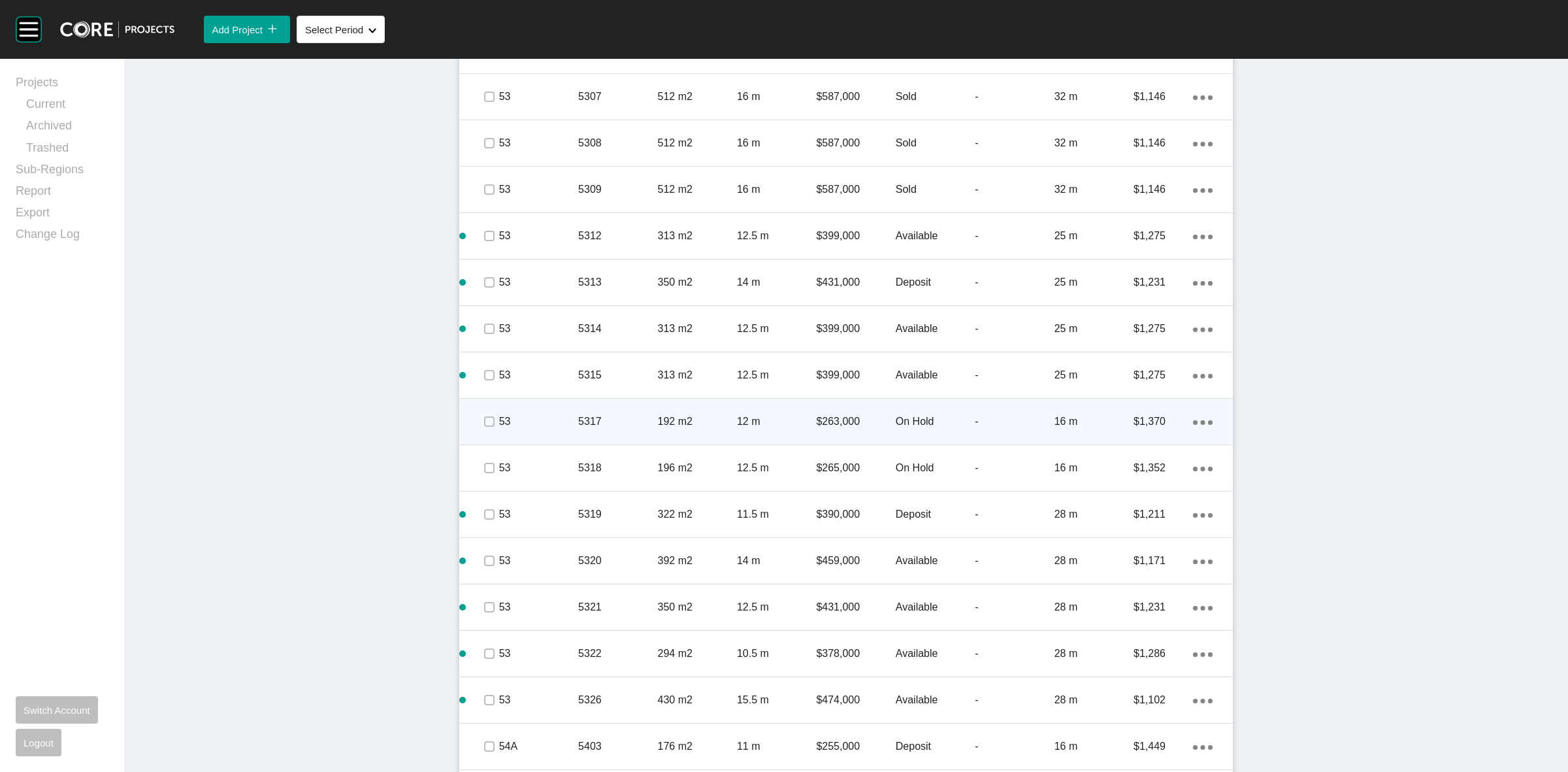
click at [781, 417] on p "12 m" at bounding box center [777, 422] width 79 height 15
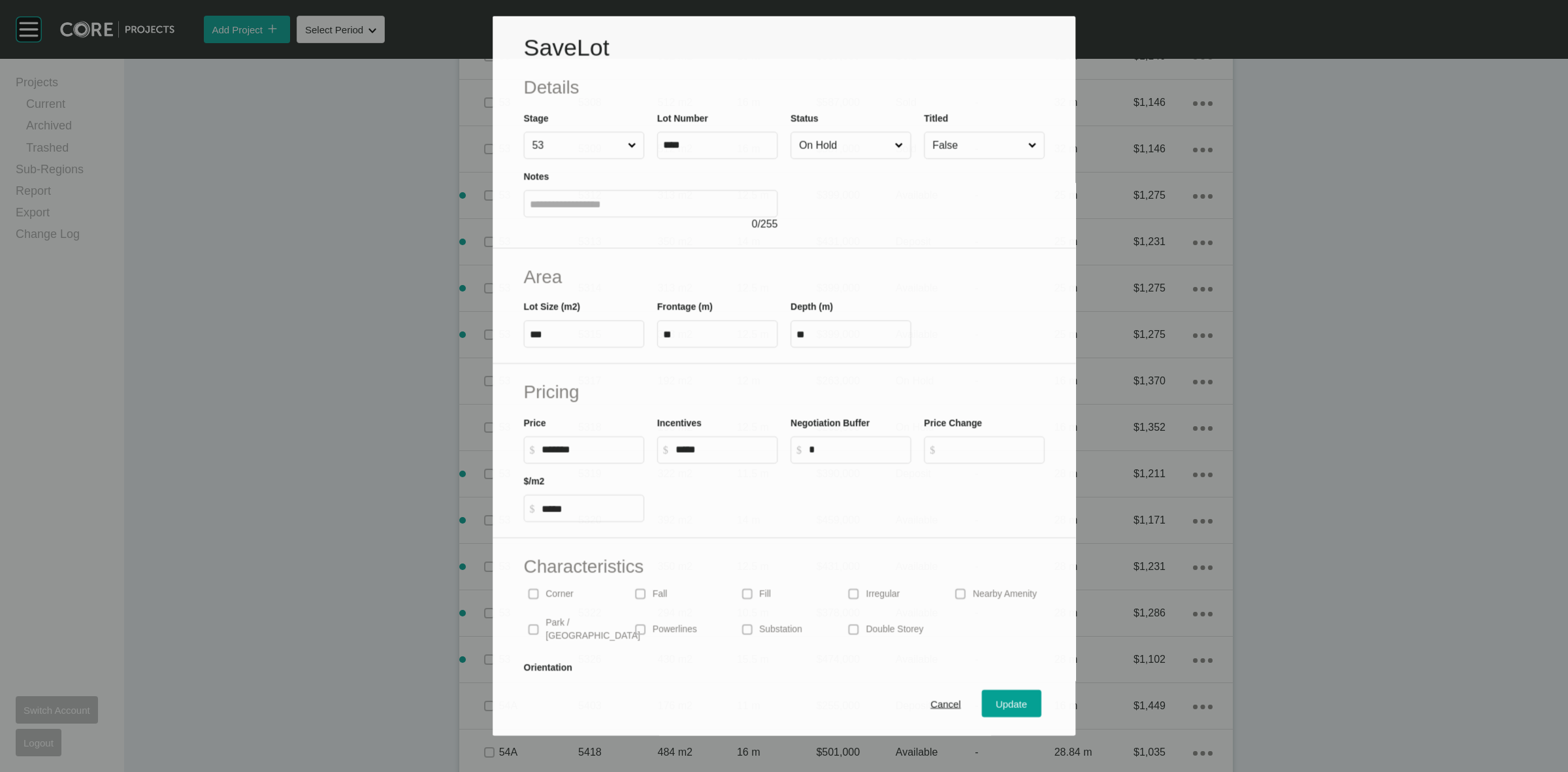
scroll to position [2366, 0]
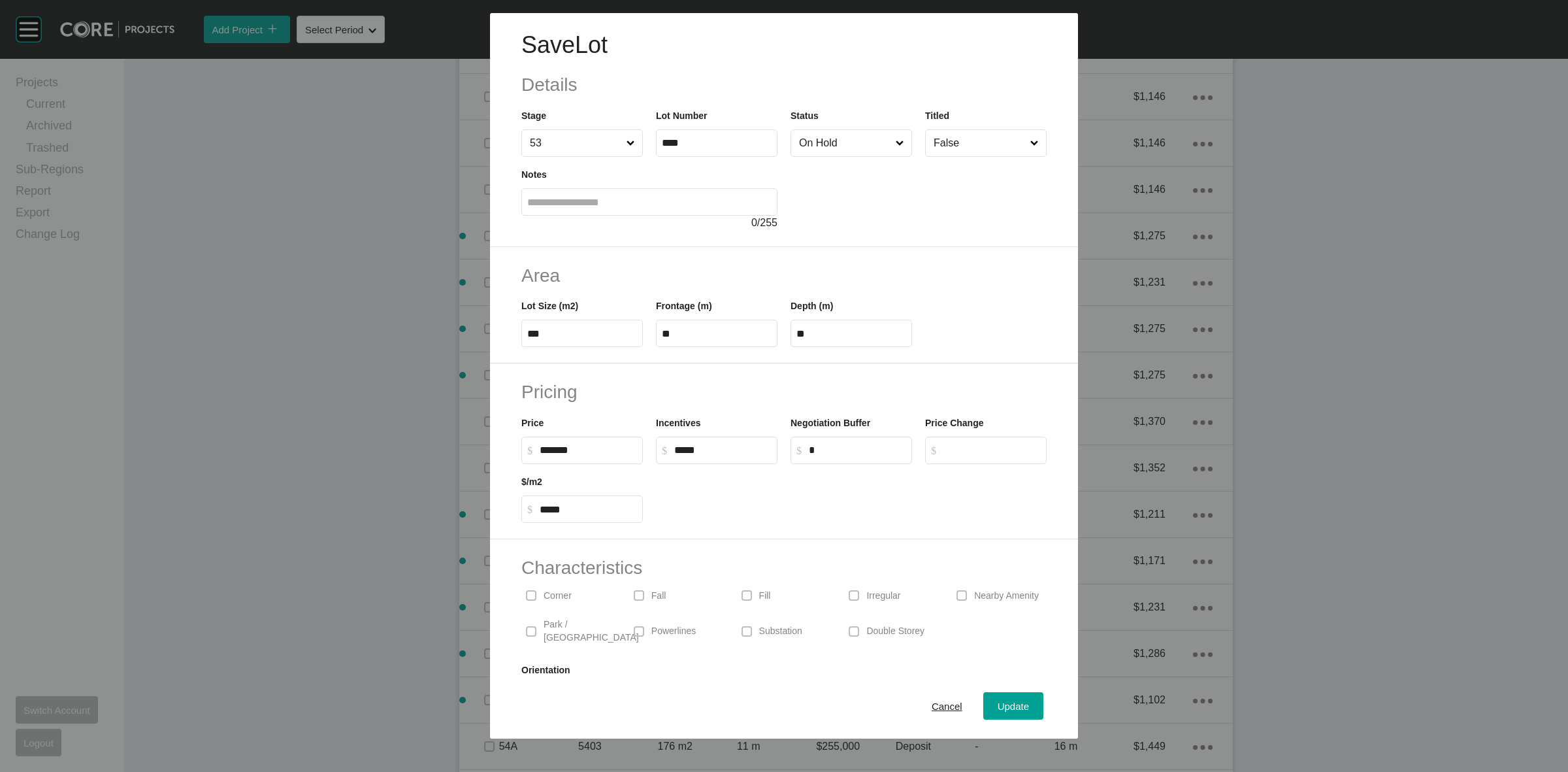
click at [811, 150] on input "On Hold" at bounding box center [845, 143] width 97 height 26
click at [998, 710] on span "Update" at bounding box center [1013, 706] width 31 height 11
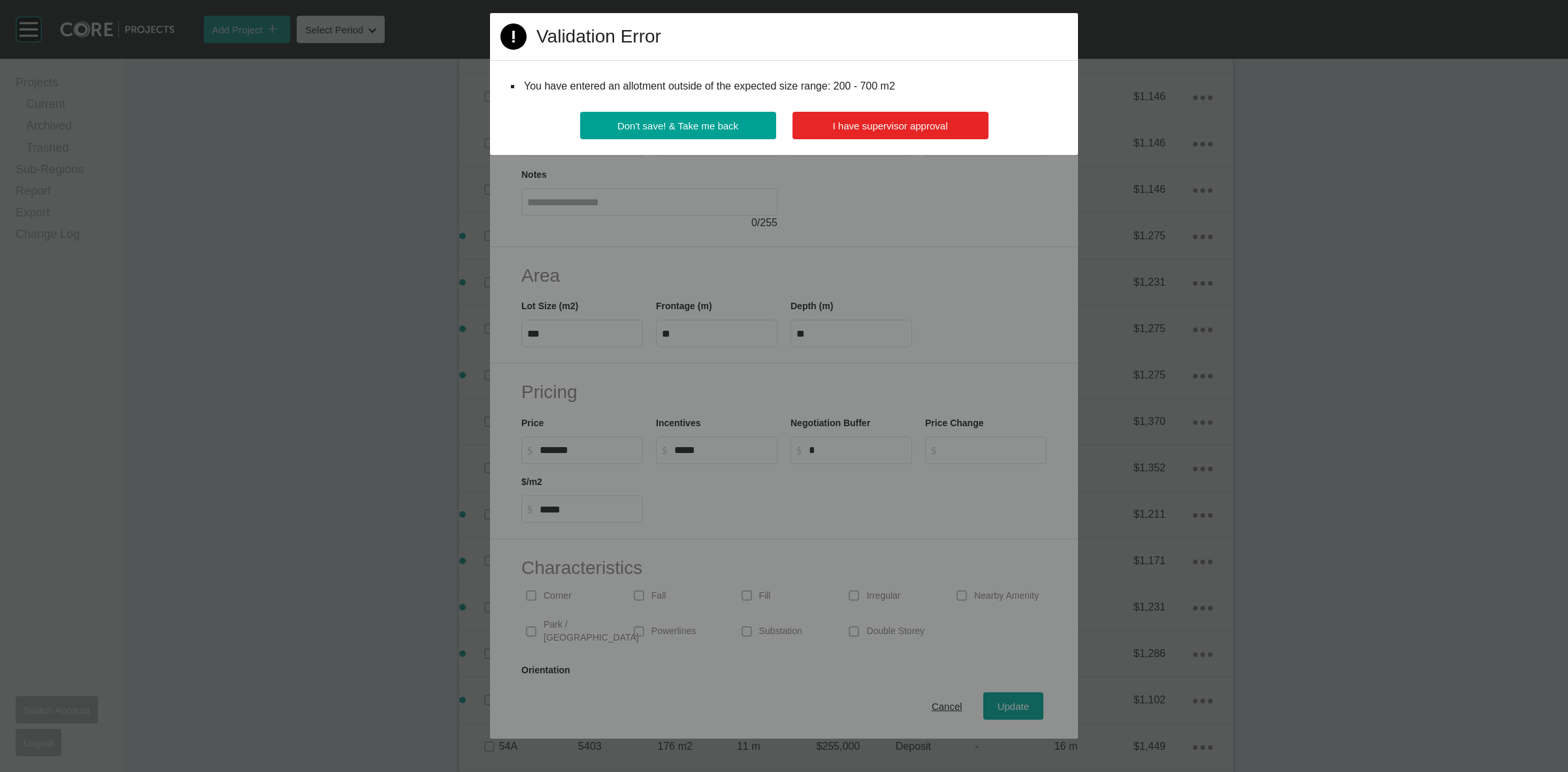
click at [893, 131] on span "I have supervisor approval" at bounding box center [890, 126] width 115 height 11
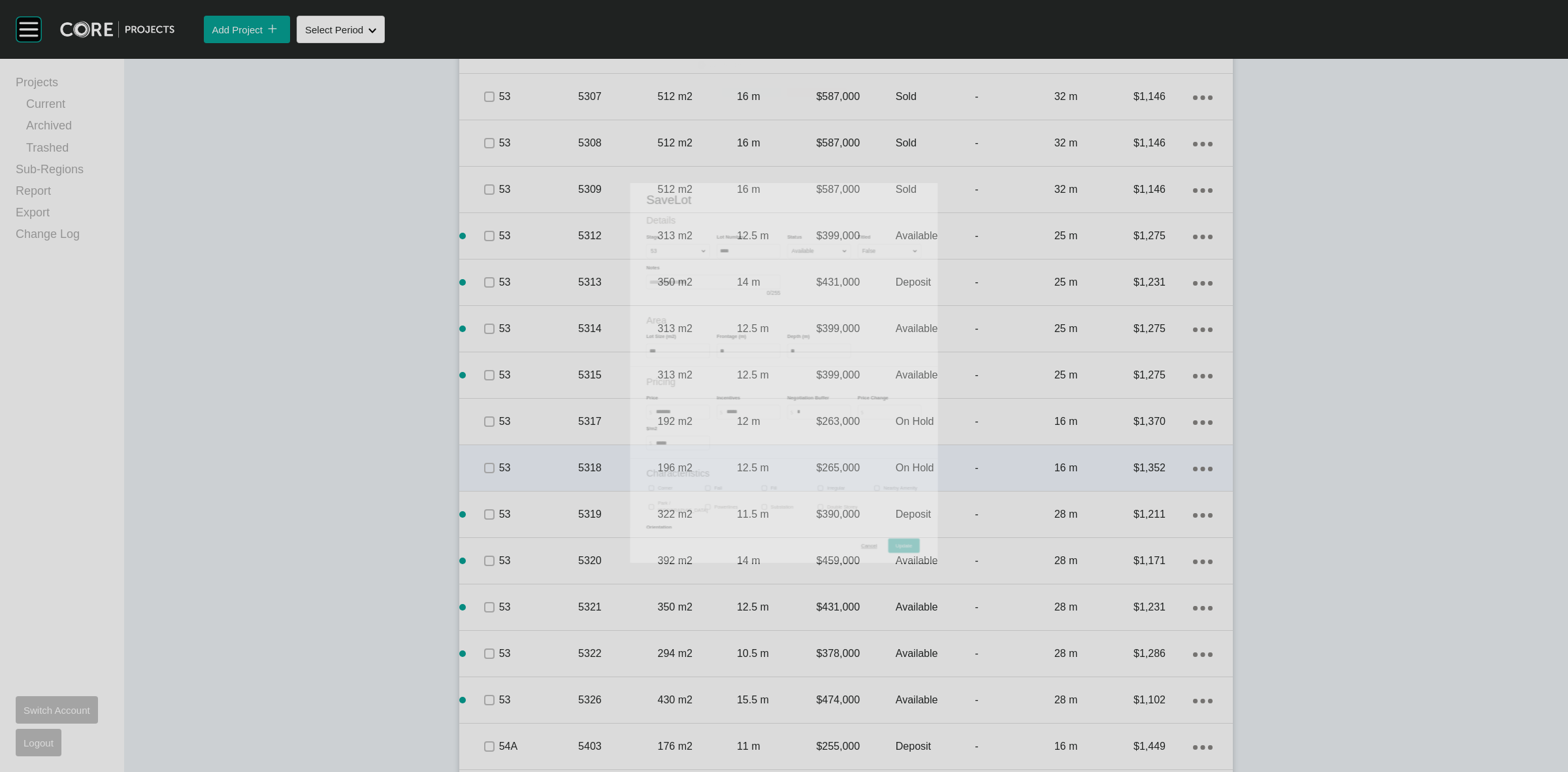
scroll to position [2407, 0]
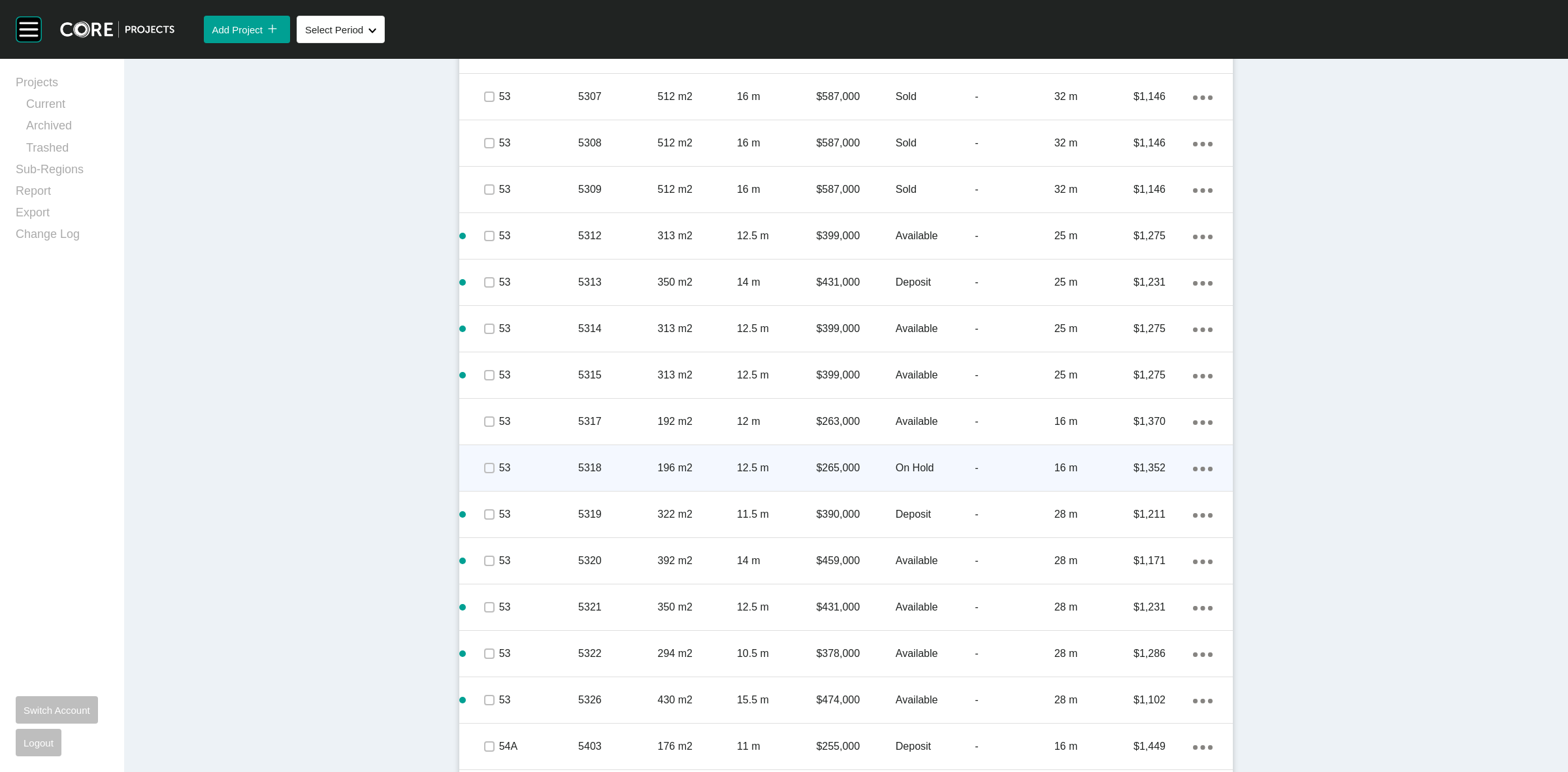
click at [629, 474] on p "5318" at bounding box center [618, 468] width 79 height 15
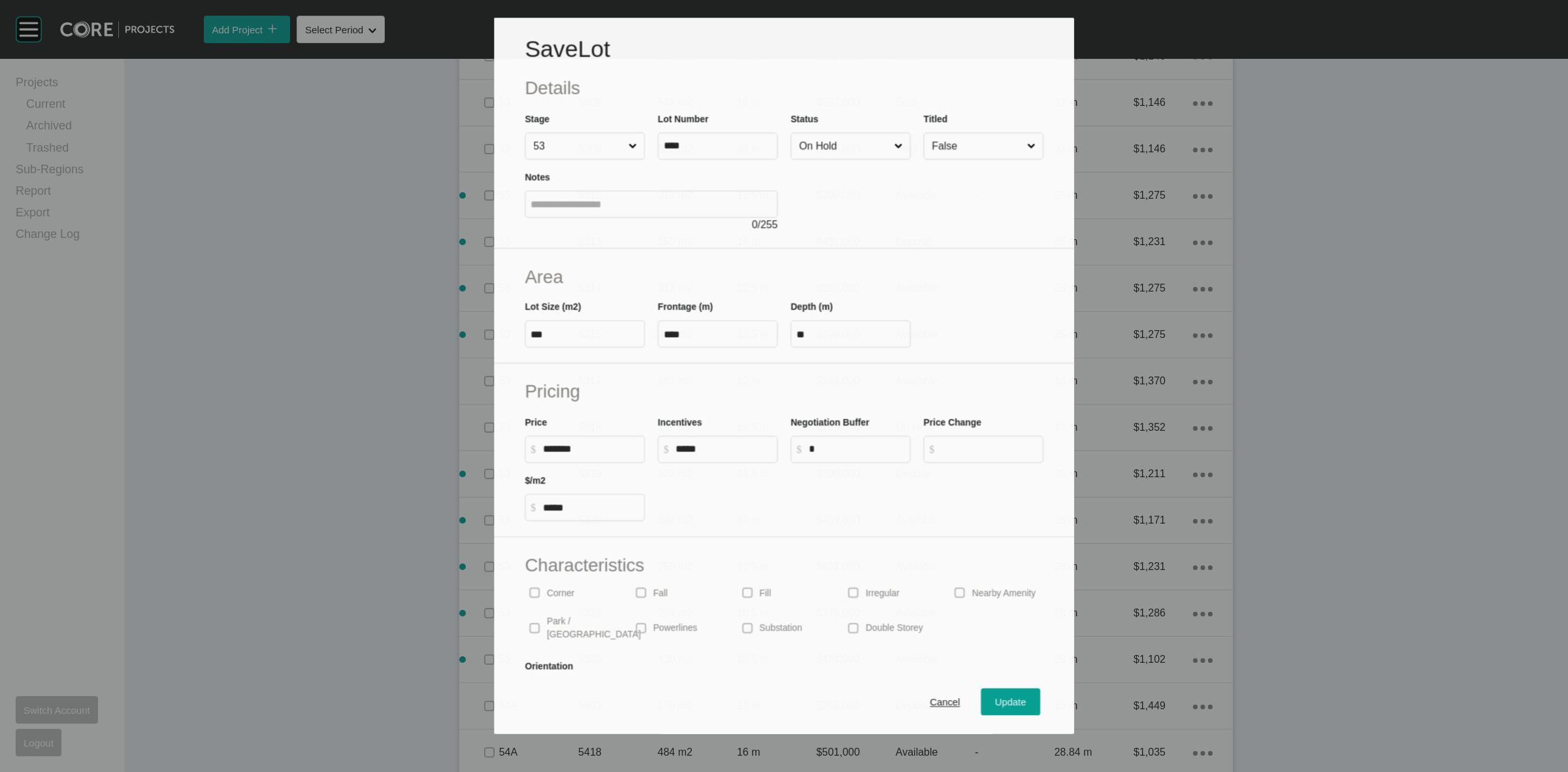
scroll to position [2366, 0]
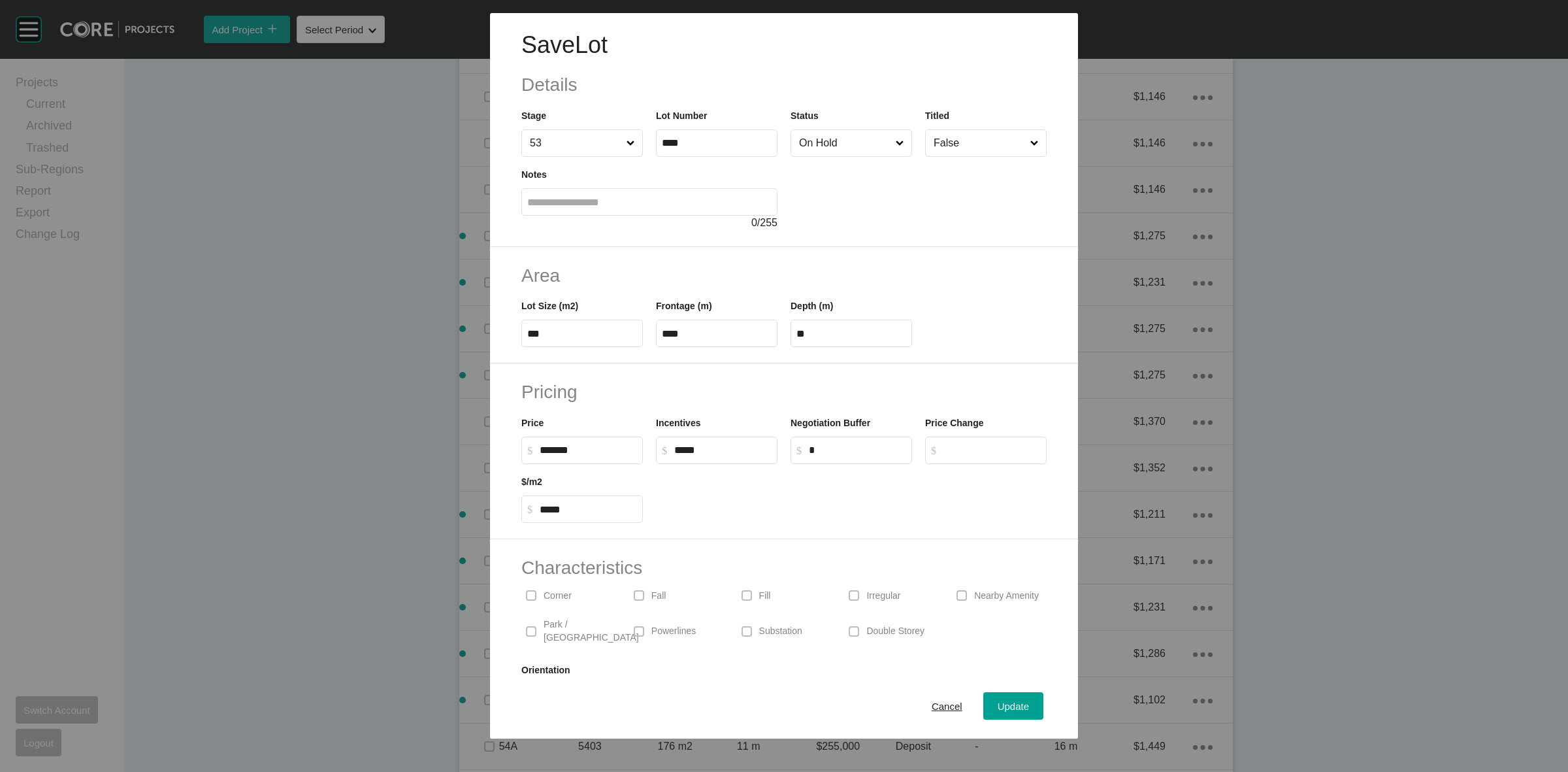
click at [815, 148] on input "On Hold" at bounding box center [845, 143] width 97 height 26
click at [995, 703] on div "Update" at bounding box center [1013, 706] width 38 height 18
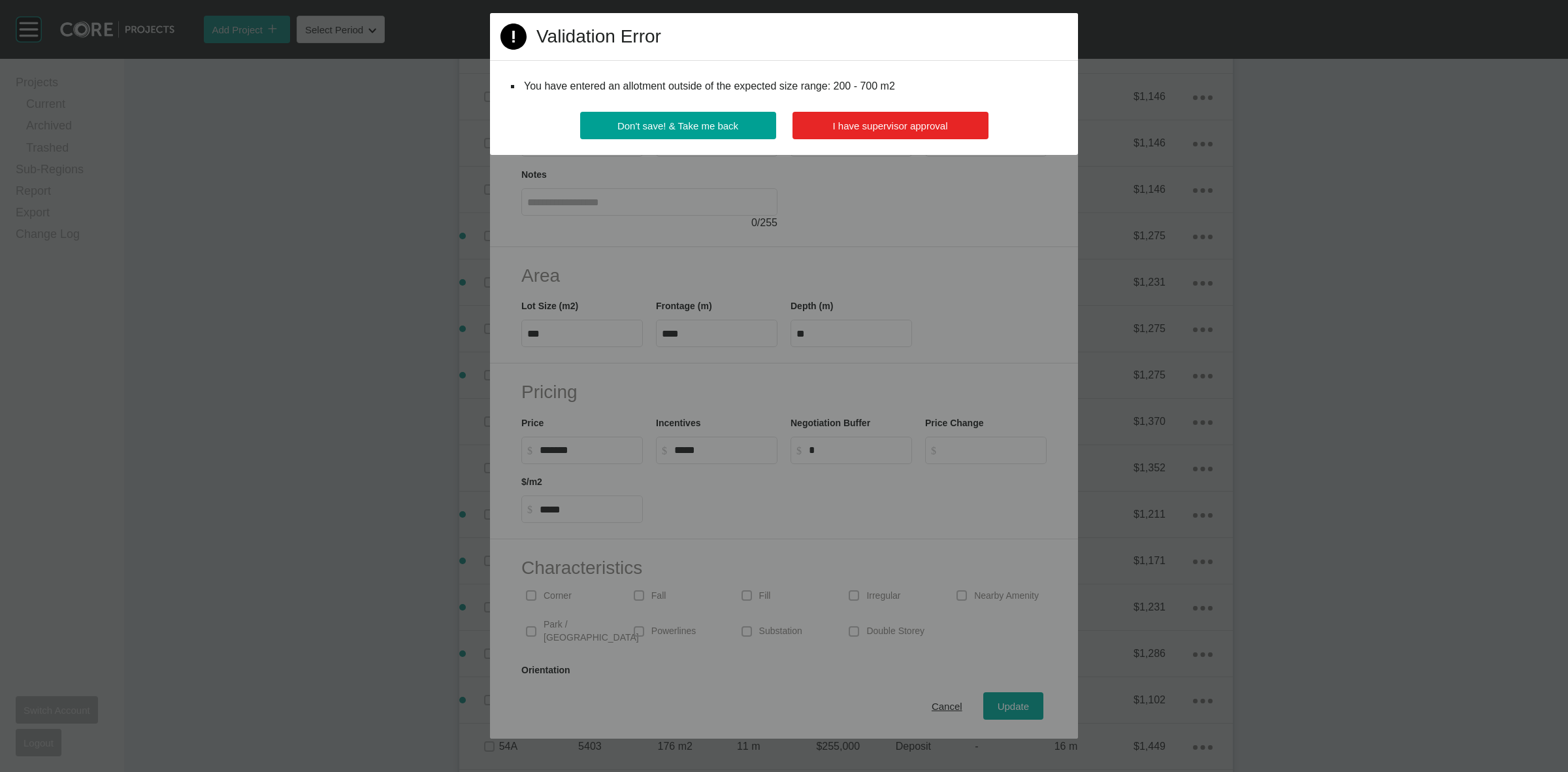
click at [931, 132] on button "I have supervisor approval" at bounding box center [890, 126] width 196 height 27
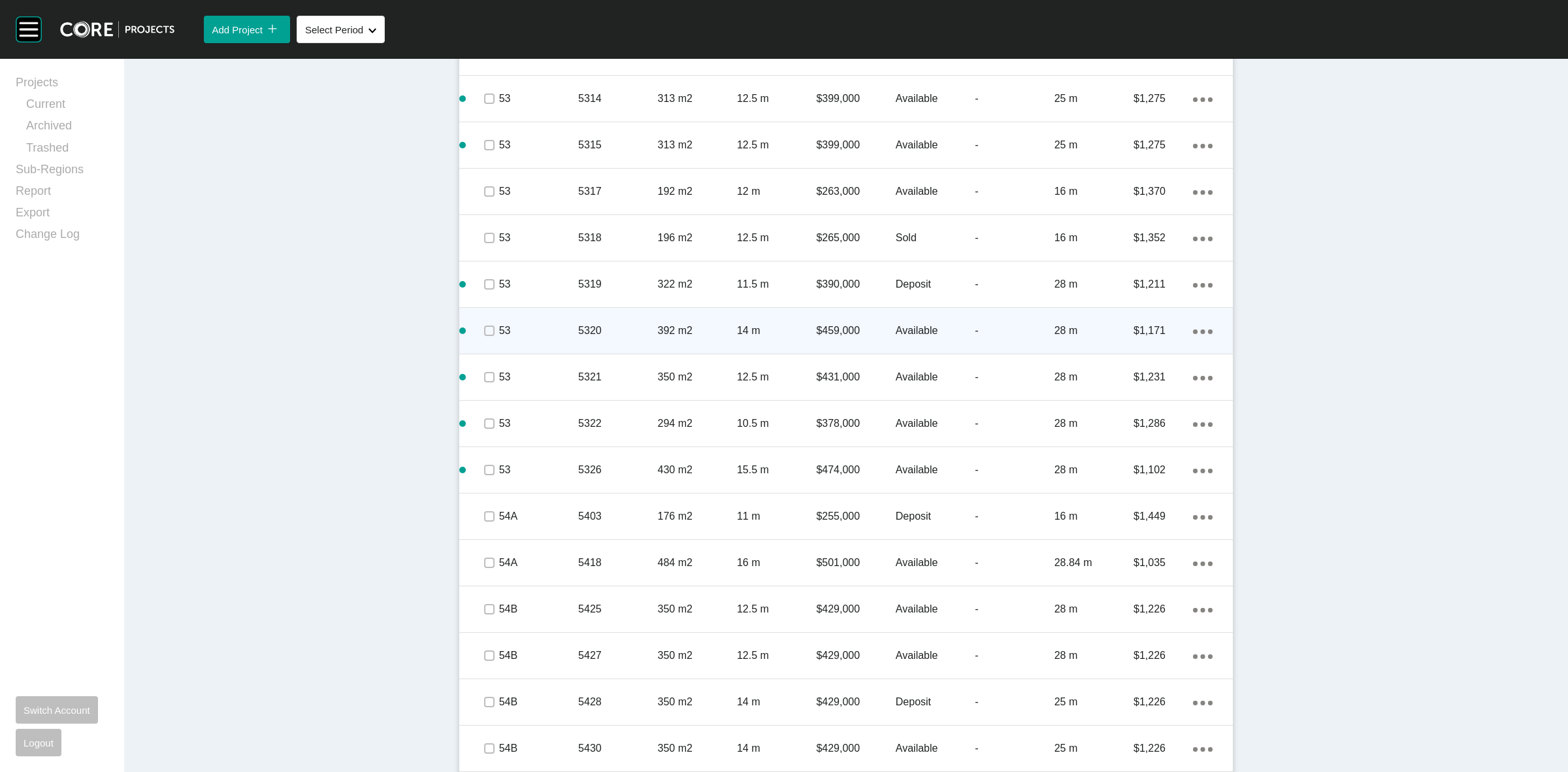
scroll to position [2652, 0]
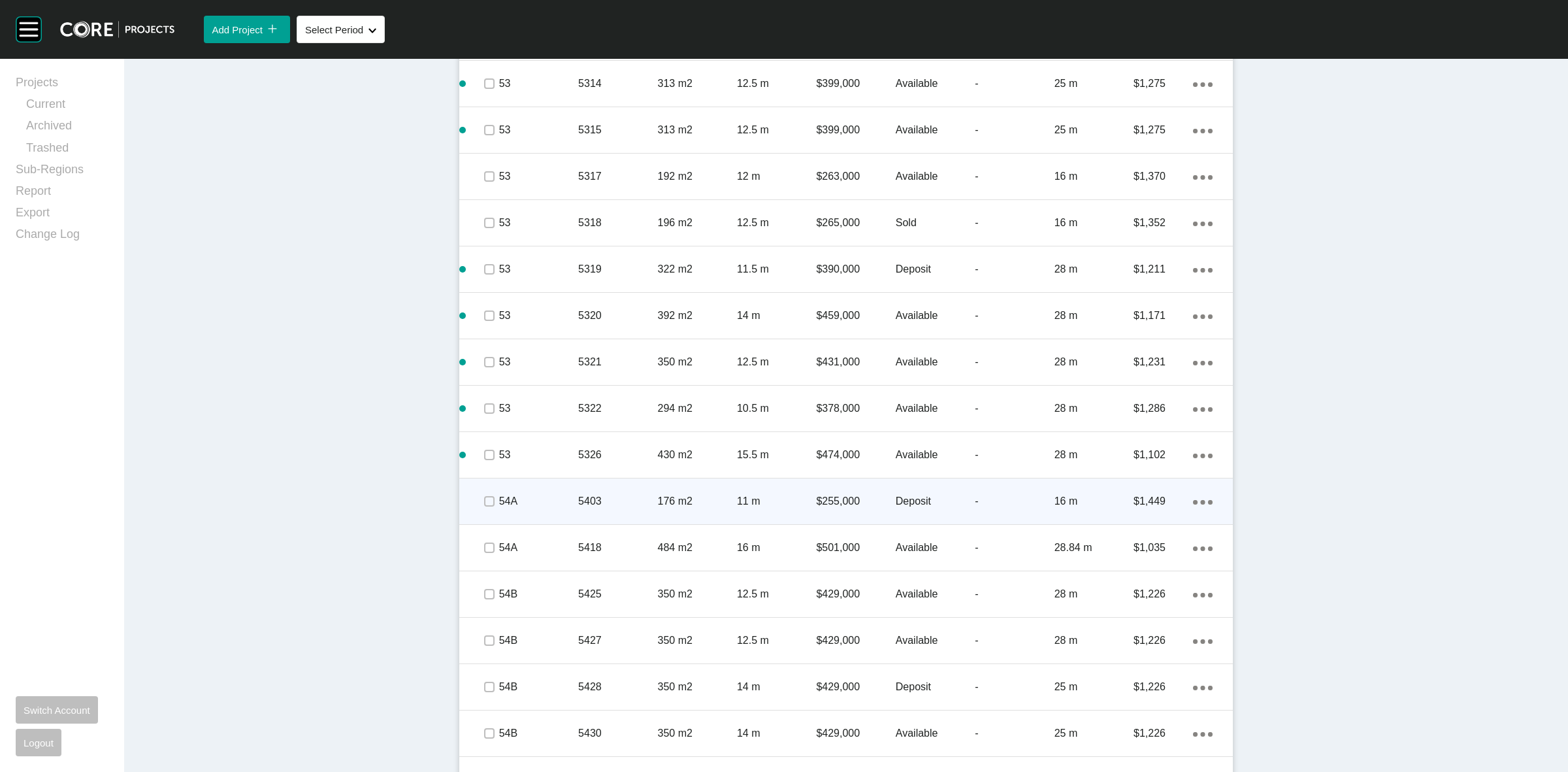
click at [624, 498] on p "5403" at bounding box center [618, 501] width 79 height 15
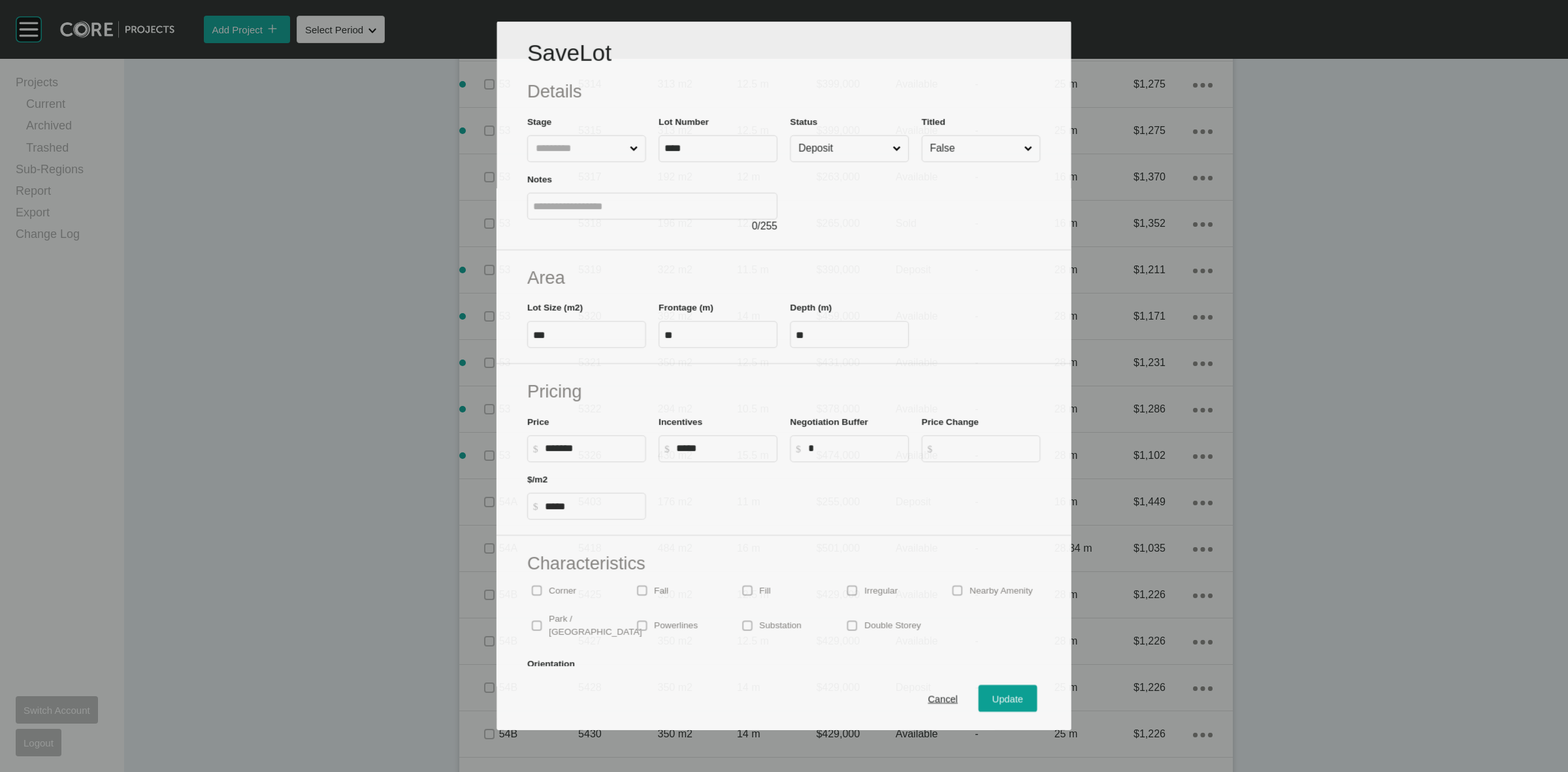
scroll to position [2611, 0]
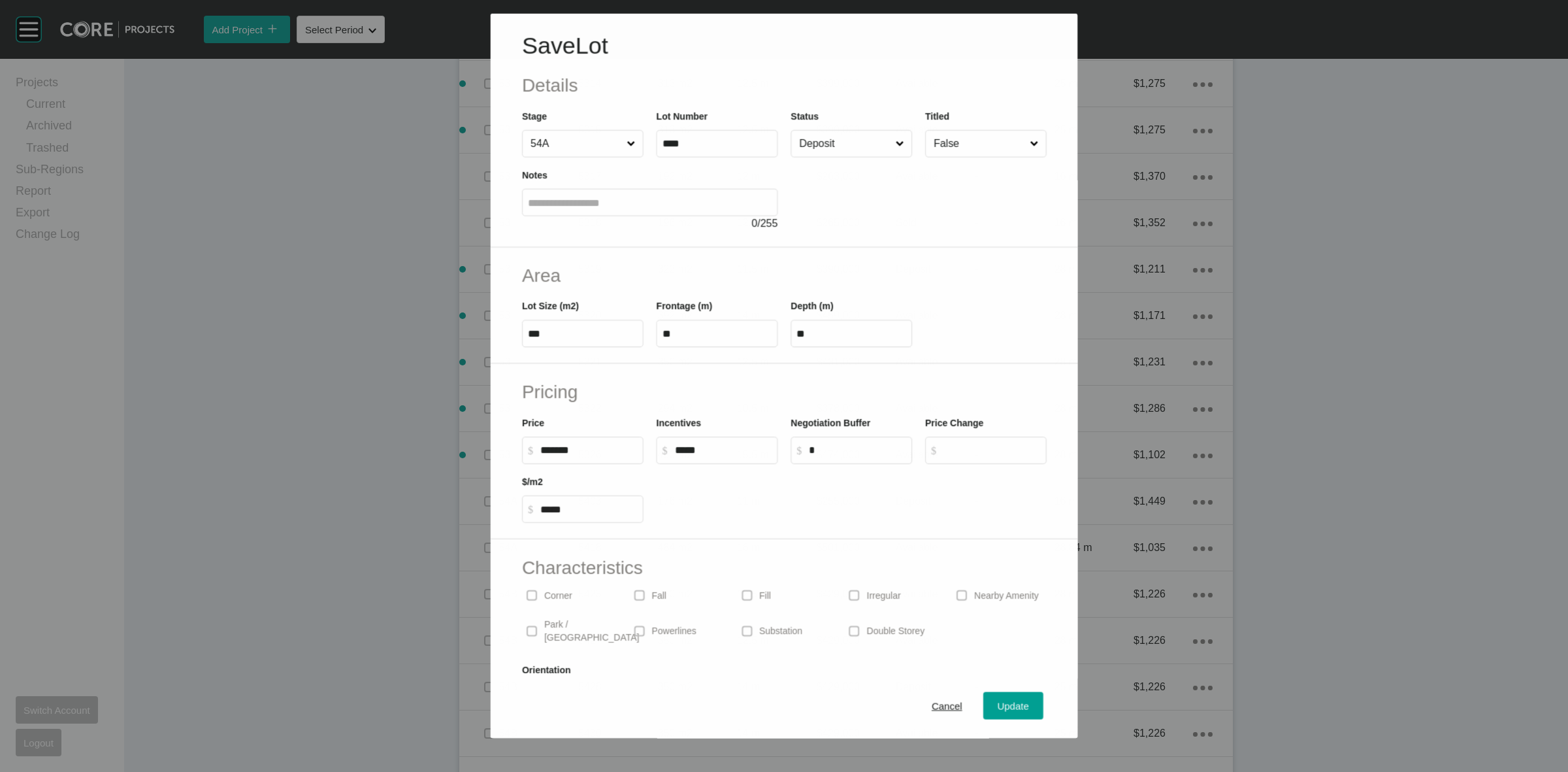
click at [815, 146] on input "Deposit" at bounding box center [844, 144] width 96 height 26
click at [998, 700] on span "Update" at bounding box center [1013, 706] width 31 height 11
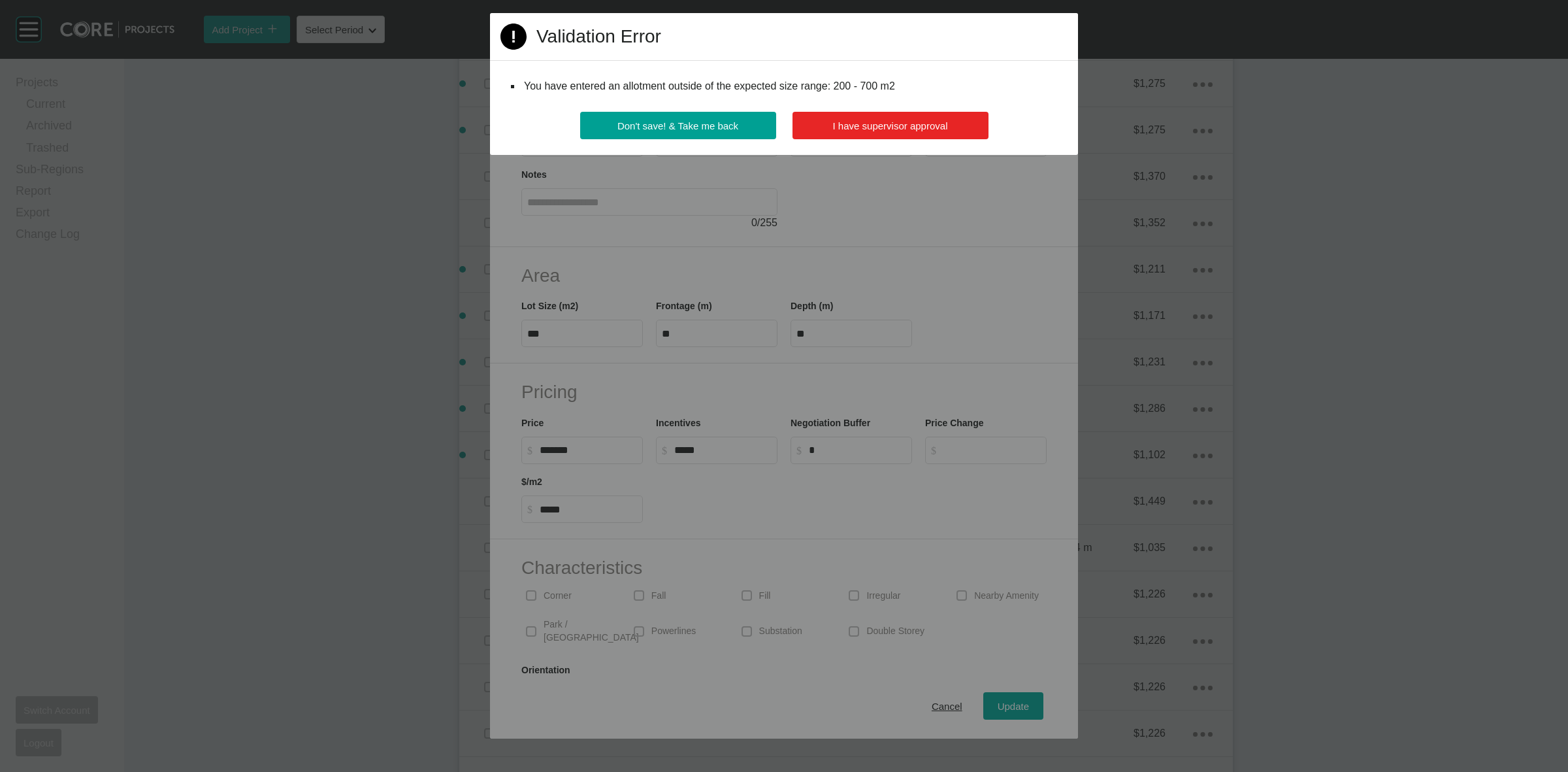
click at [831, 125] on button "I have supervisor approval" at bounding box center [890, 126] width 196 height 27
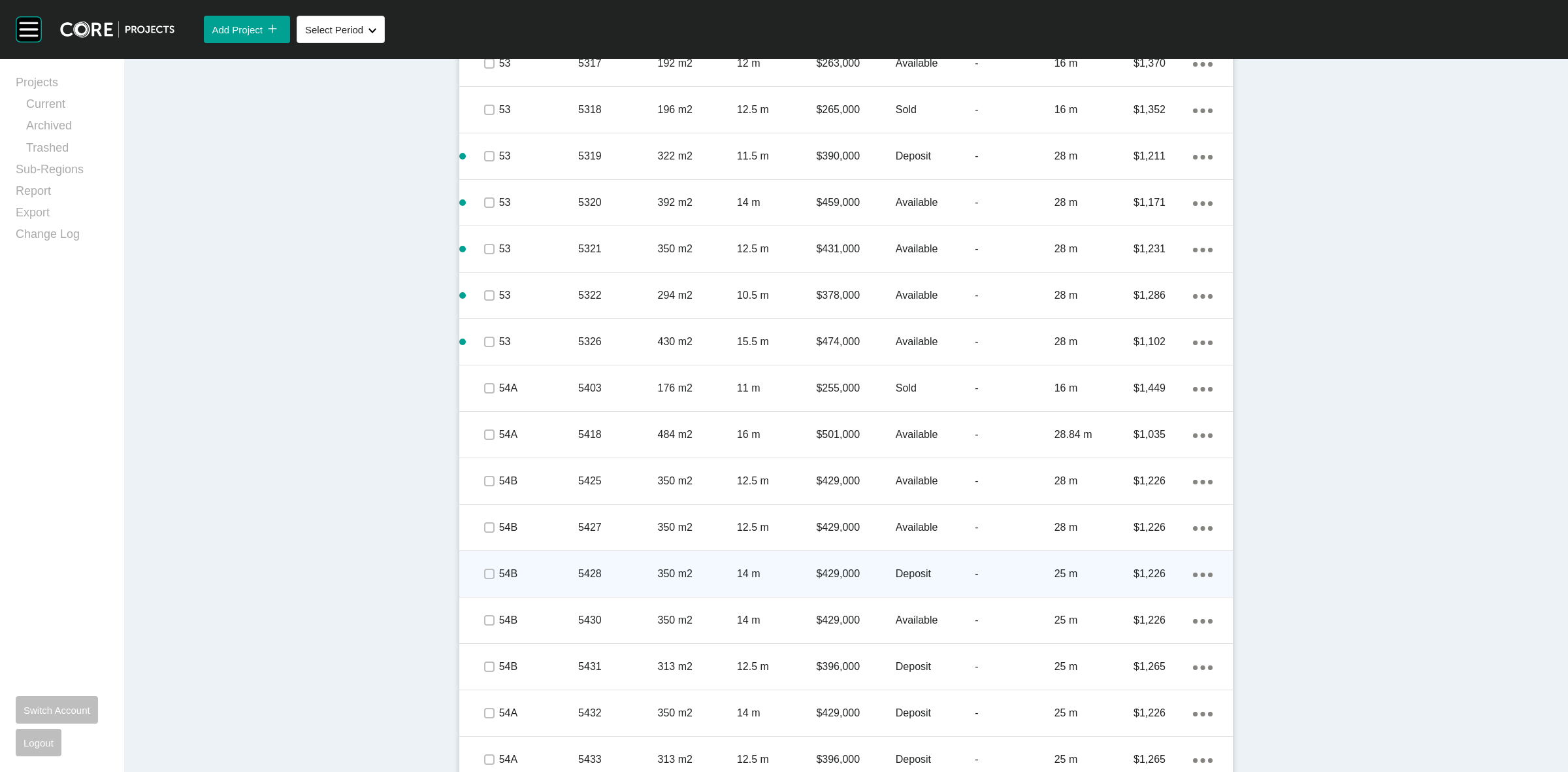
scroll to position [2781, 0]
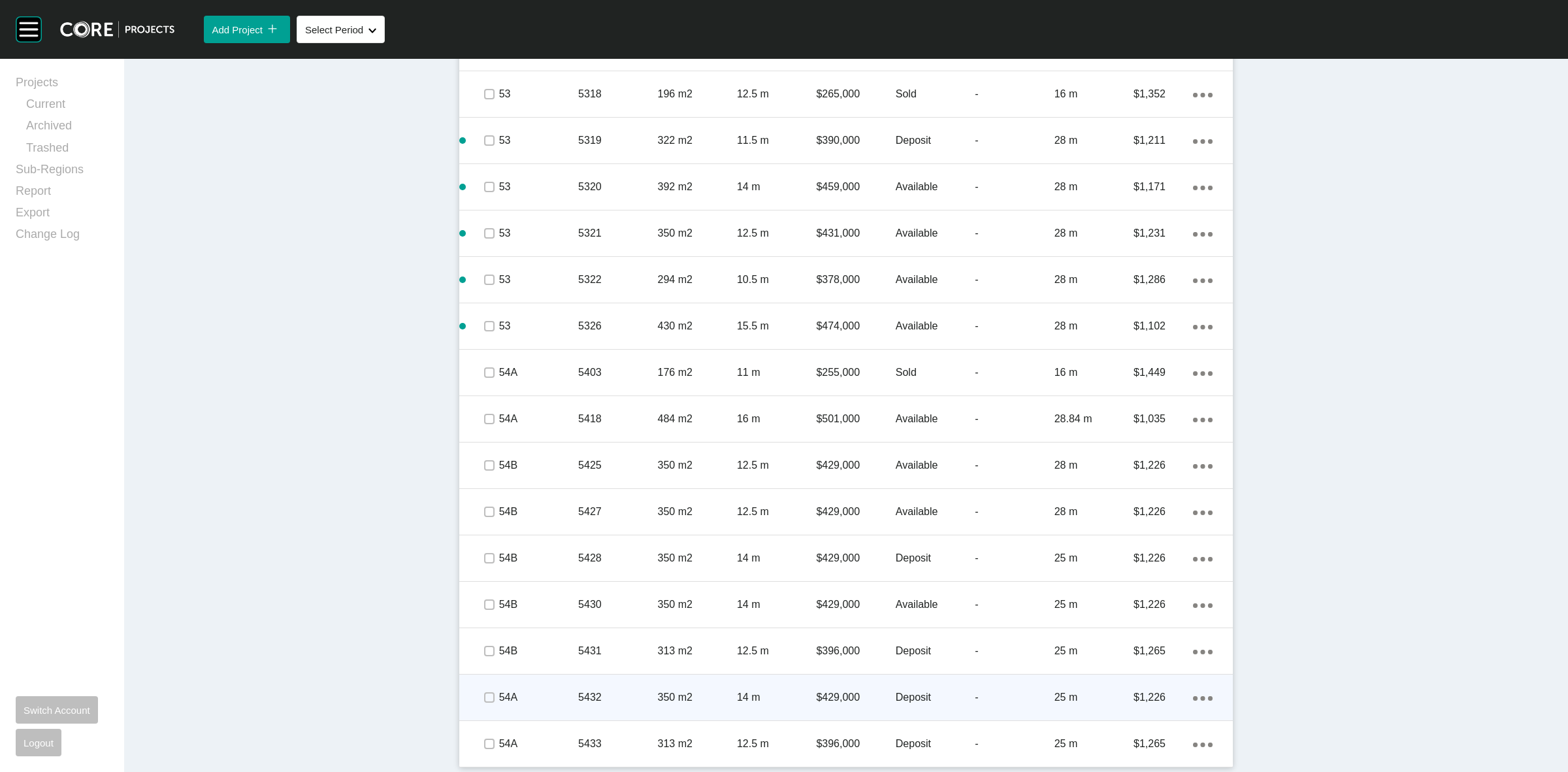
click at [546, 701] on p "54A" at bounding box center [539, 697] width 79 height 15
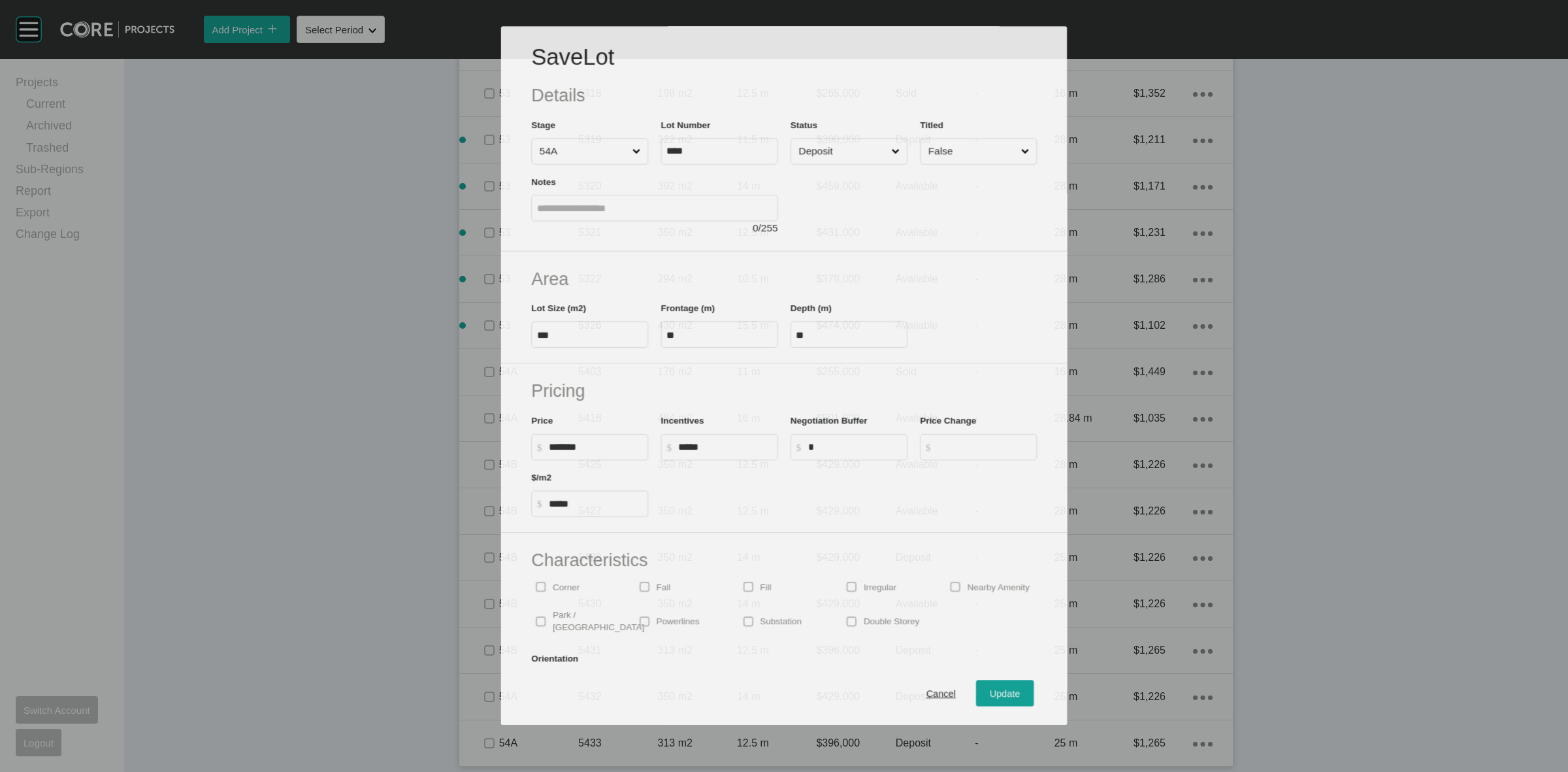
scroll to position [2740, 0]
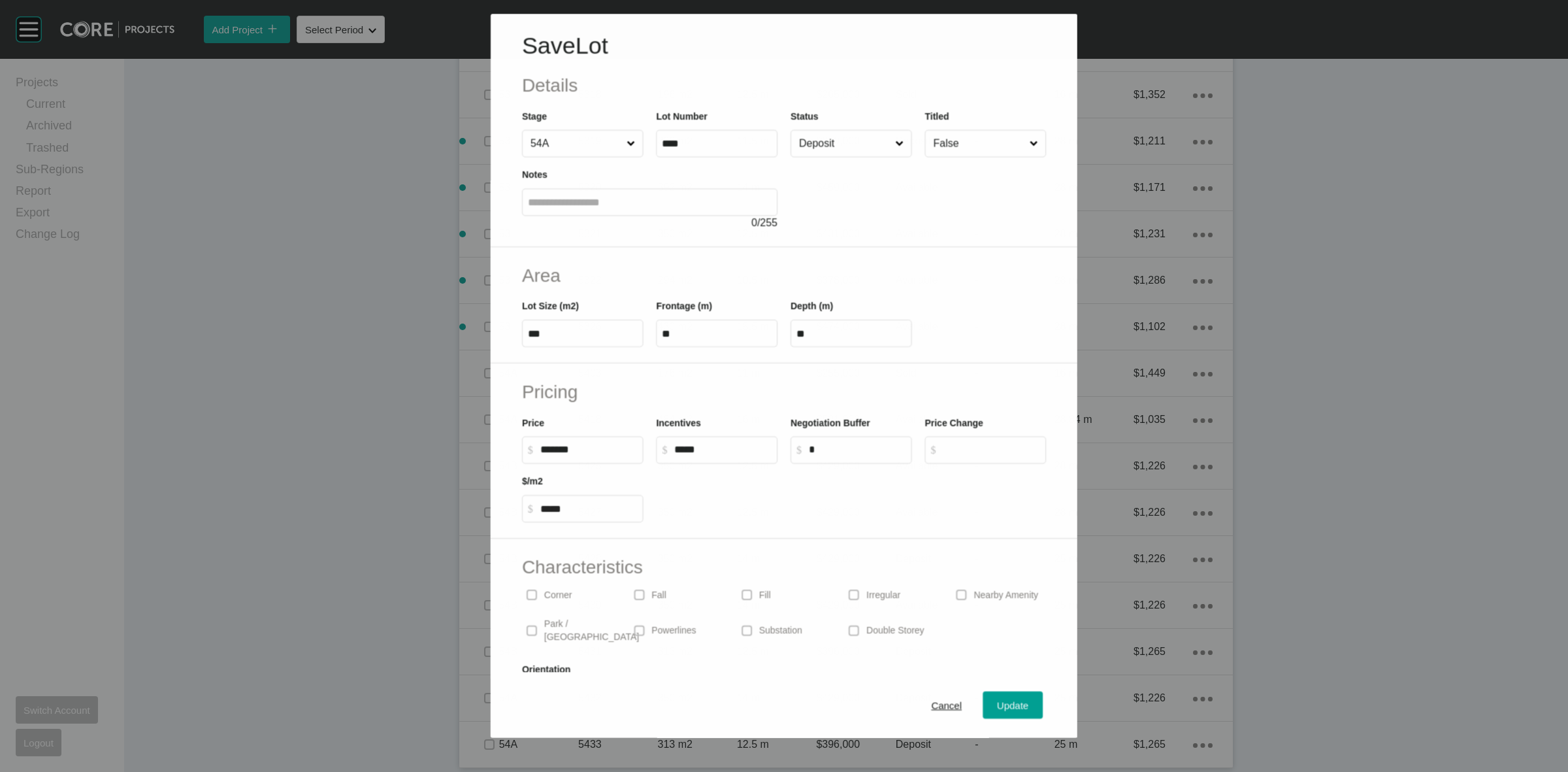
click at [851, 149] on input "Deposit" at bounding box center [844, 144] width 96 height 26
click at [998, 711] on span "Update" at bounding box center [1013, 706] width 31 height 11
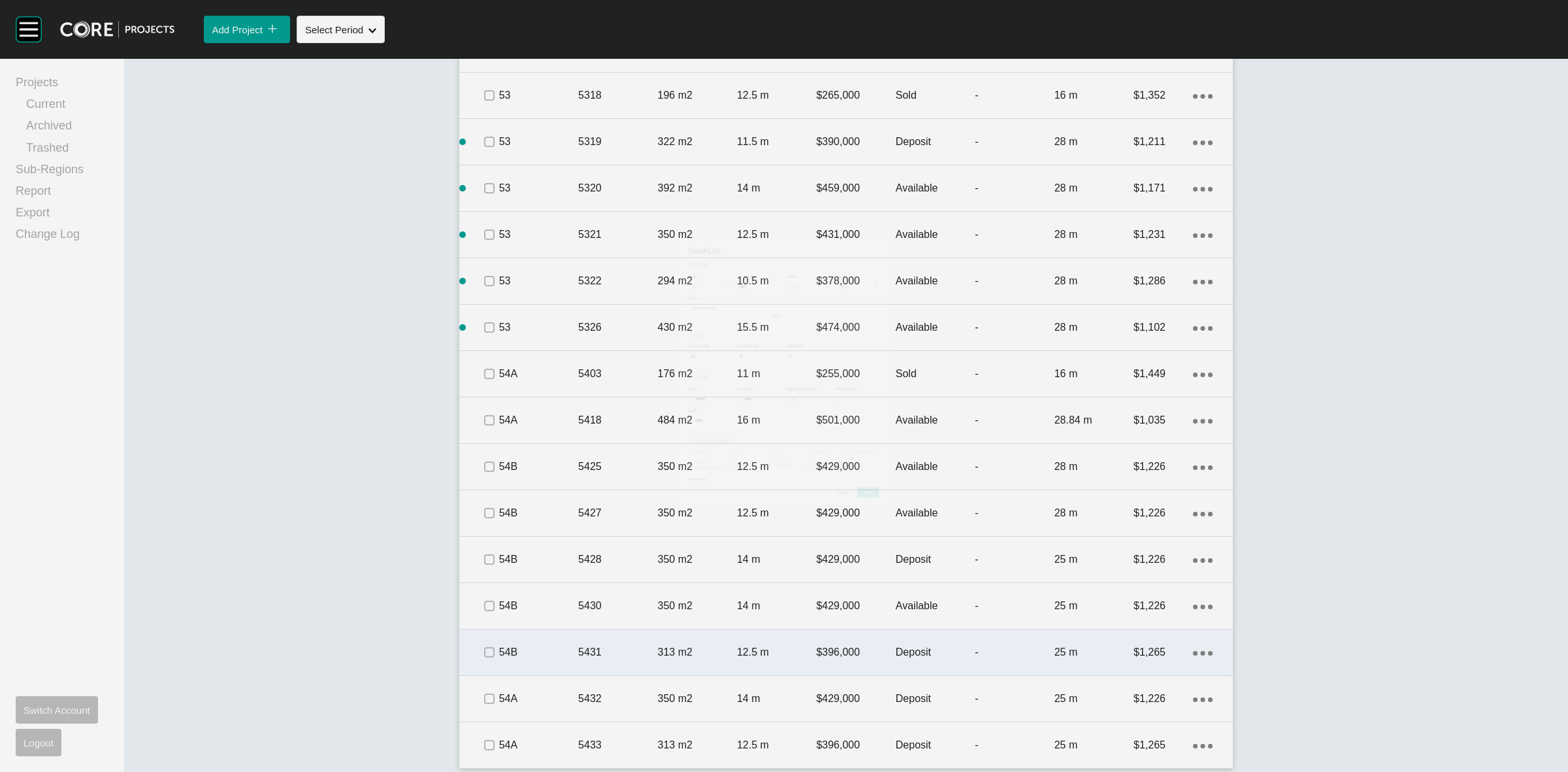
scroll to position [2779, 0]
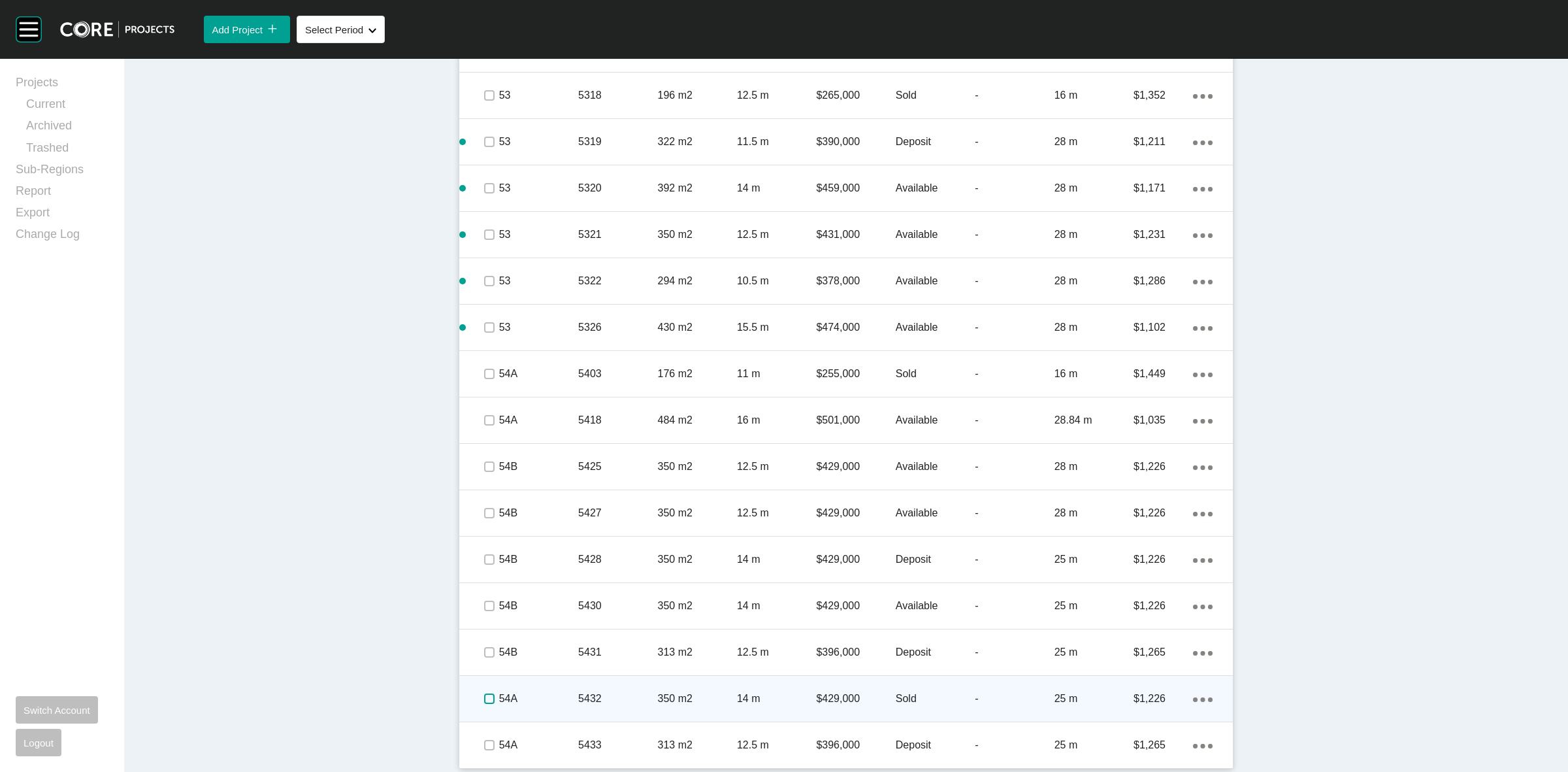
click at [484, 699] on label at bounding box center [489, 699] width 10 height 10
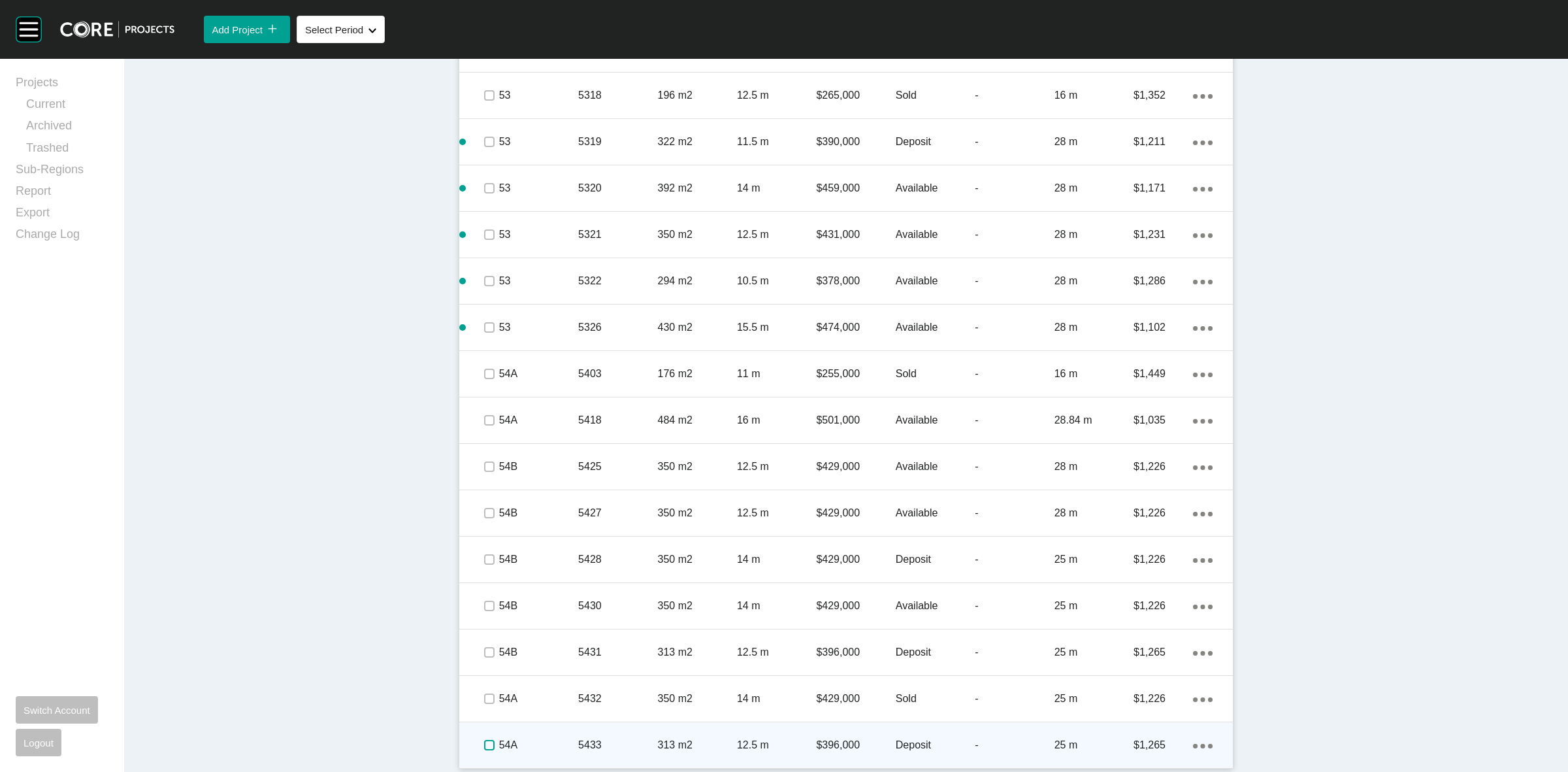
click at [484, 743] on label at bounding box center [489, 745] width 10 height 10
click at [518, 735] on div "54A" at bounding box center [539, 745] width 79 height 40
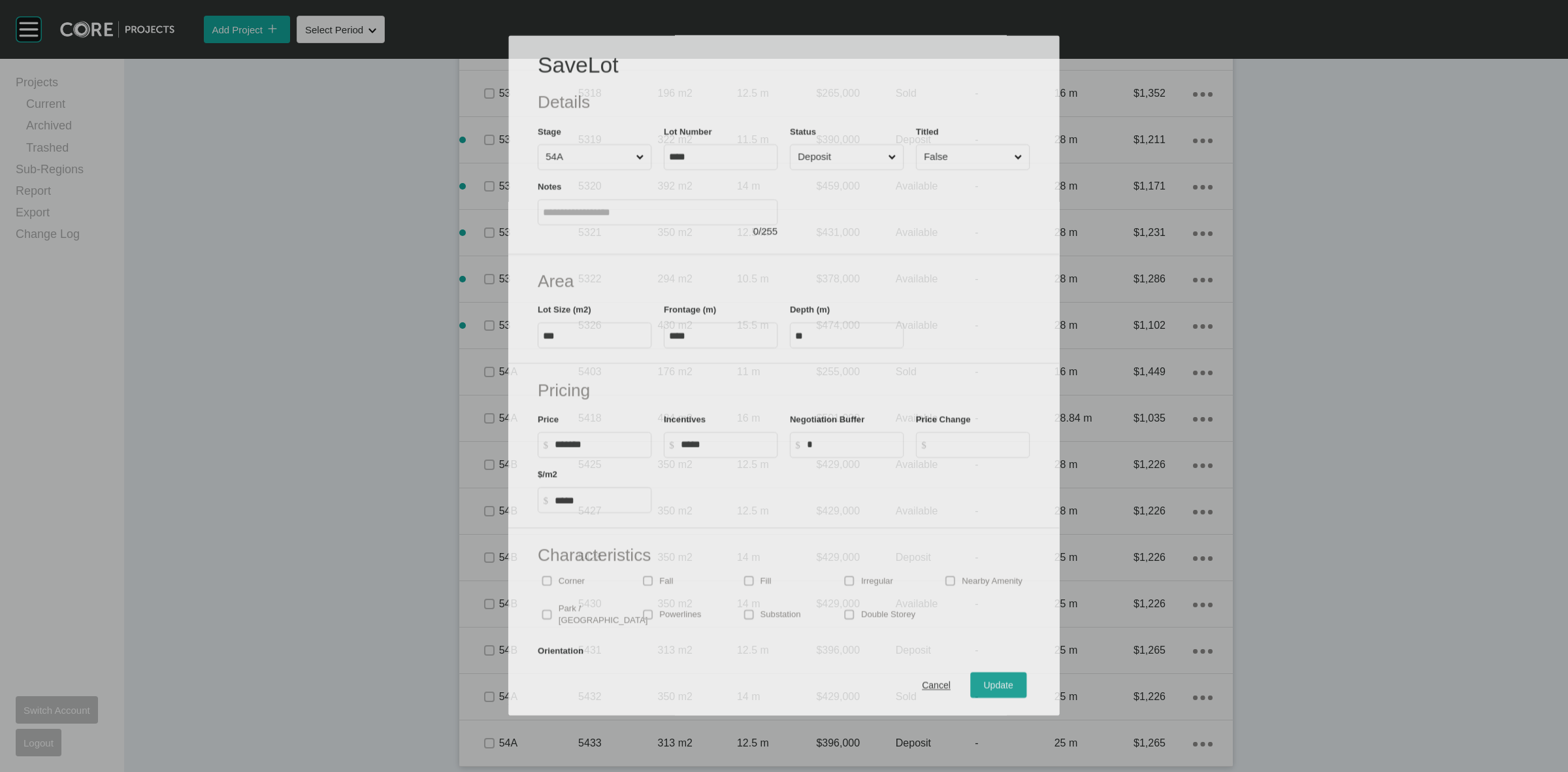
scroll to position [2740, 0]
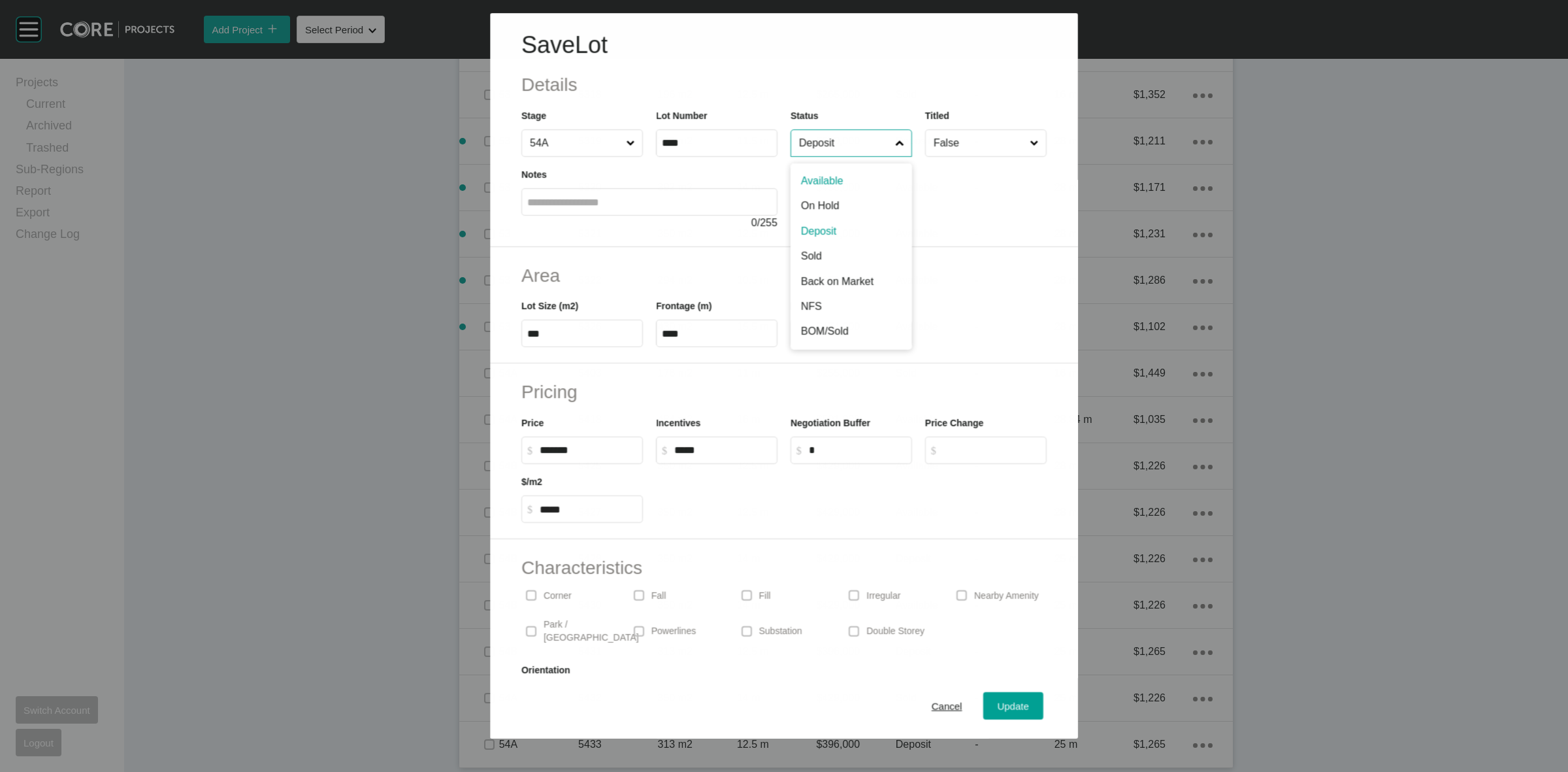
click at [857, 152] on input "Deposit" at bounding box center [844, 143] width 96 height 26
drag, startPoint x: 811, startPoint y: 261, endPoint x: 814, endPoint y: 279, distance: 18.2
click at [983, 704] on button "Update" at bounding box center [1013, 706] width 60 height 27
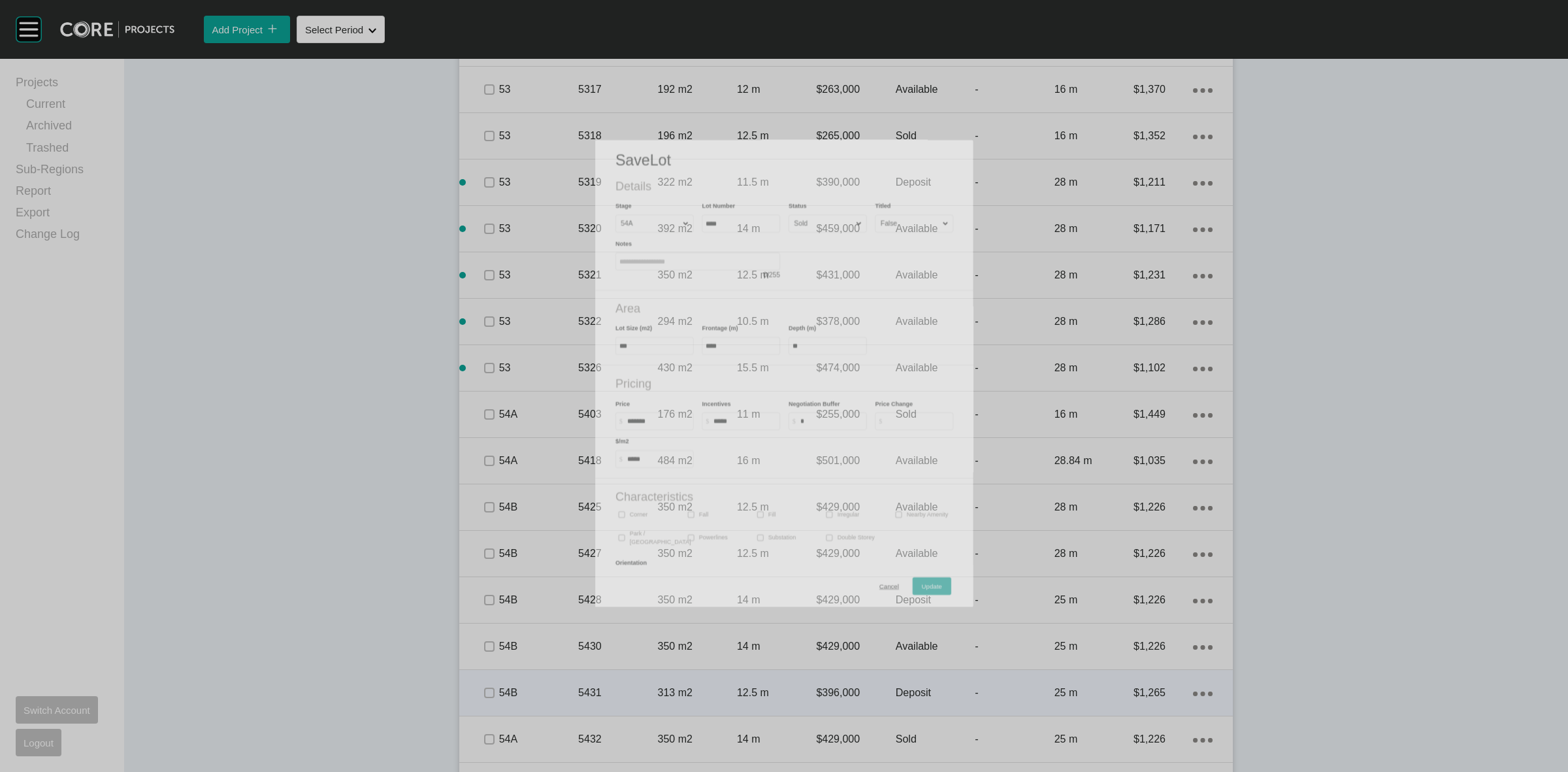
scroll to position [2779, 0]
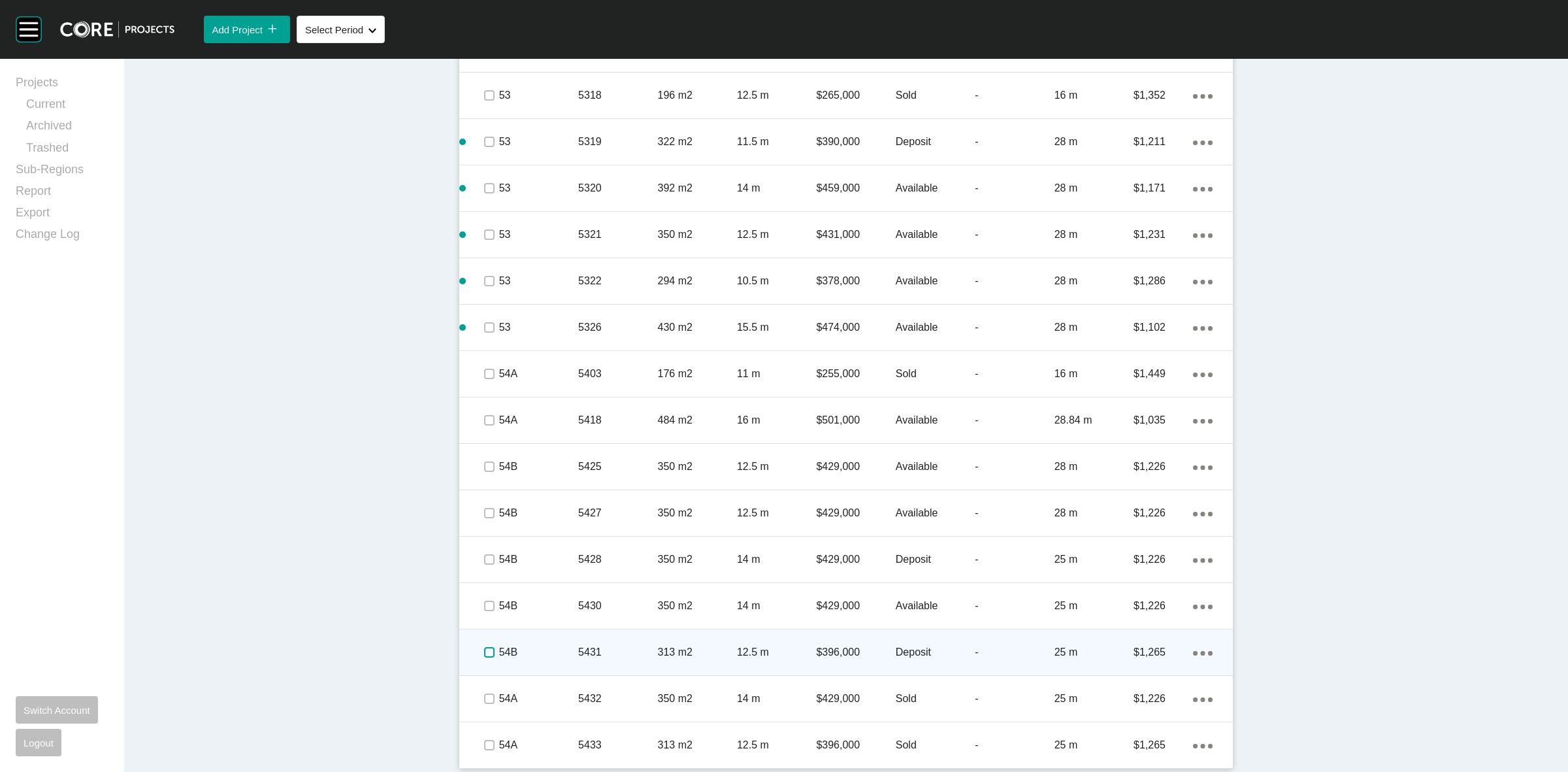
drag, startPoint x: 482, startPoint y: 649, endPoint x: 500, endPoint y: 642, distance: 19.3
click at [484, 649] on label at bounding box center [489, 652] width 10 height 10
click at [502, 642] on div "54B" at bounding box center [539, 652] width 79 height 40
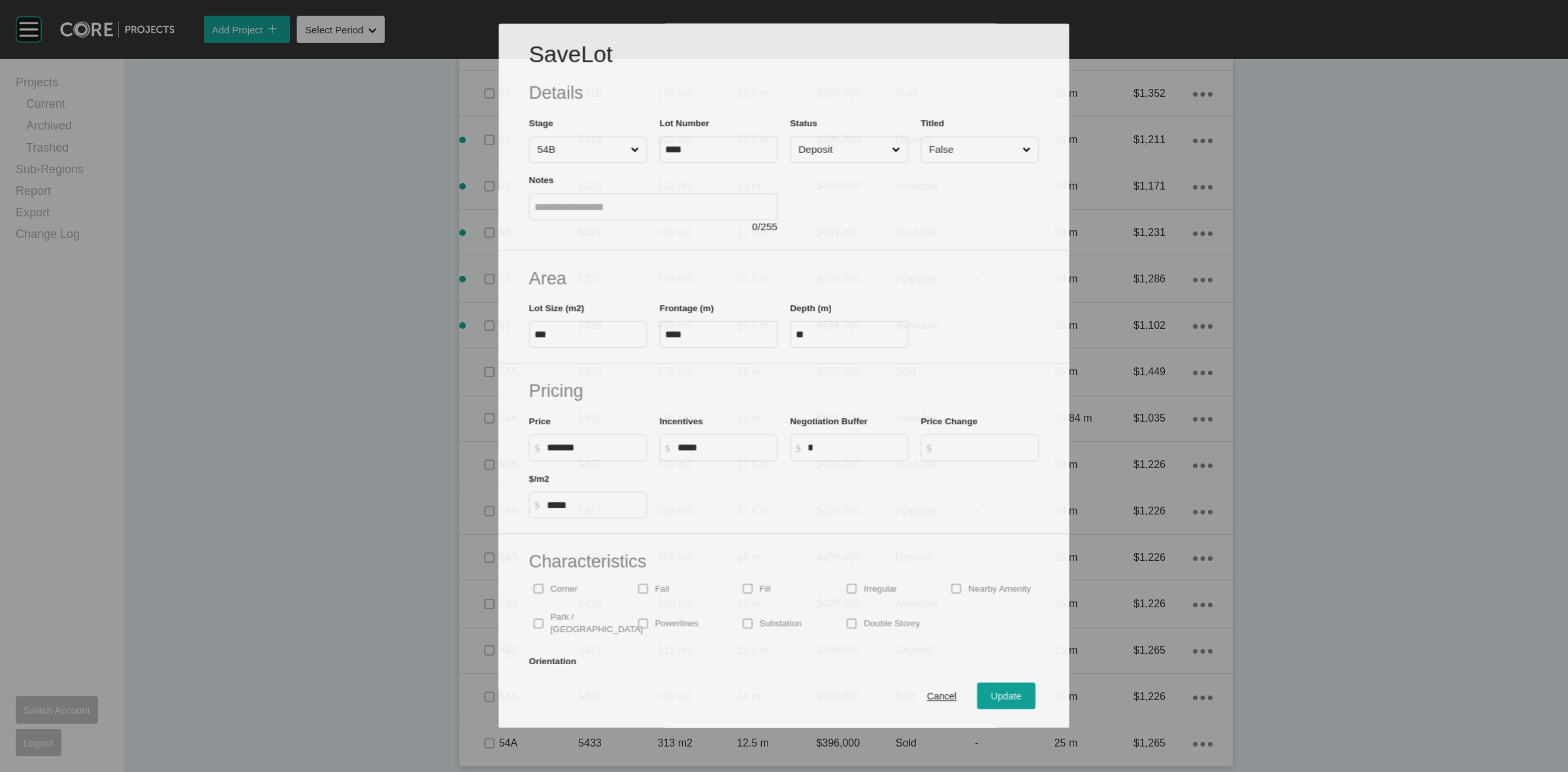
scroll to position [2740, 0]
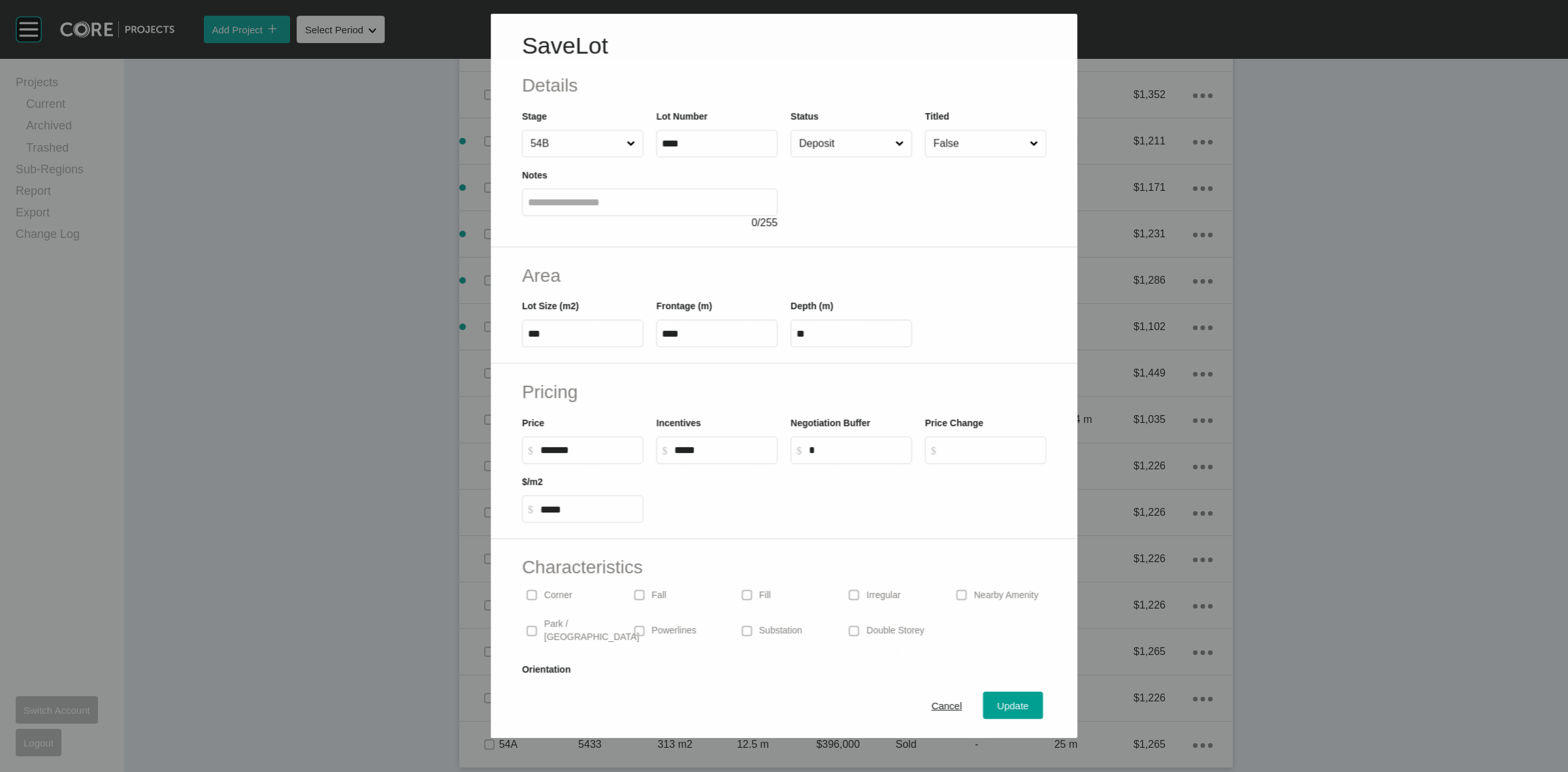
click at [858, 144] on input "Deposit" at bounding box center [844, 144] width 96 height 26
click at [1010, 709] on span "Update" at bounding box center [1013, 706] width 31 height 11
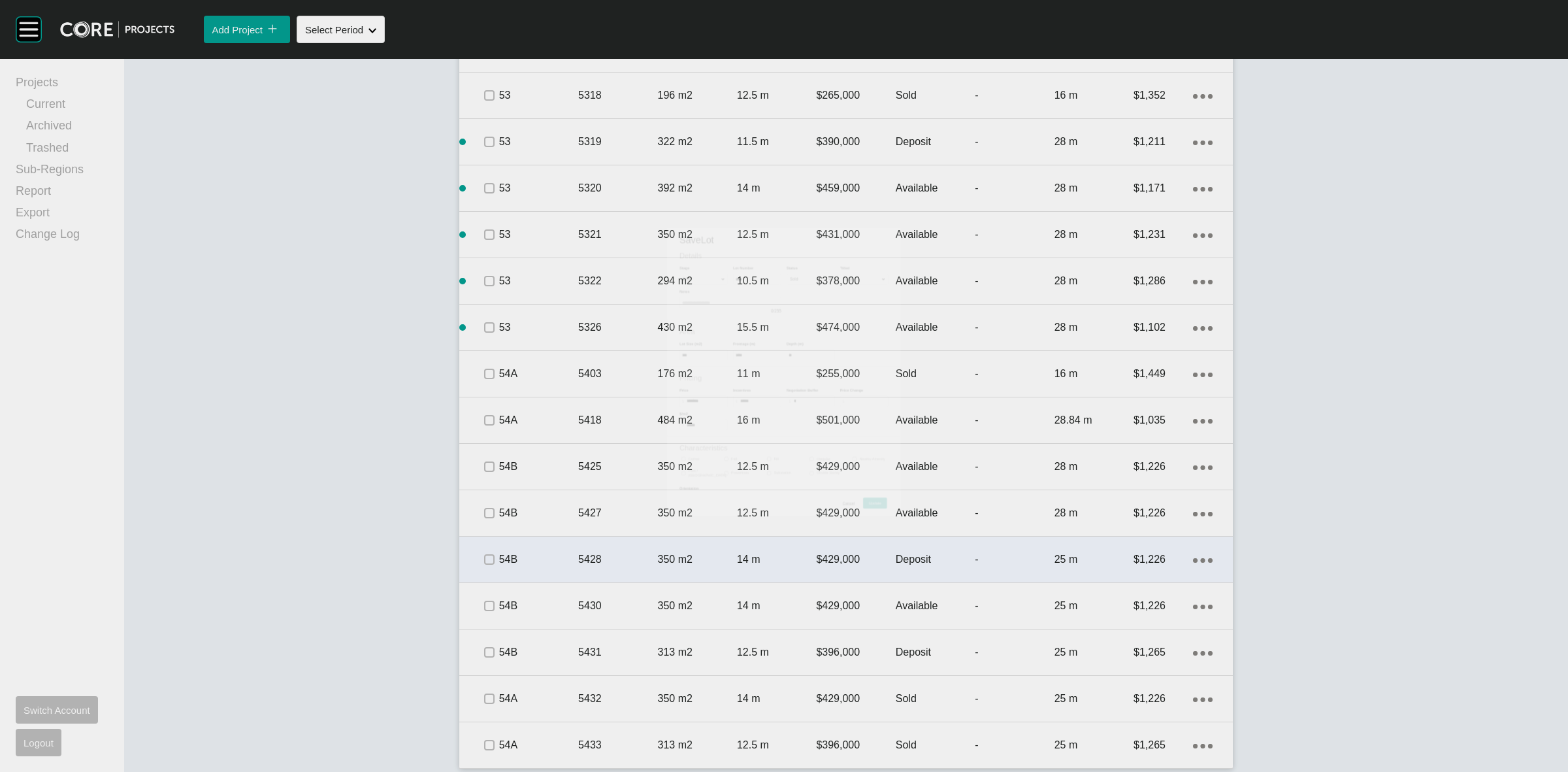
scroll to position [2779, 0]
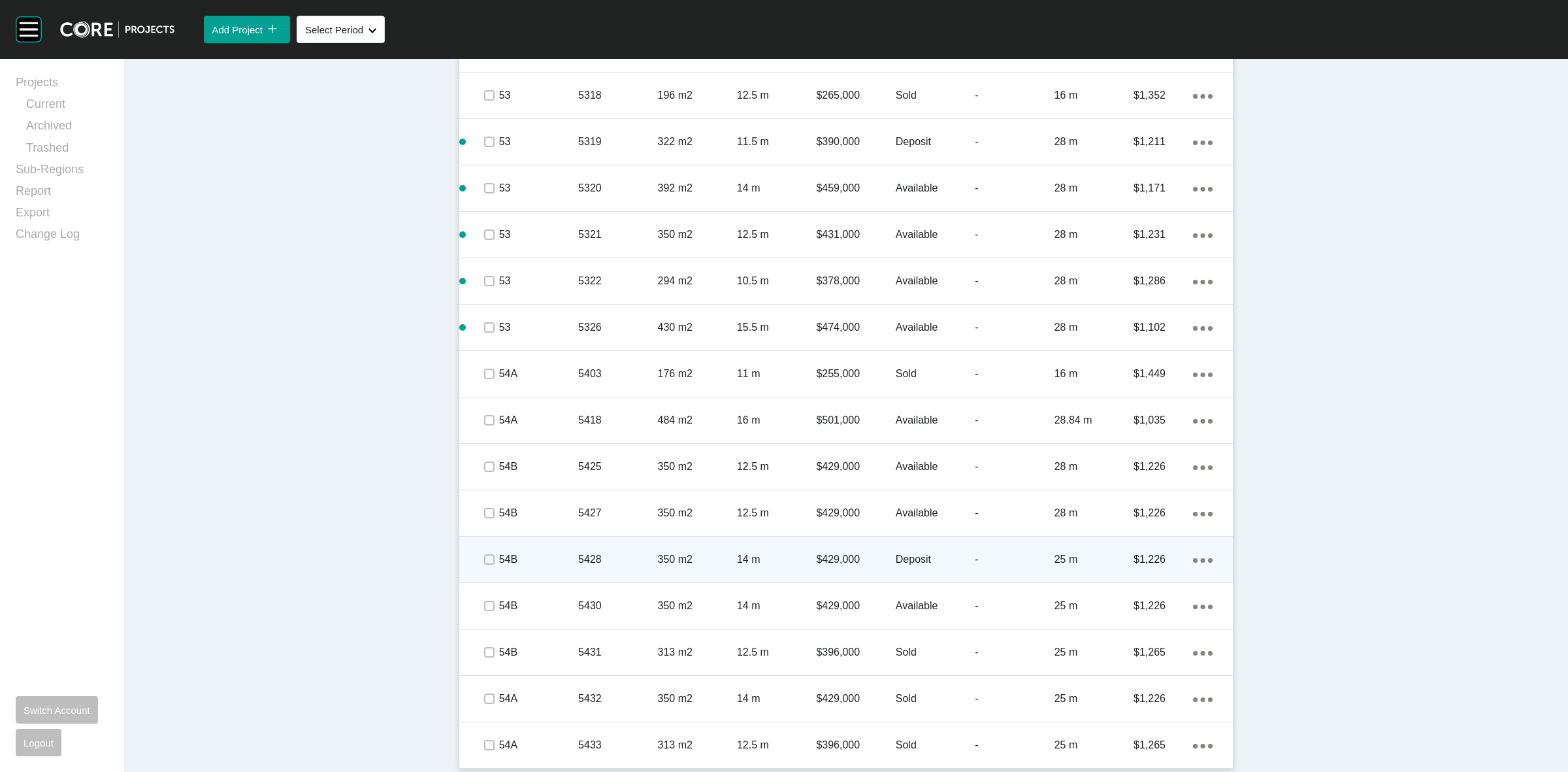
click at [523, 559] on p "54B" at bounding box center [539, 560] width 79 height 15
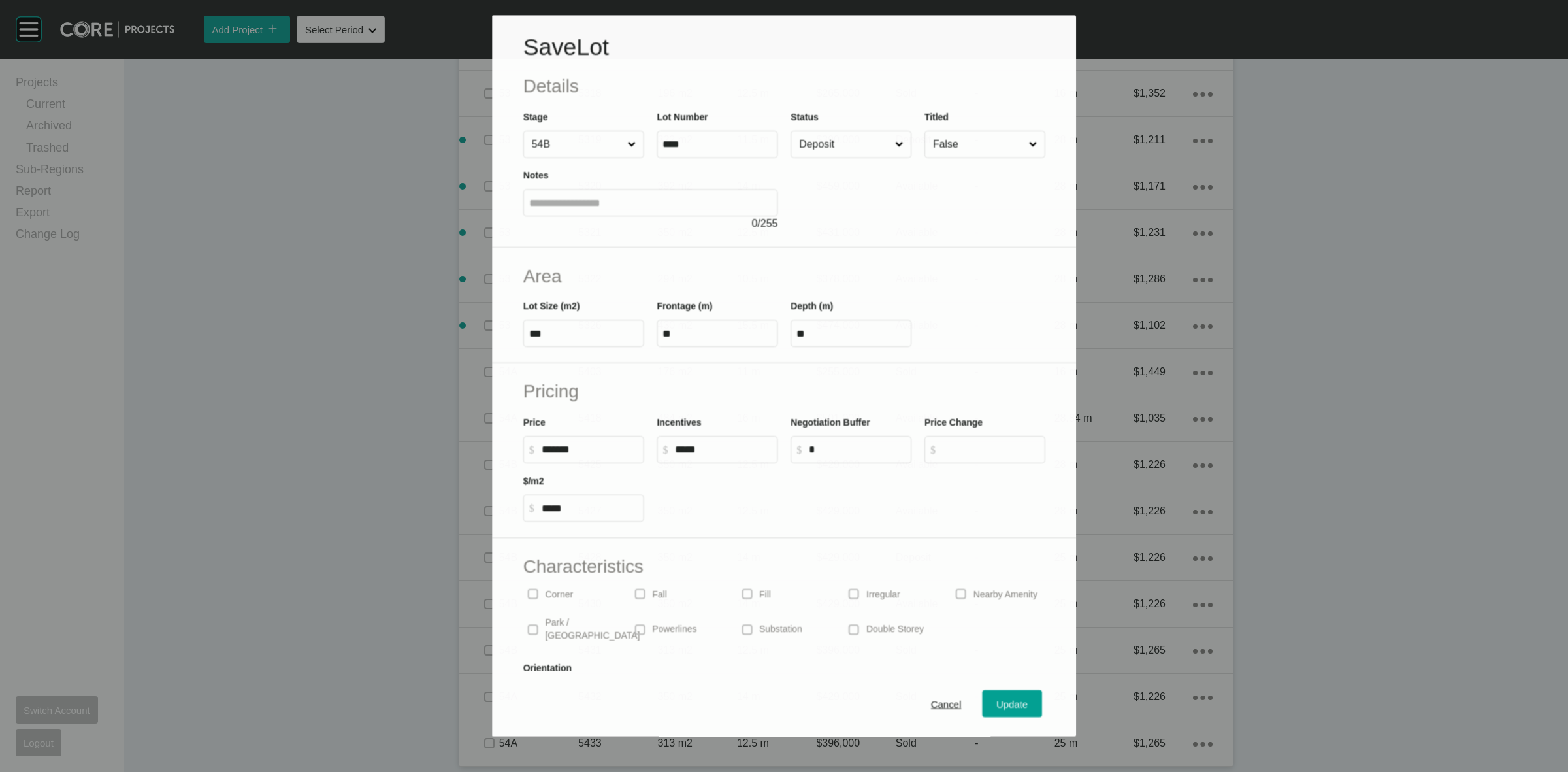
scroll to position [2740, 0]
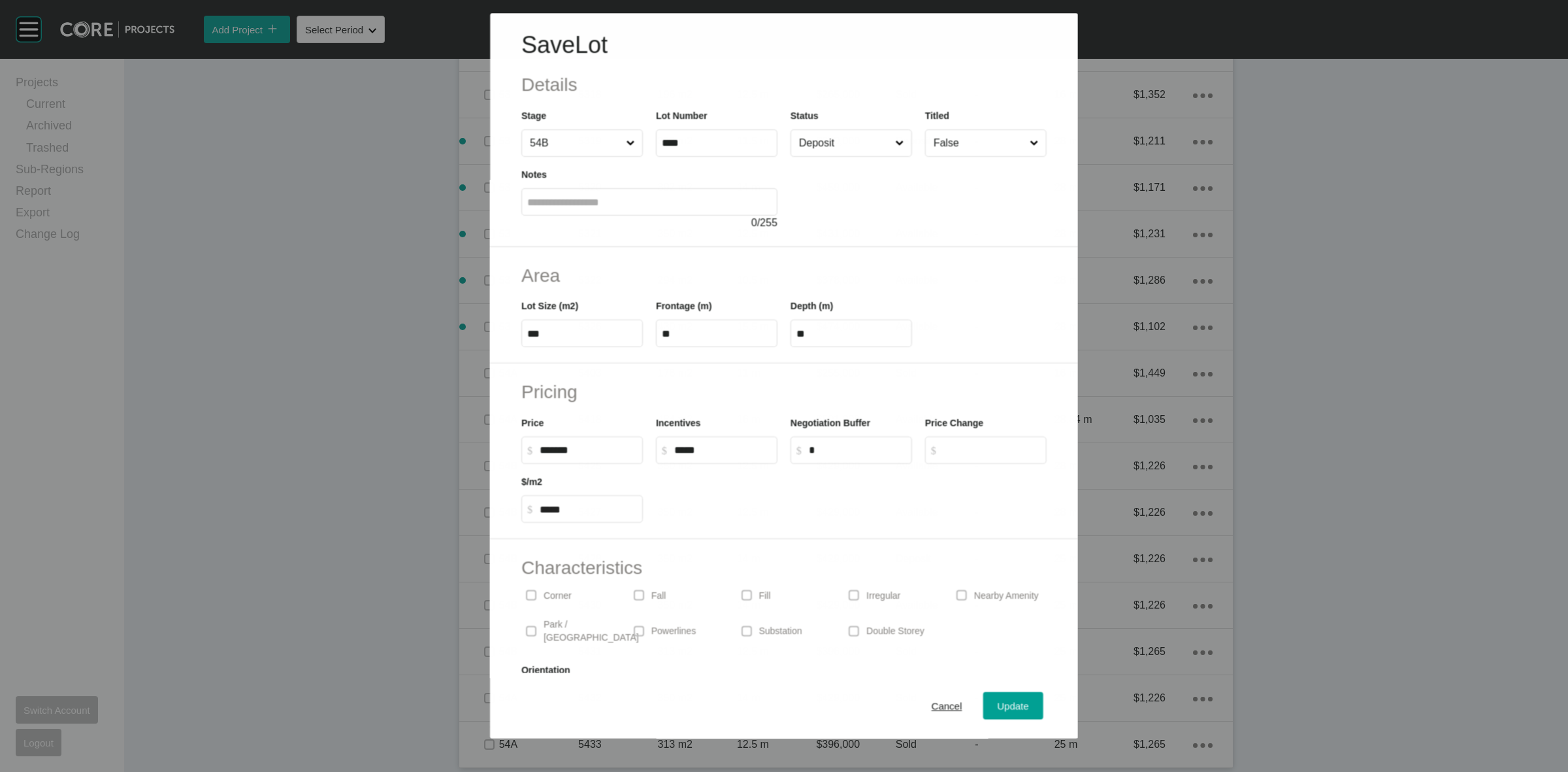
click at [832, 155] on input "Deposit" at bounding box center [844, 143] width 96 height 26
click at [1010, 713] on div "Update" at bounding box center [1013, 706] width 38 height 18
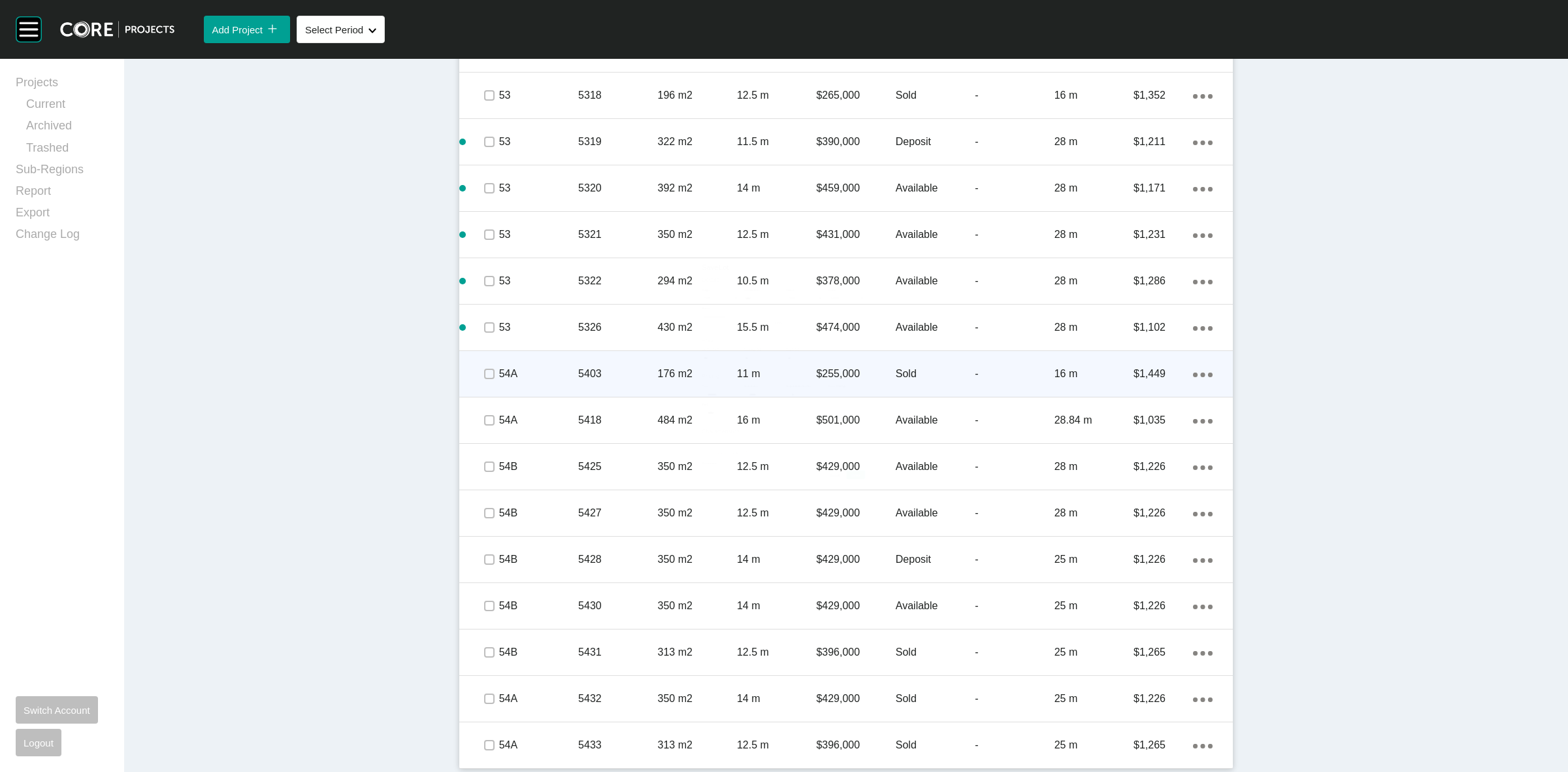
scroll to position [2779, 0]
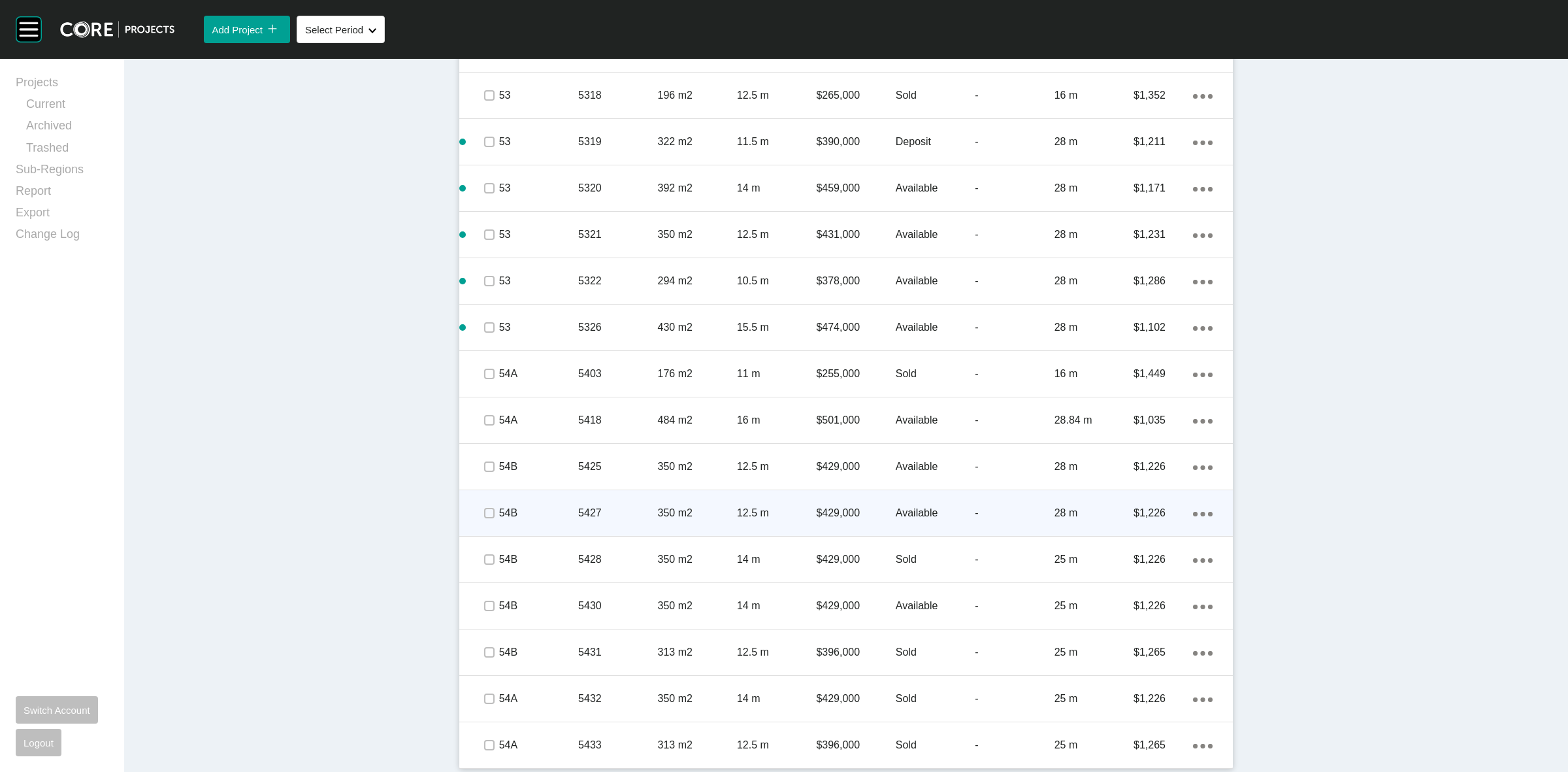
click at [615, 501] on div "5427" at bounding box center [618, 513] width 79 height 40
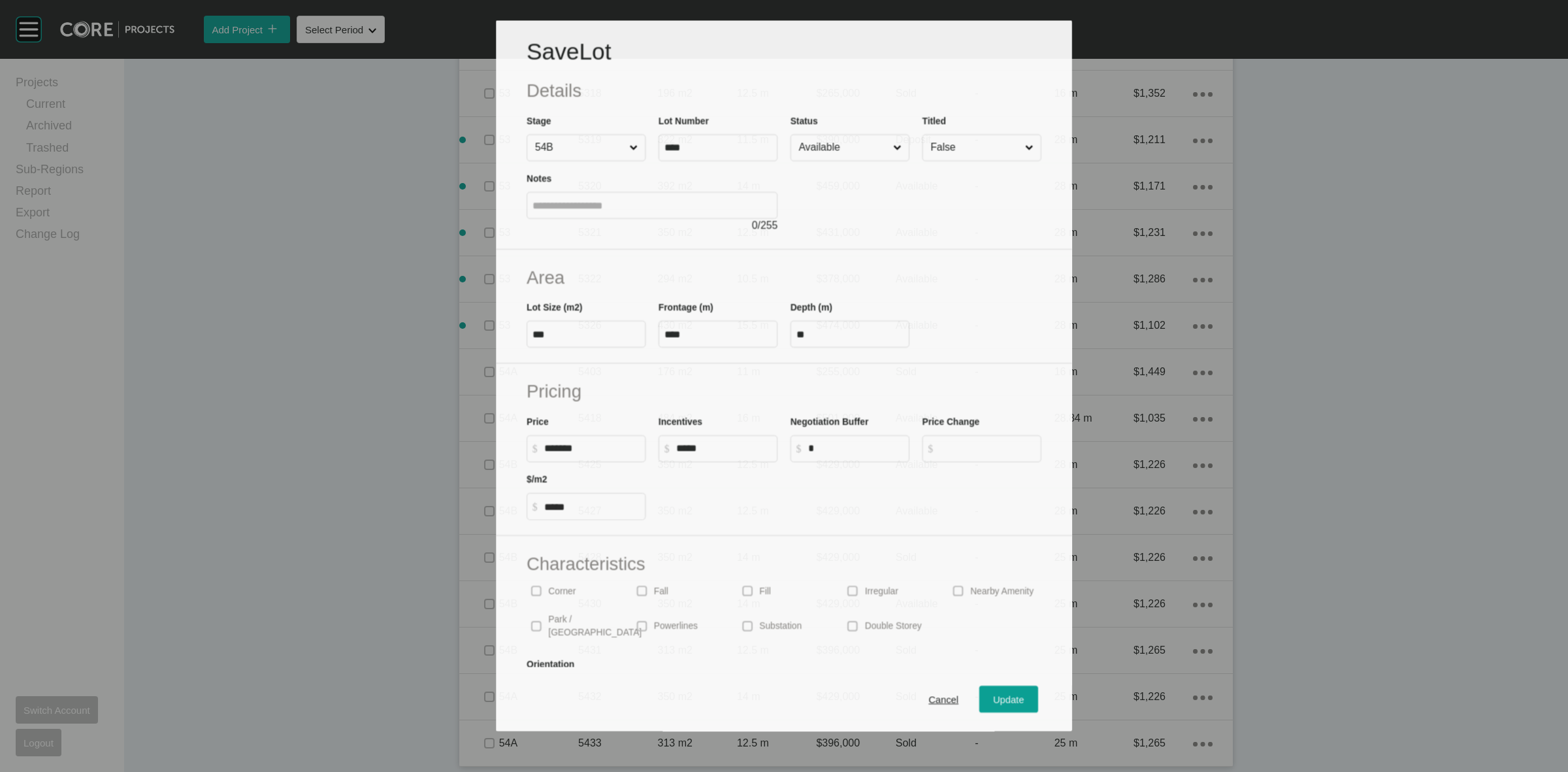
scroll to position [2740, 0]
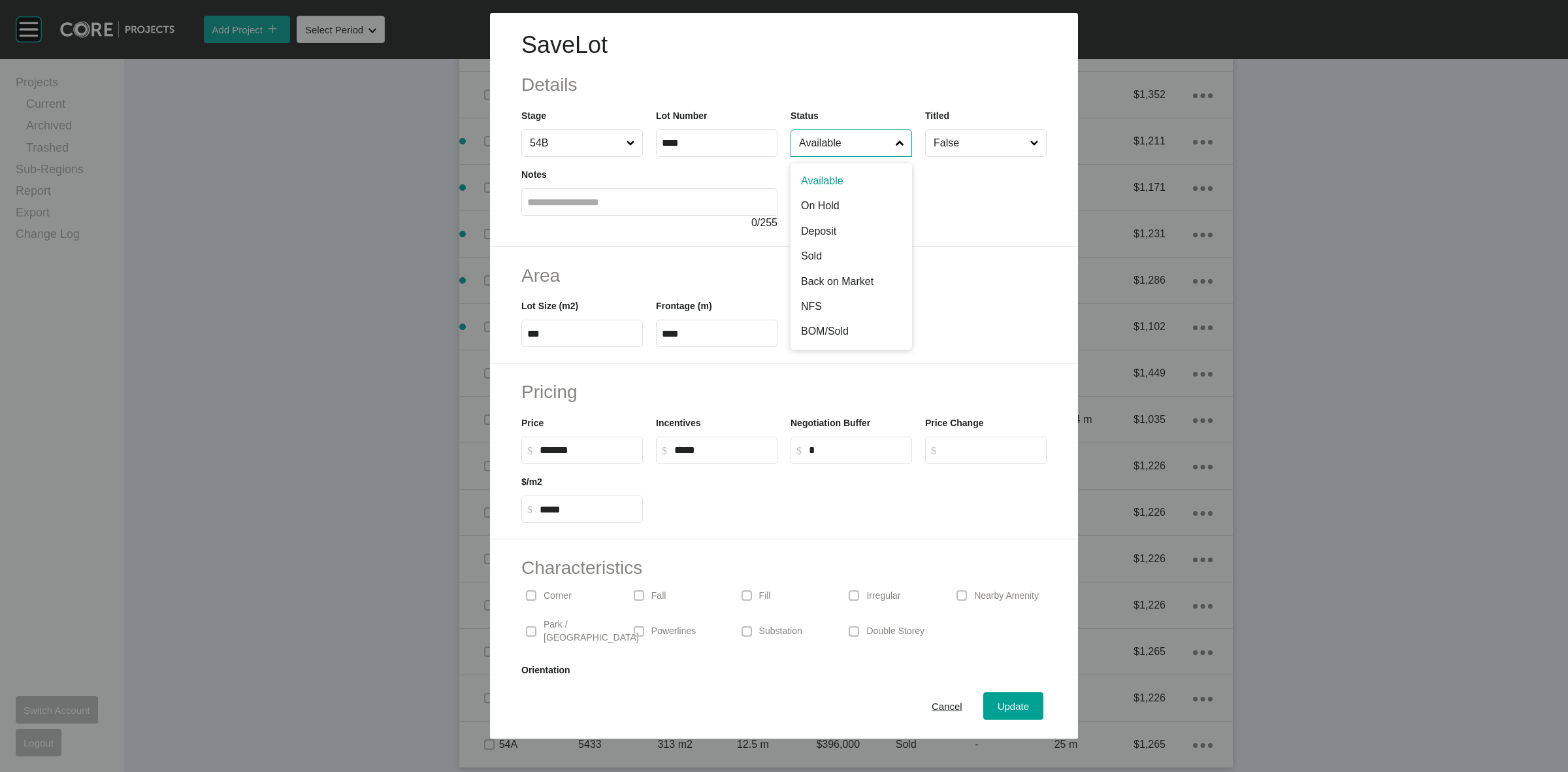
click at [824, 141] on input "Available" at bounding box center [845, 143] width 97 height 26
click at [999, 707] on span "Update" at bounding box center [1013, 706] width 31 height 11
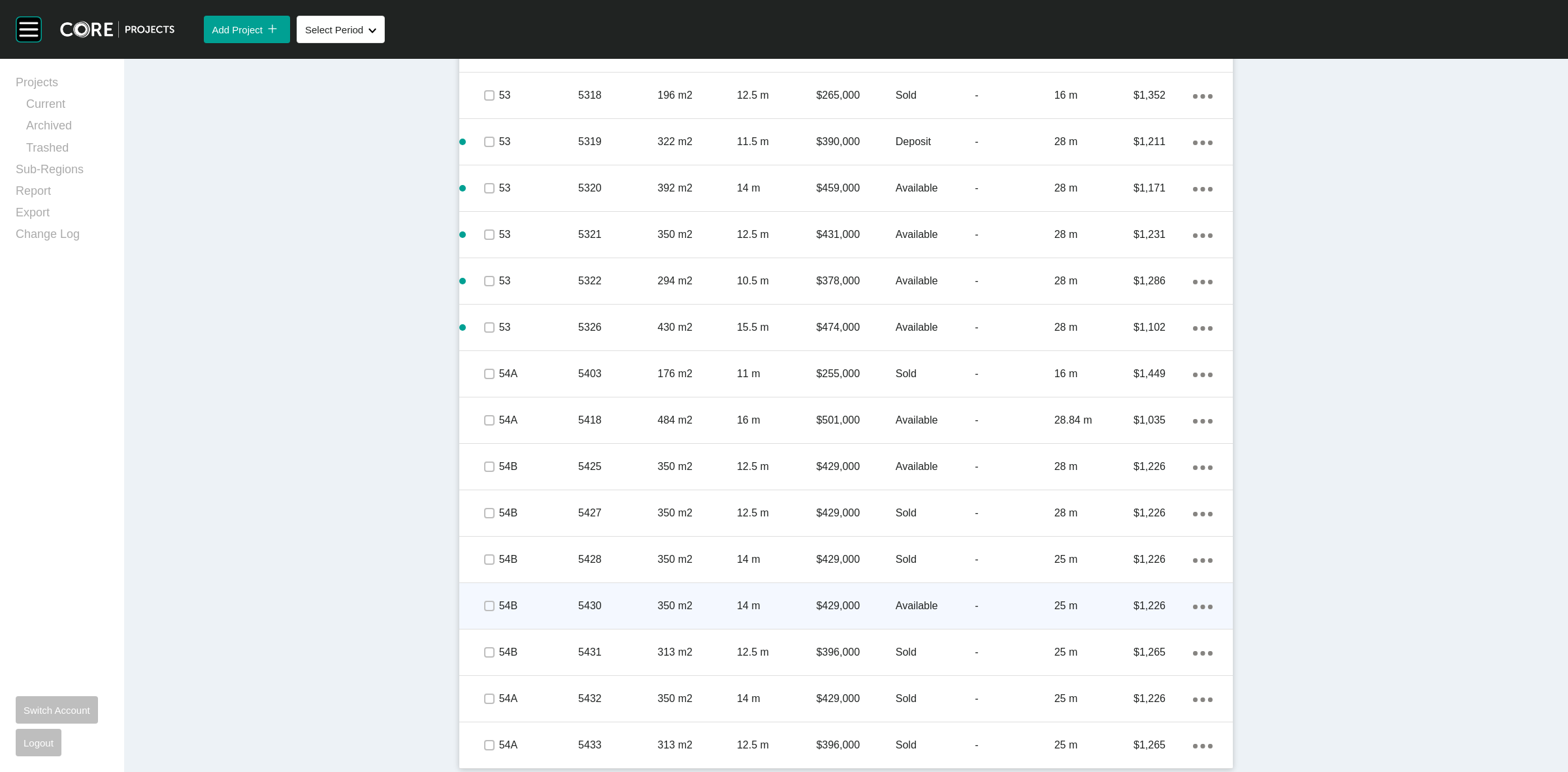
click at [737, 607] on p "14 m" at bounding box center [777, 606] width 79 height 15
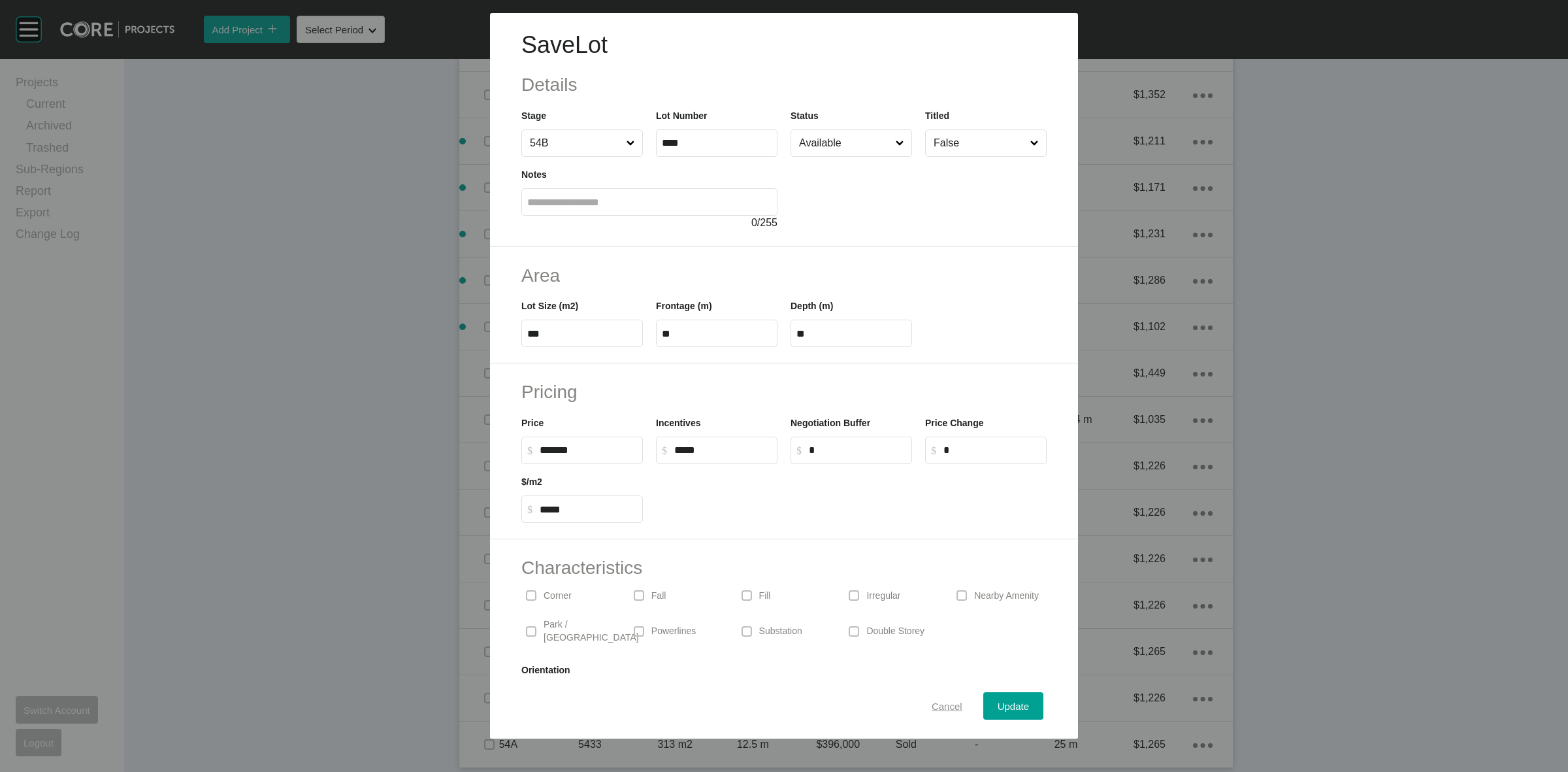
click at [939, 711] on span "Cancel" at bounding box center [947, 706] width 31 height 11
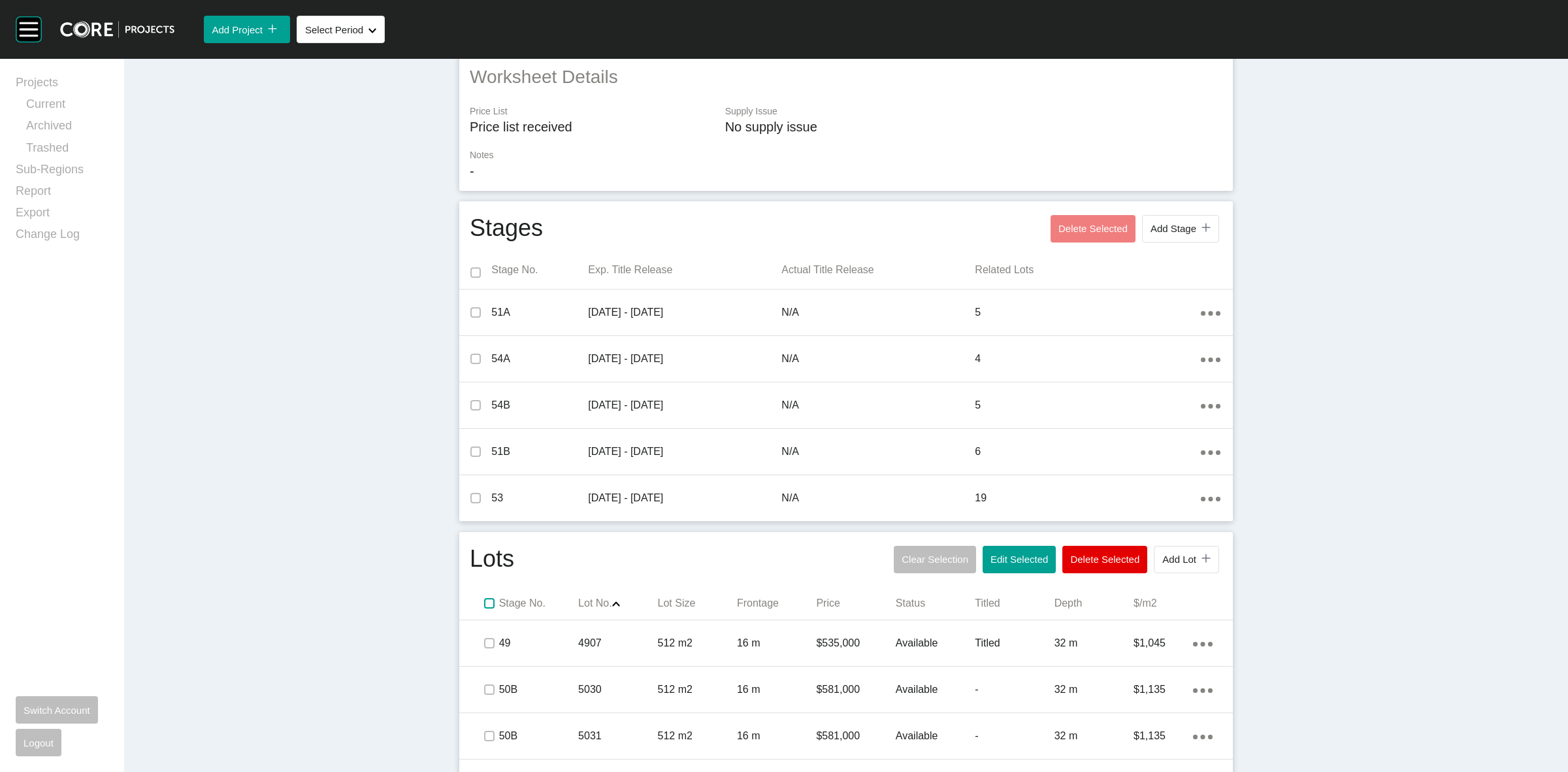
drag, startPoint x: 476, startPoint y: 603, endPoint x: 664, endPoint y: 580, distance: 189.4
click at [484, 603] on label at bounding box center [489, 603] width 10 height 10
click at [1021, 567] on button "Edit Selected" at bounding box center [1019, 559] width 73 height 27
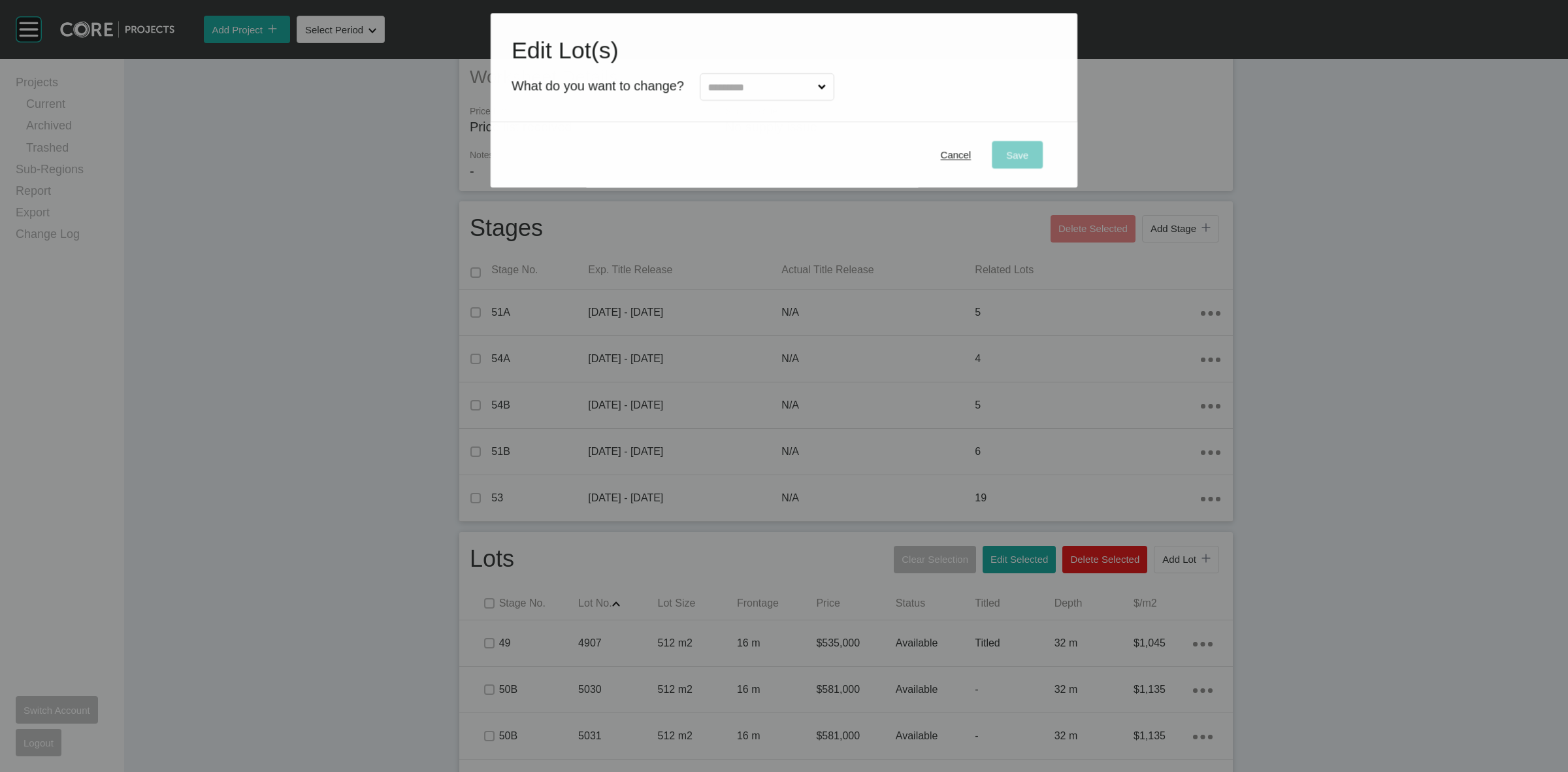
click at [742, 89] on input "text" at bounding box center [761, 87] width 110 height 26
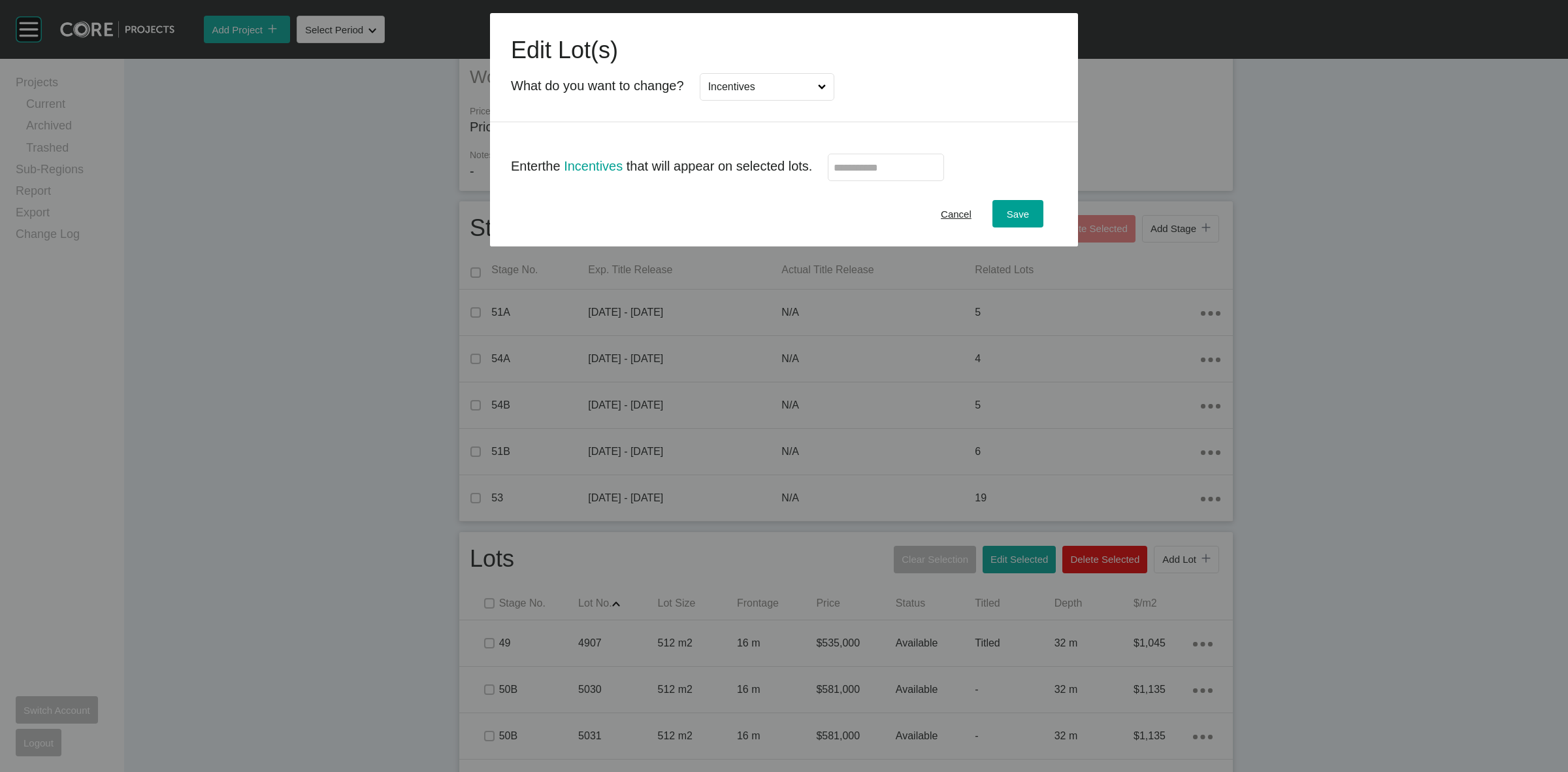
scroll to position [0, 0]
click at [889, 173] on label at bounding box center [886, 167] width 116 height 27
click at [889, 173] on input "text" at bounding box center [886, 168] width 105 height 11
type input "*****"
click at [1011, 215] on span "Save" at bounding box center [1018, 214] width 23 height 11
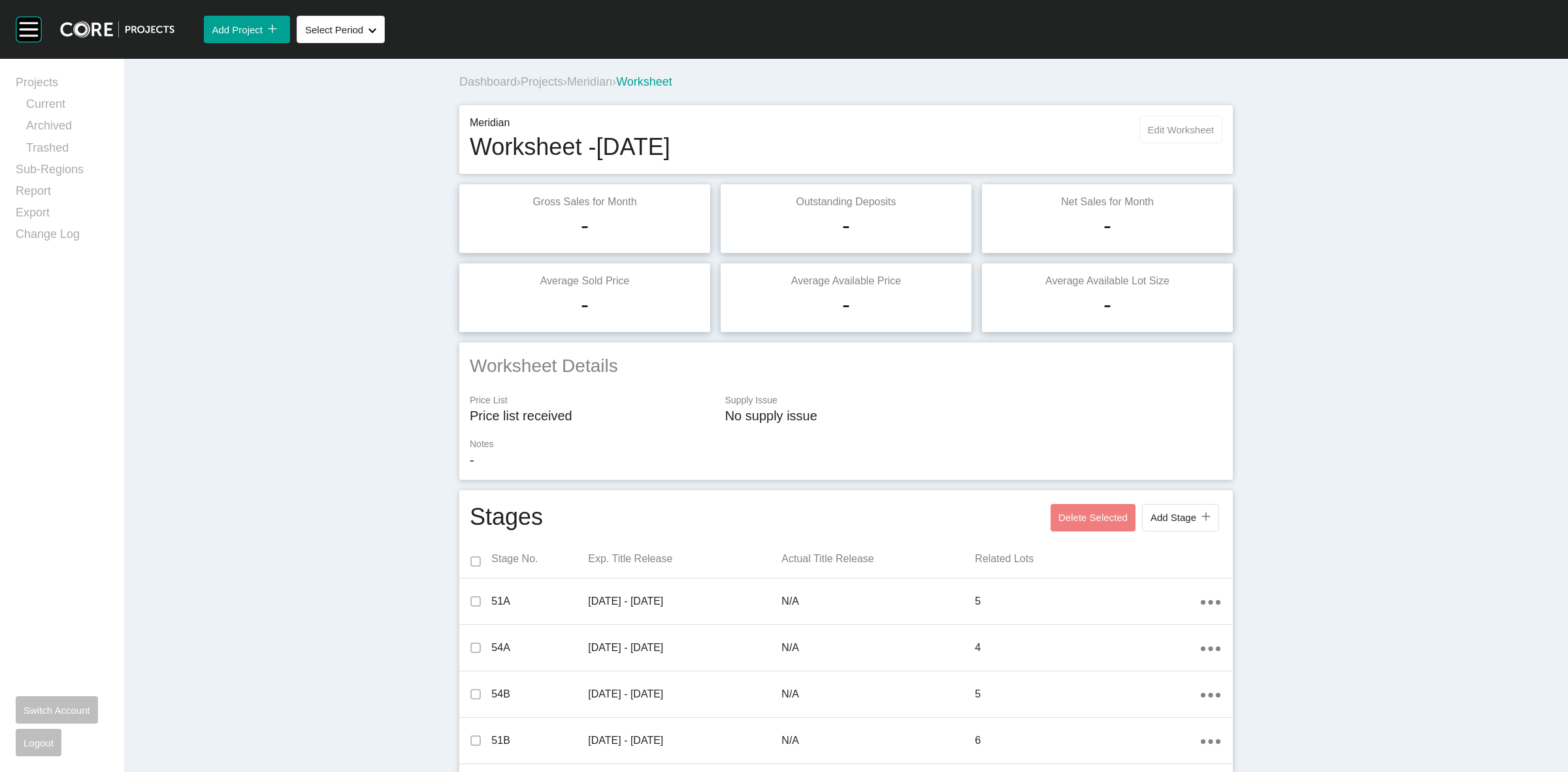
click at [1157, 132] on span "Edit Worksheet" at bounding box center [1181, 130] width 66 height 11
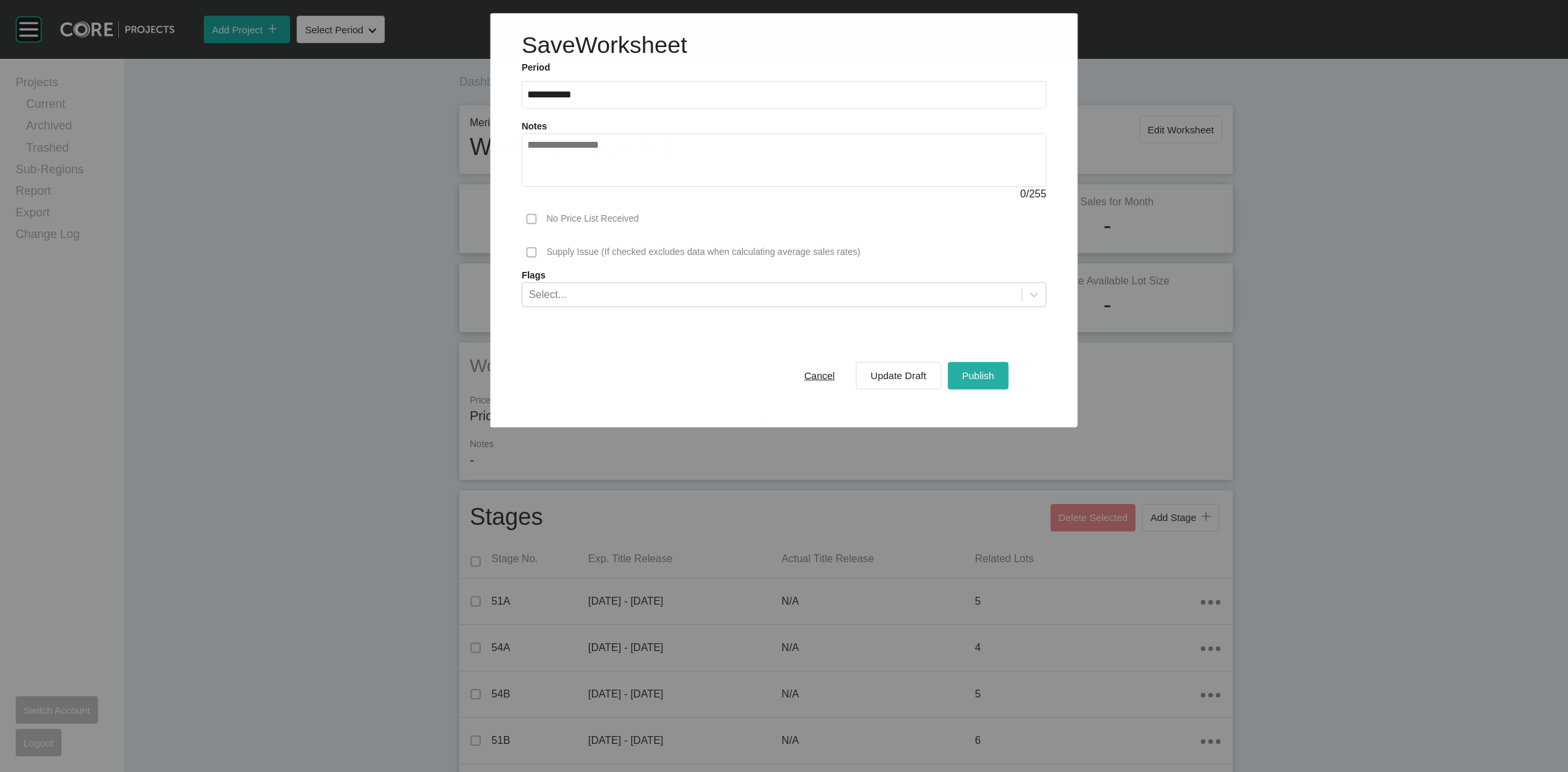
click at [978, 373] on span "Publish" at bounding box center [978, 376] width 32 height 11
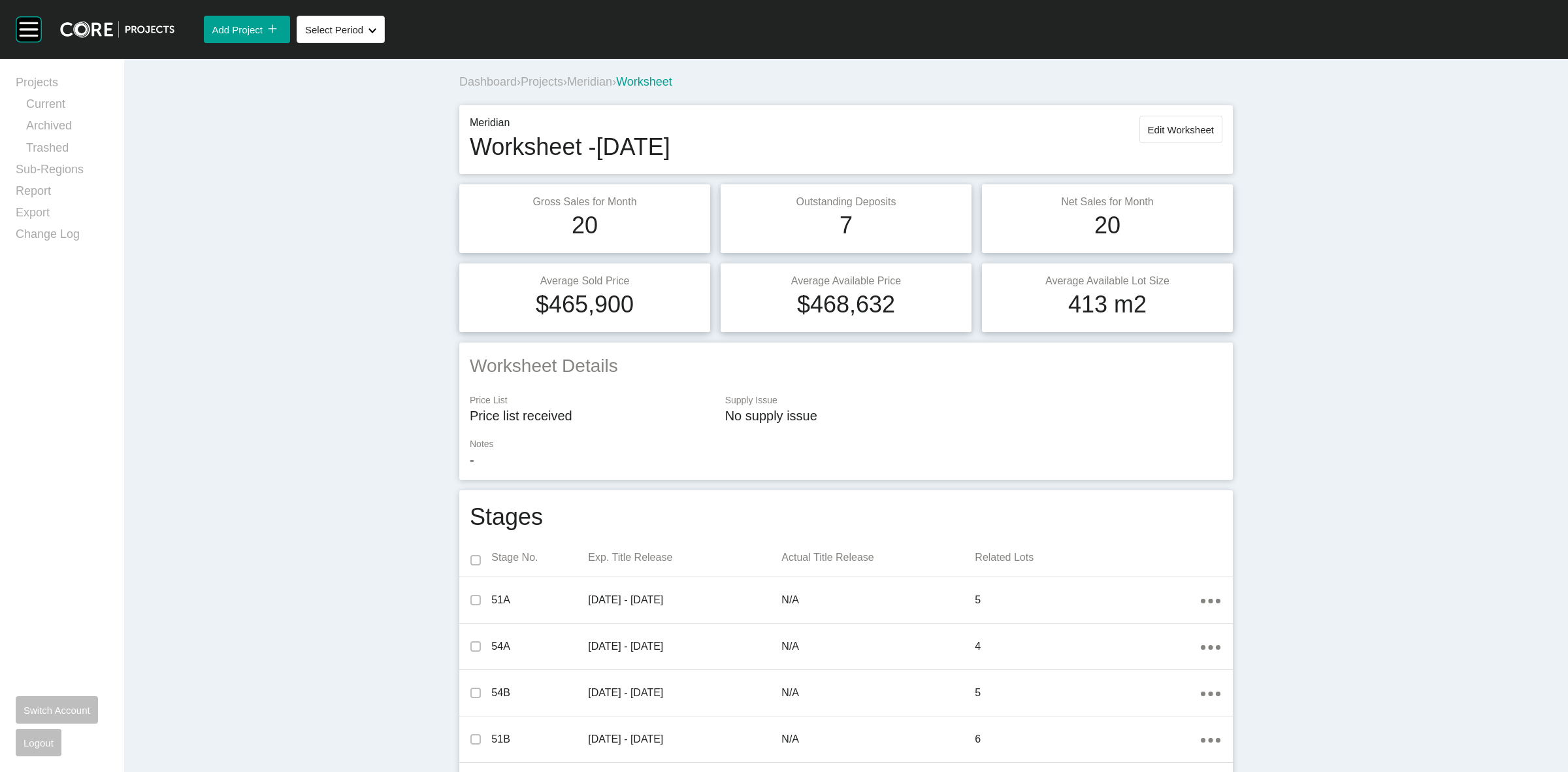
click at [594, 79] on span "Meridian" at bounding box center [590, 81] width 45 height 13
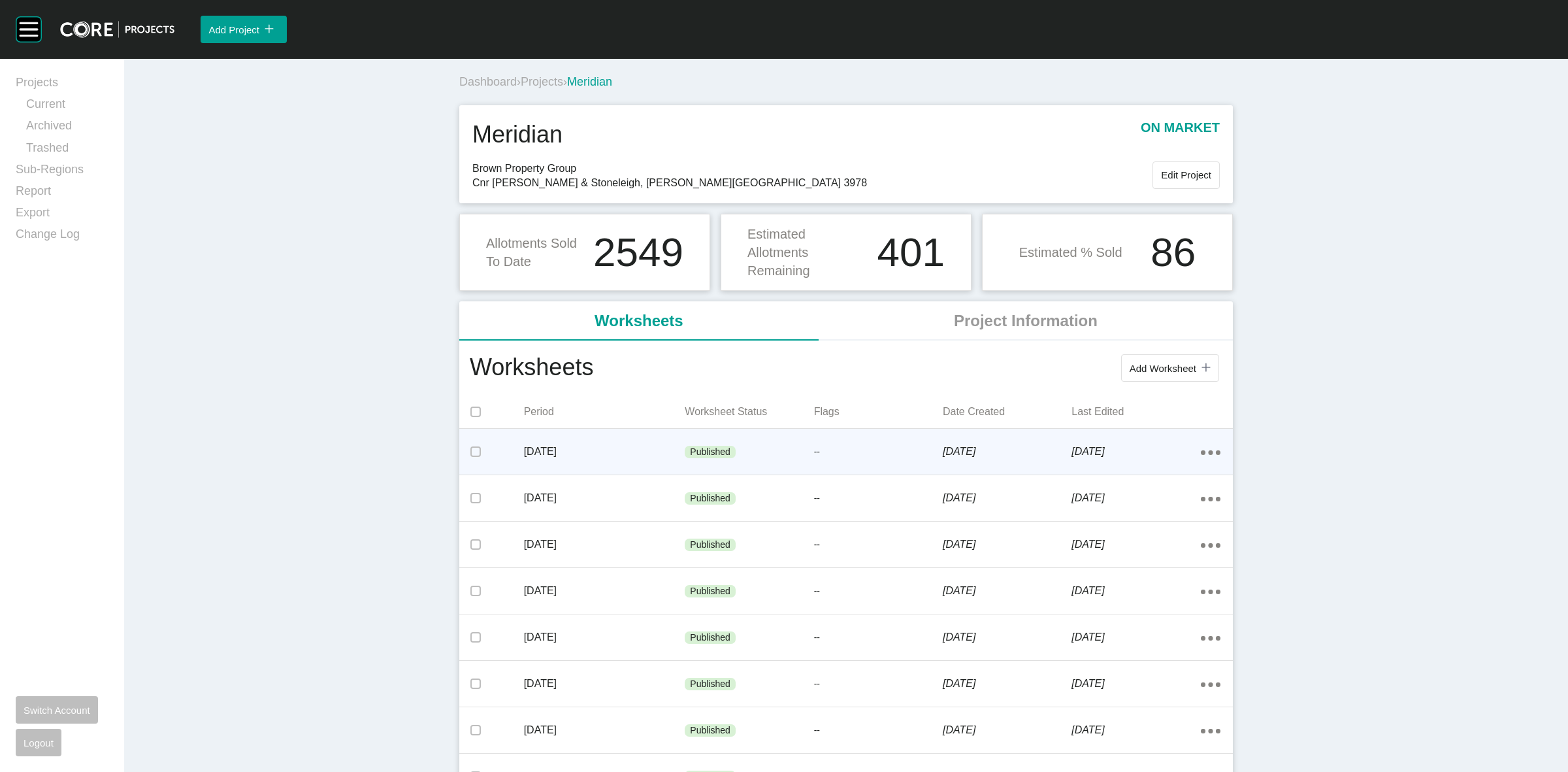
click at [624, 436] on div "[DATE]" at bounding box center [605, 452] width 161 height 40
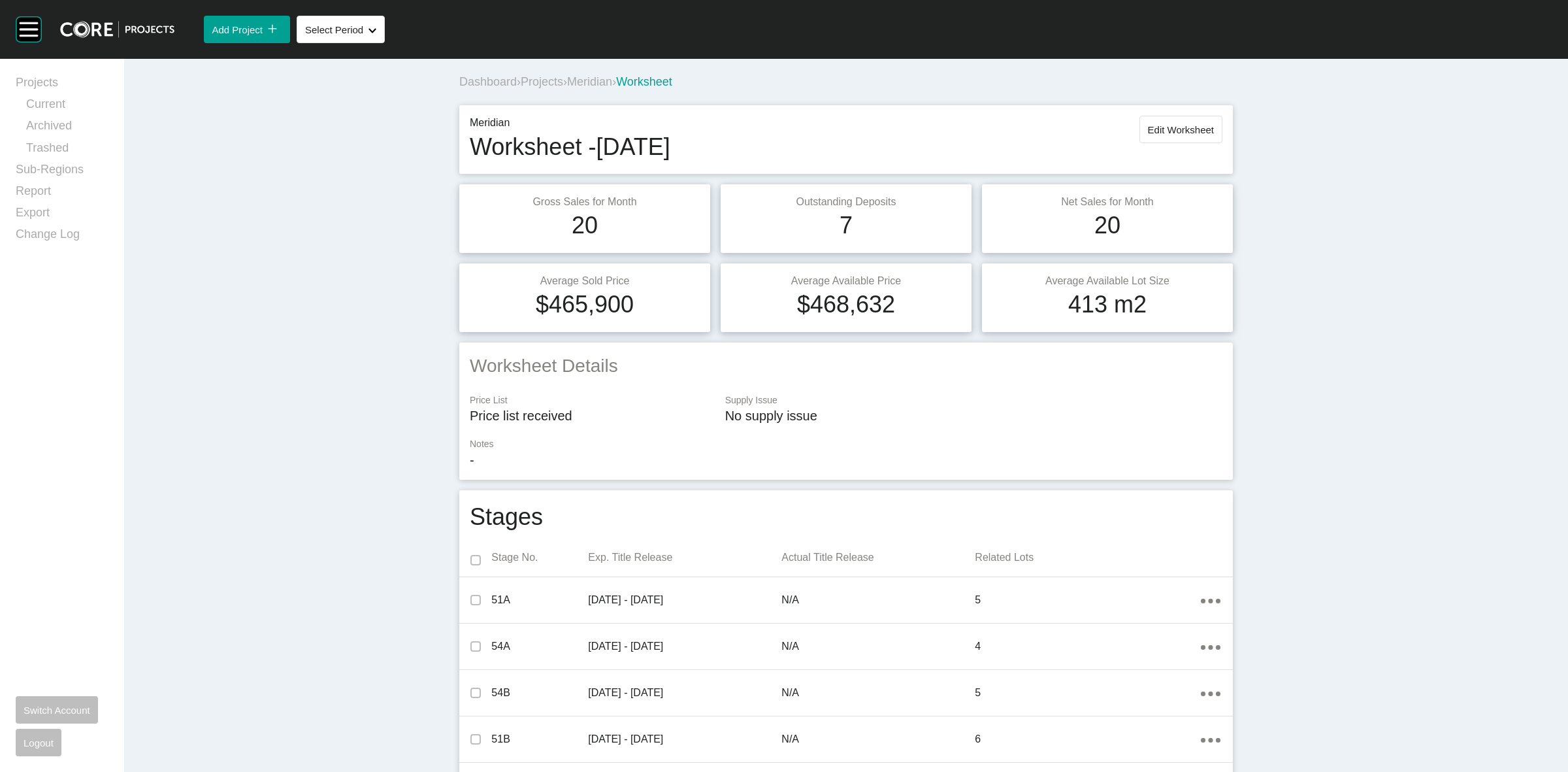
click at [547, 82] on span "Projects" at bounding box center [542, 81] width 43 height 13
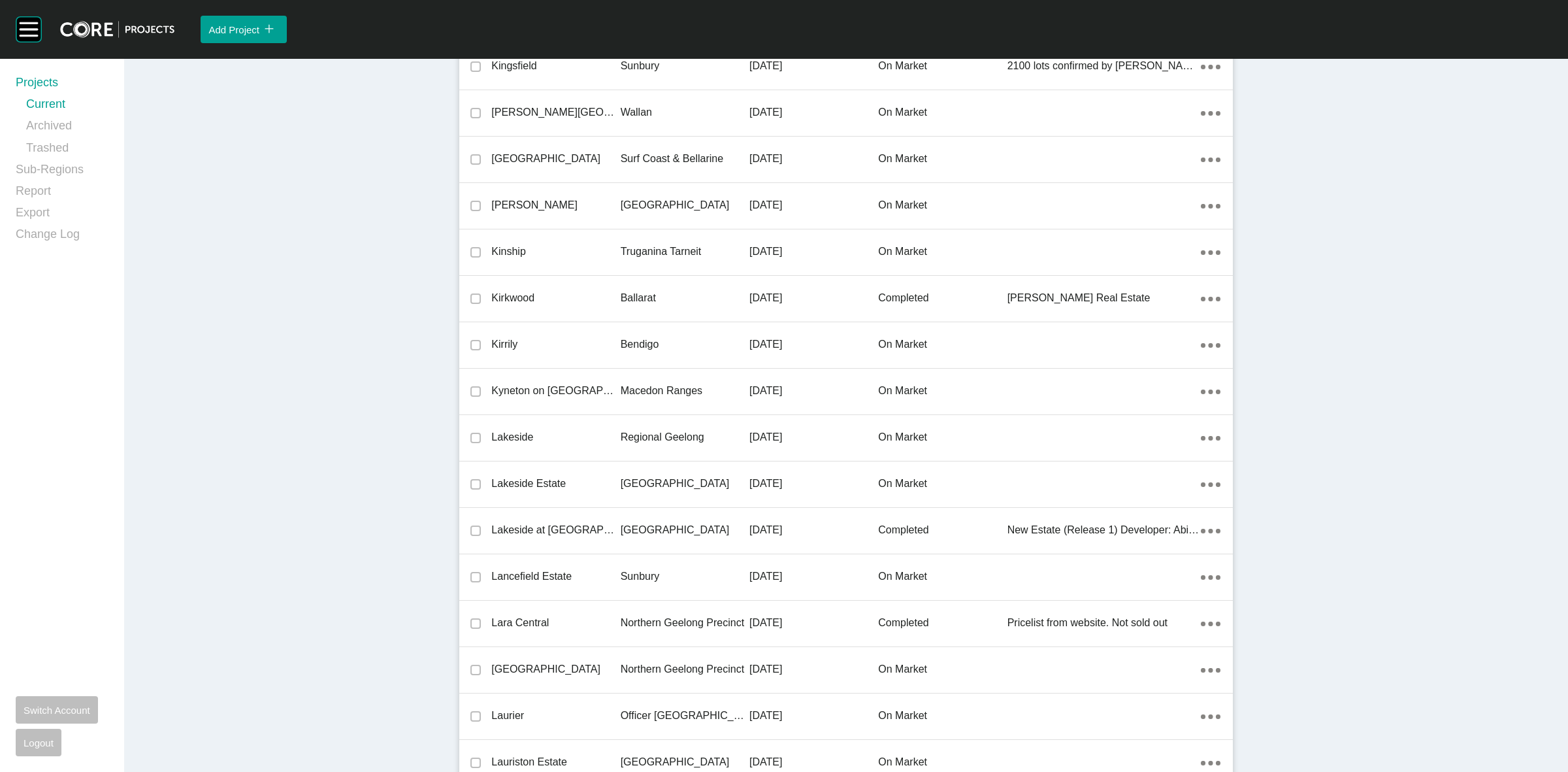
scroll to position [22332, 0]
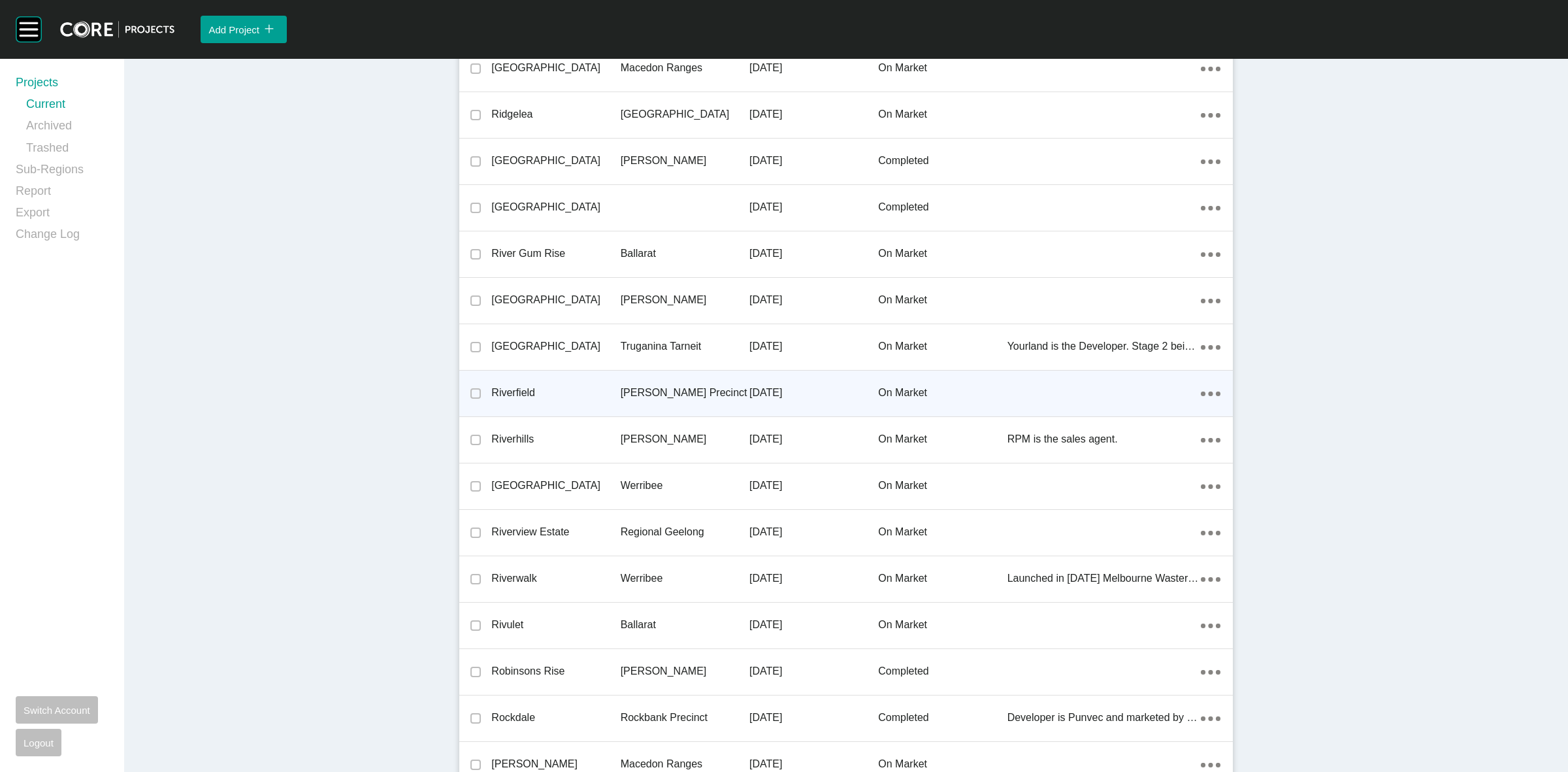
click at [651, 386] on p "[PERSON_NAME] Precinct" at bounding box center [686, 393] width 129 height 15
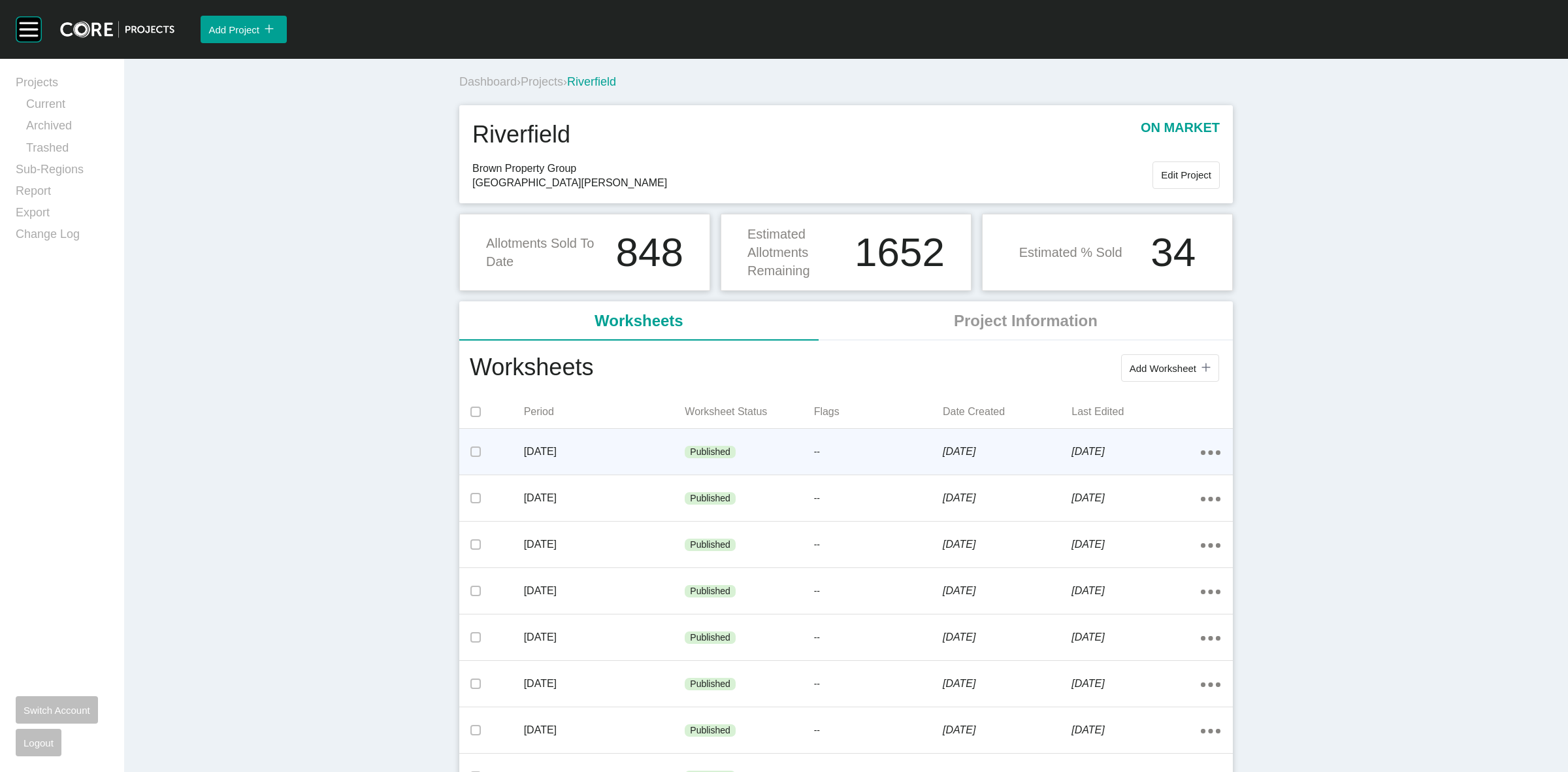
click at [766, 443] on div "Published" at bounding box center [749, 452] width 129 height 40
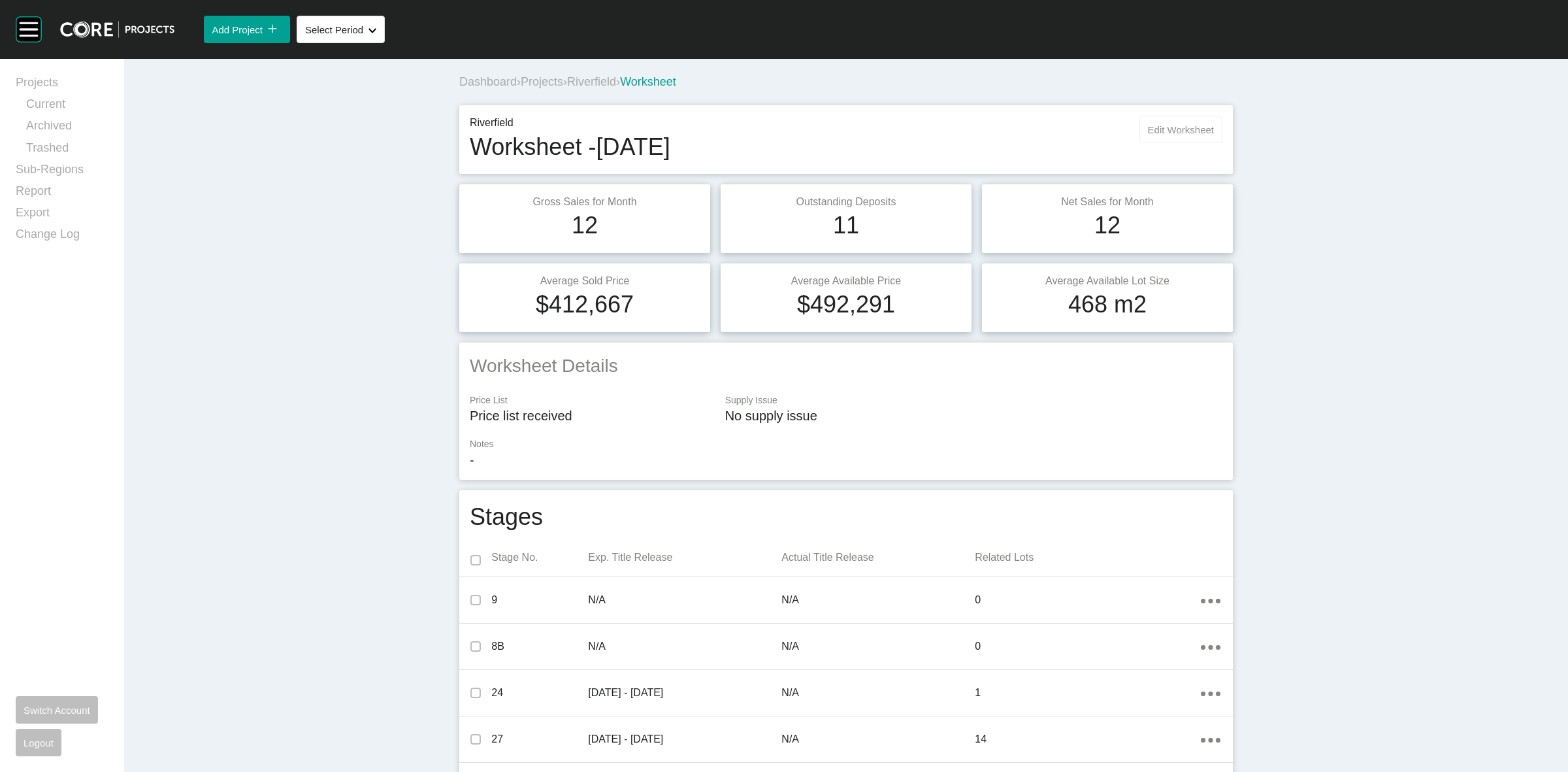
click at [1169, 131] on span "Edit Worksheet" at bounding box center [1181, 130] width 66 height 11
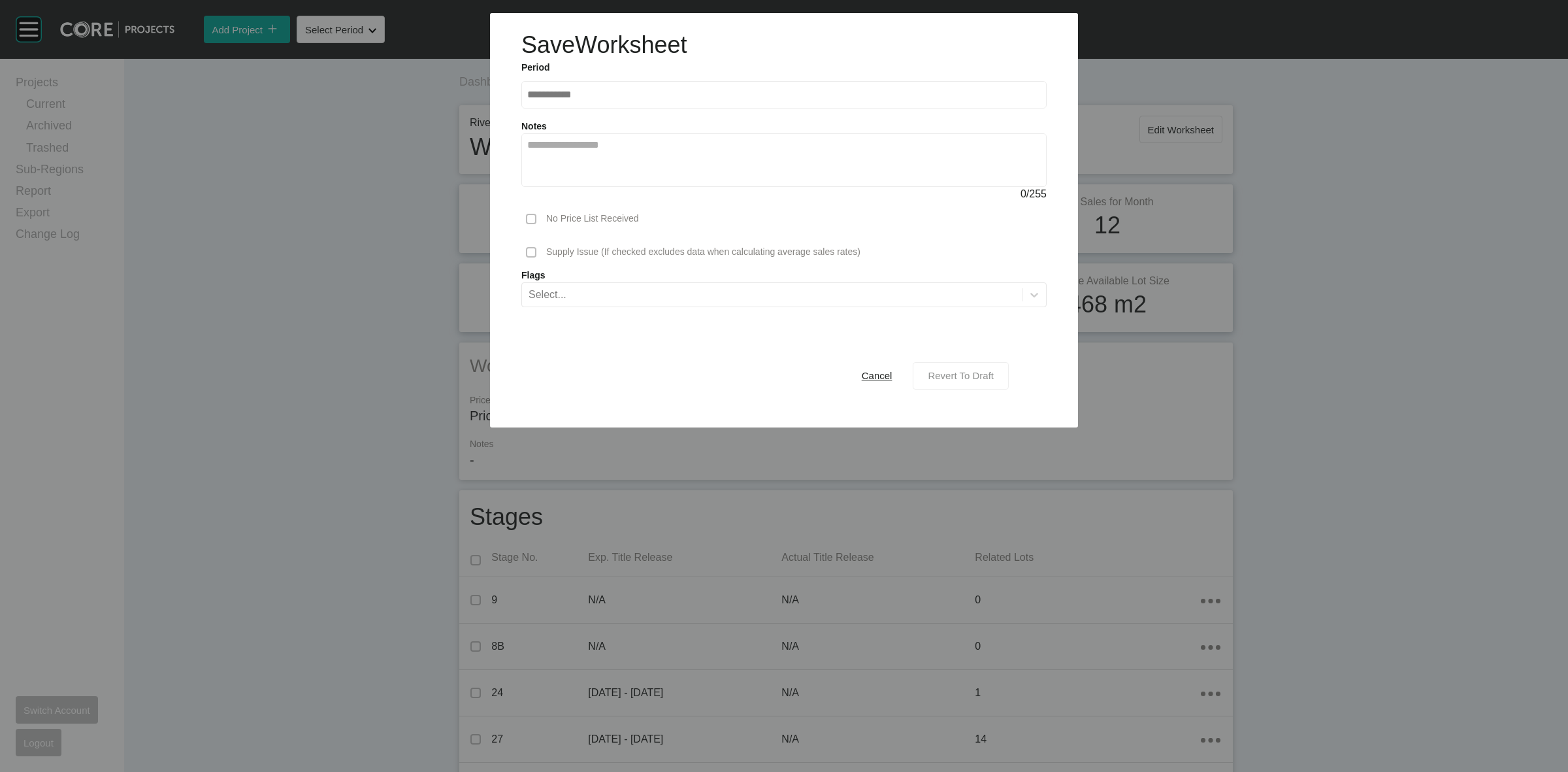
click at [943, 380] on span "Revert To Draft" at bounding box center [961, 376] width 66 height 11
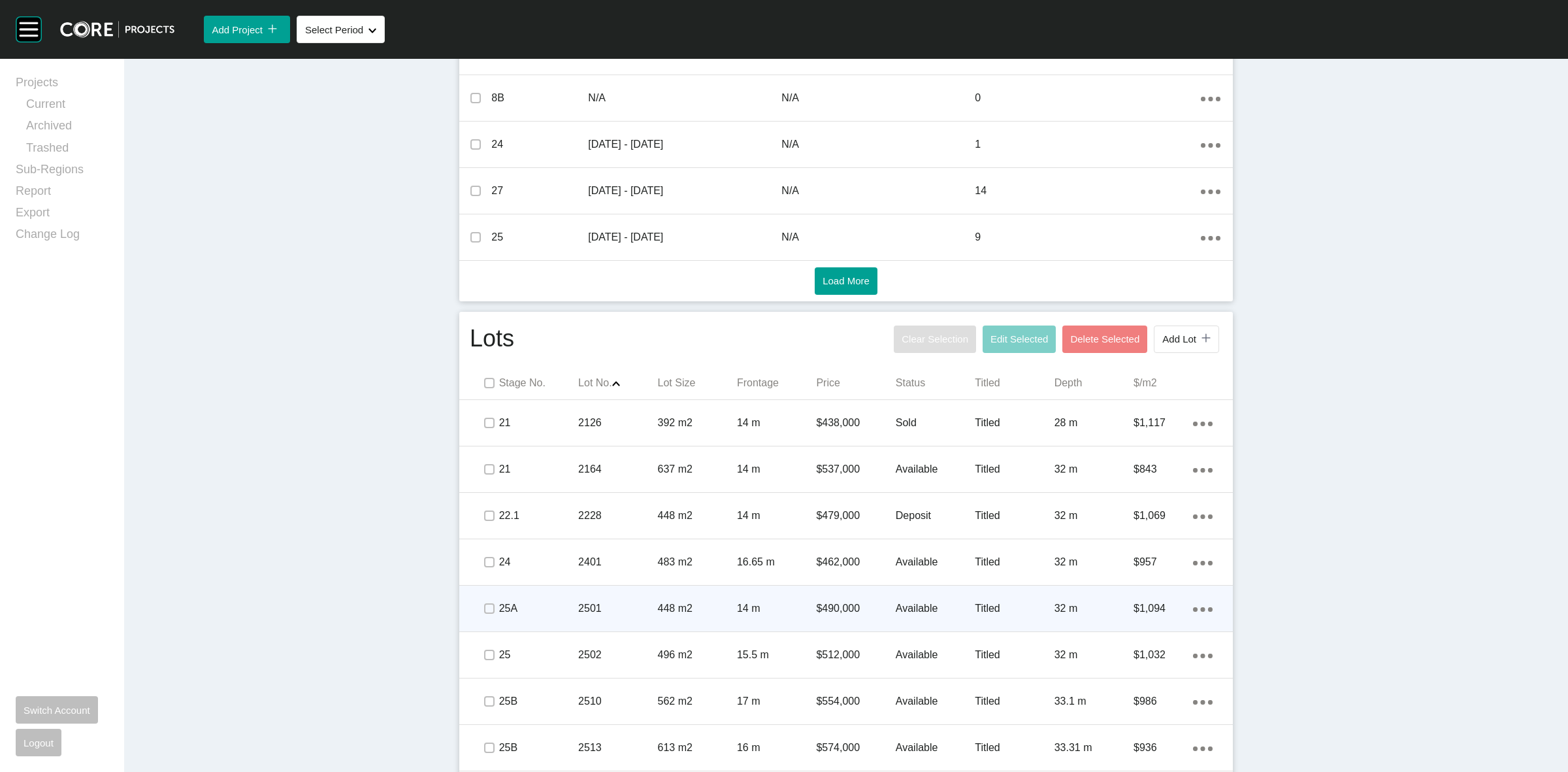
scroll to position [653, 0]
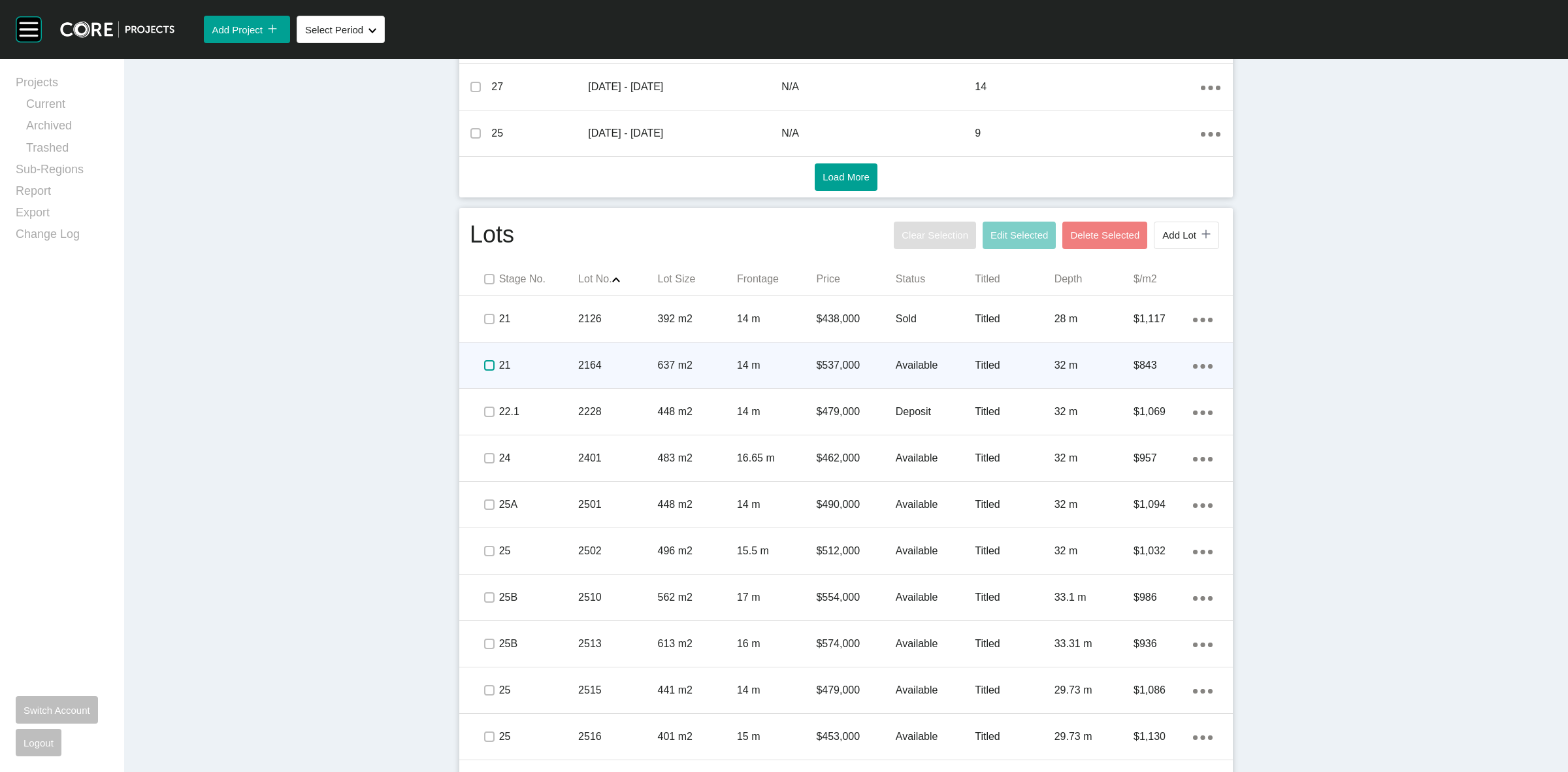
click at [484, 370] on label at bounding box center [489, 365] width 10 height 10
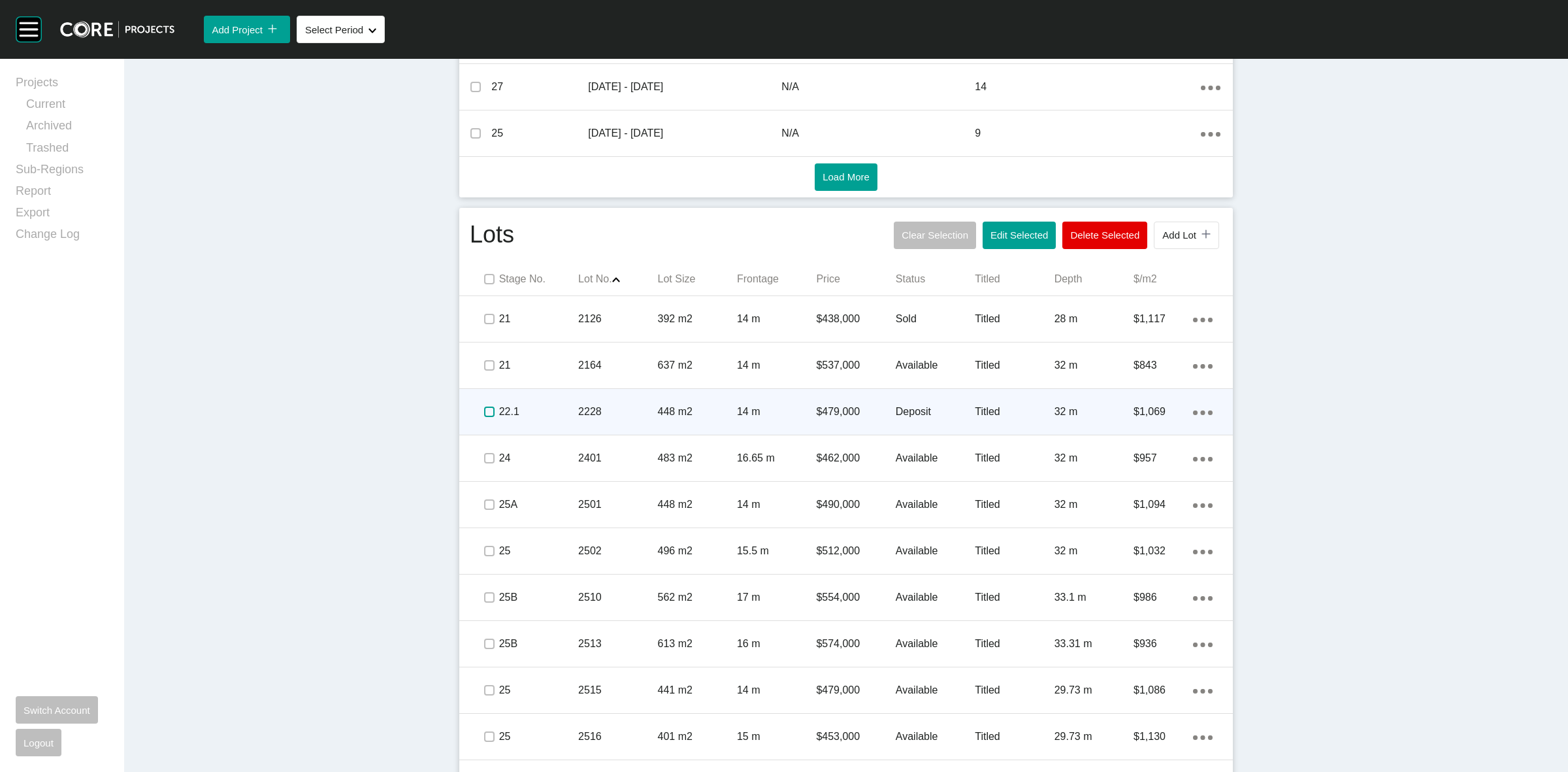
click at [484, 413] on label at bounding box center [489, 411] width 10 height 10
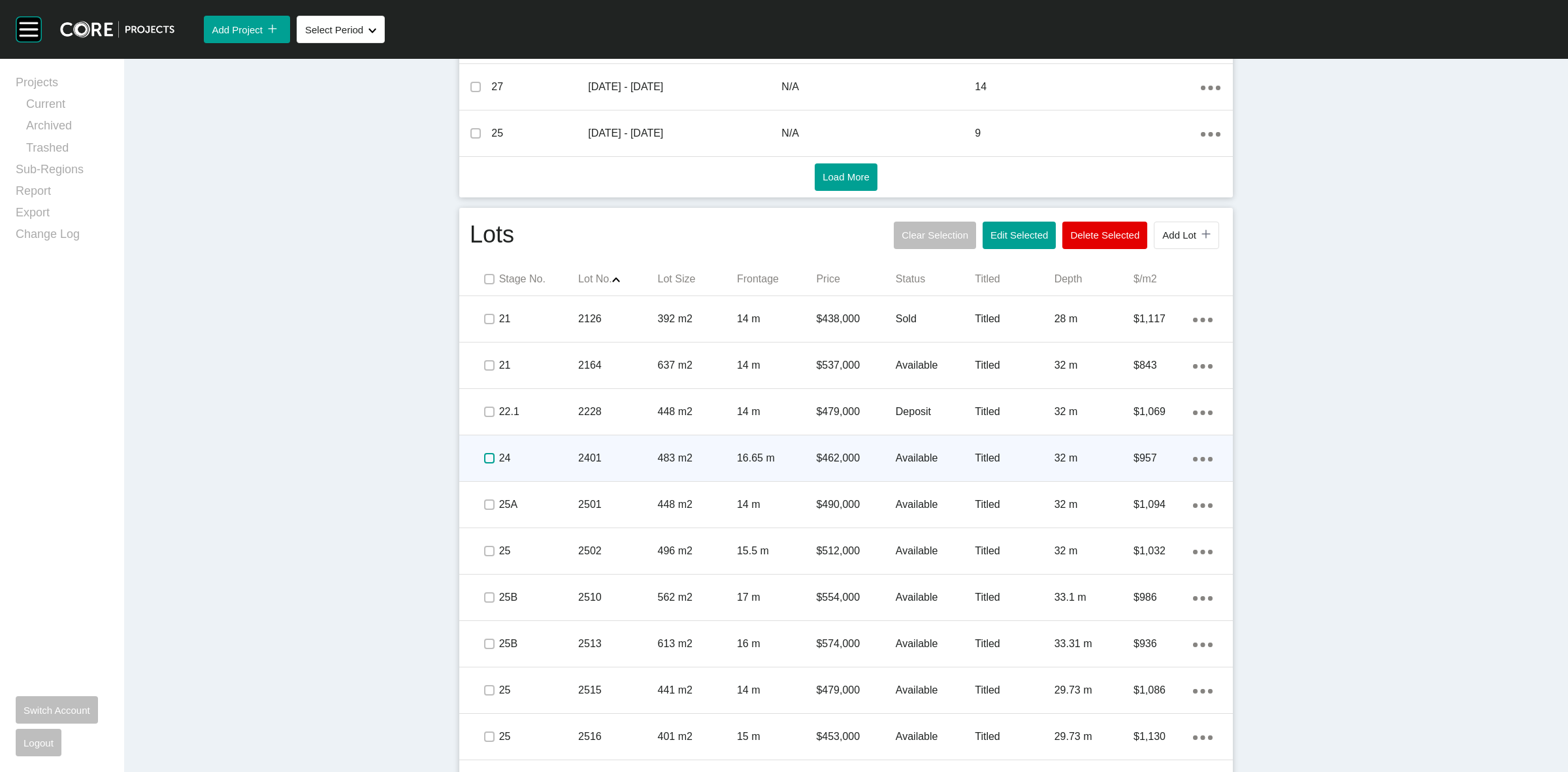
click at [486, 462] on label at bounding box center [489, 457] width 10 height 10
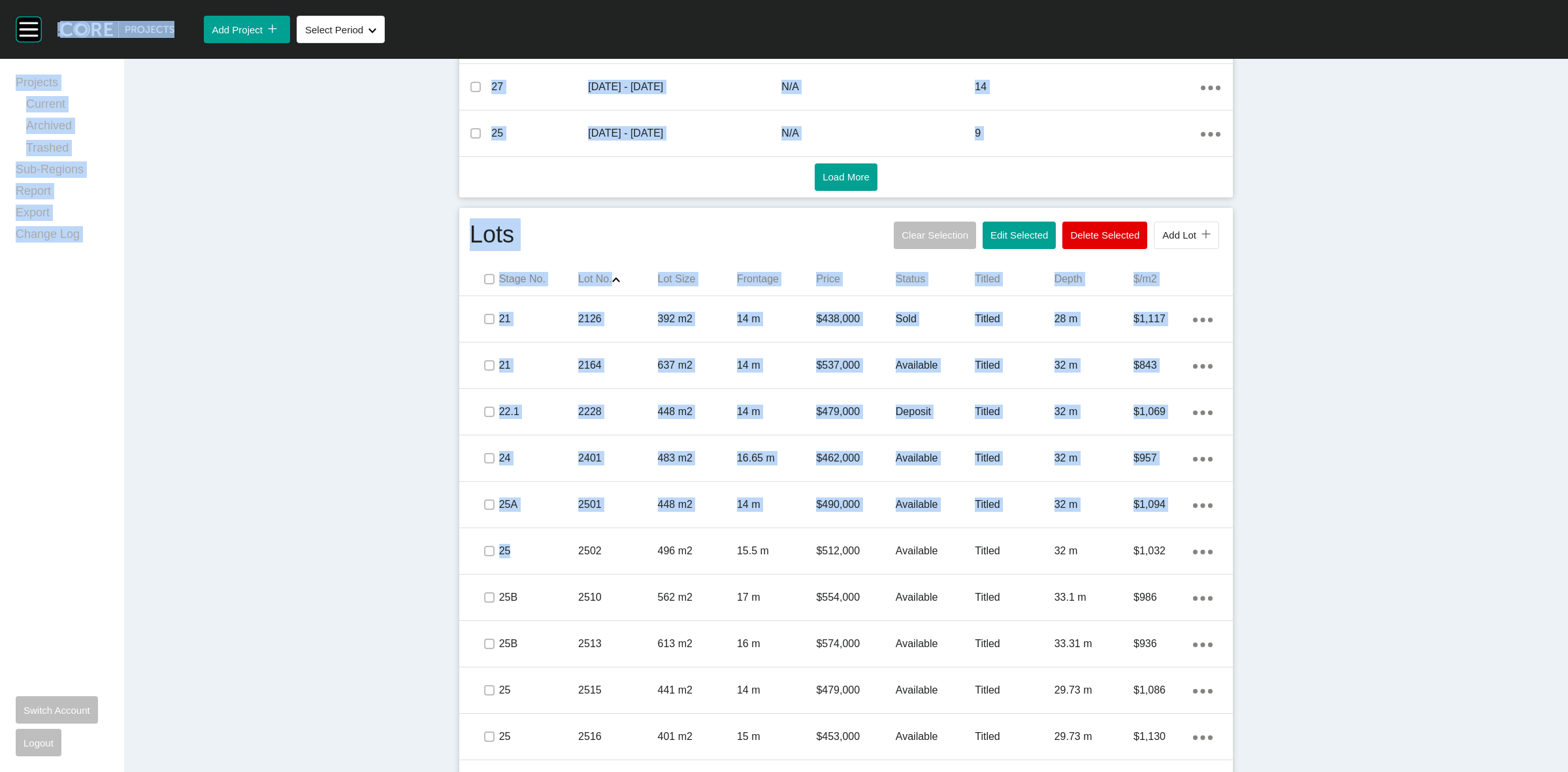
click at [1567, 771] on html "Group 2 Created with Sketch. . Add Project icon/tick copy 11 Created with Sketc…" at bounding box center [784, 386] width 1568 height 772
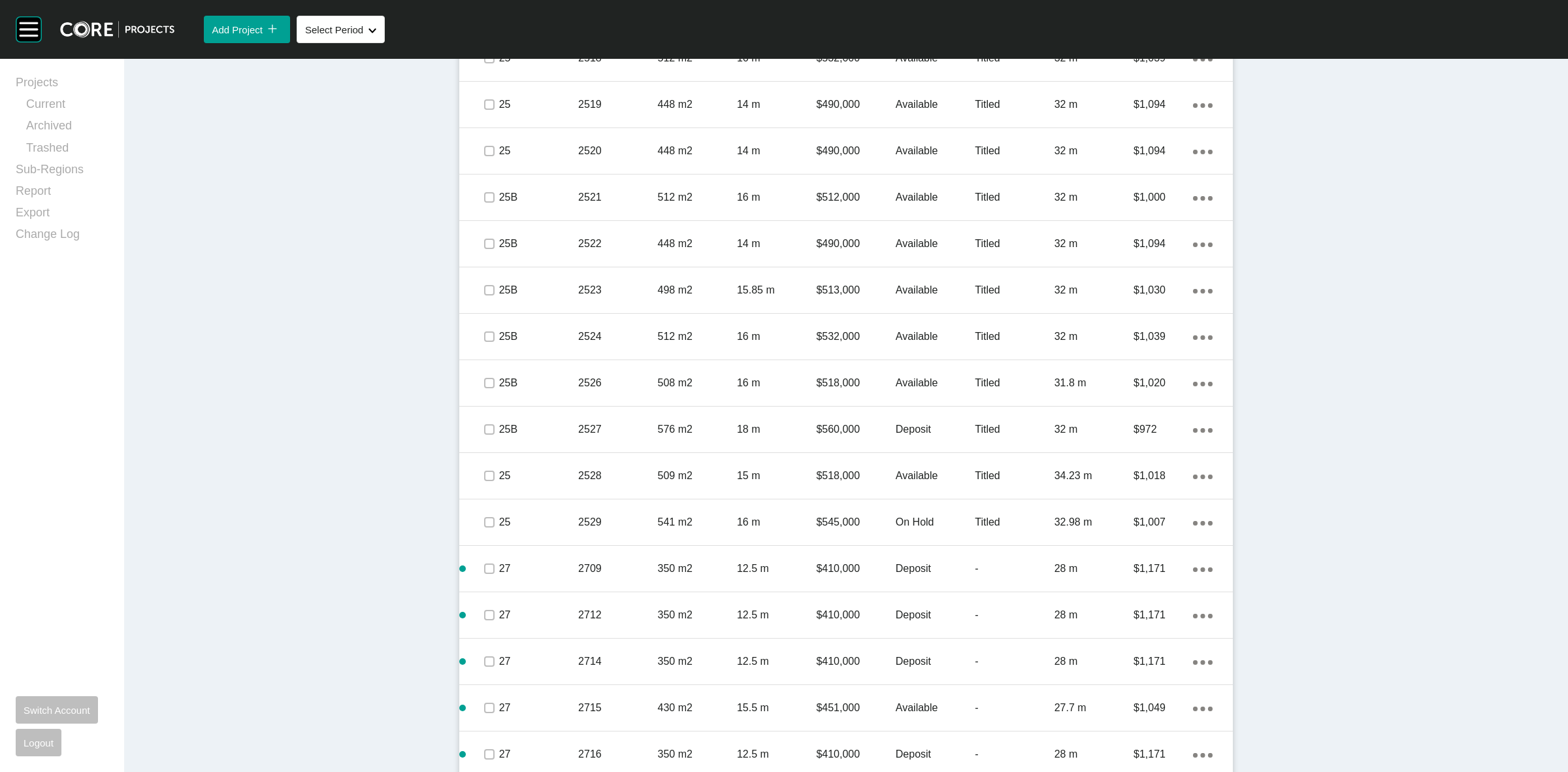
click at [275, 398] on div "Dashboard › Projects › [GEOGRAPHIC_DATA] › Worksheet Riverfield Worksheet - [DA…" at bounding box center [846, 613] width 1444 height 3958
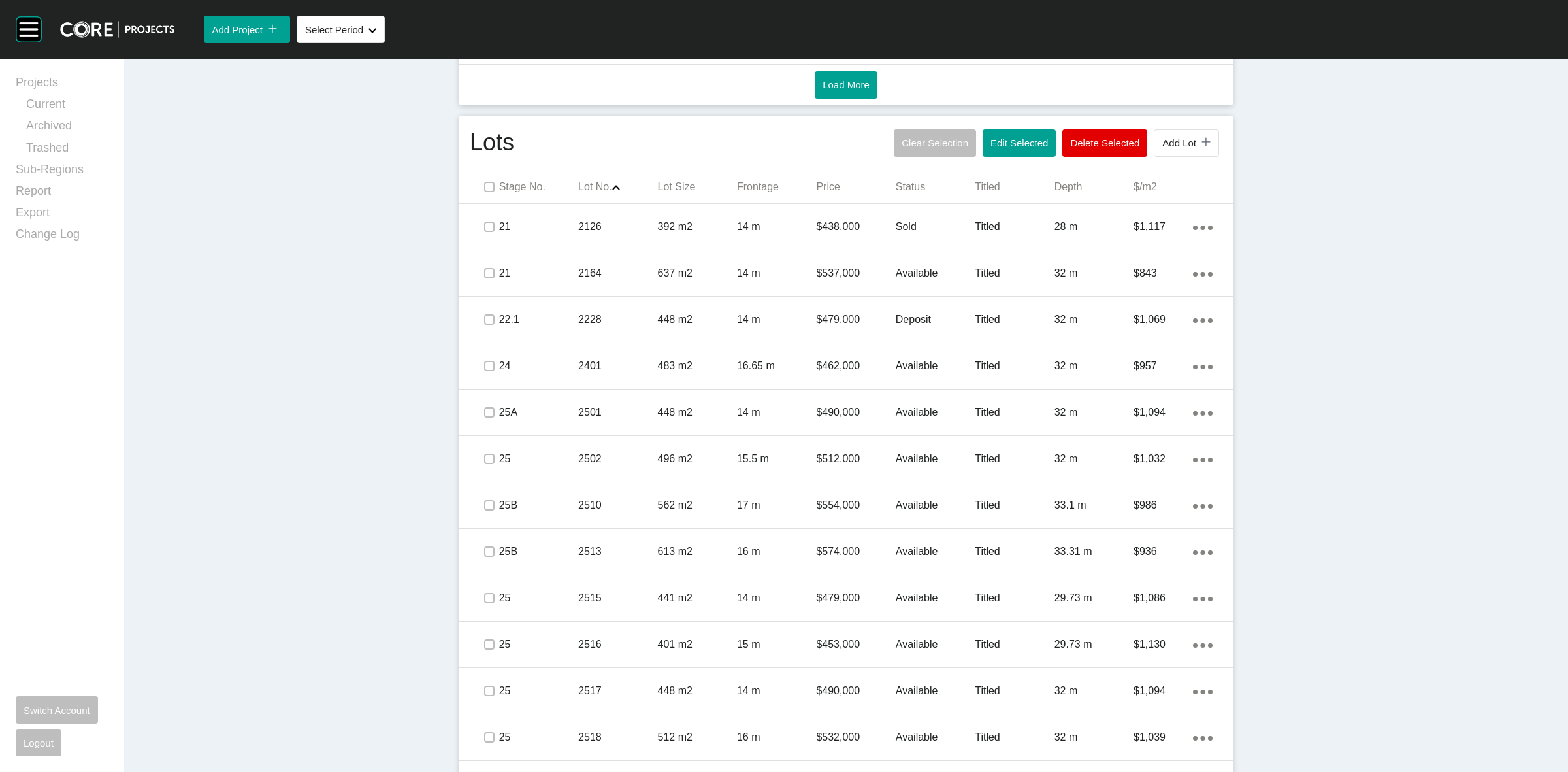
scroll to position [690, 0]
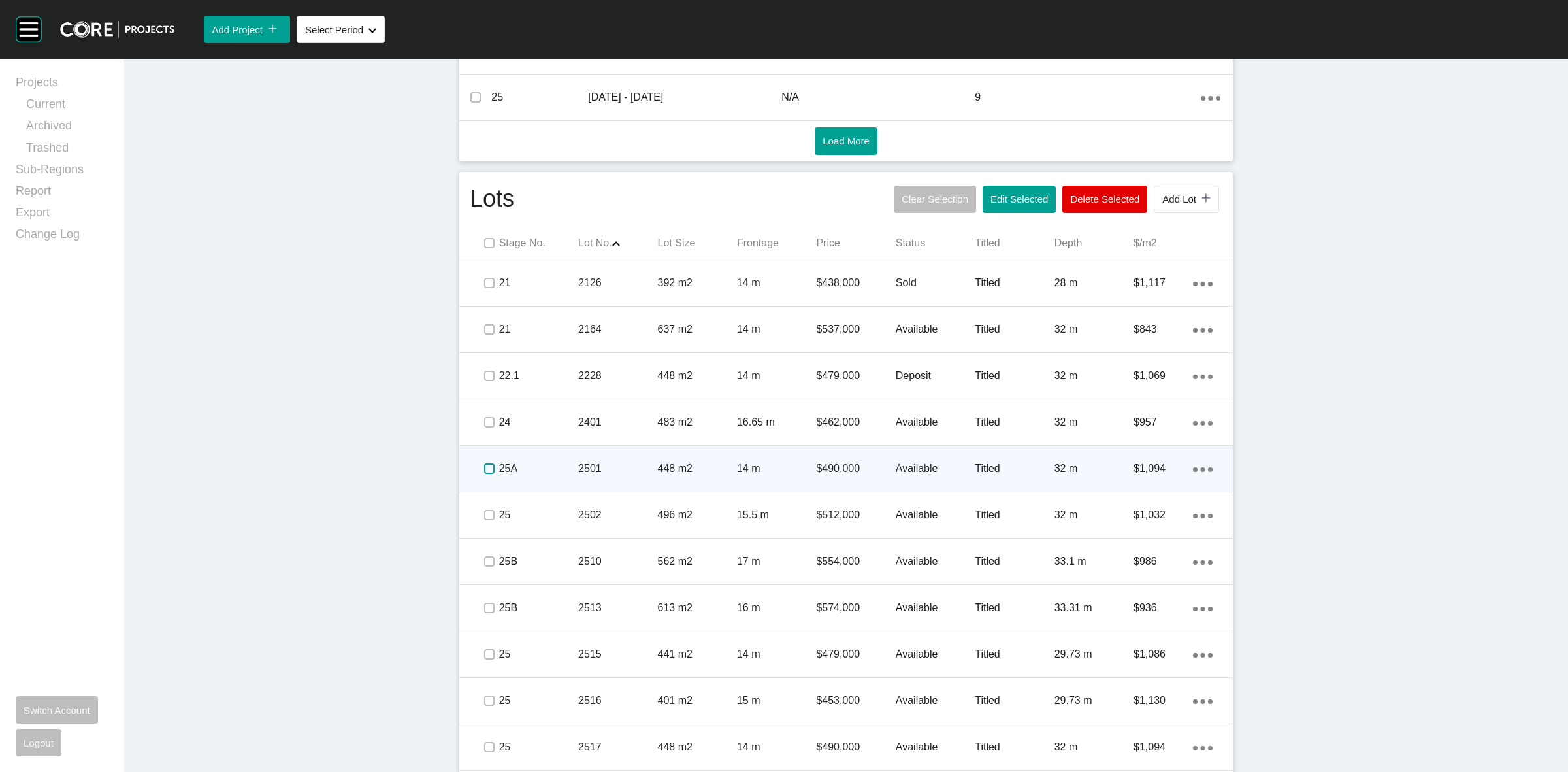
click at [485, 470] on label at bounding box center [489, 468] width 10 height 10
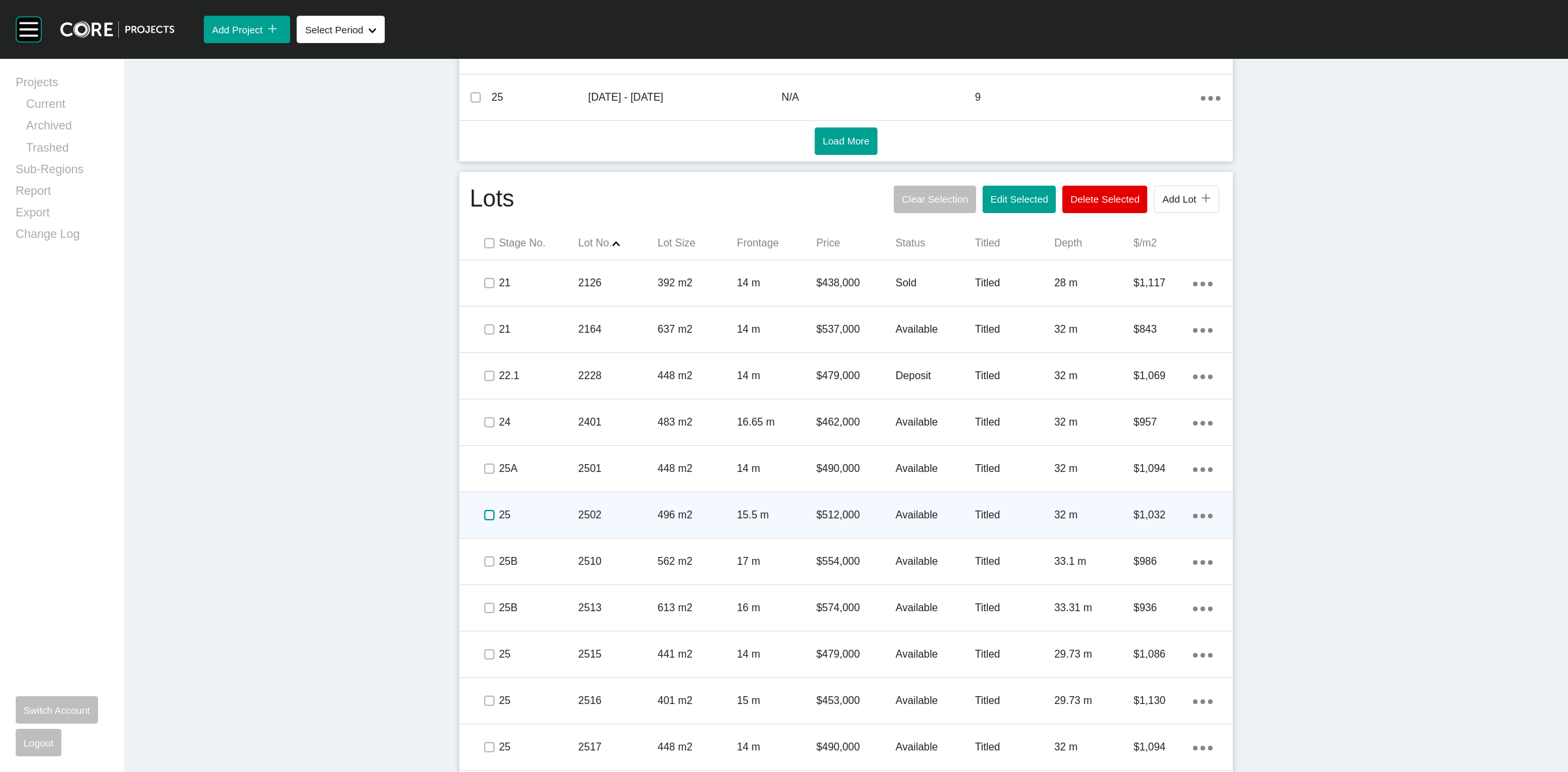
click at [487, 511] on label at bounding box center [489, 515] width 10 height 10
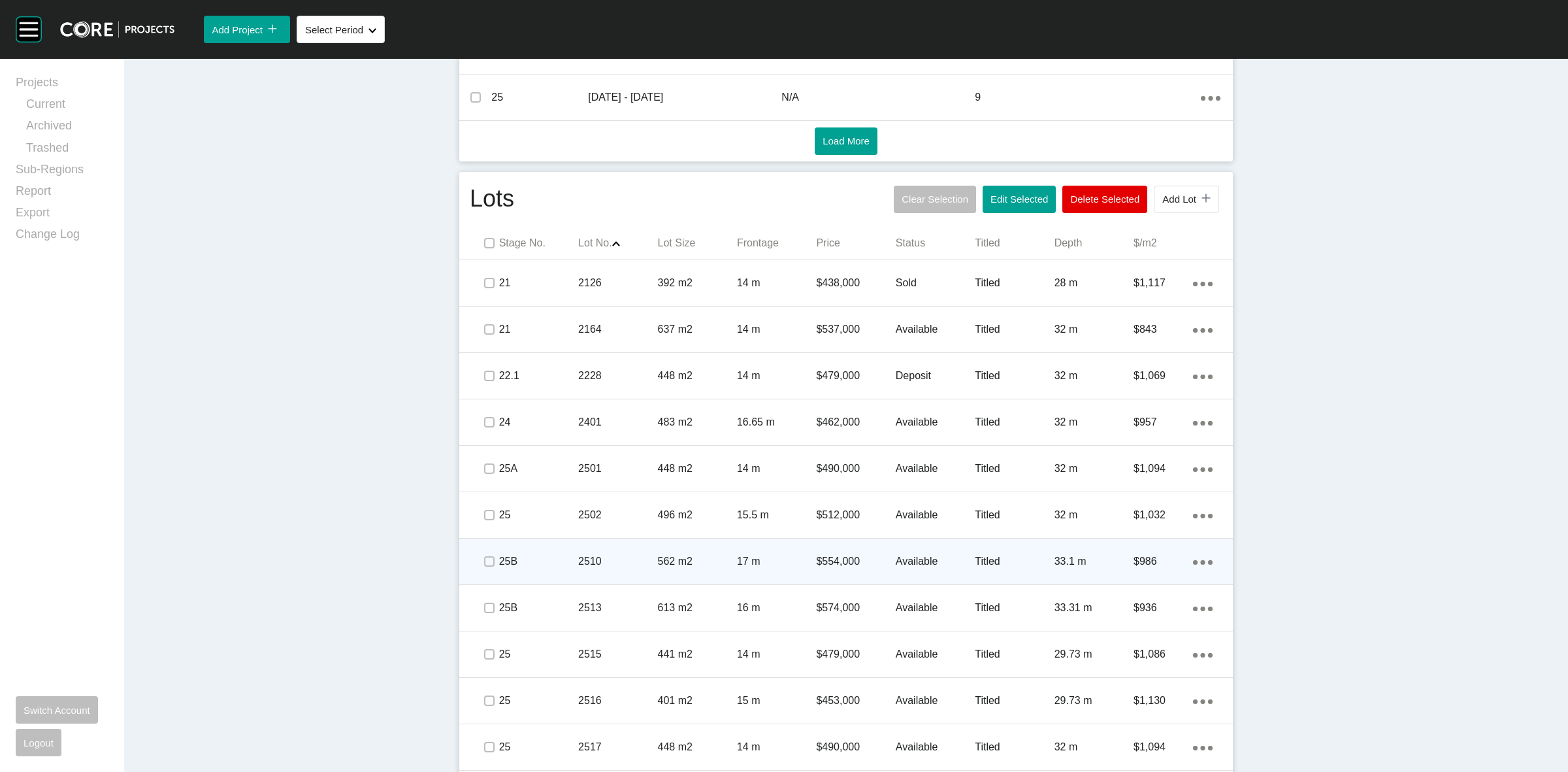
click at [479, 562] on span at bounding box center [489, 561] width 19 height 19
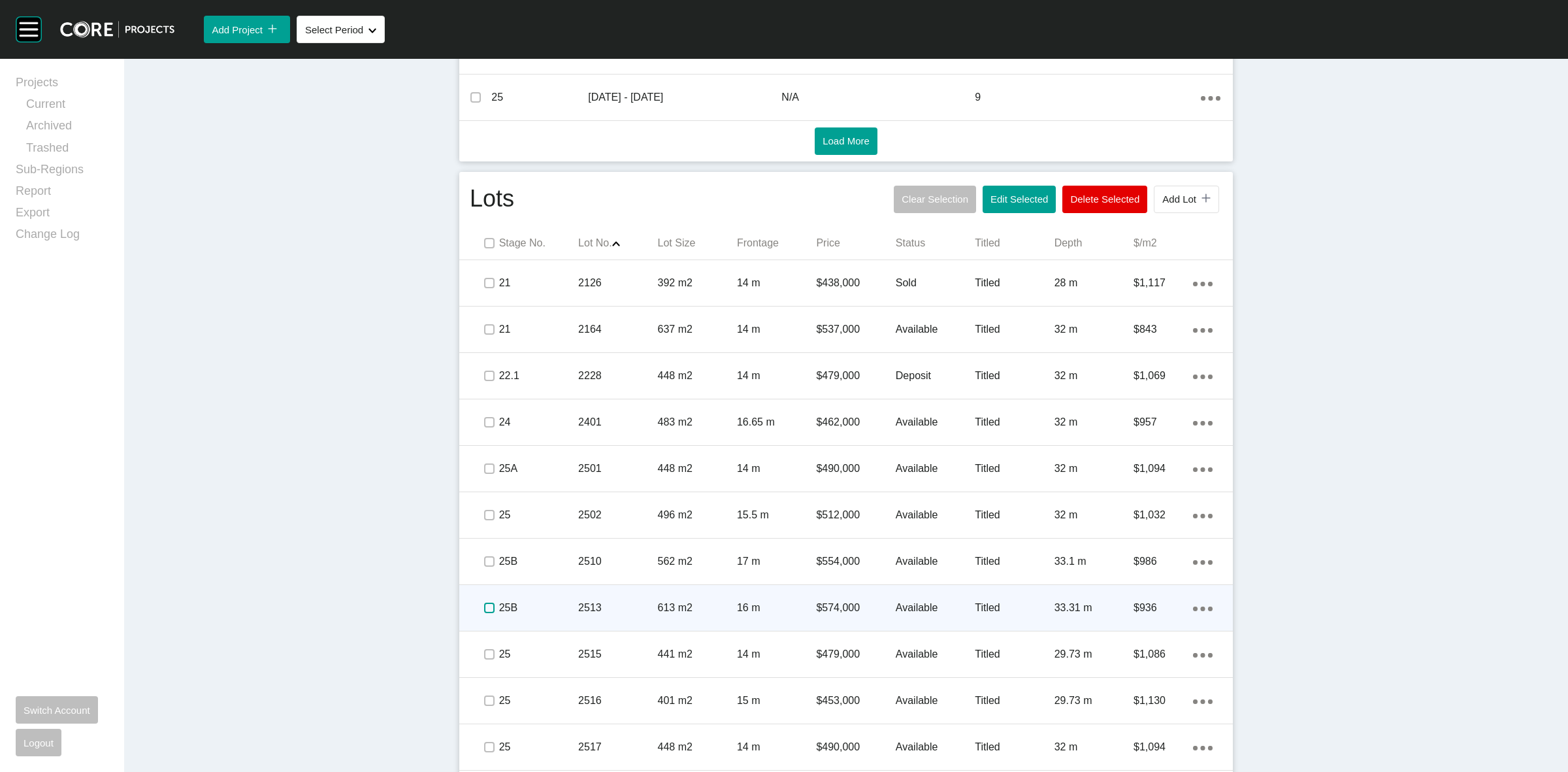
click at [485, 604] on label at bounding box center [489, 607] width 10 height 10
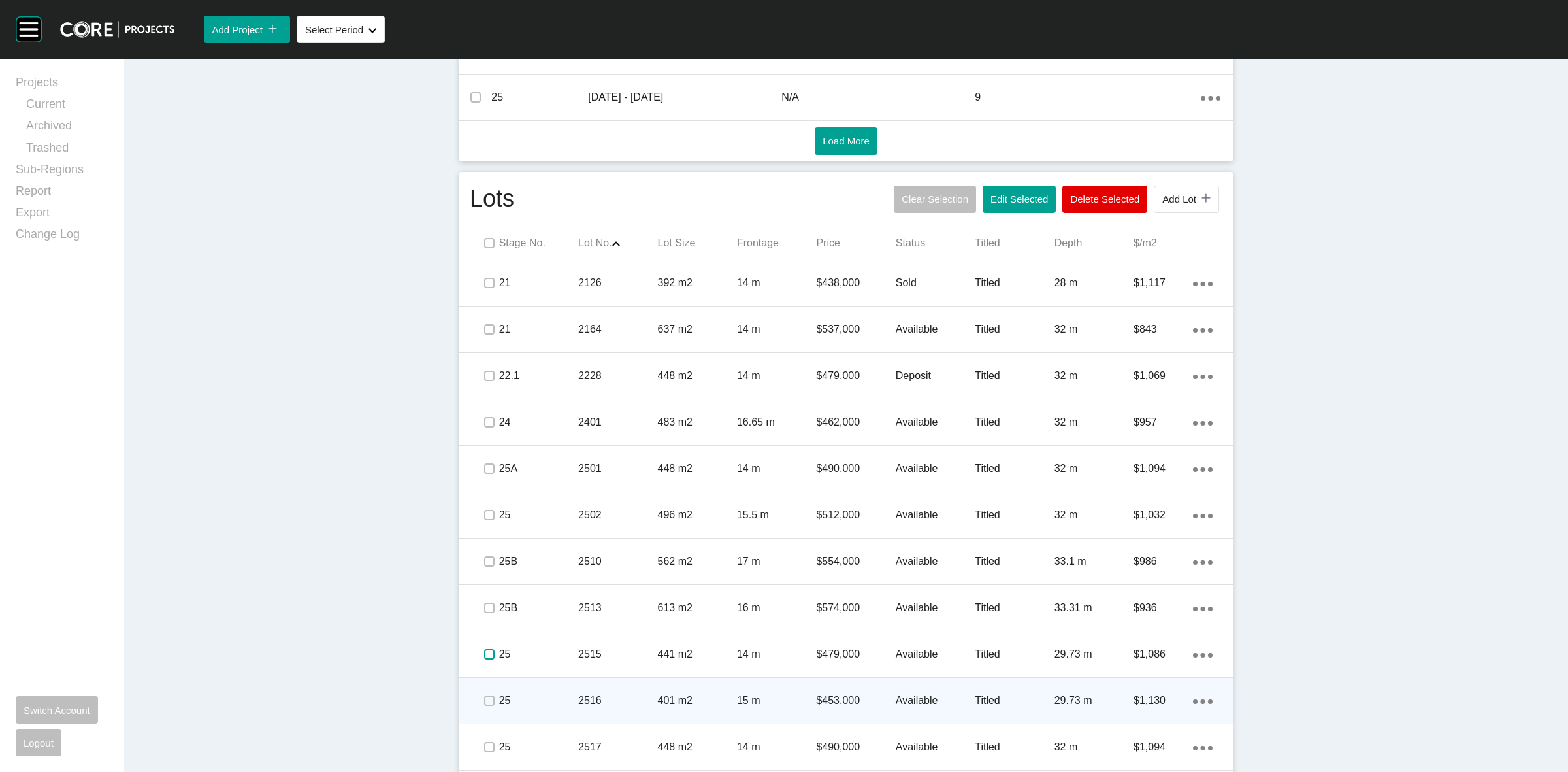
drag, startPoint x: 484, startPoint y: 649, endPoint x: 488, endPoint y: 681, distance: 32.2
click at [484, 650] on label at bounding box center [489, 653] width 10 height 10
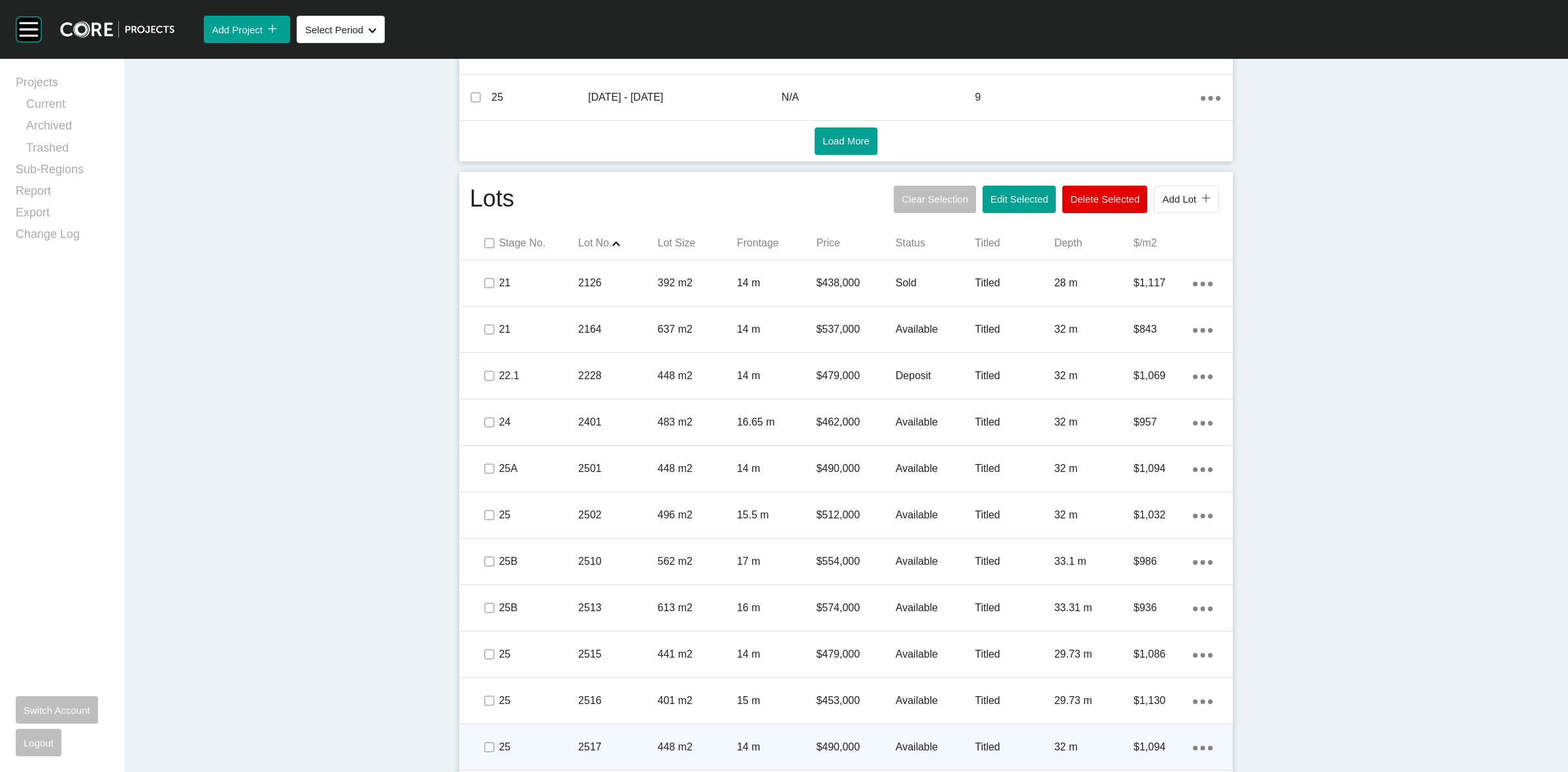
drag, startPoint x: 488, startPoint y: 693, endPoint x: 490, endPoint y: 742, distance: 49.0
click at [488, 701] on span at bounding box center [489, 700] width 19 height 19
click at [484, 745] on label at bounding box center [489, 746] width 10 height 10
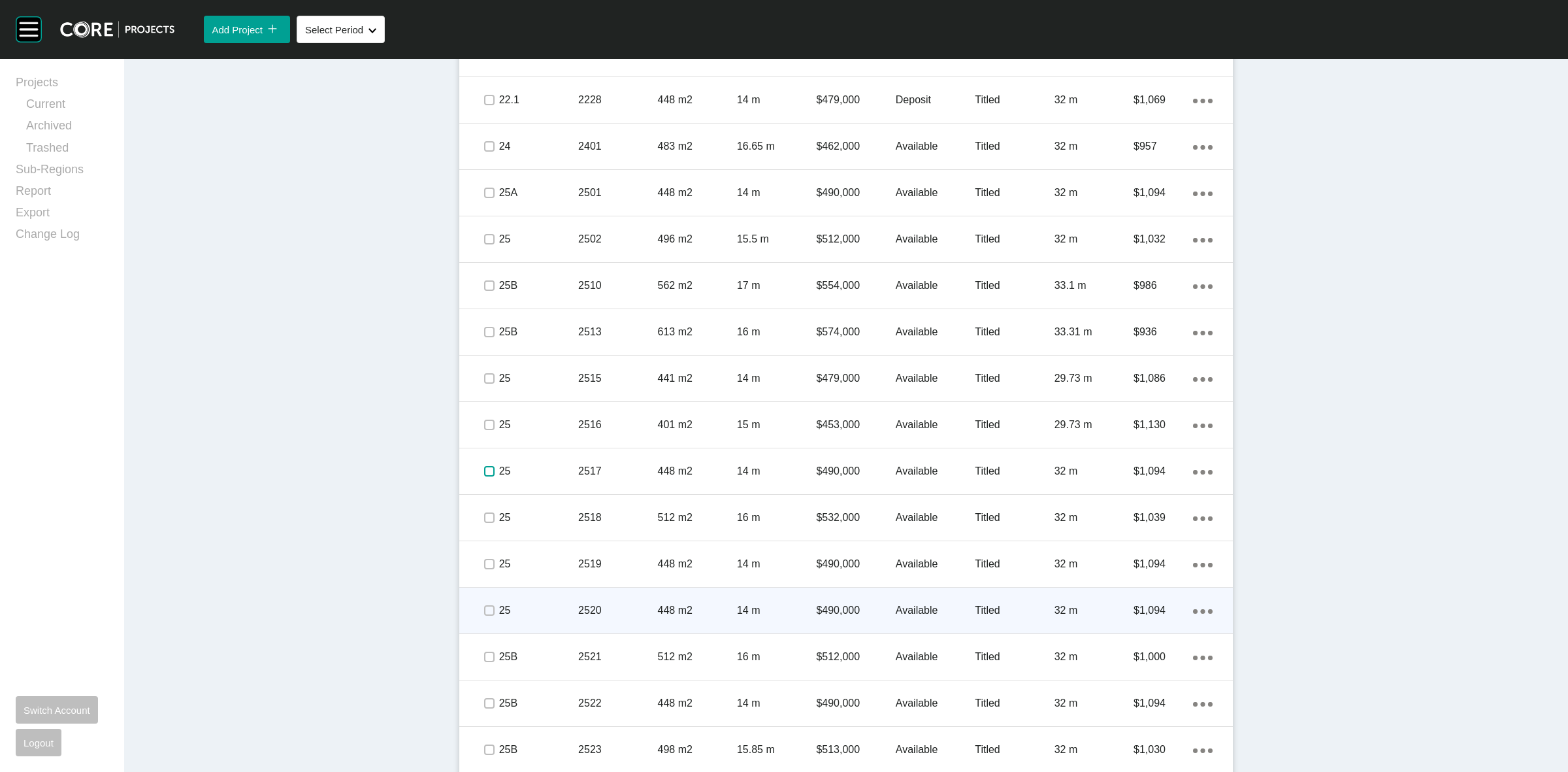
scroll to position [1016, 0]
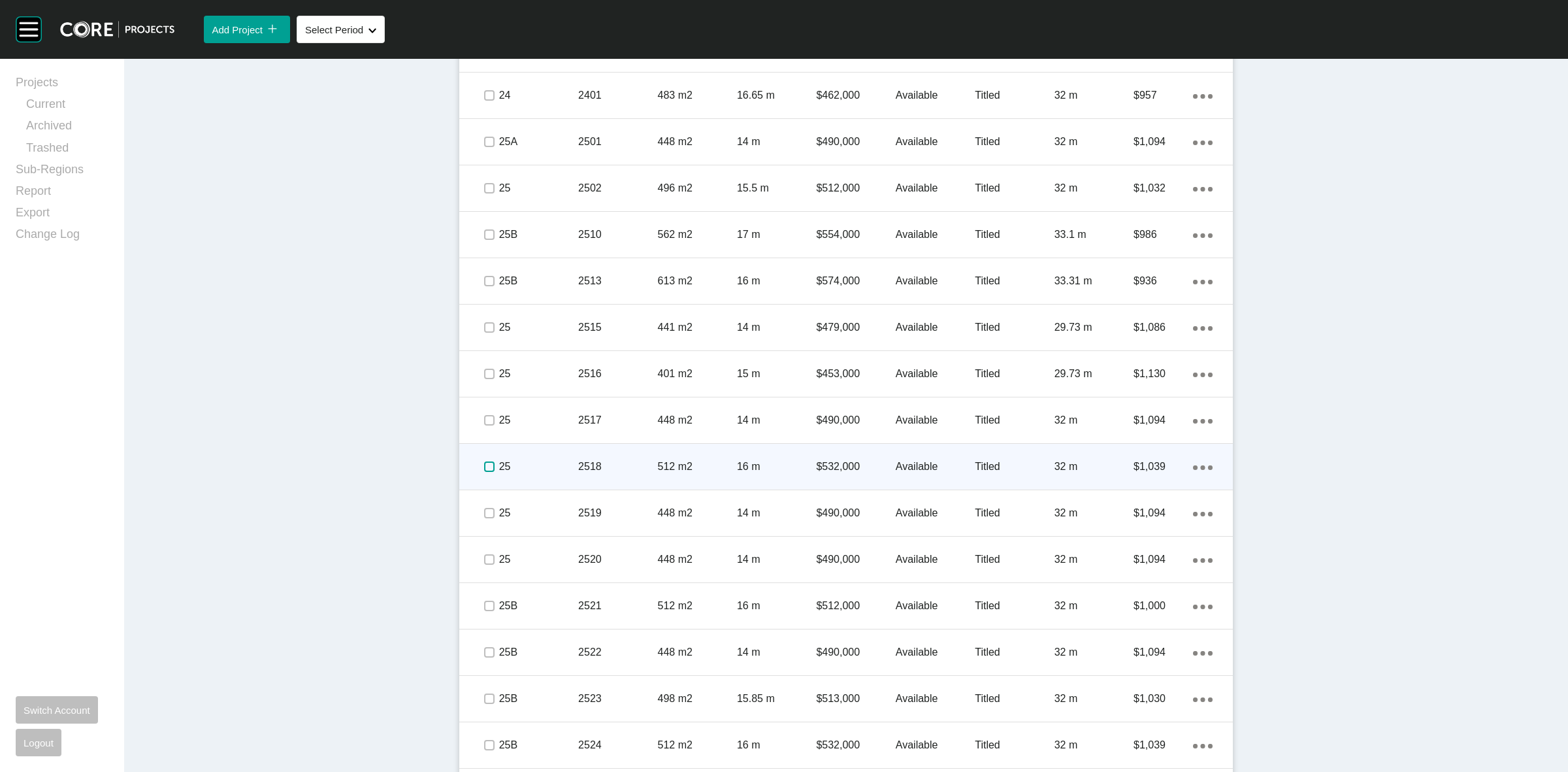
click at [484, 463] on label at bounding box center [489, 466] width 10 height 10
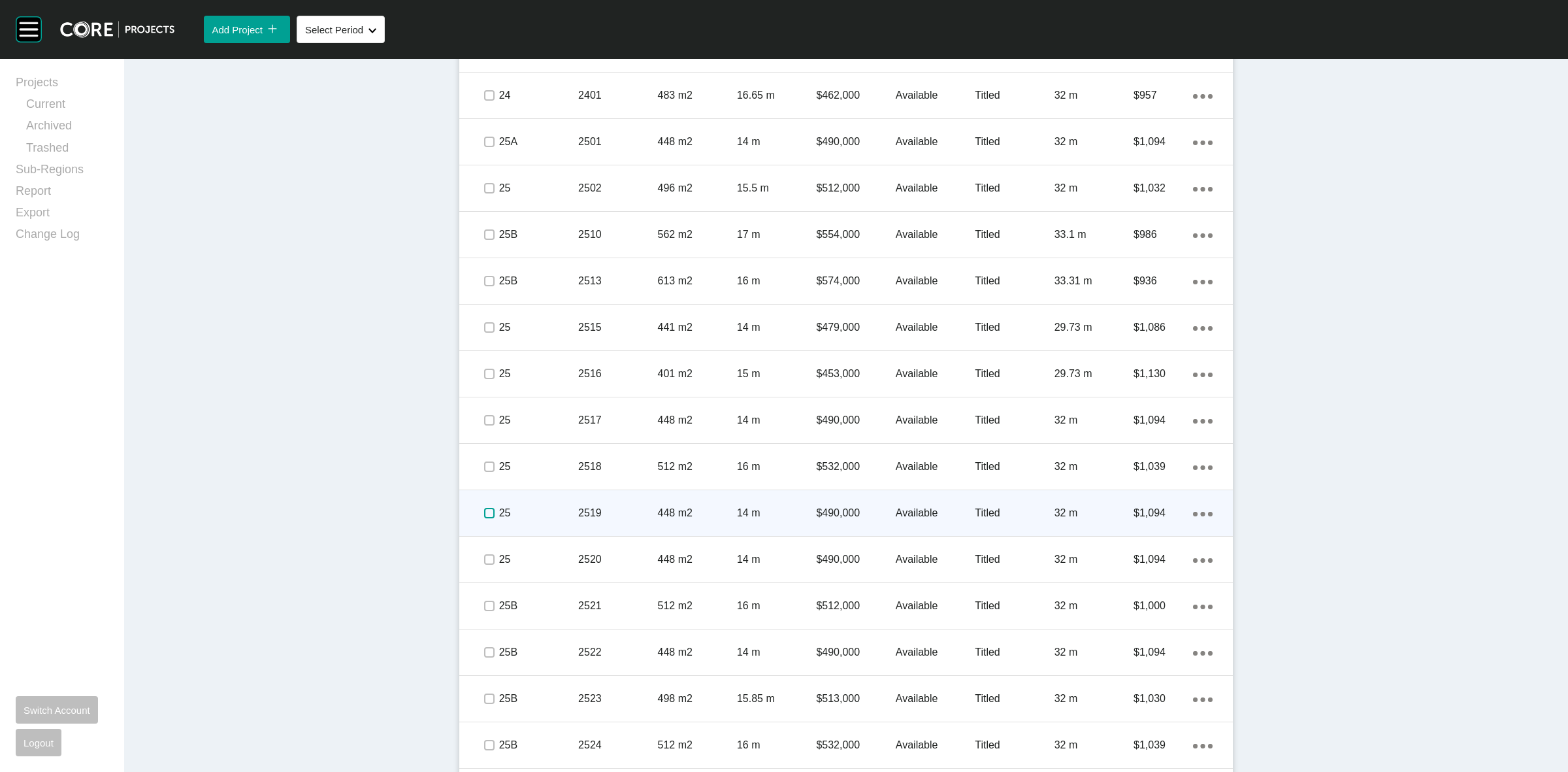
click at [484, 515] on label at bounding box center [489, 512] width 10 height 10
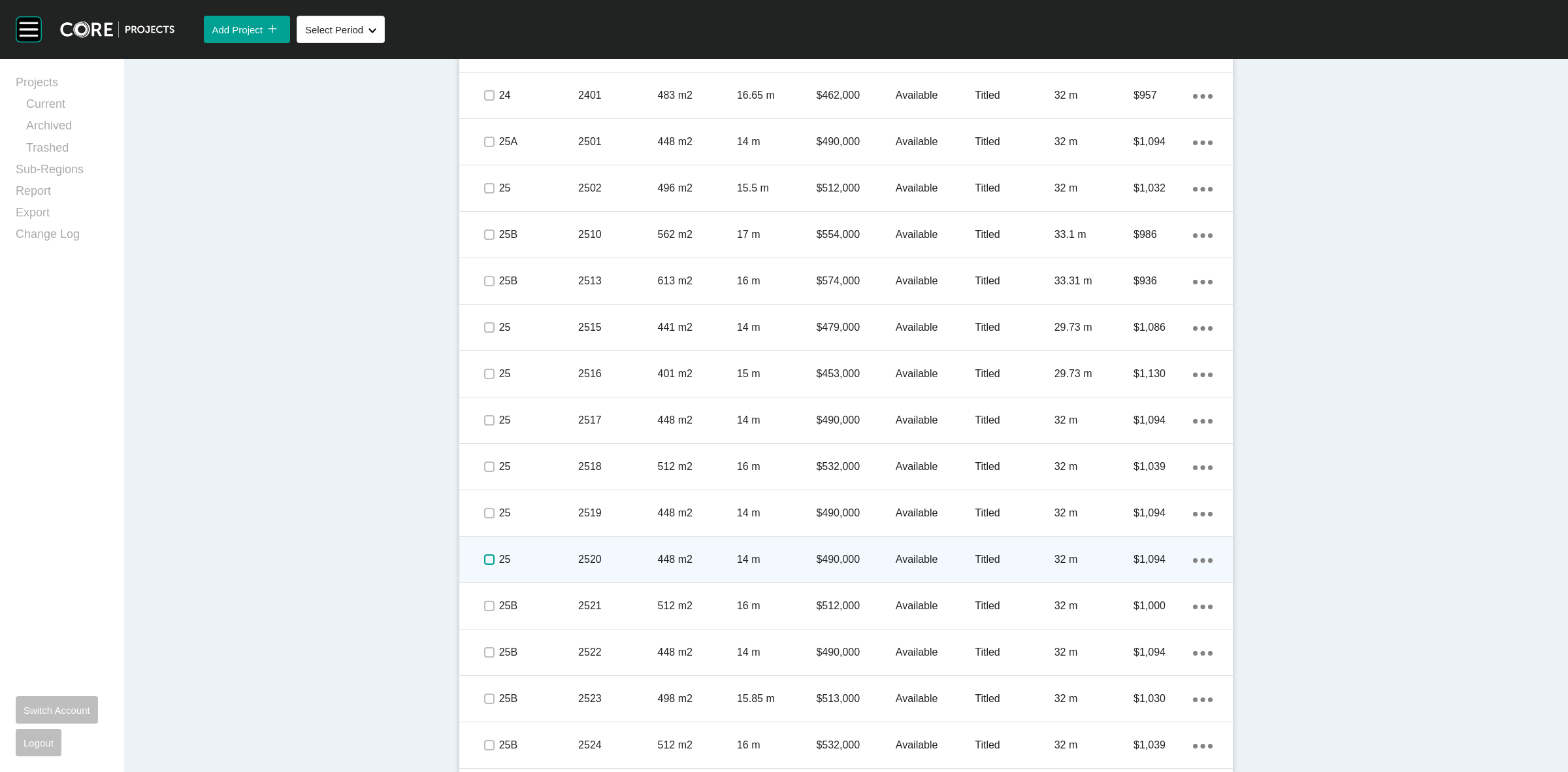
click at [484, 557] on label at bounding box center [489, 559] width 10 height 10
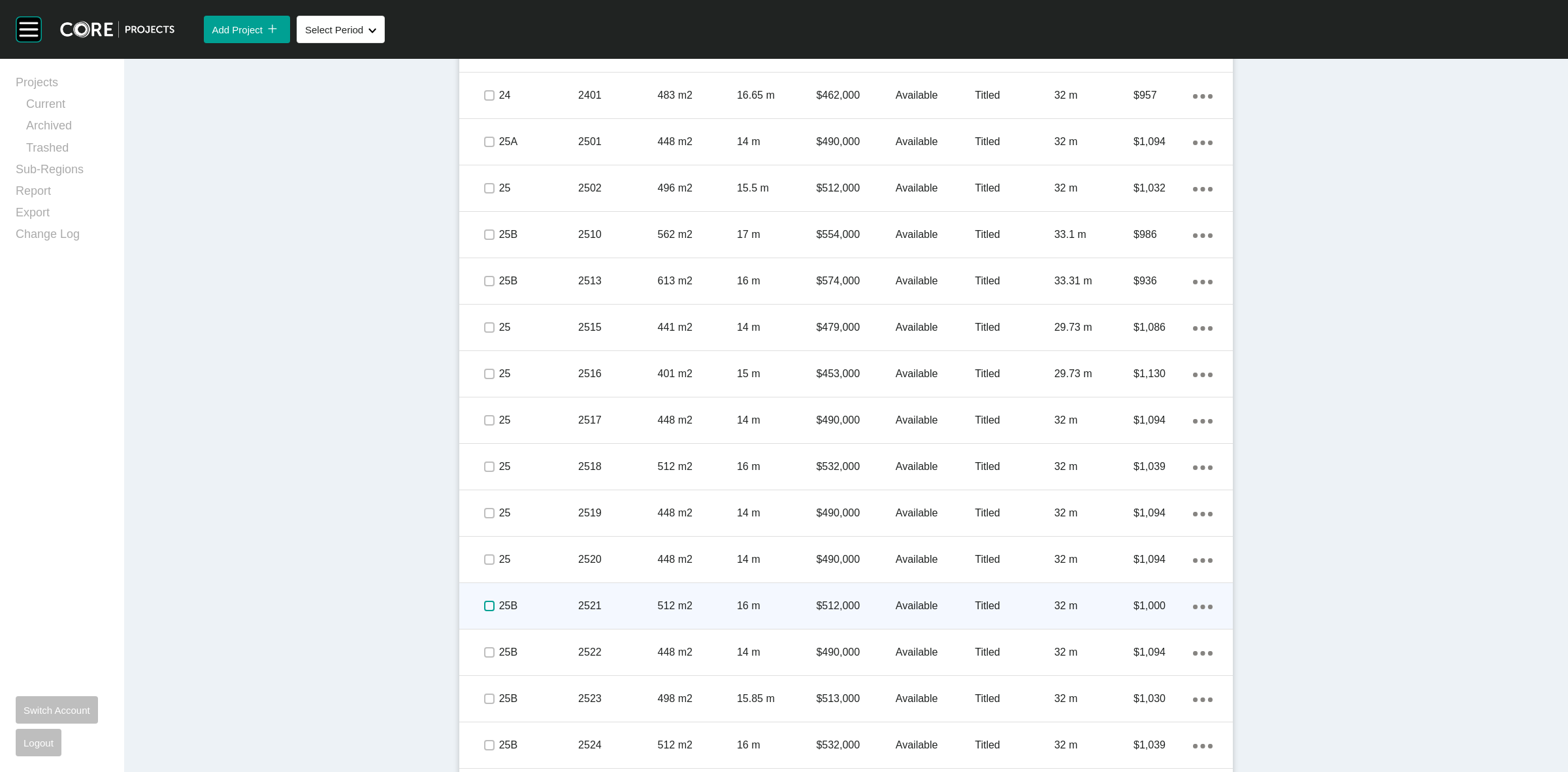
click at [487, 603] on label at bounding box center [489, 606] width 10 height 10
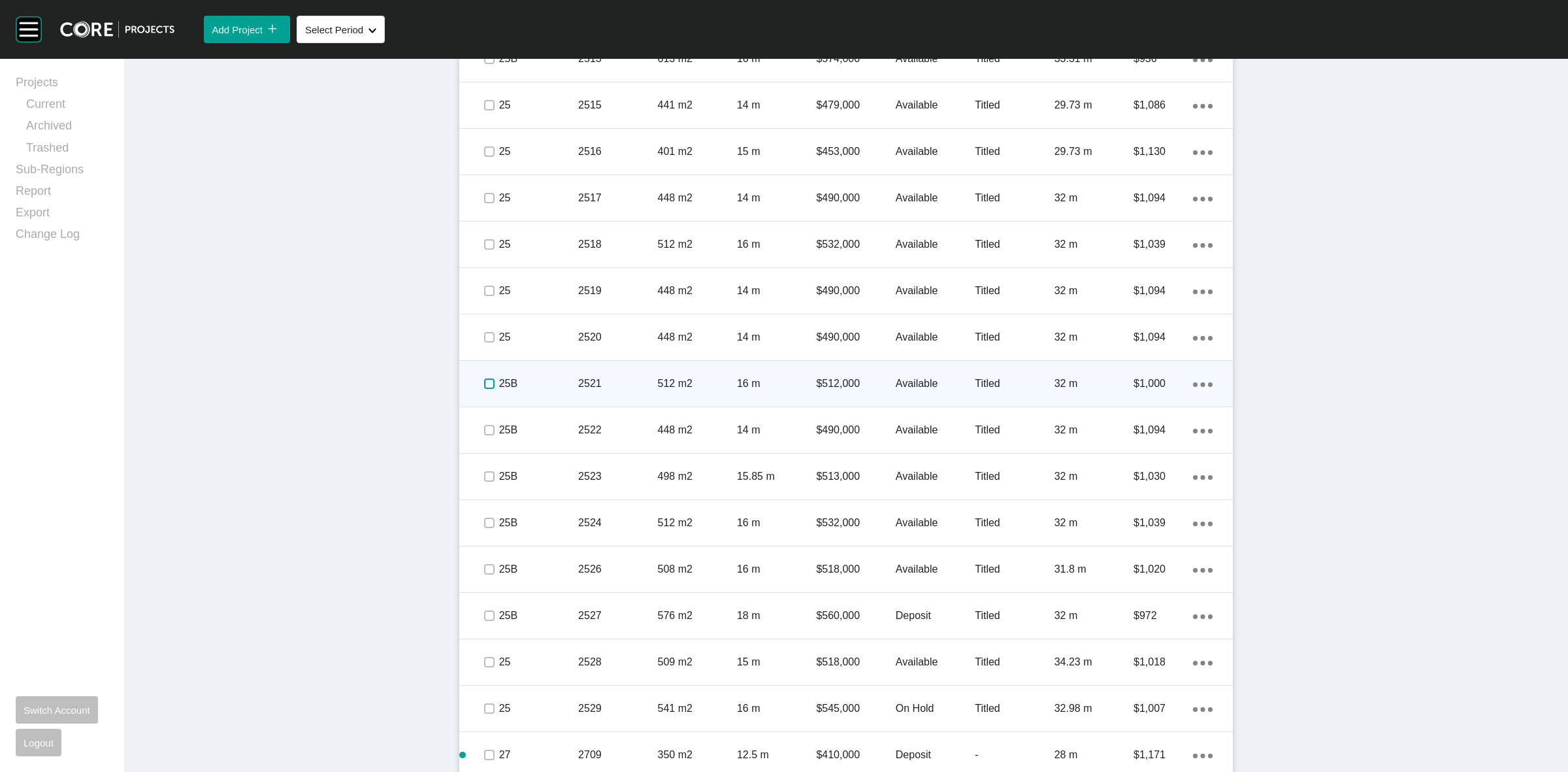
scroll to position [1262, 0]
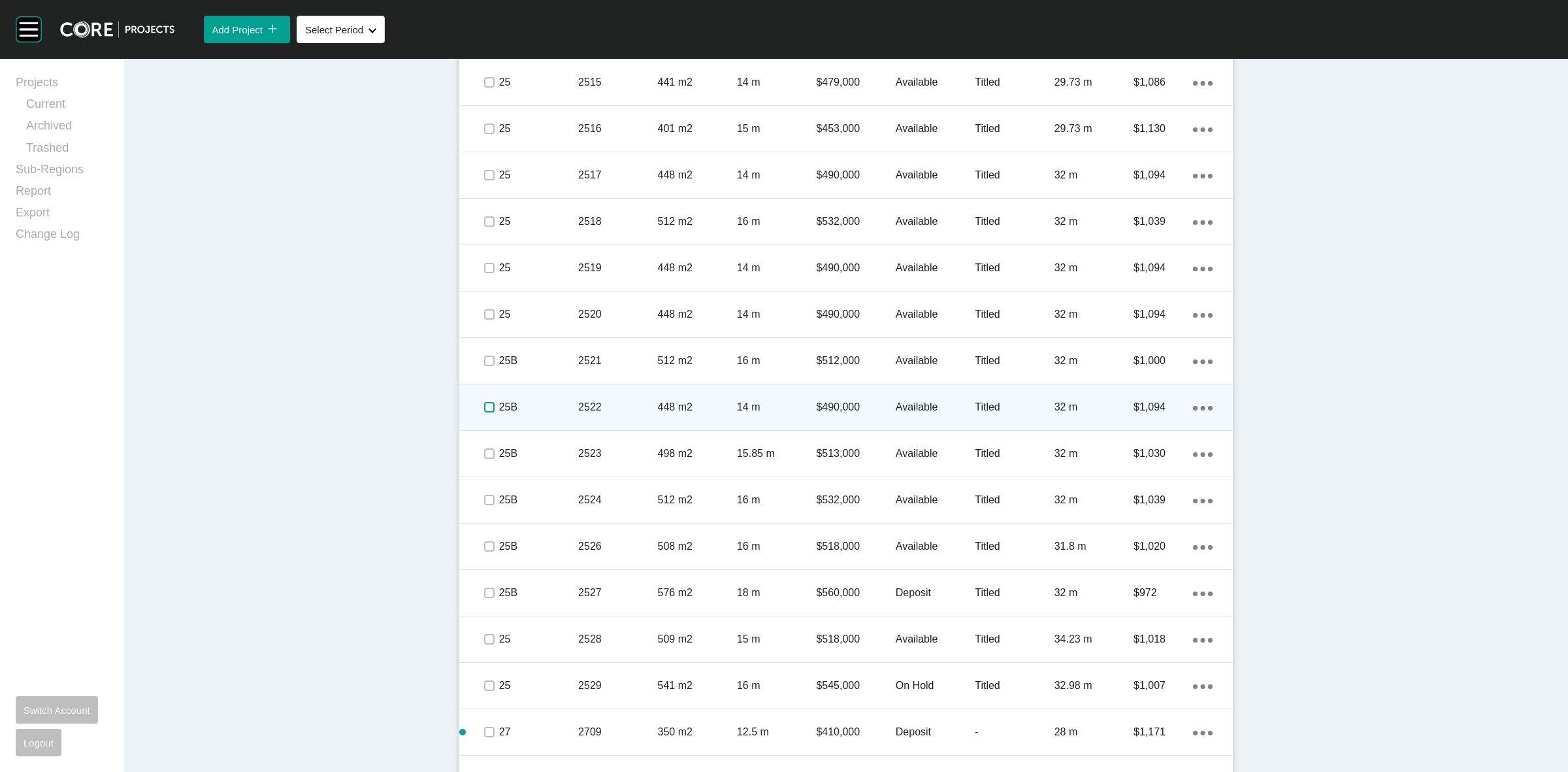
click at [484, 410] on label at bounding box center [489, 407] width 10 height 10
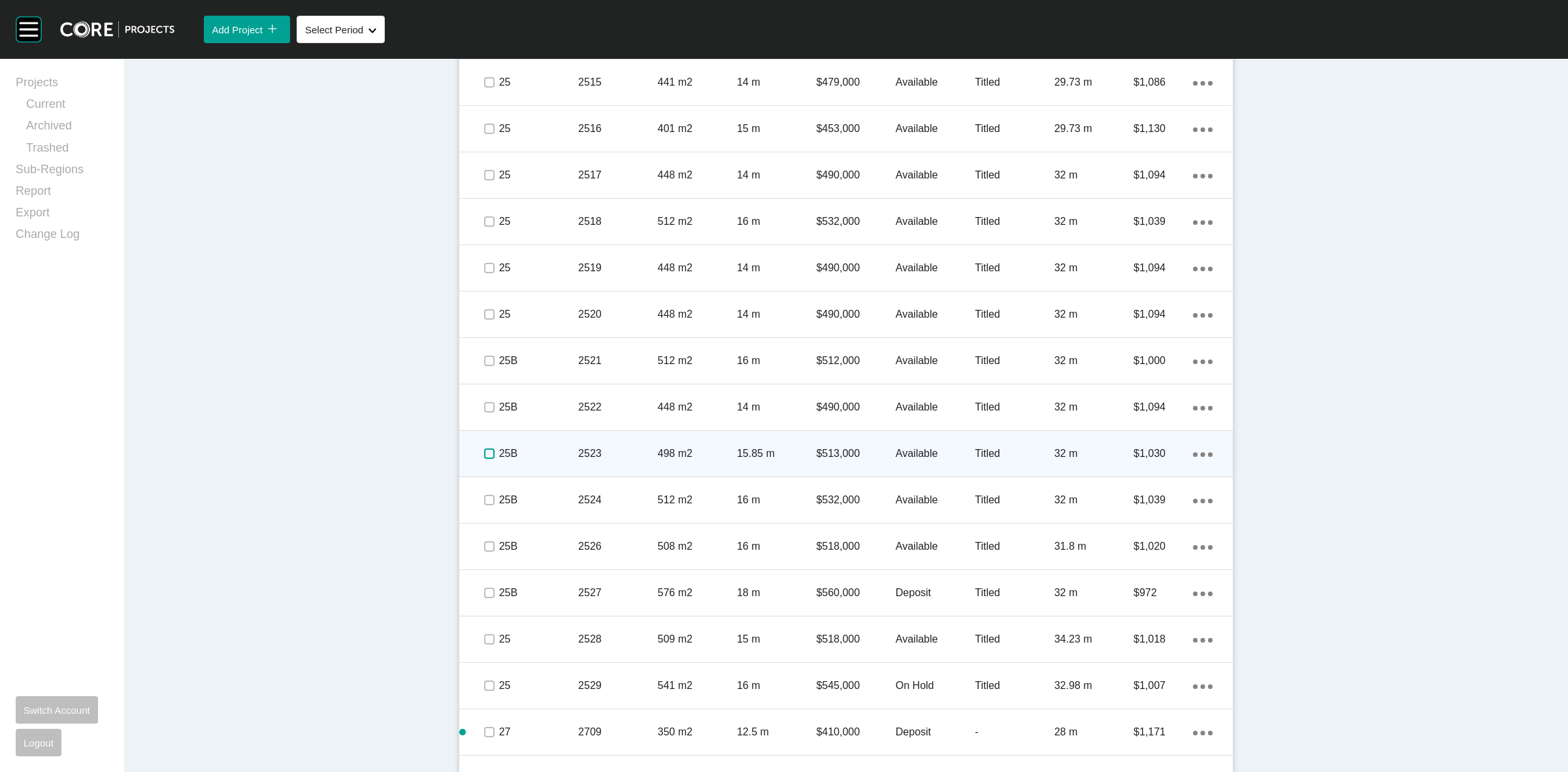
click at [484, 455] on label at bounding box center [489, 453] width 10 height 10
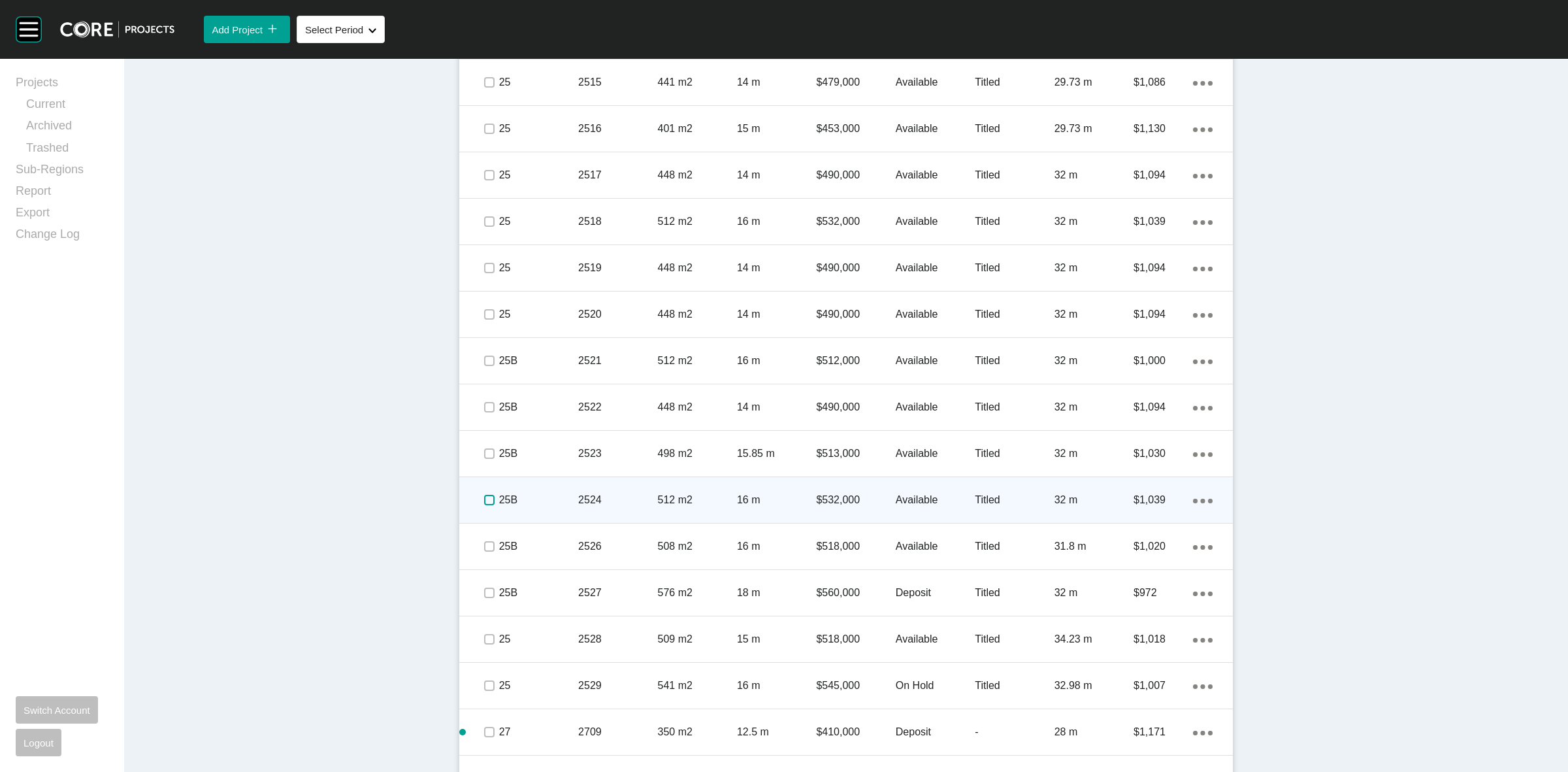
click at [484, 498] on label at bounding box center [489, 499] width 10 height 10
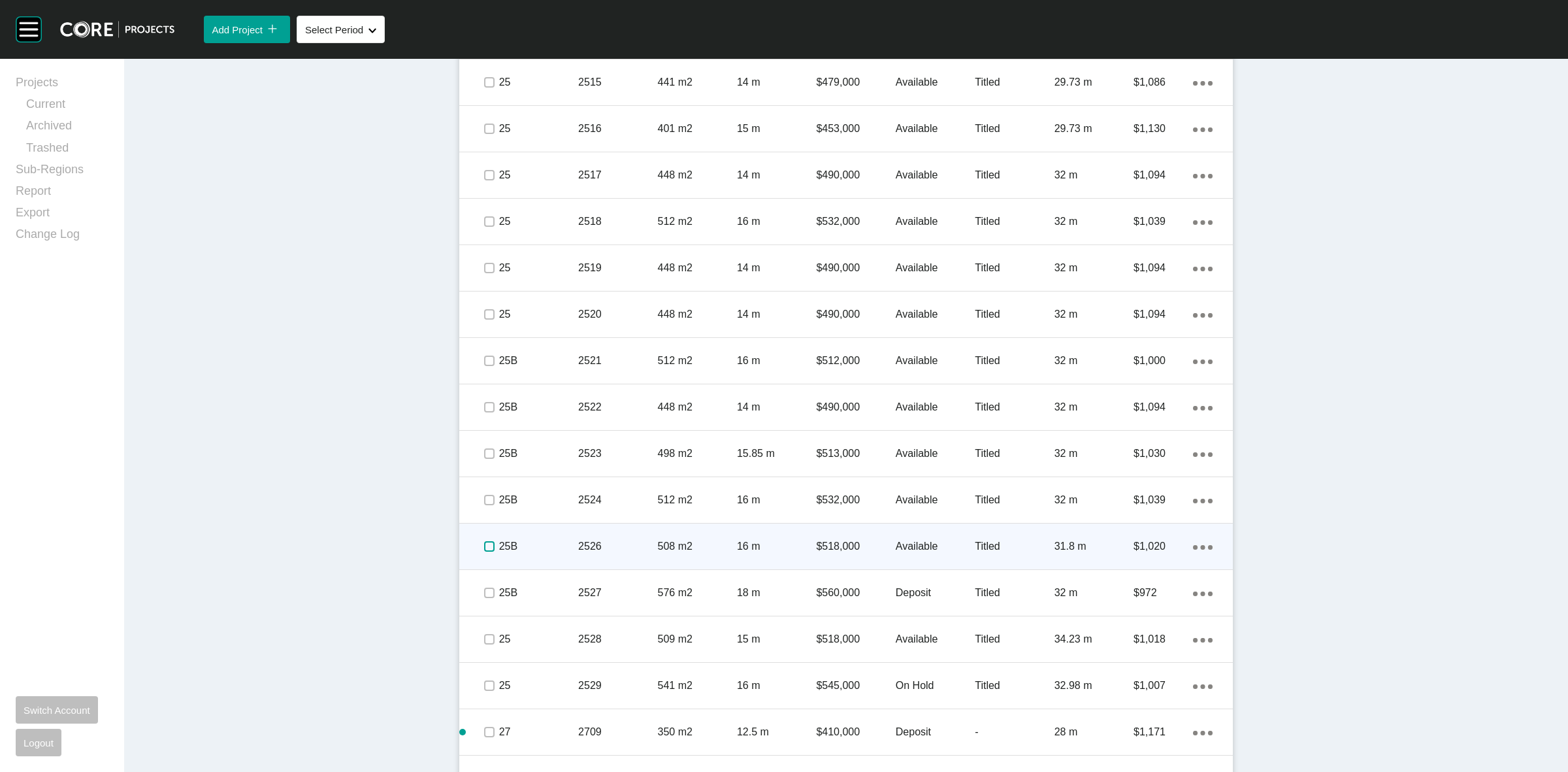
click at [484, 546] on label at bounding box center [489, 546] width 10 height 10
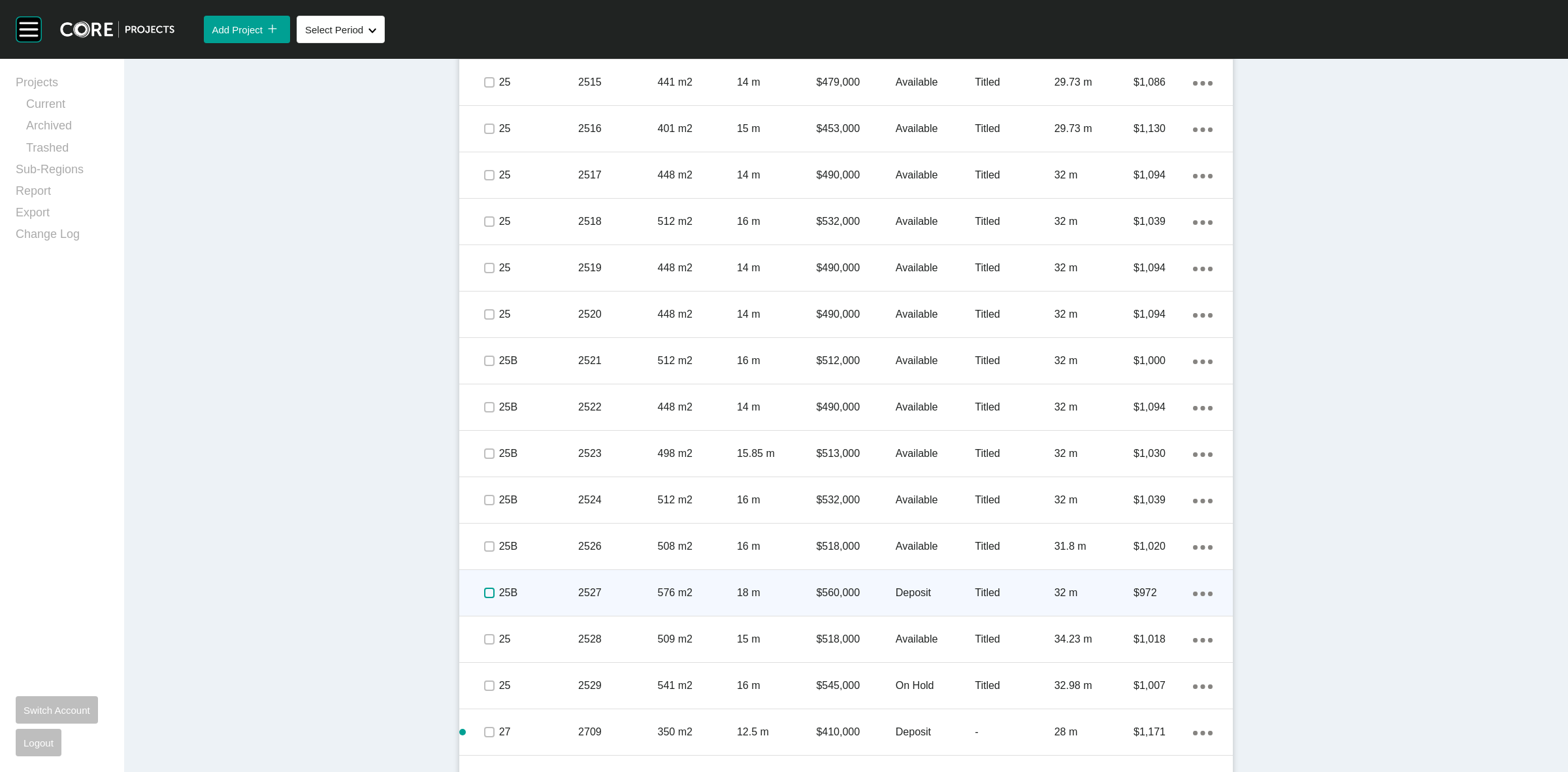
click at [484, 596] on label at bounding box center [489, 592] width 10 height 10
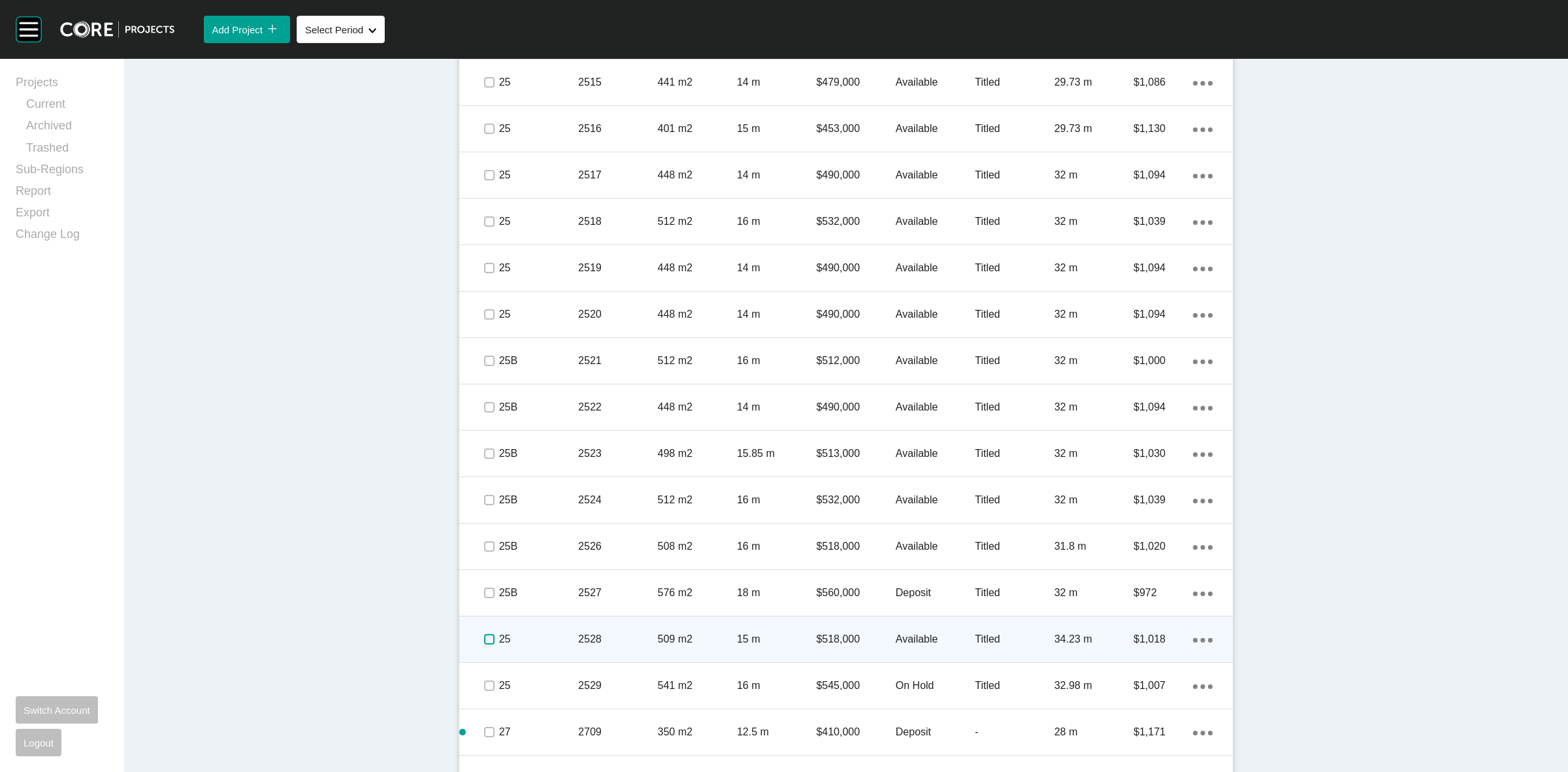
click at [485, 638] on label at bounding box center [489, 639] width 10 height 10
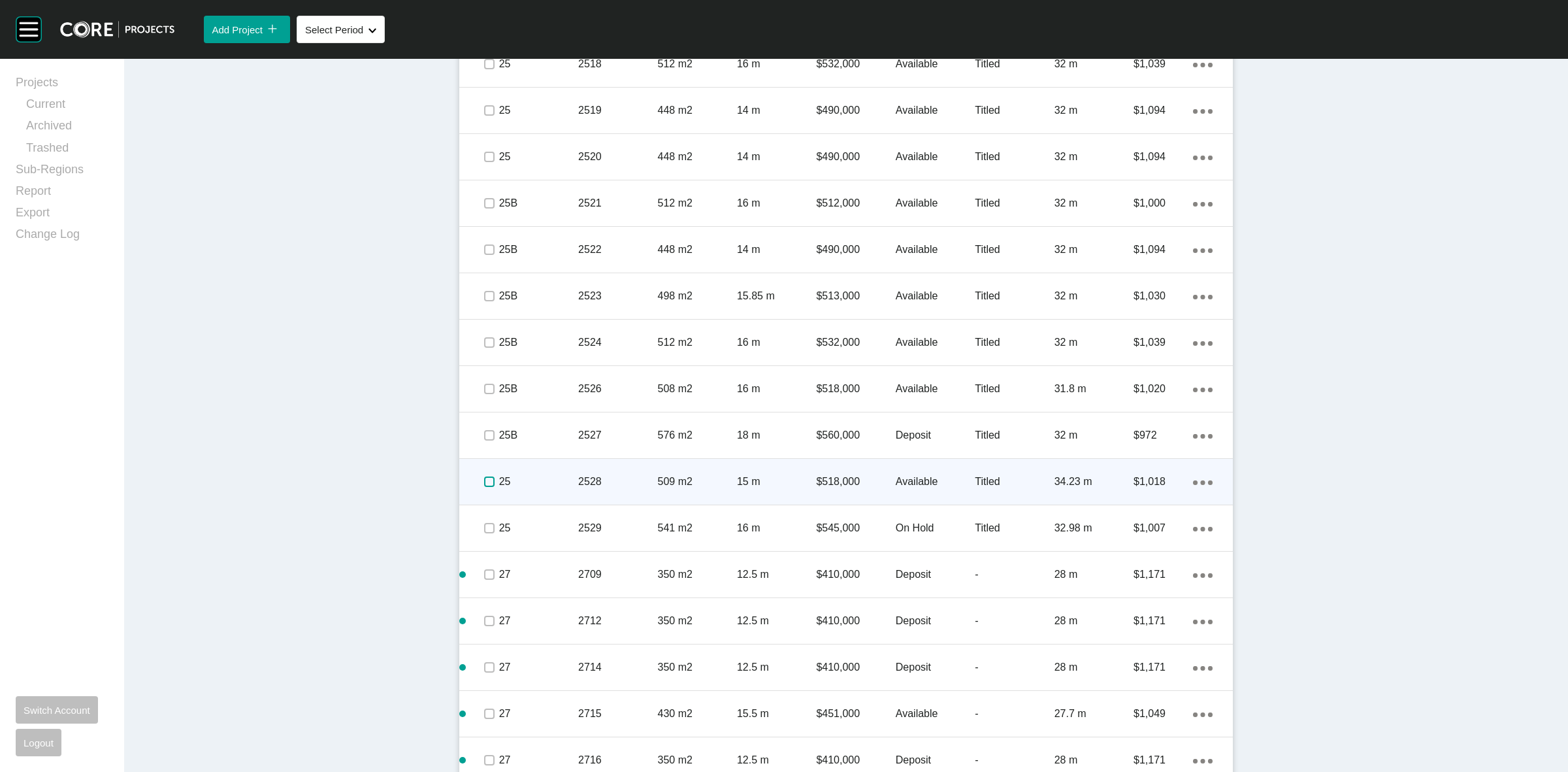
scroll to position [1425, 0]
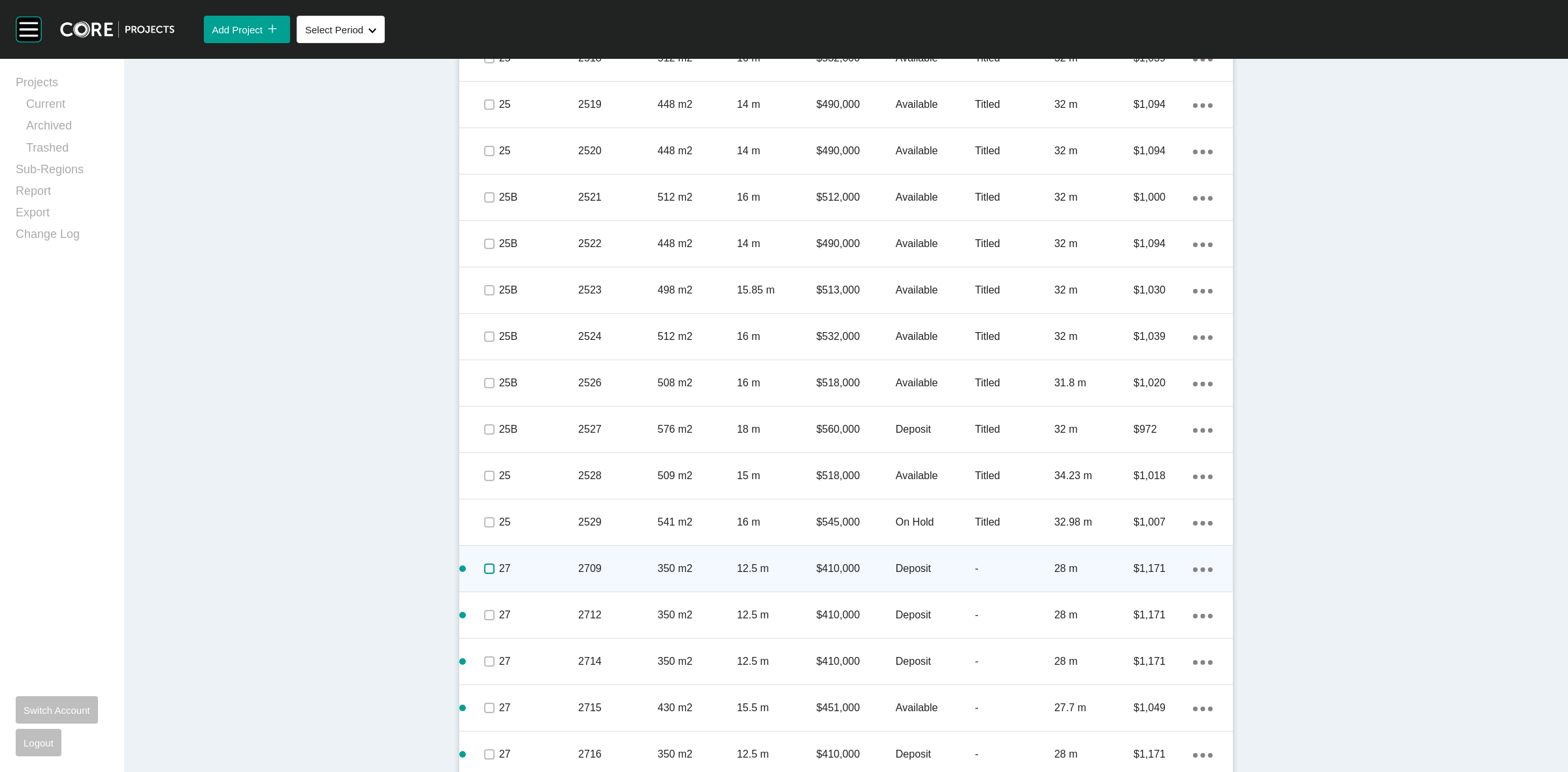
click at [484, 570] on label at bounding box center [489, 568] width 10 height 10
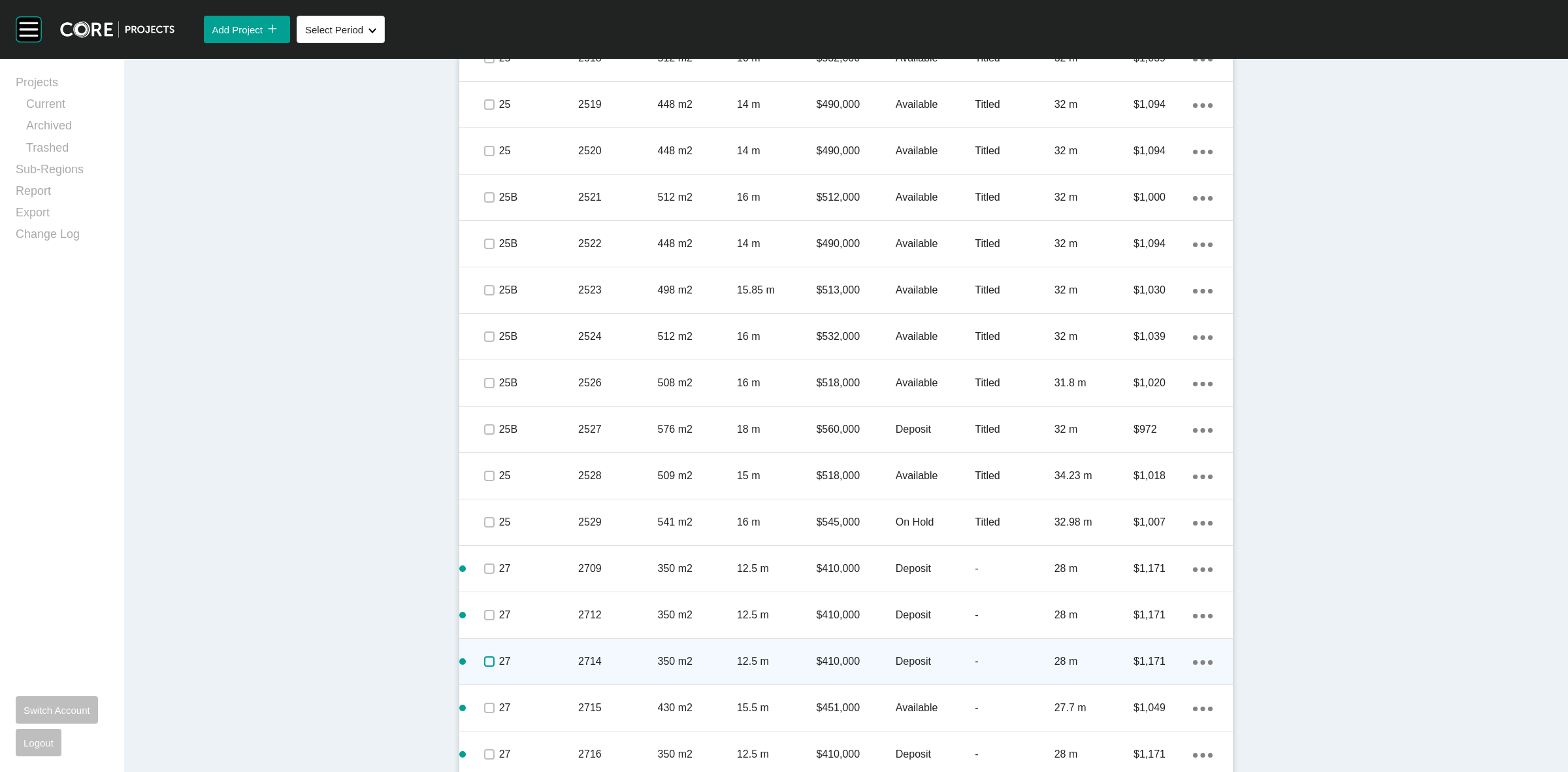
click at [484, 663] on label at bounding box center [489, 661] width 10 height 10
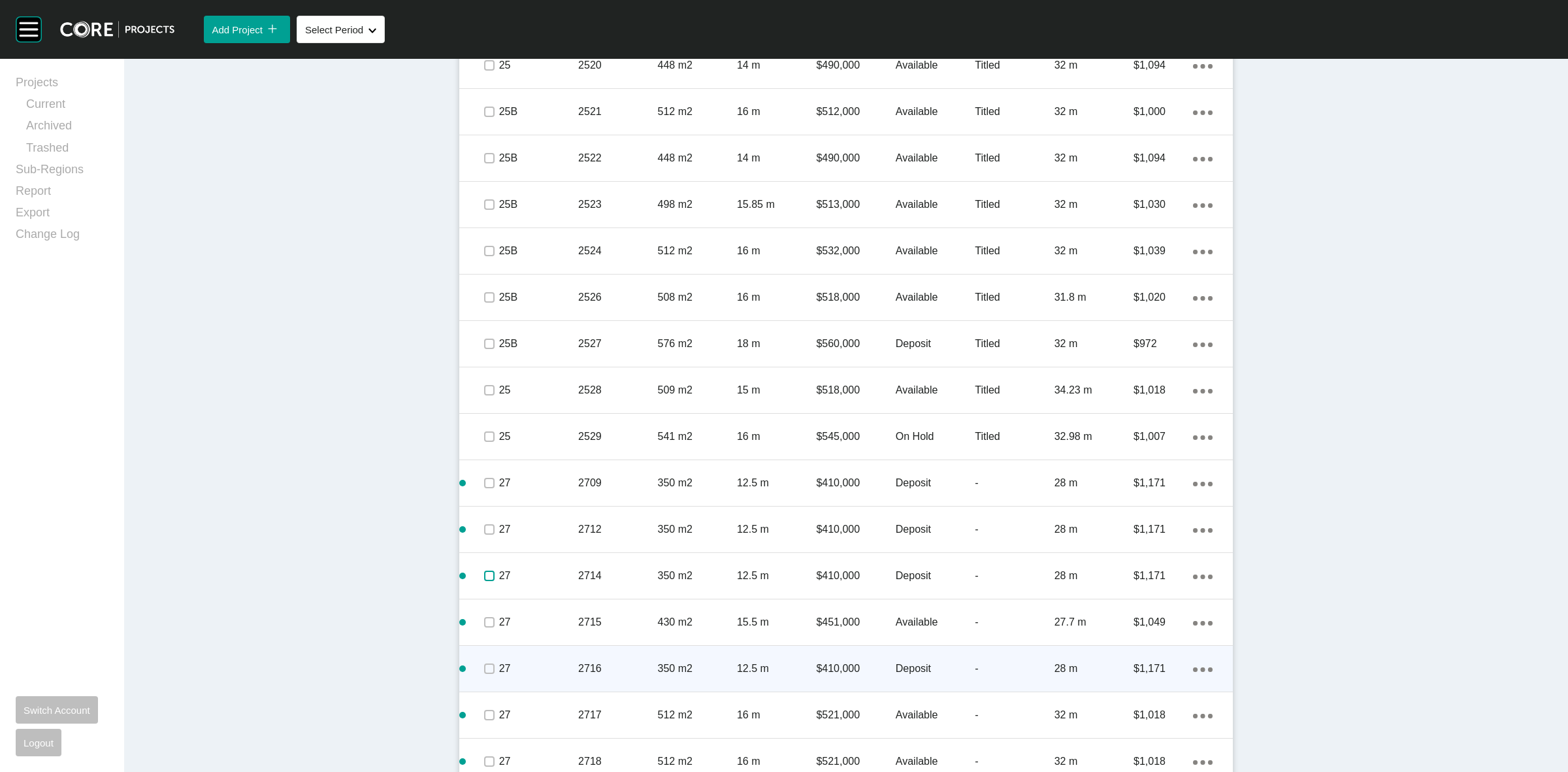
scroll to position [1670, 0]
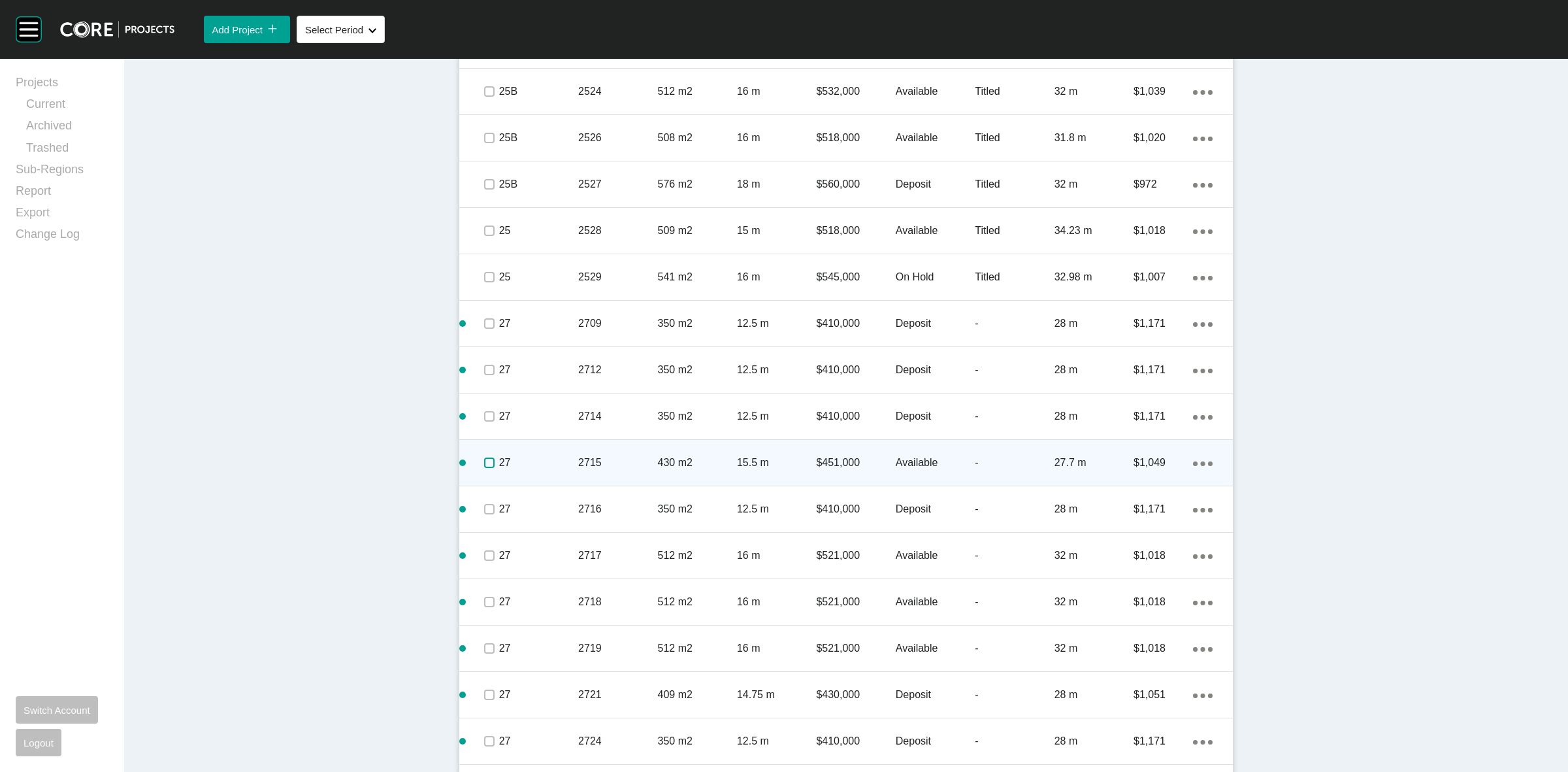
click at [484, 468] on label at bounding box center [489, 462] width 10 height 10
click at [527, 456] on p "27" at bounding box center [539, 463] width 79 height 15
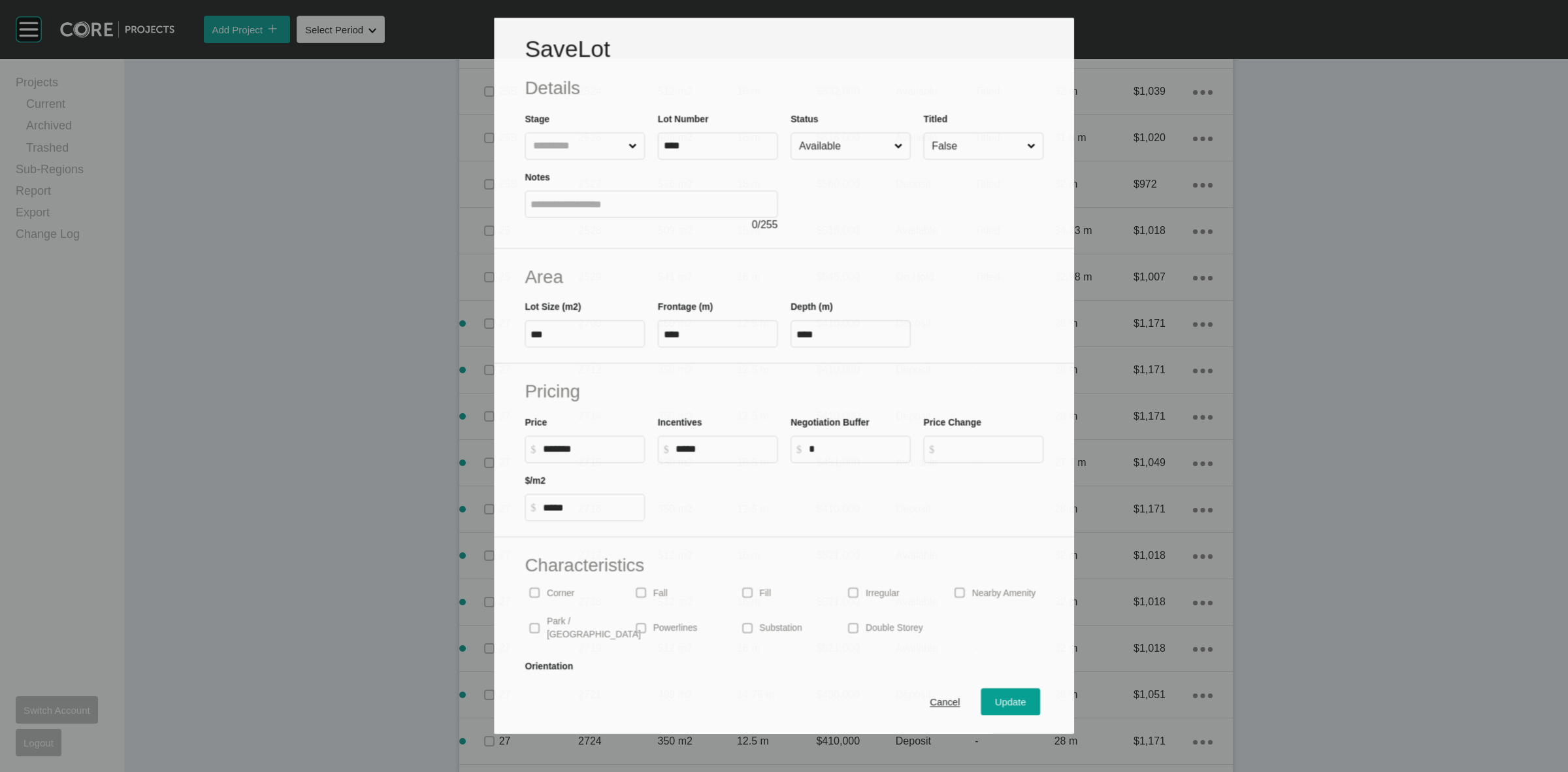
scroll to position [1630, 0]
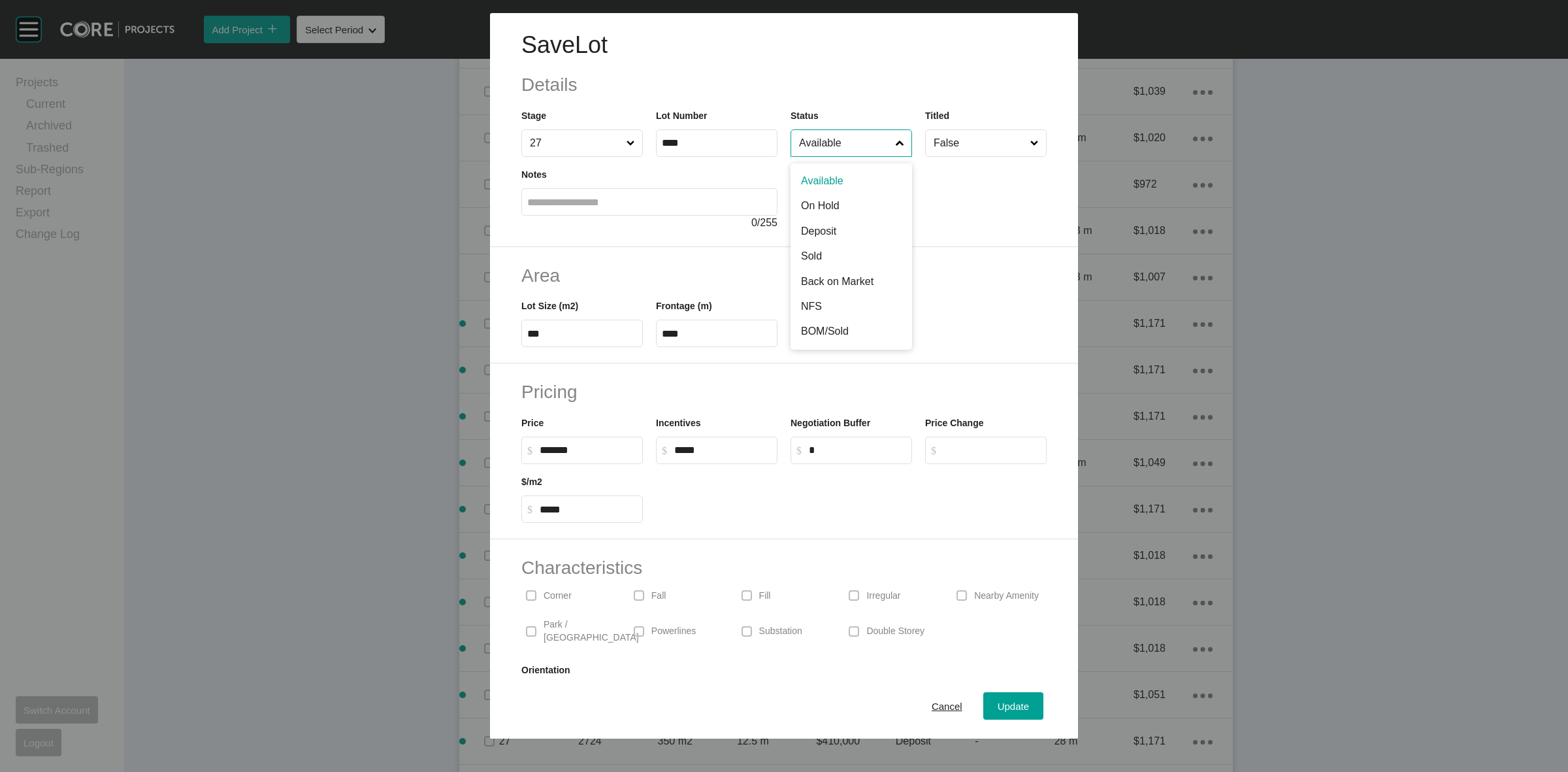
click at [811, 153] on input "Available" at bounding box center [845, 143] width 97 height 26
click at [1017, 703] on div "Update" at bounding box center [1013, 706] width 38 height 18
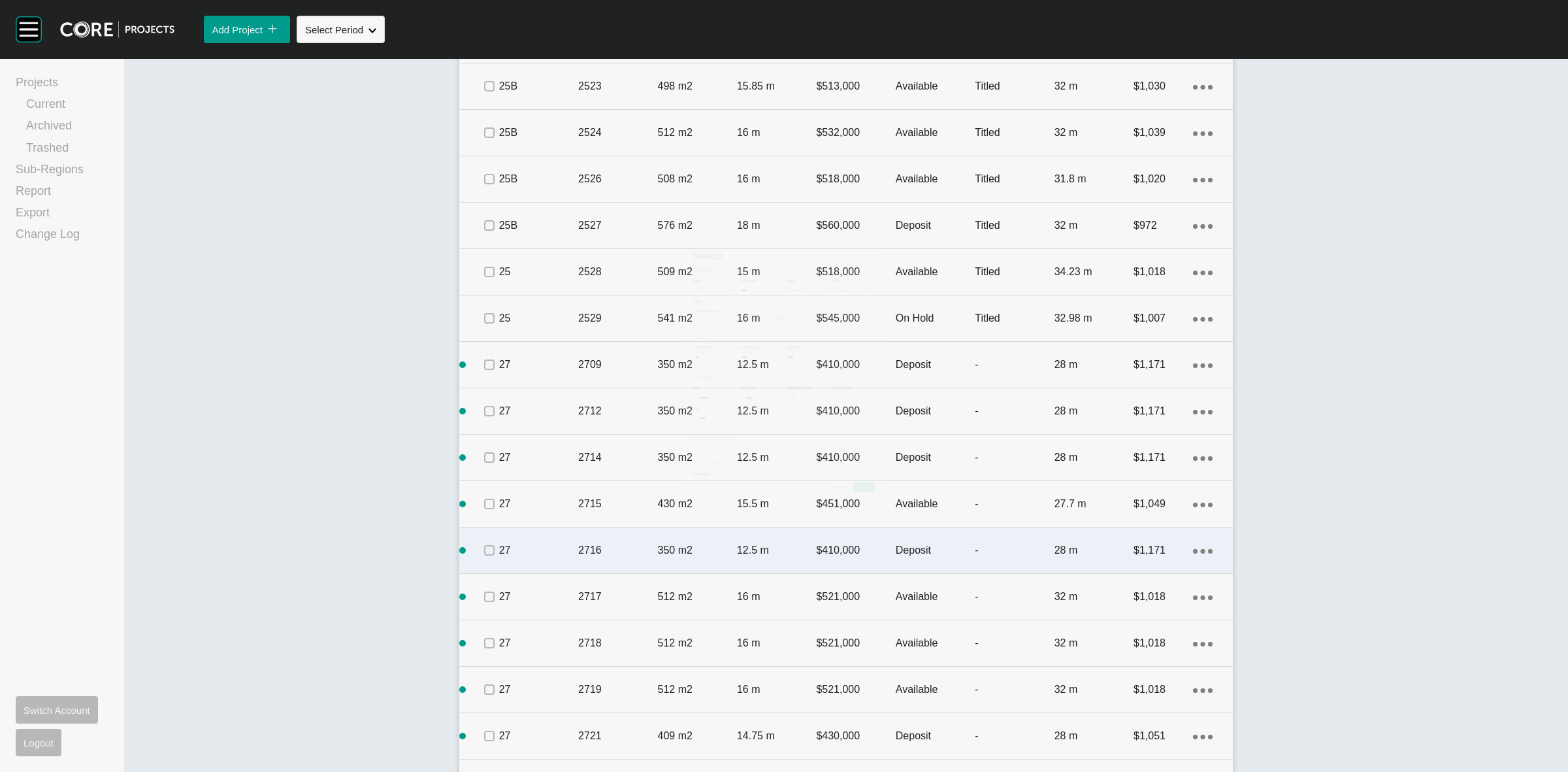
scroll to position [1670, 0]
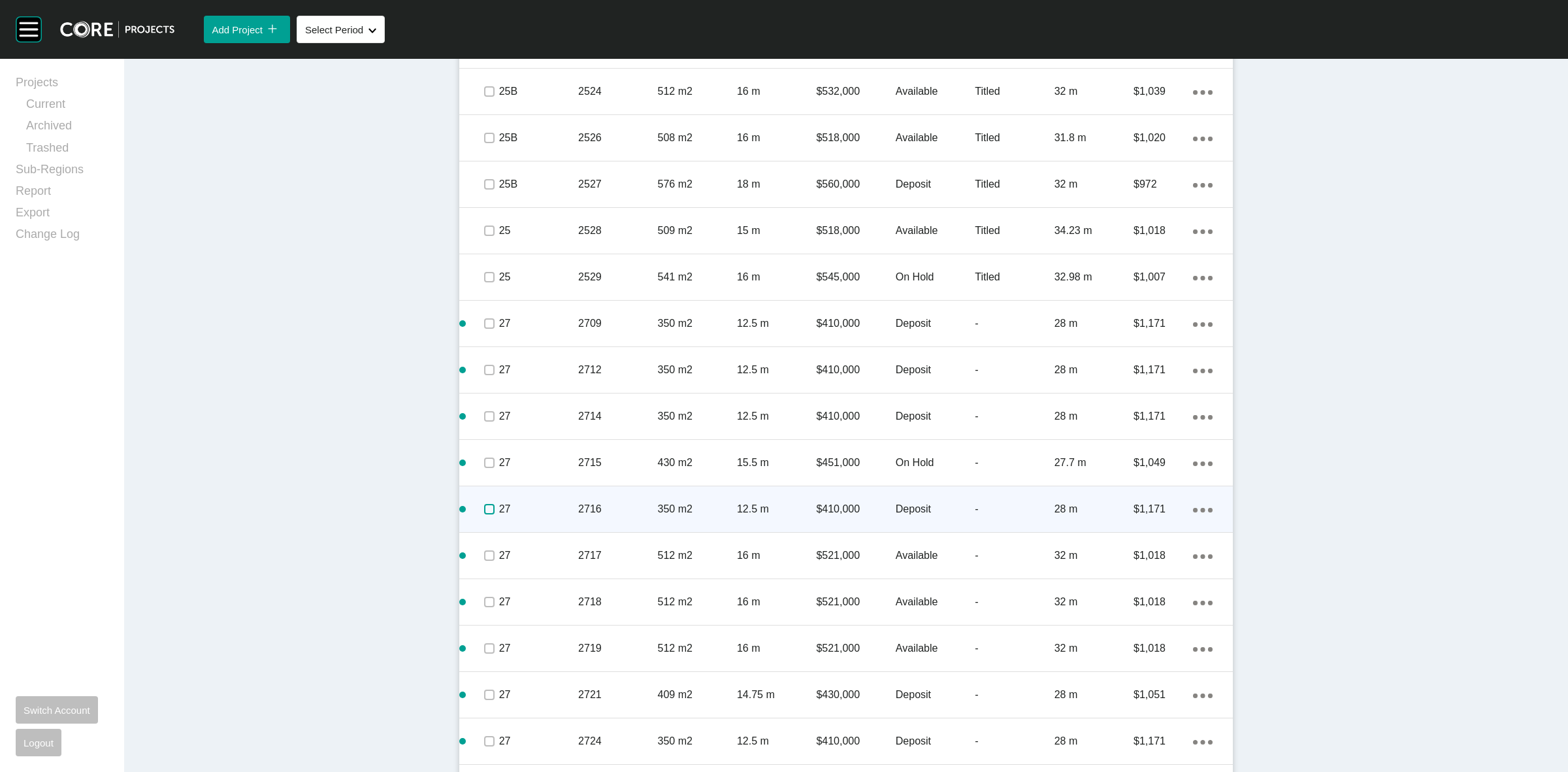
click at [485, 510] on label at bounding box center [489, 509] width 10 height 10
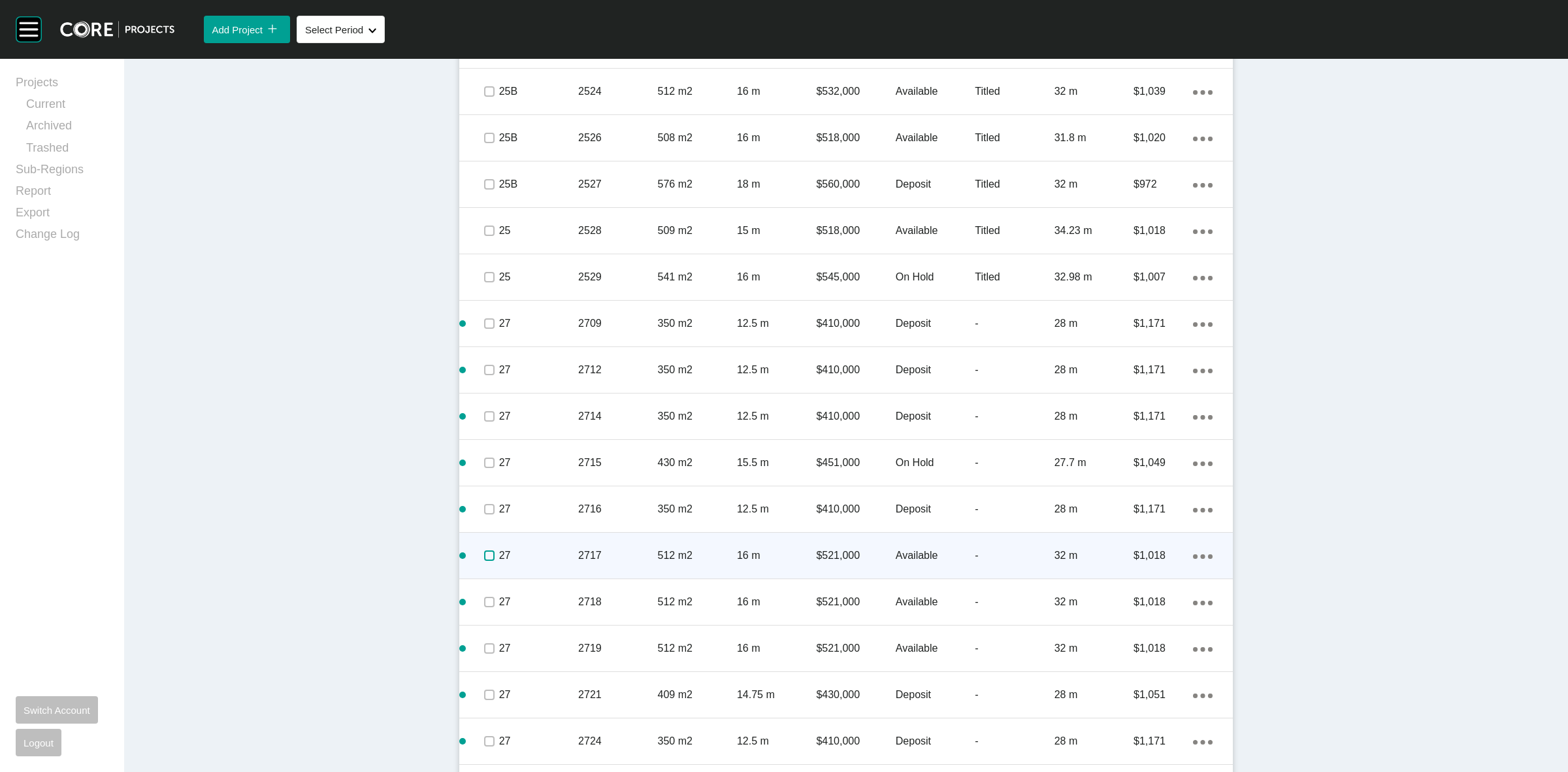
click at [484, 553] on label at bounding box center [489, 555] width 10 height 10
click at [541, 551] on p "27" at bounding box center [539, 556] width 79 height 15
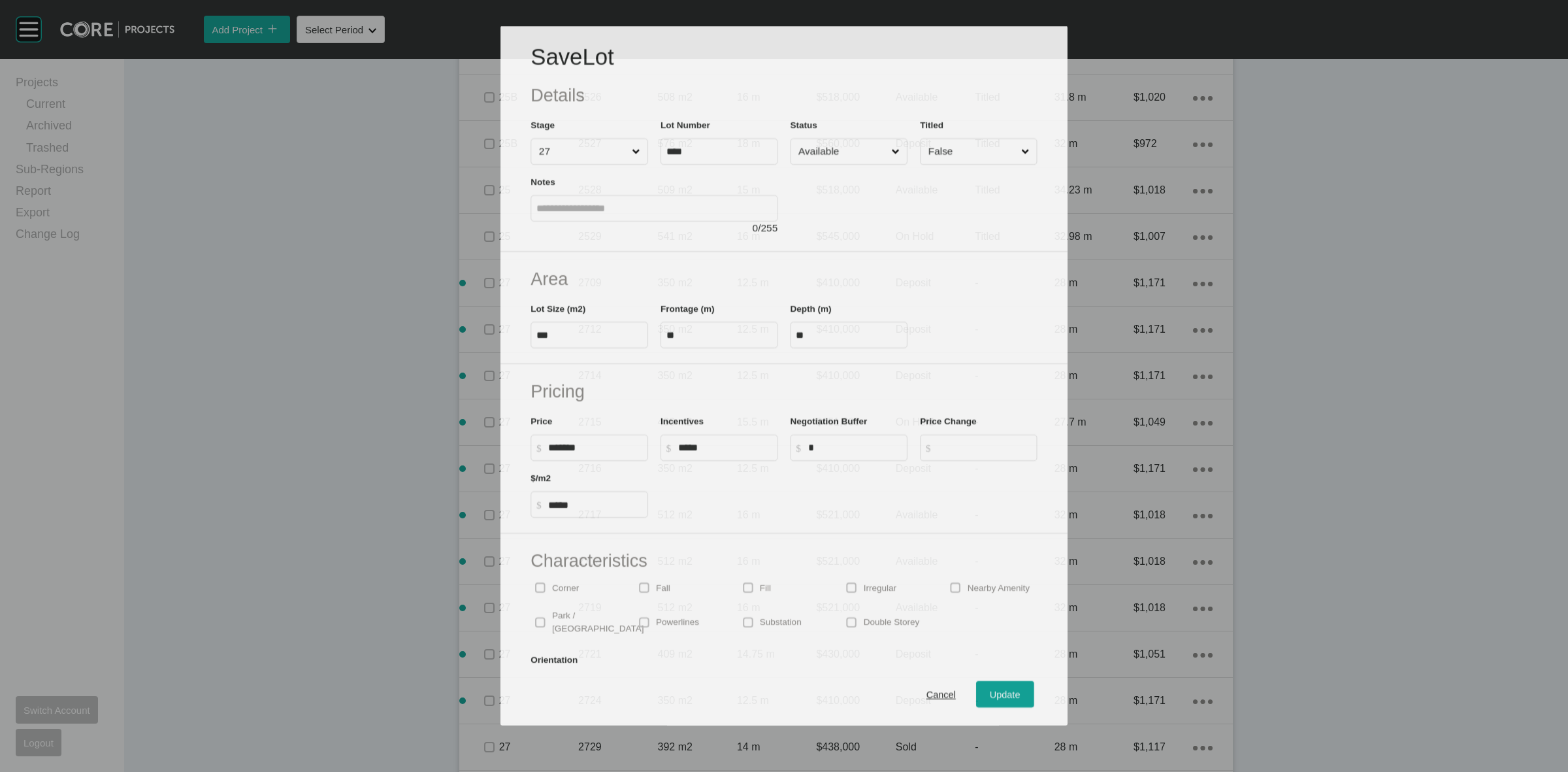
scroll to position [1630, 0]
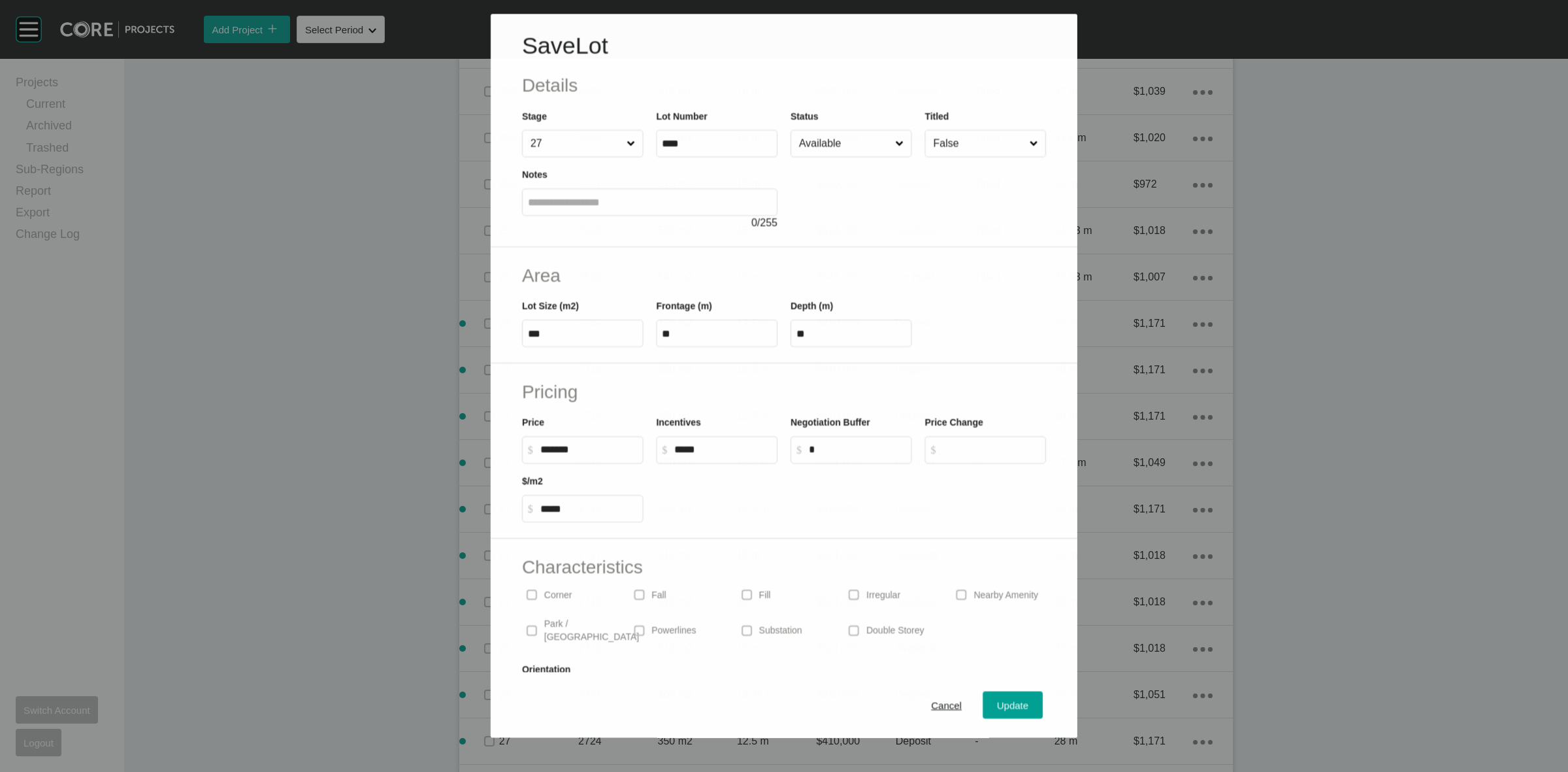
click at [811, 151] on input "Available" at bounding box center [844, 144] width 96 height 26
click at [996, 712] on div "Update" at bounding box center [1013, 706] width 38 height 18
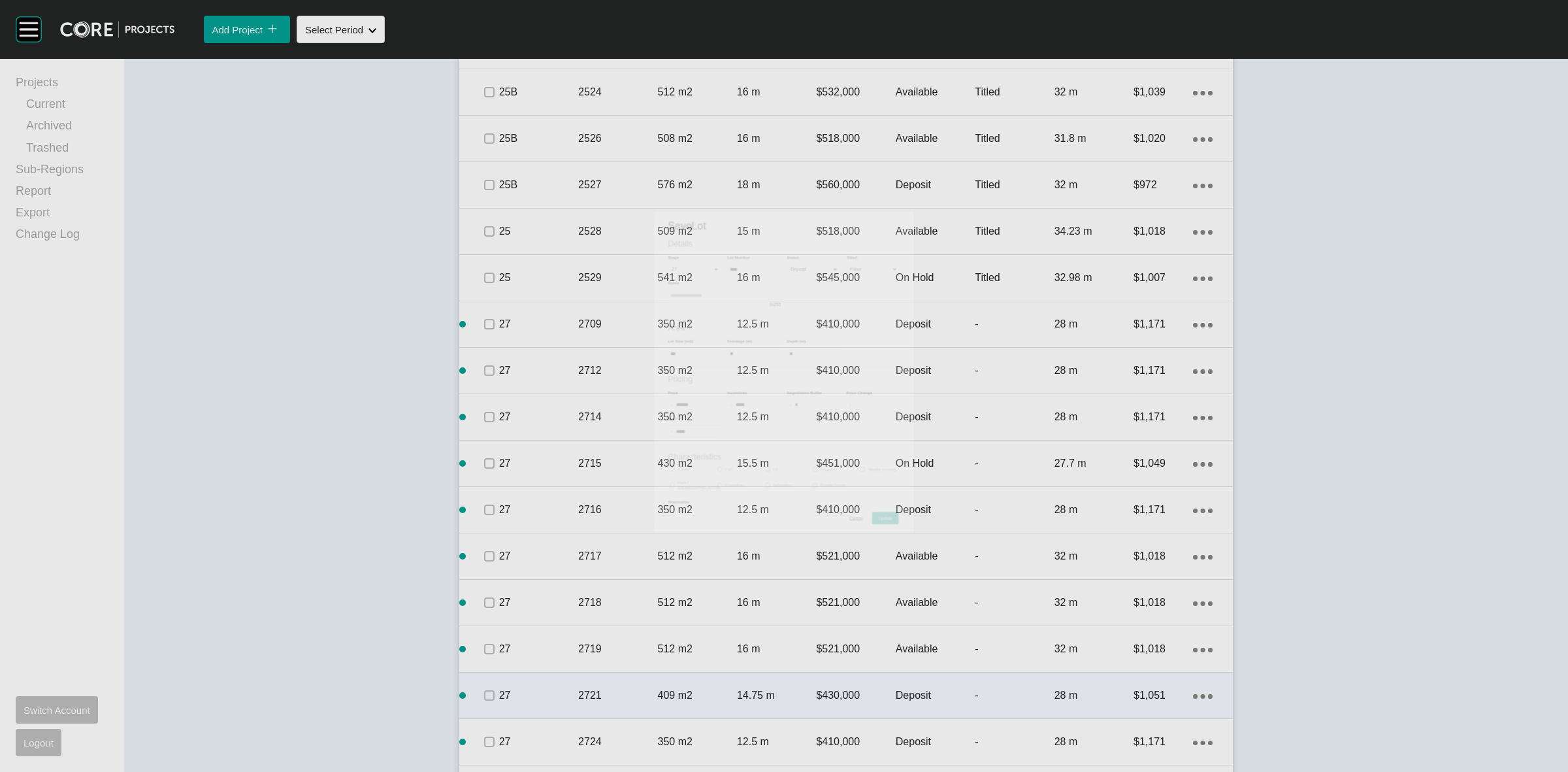
scroll to position [1670, 0]
